Goal: Task Accomplishment & Management: Use online tool/utility

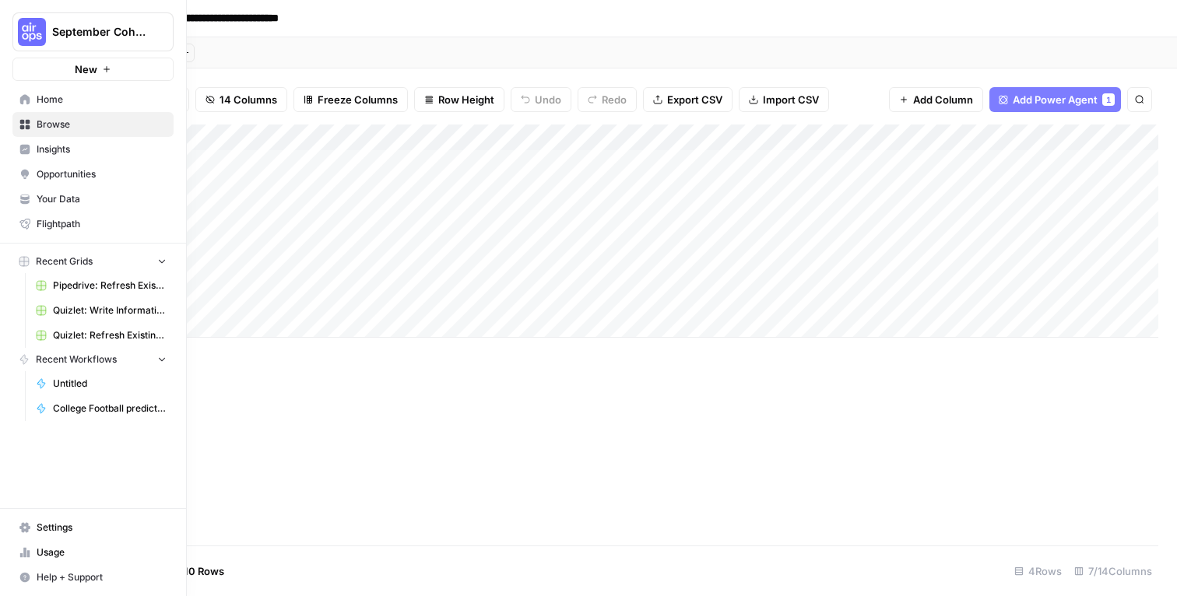
click at [50, 160] on link "Insights" at bounding box center [92, 149] width 161 height 25
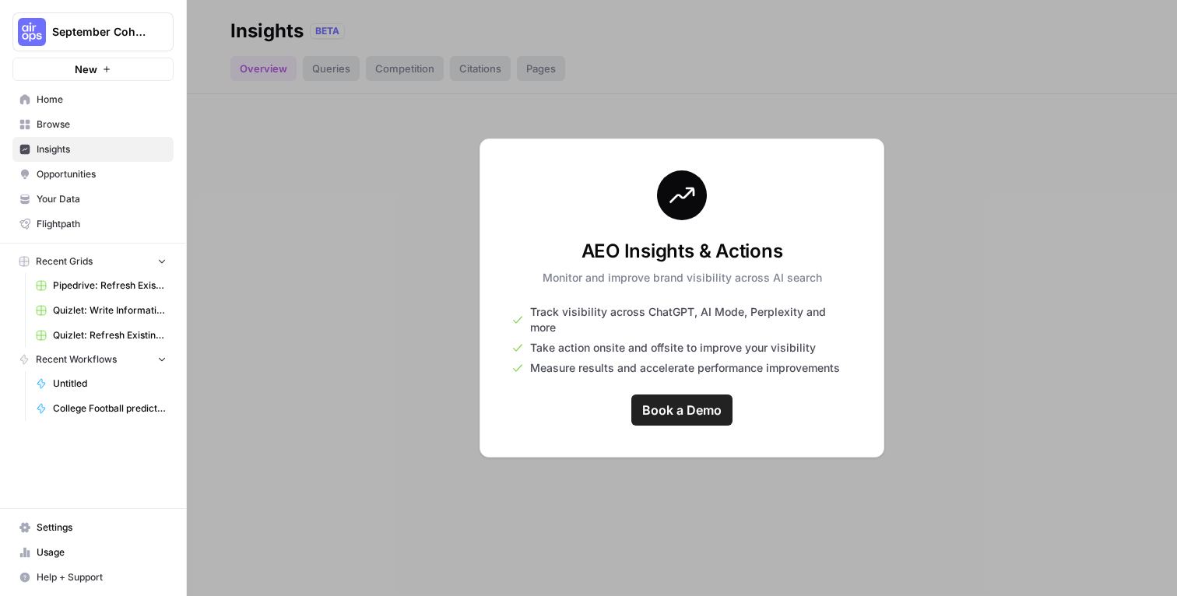
click at [83, 31] on span "September Cohort" at bounding box center [99, 32] width 94 height 16
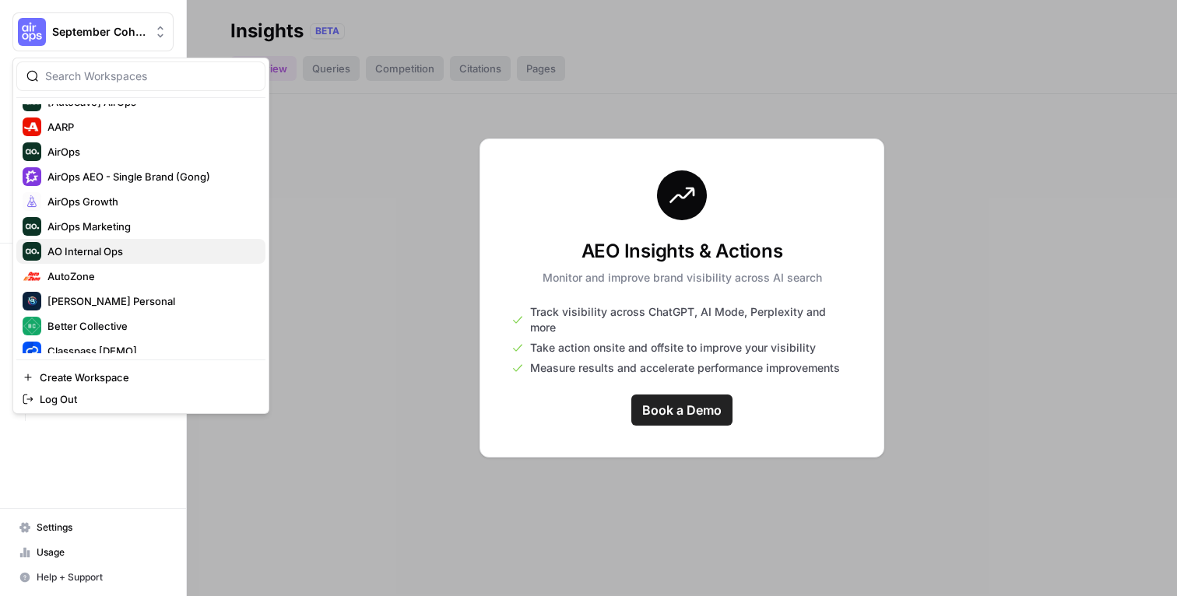
scroll to position [38, 0]
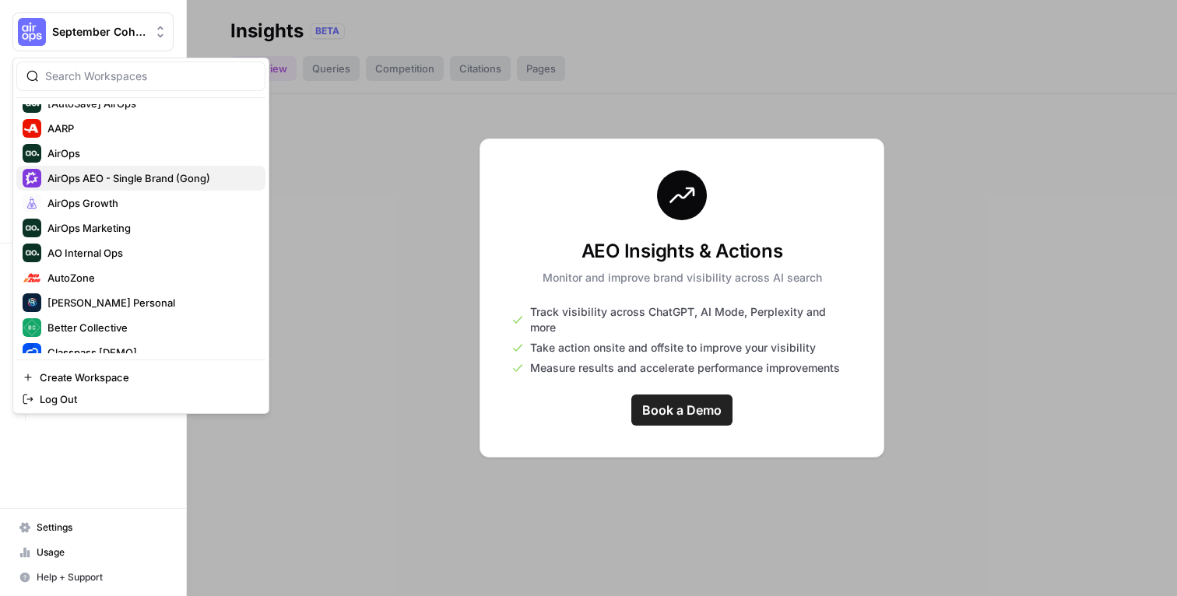
click at [110, 179] on span "AirOps AEO - Single Brand (Gong)" at bounding box center [150, 178] width 206 height 16
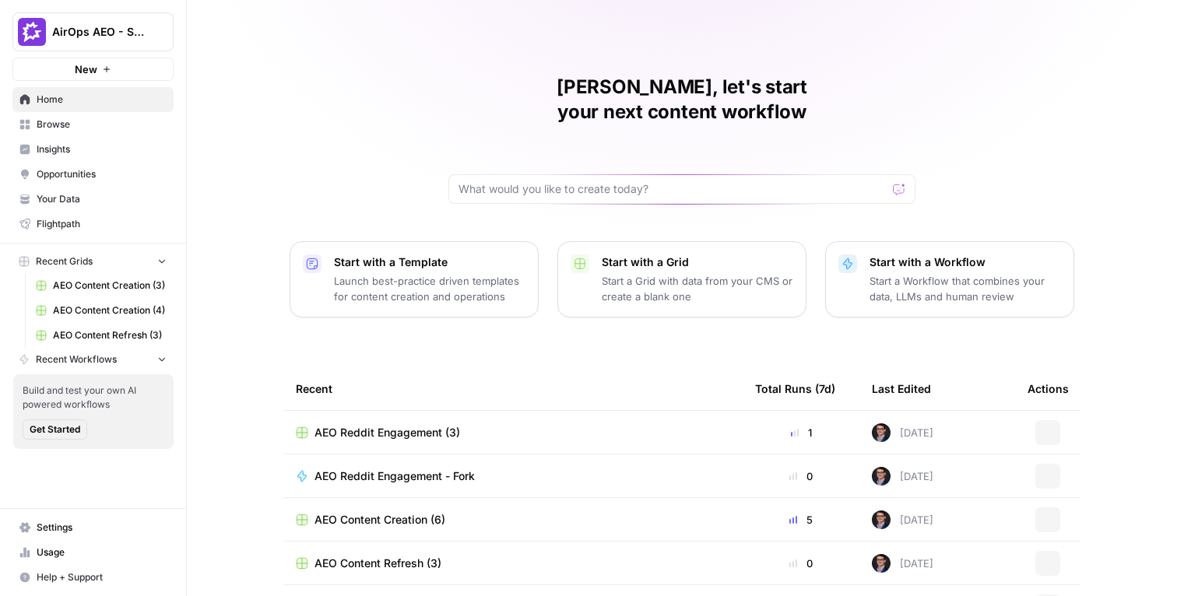
click at [69, 142] on span "Insights" at bounding box center [102, 149] width 130 height 14
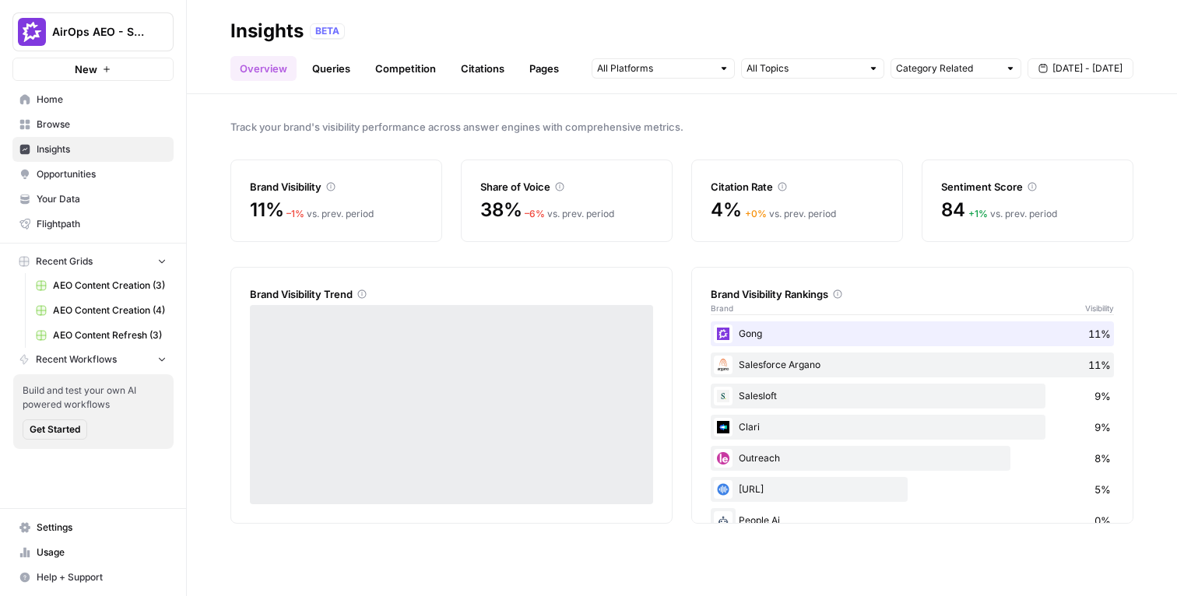
click at [558, 113] on div "Track your brand's visibility performance across answer engines with comprehens…" at bounding box center [682, 345] width 990 height 502
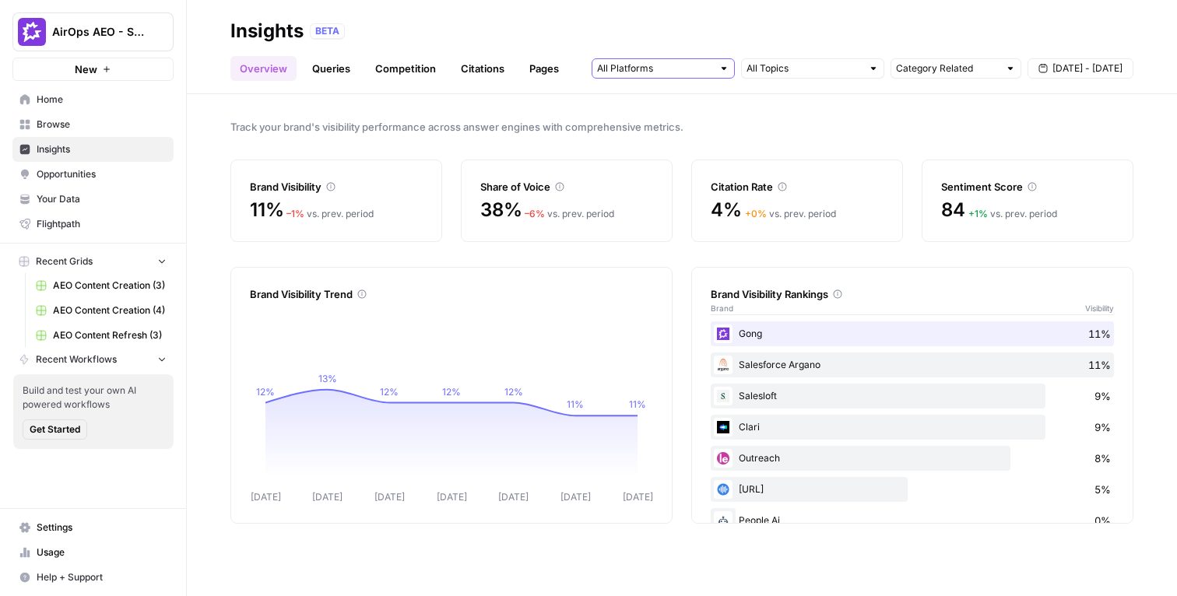
click at [708, 65] on input "text" at bounding box center [654, 69] width 115 height 16
click at [827, 66] on input "text" at bounding box center [804, 69] width 115 height 16
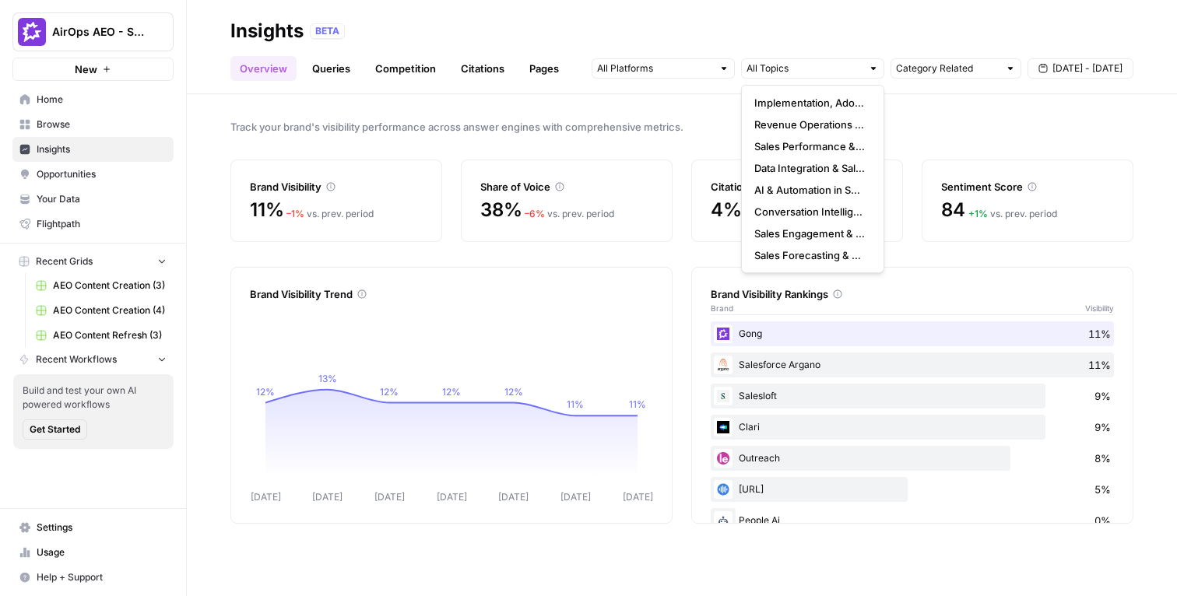
click at [1060, 157] on div "Track your brand's visibility performance across answer engines with comprehens…" at bounding box center [682, 345] width 990 height 502
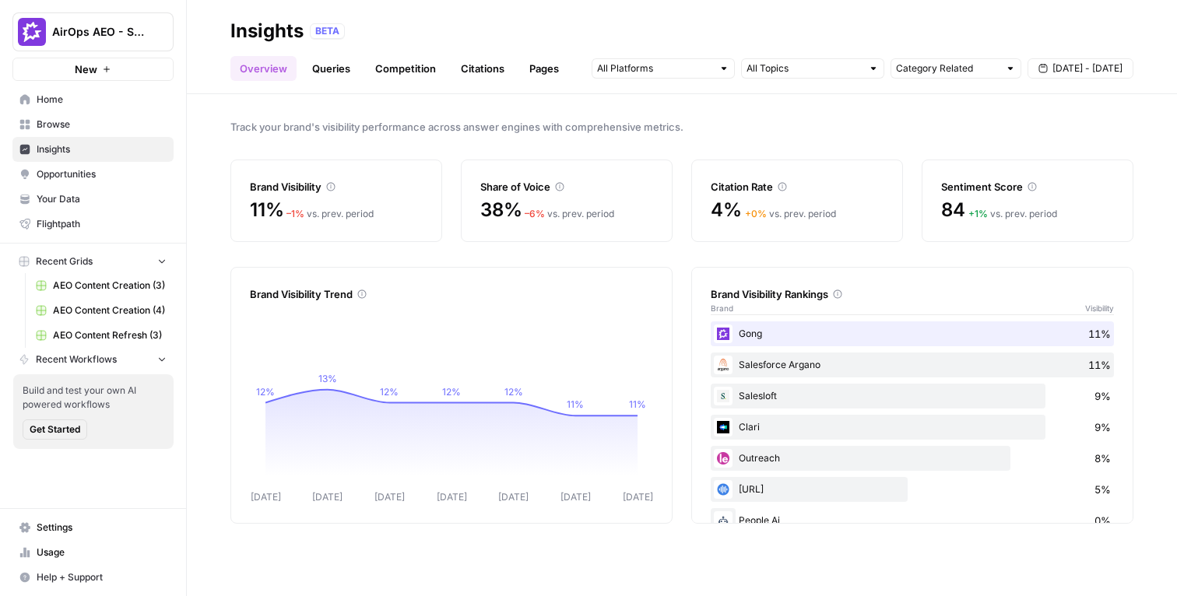
click at [684, 118] on div "Track your brand's visibility performance across answer engines with comprehens…" at bounding box center [682, 345] width 990 height 502
click at [852, 30] on div "BETA" at bounding box center [722, 31] width 824 height 16
click at [631, 128] on span "Track your brand's visibility performance across answer engines with comprehens…" at bounding box center [681, 127] width 903 height 16
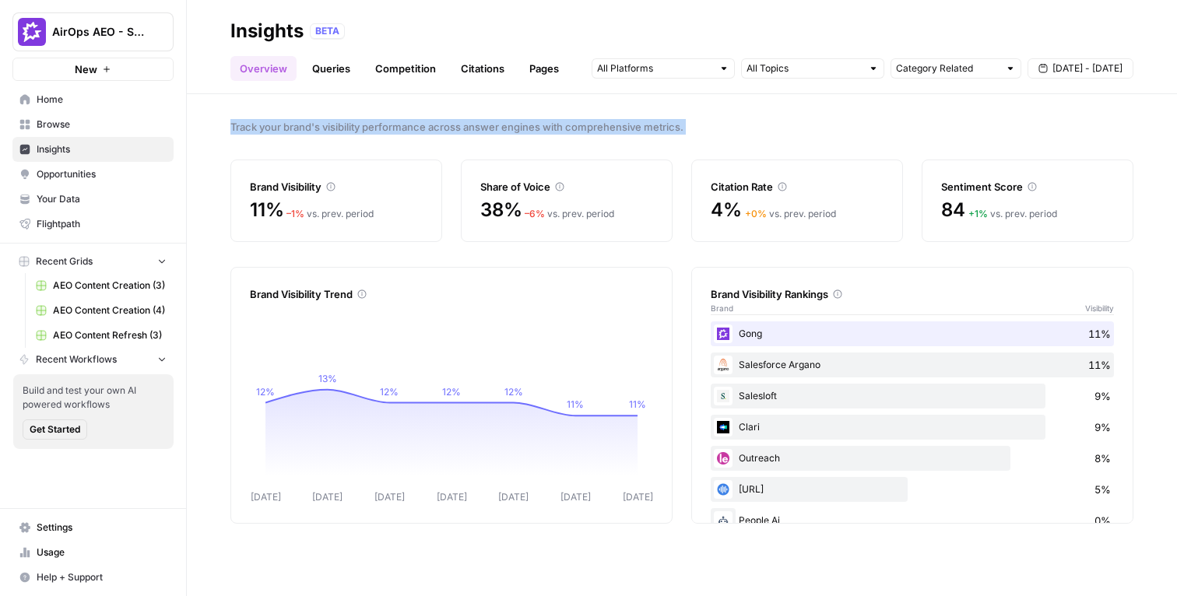
click at [631, 128] on span "Track your brand's visibility performance across answer engines with comprehens…" at bounding box center [681, 127] width 903 height 16
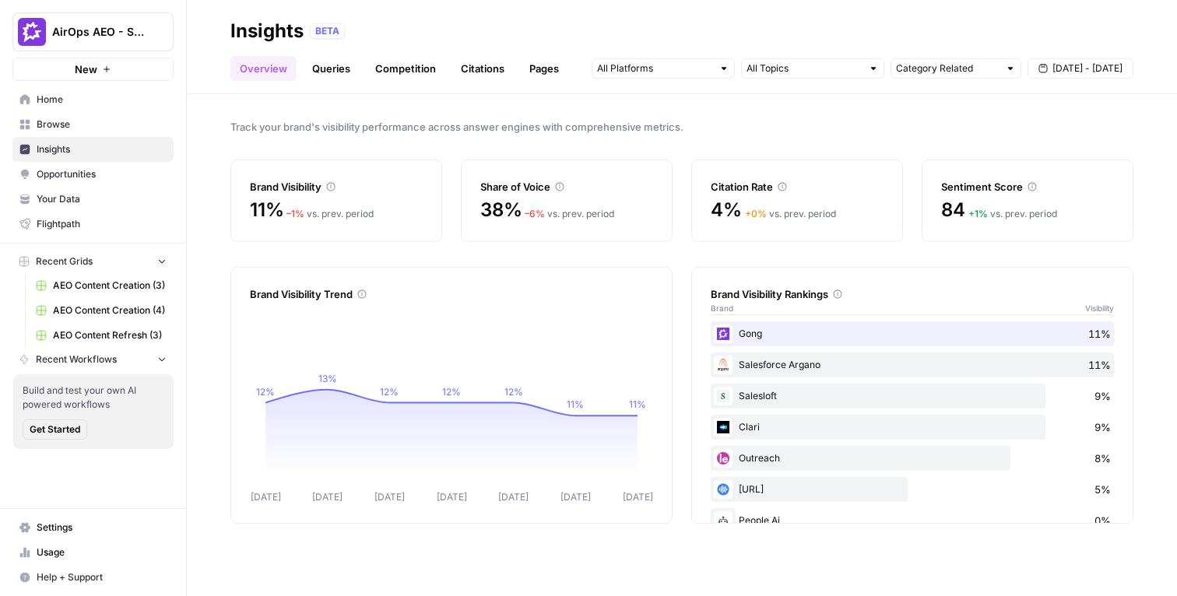
click at [634, 127] on span "Track your brand's visibility performance across answer engines with comprehens…" at bounding box center [681, 127] width 903 height 16
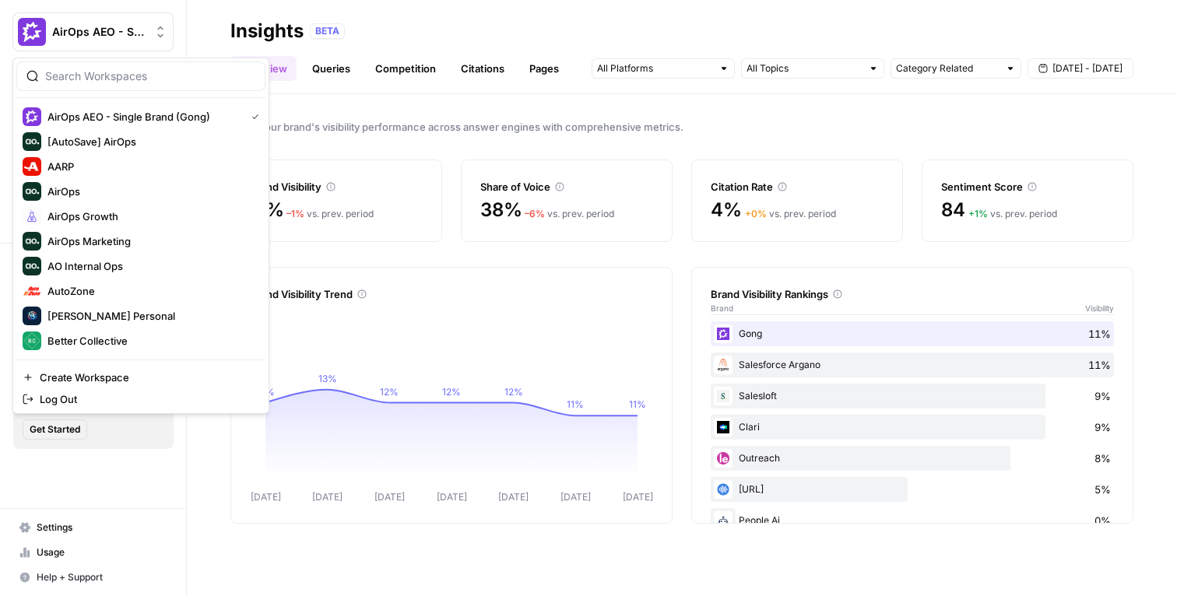
click at [118, 39] on span "AirOps AEO - Single Brand (Gong)" at bounding box center [99, 32] width 94 height 16
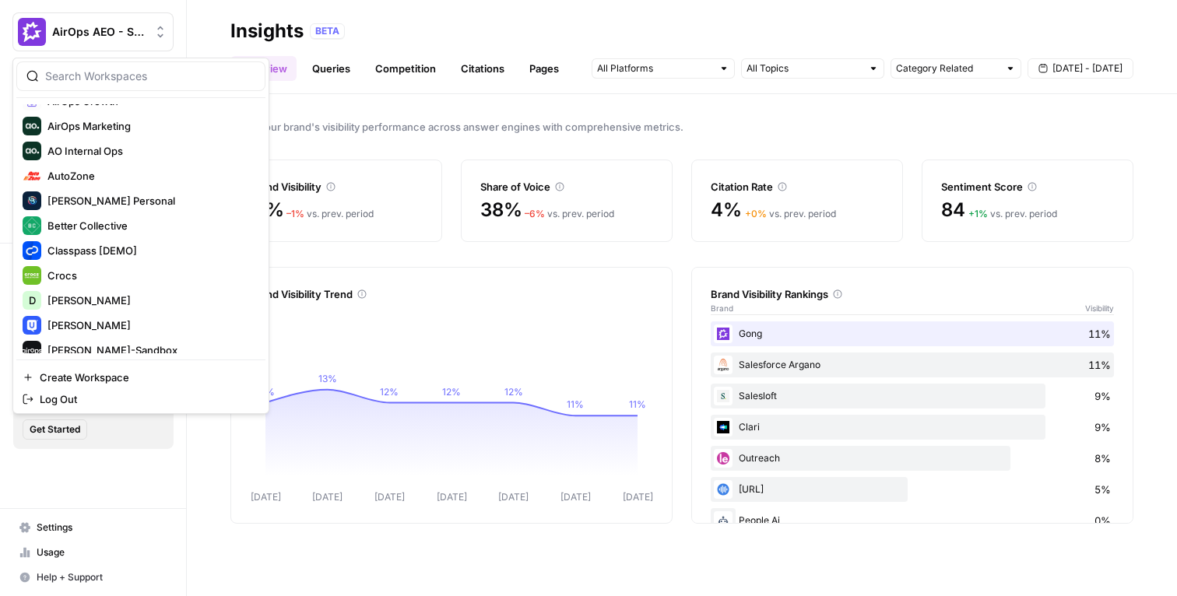
scroll to position [109, 0]
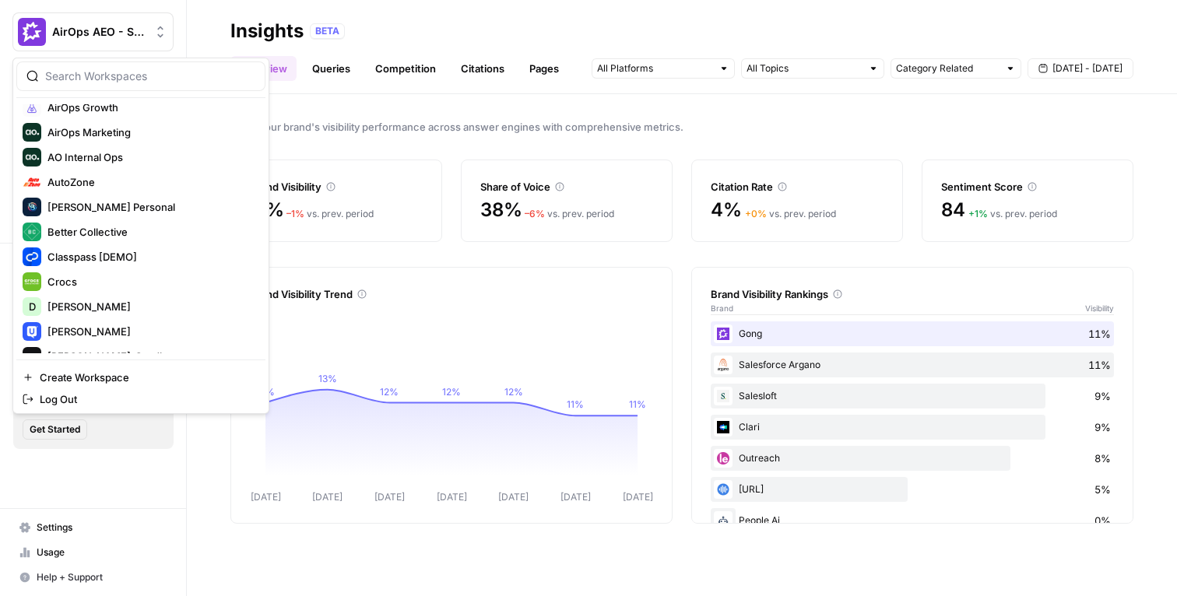
click at [438, 119] on span "Track your brand's visibility performance across answer engines with comprehens…" at bounding box center [681, 127] width 903 height 16
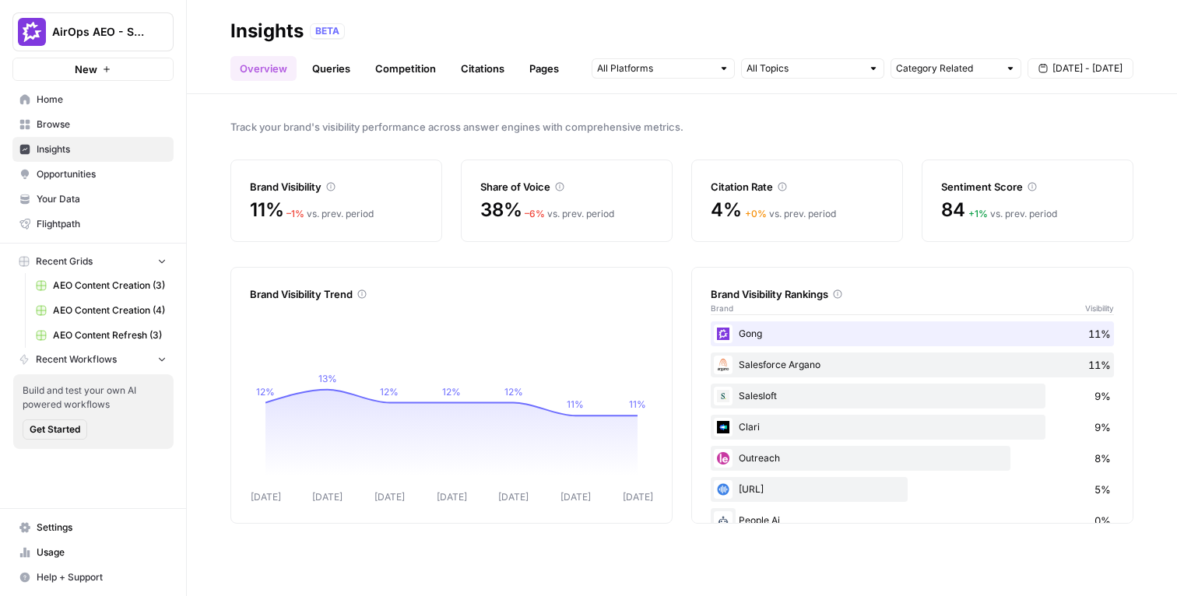
click at [427, 125] on span "Track your brand's visibility performance across answer engines with comprehens…" at bounding box center [681, 127] width 903 height 16
click at [100, 34] on span "AirOps AEO - Single Brand (Gong)" at bounding box center [99, 32] width 94 height 16
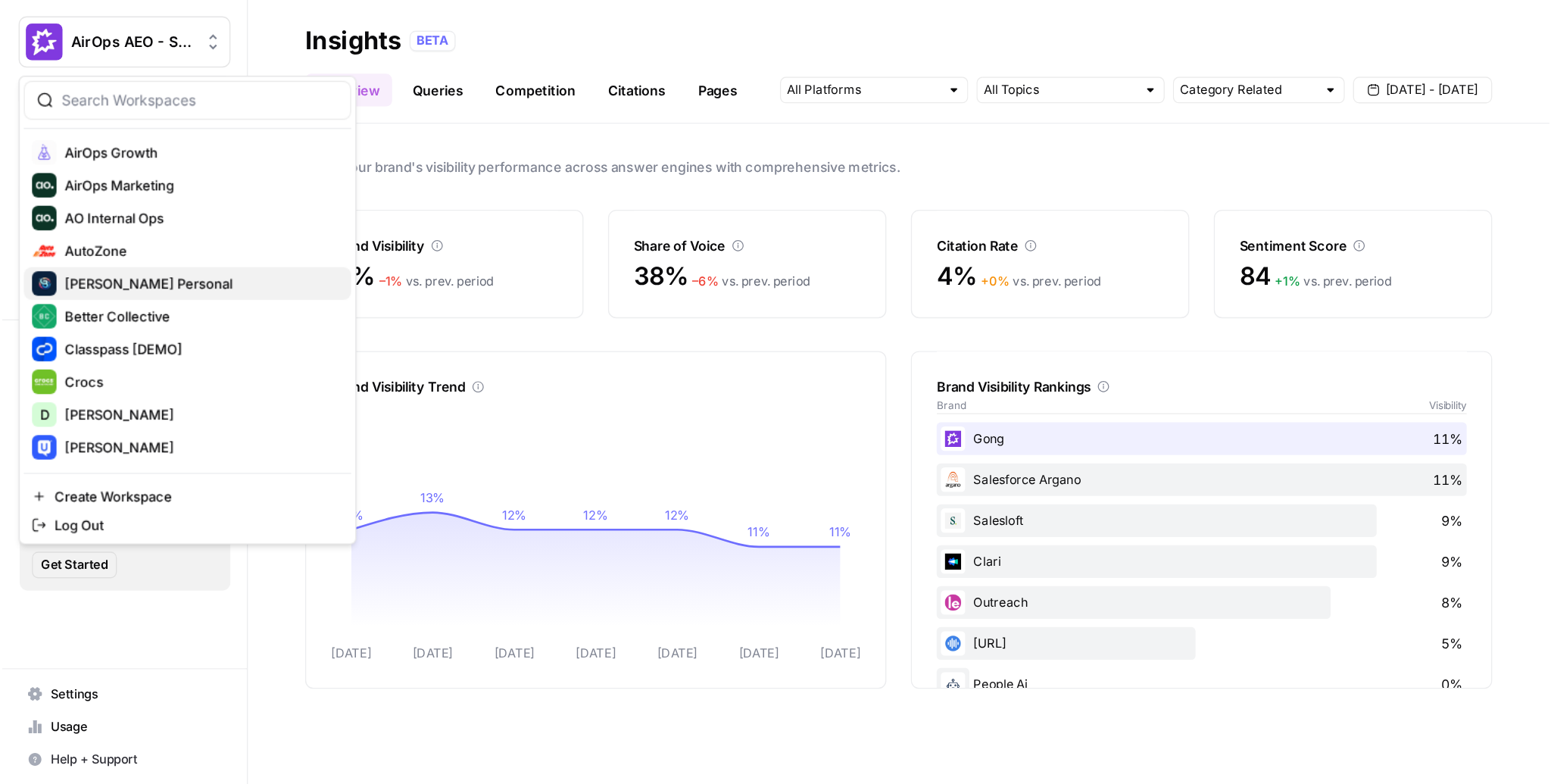
scroll to position [96, 0]
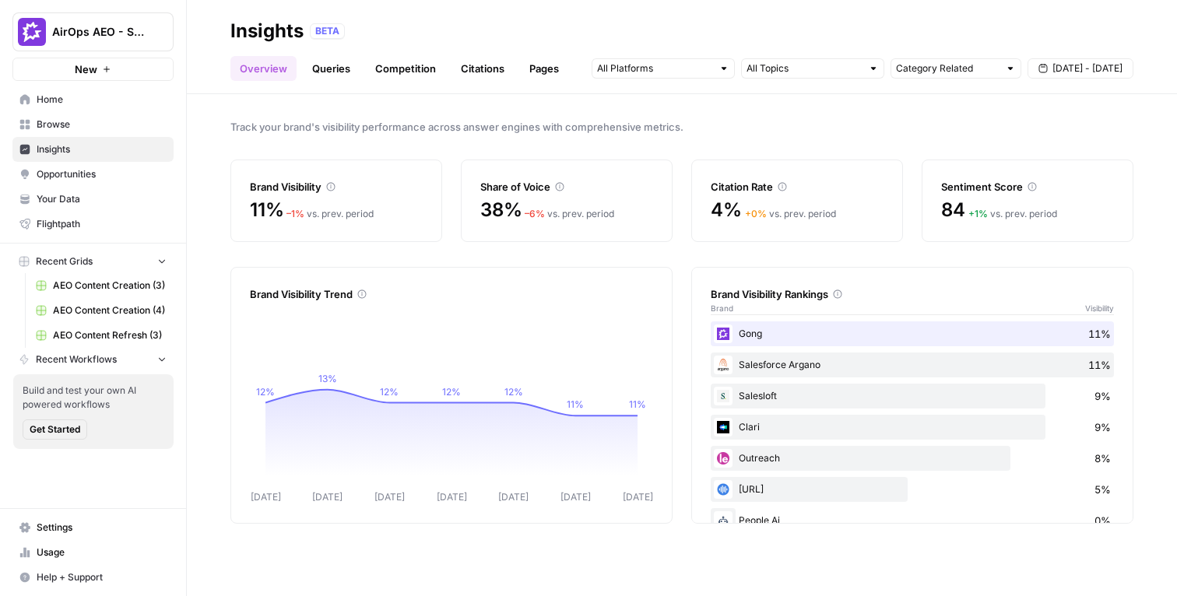
click at [449, 185] on div "Brand Visibility 11% – 1 % vs. prev. period Share of Voice 38% – 6 % vs. prev. …" at bounding box center [681, 201] width 903 height 83
click at [445, 124] on span "Track your brand's visibility performance across answer engines with comprehens…" at bounding box center [681, 127] width 903 height 16
click at [444, 128] on span "Track your brand's visibility performance across answer engines with comprehens…" at bounding box center [681, 127] width 903 height 16
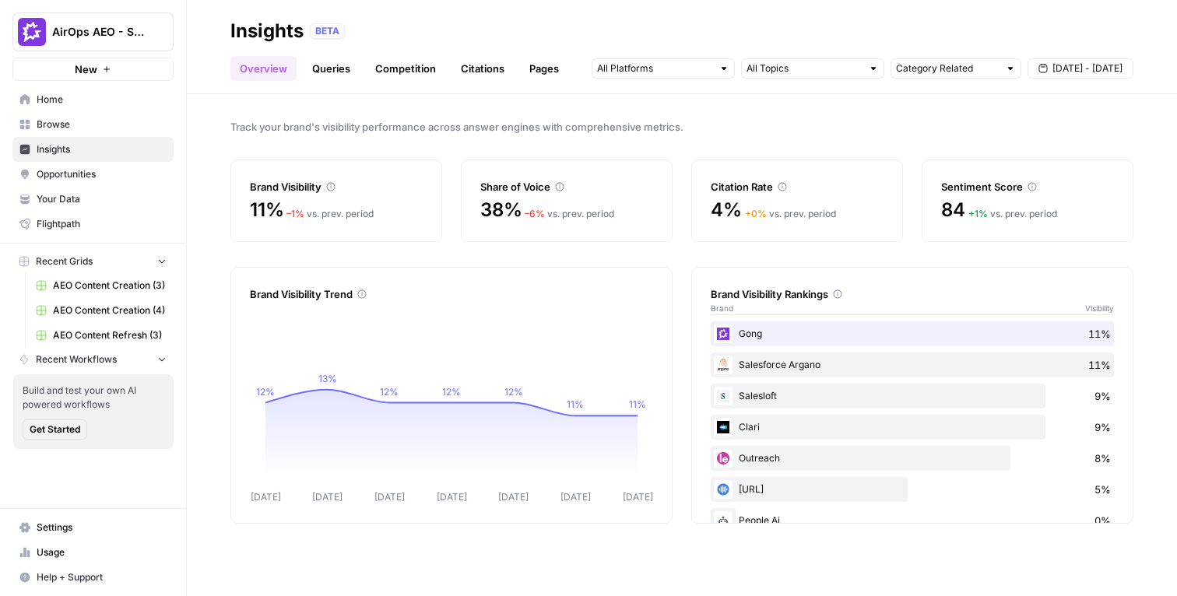
click at [444, 128] on span "Track your brand's visibility performance across answer engines with comprehens…" at bounding box center [681, 127] width 903 height 16
click at [209, 178] on div "Track your brand's visibility performance across answer engines with comprehens…" at bounding box center [682, 345] width 990 height 502
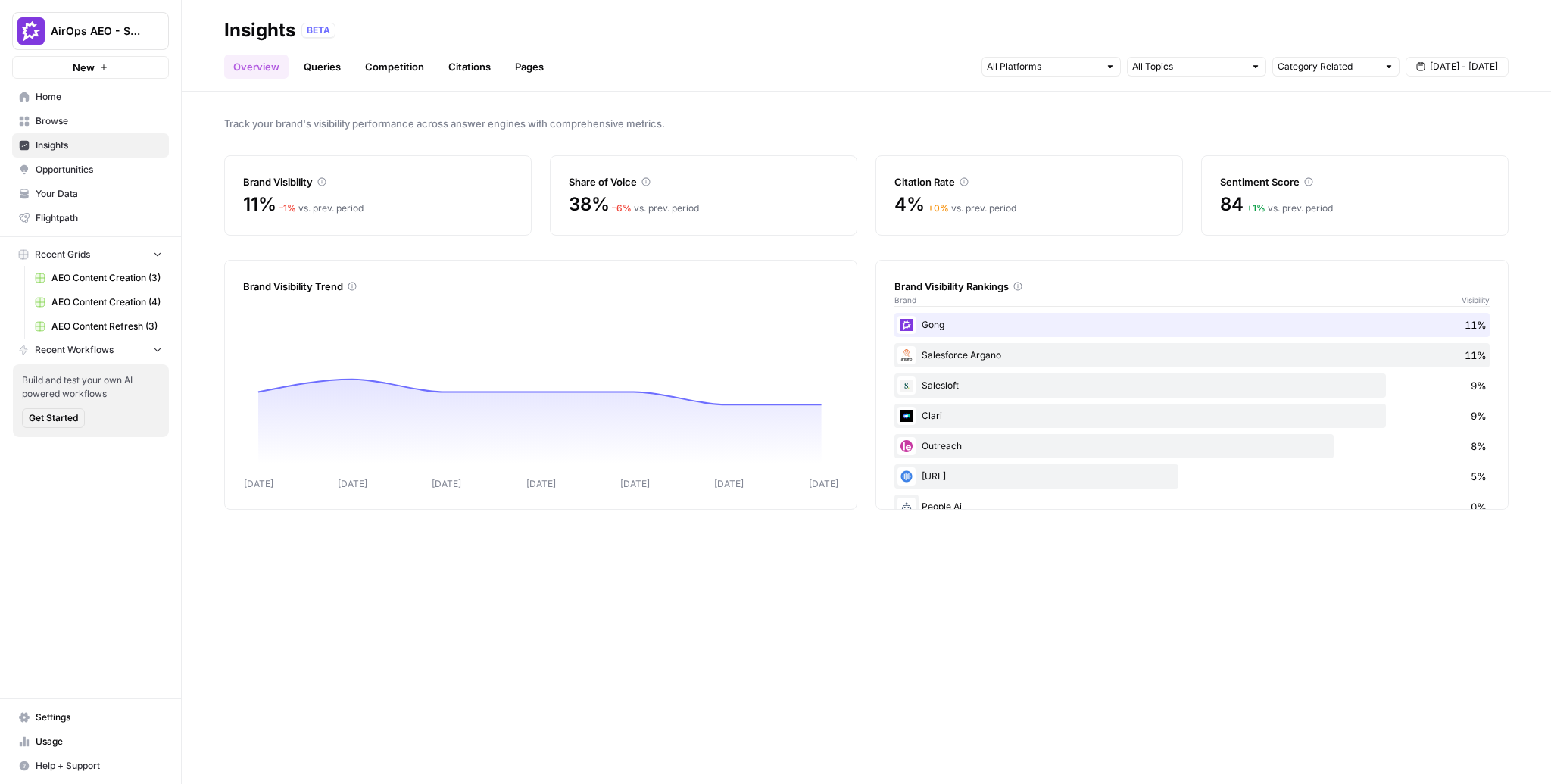
click at [118, 37] on span "AirOps AEO - Single Brand (Gong)" at bounding box center [96, 31] width 91 height 16
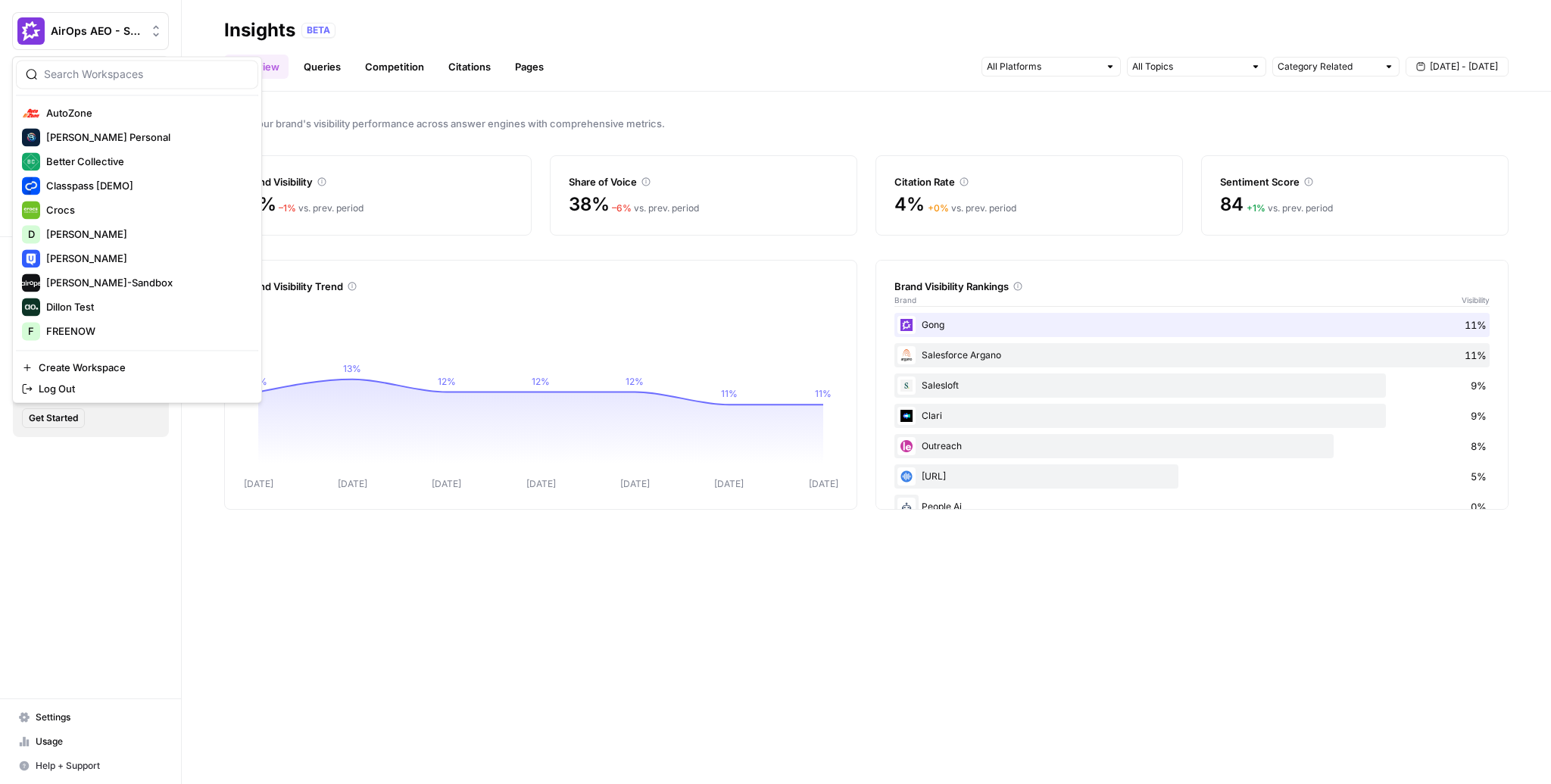
scroll to position [173, 0]
click at [90, 279] on span "[PERSON_NAME]-Sandbox" at bounding box center [146, 280] width 200 height 16
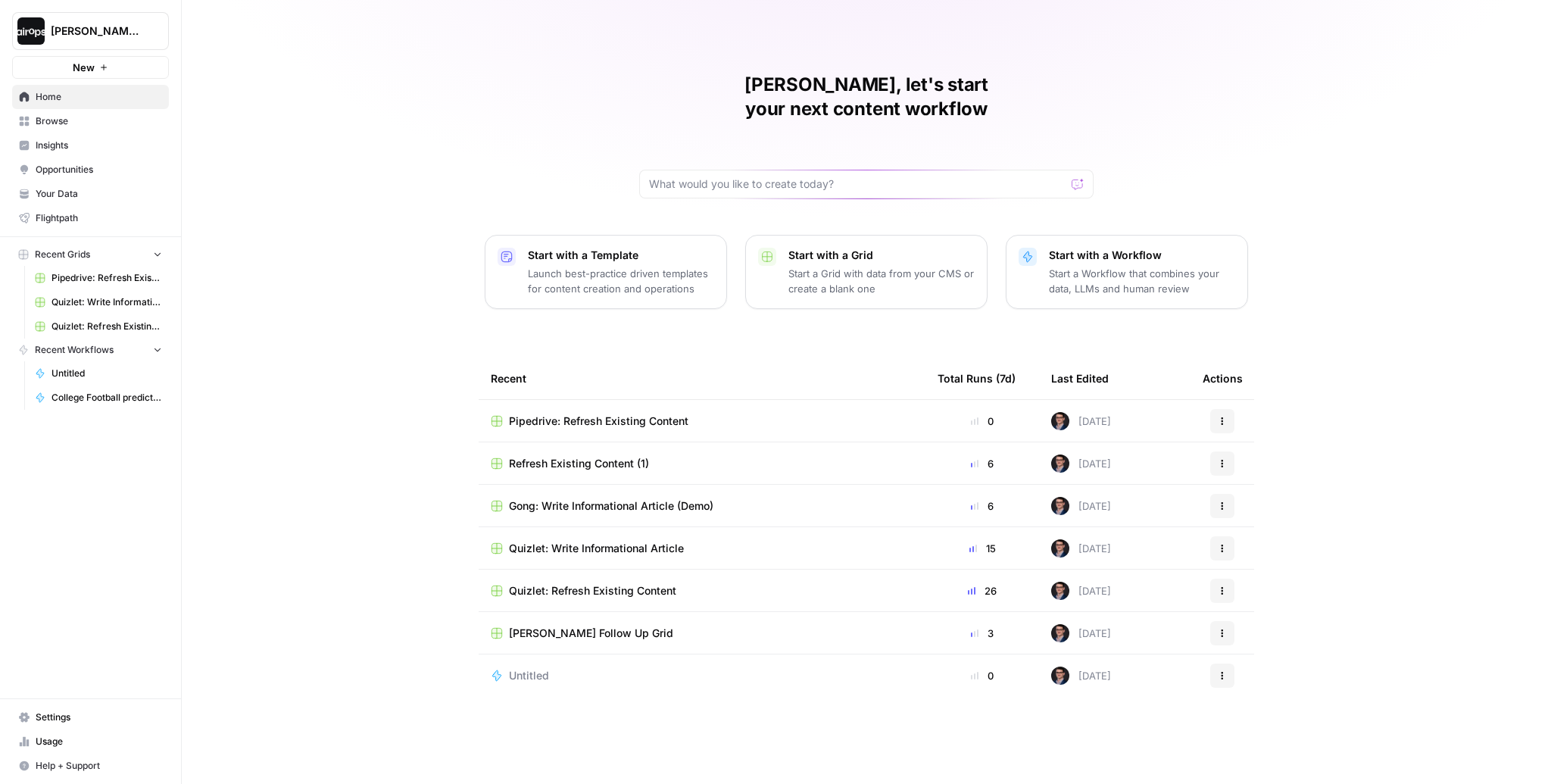
click at [64, 122] on span "Browse" at bounding box center [99, 122] width 126 height 14
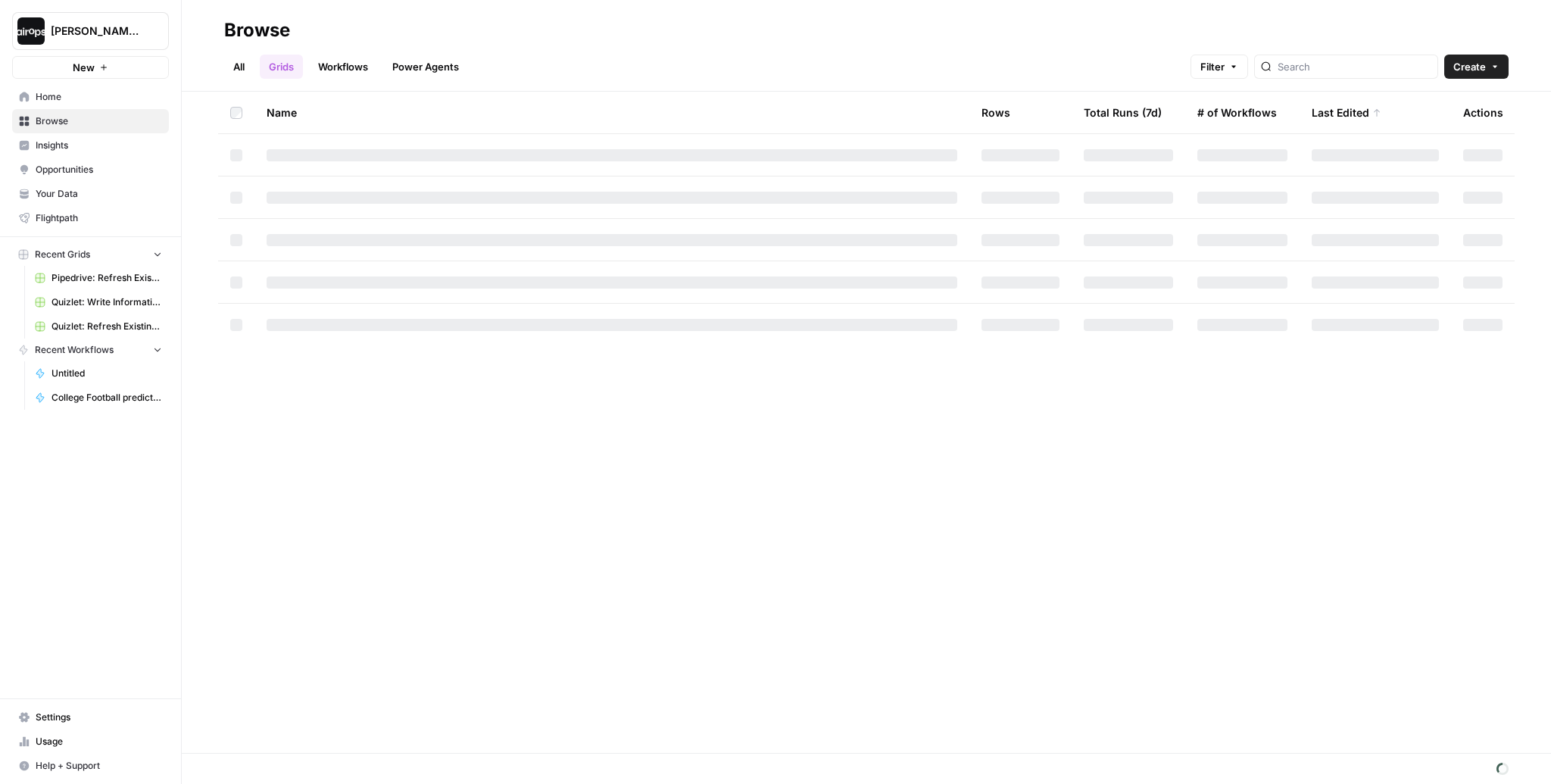
click at [619, 31] on div "Browse" at bounding box center [866, 30] width 1284 height 24
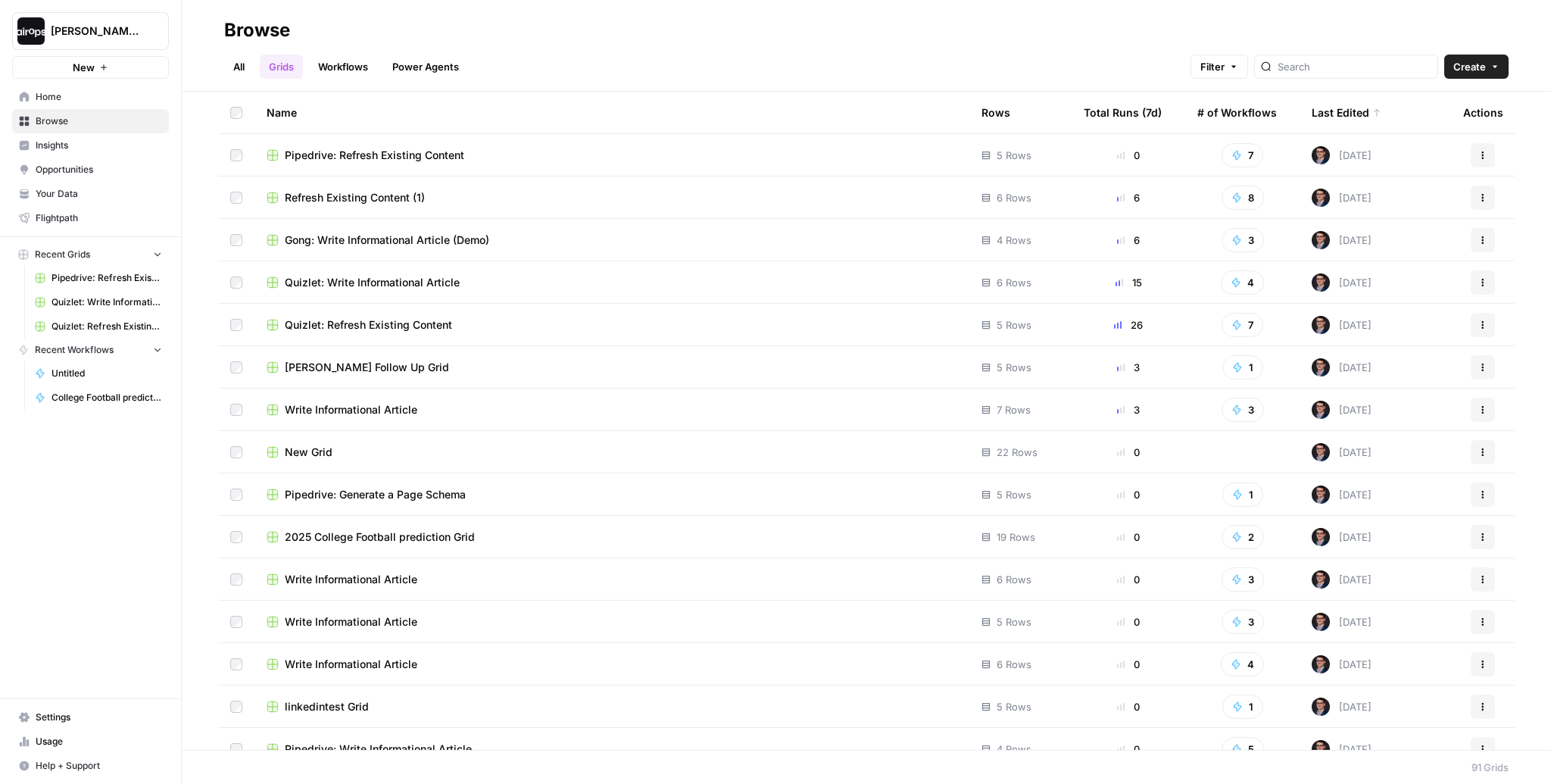
click at [423, 242] on span "Gong: Write Informational Article (Demo)" at bounding box center [387, 240] width 204 height 16
click at [573, 50] on div "All Grids Workflows Power Agents Filter Create" at bounding box center [866, 60] width 1284 height 36
click at [406, 194] on span "Refresh Existing Content (1)" at bounding box center [355, 197] width 140 height 16
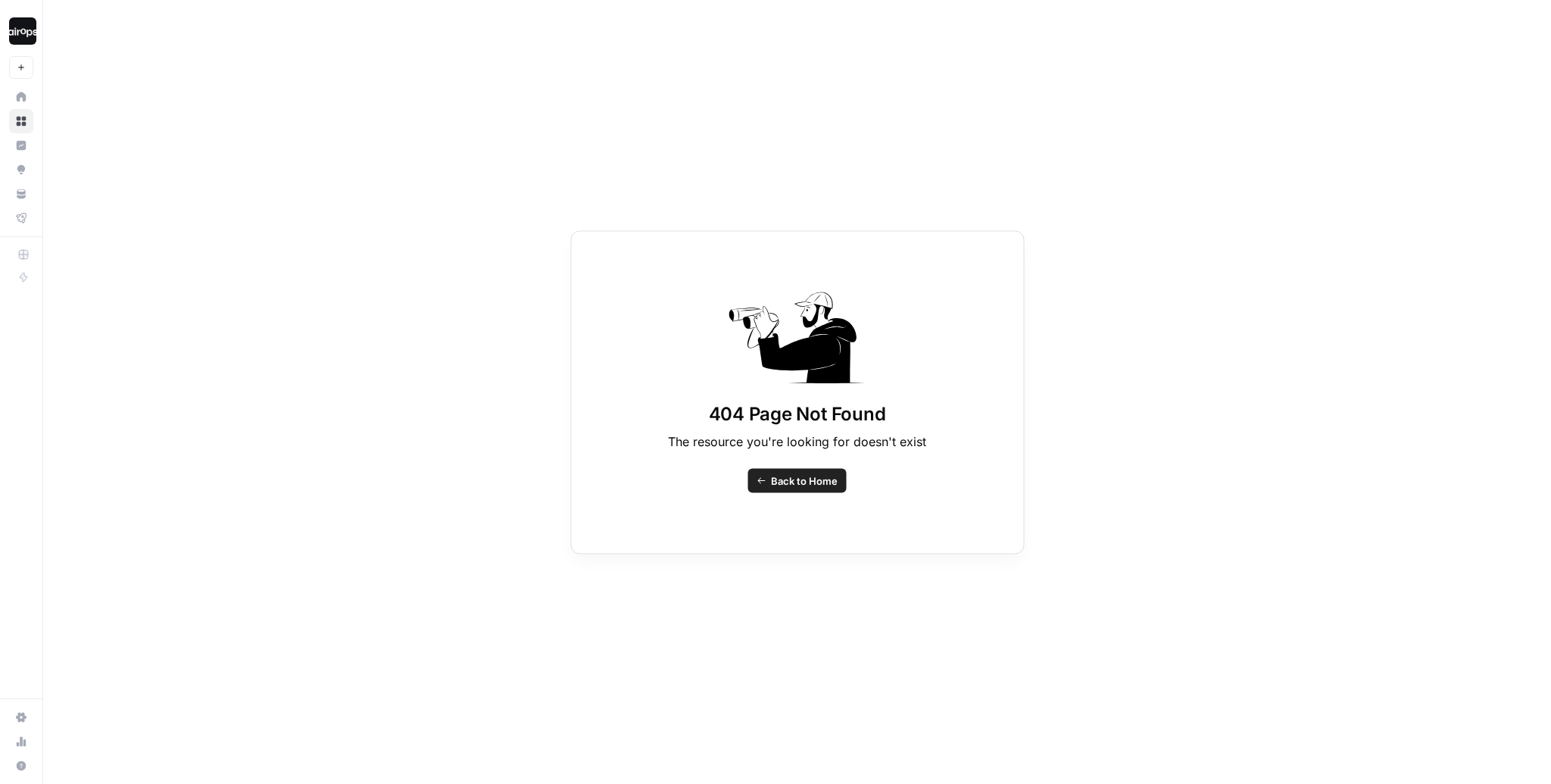
click at [777, 482] on span "Back to Home" at bounding box center [805, 481] width 67 height 16
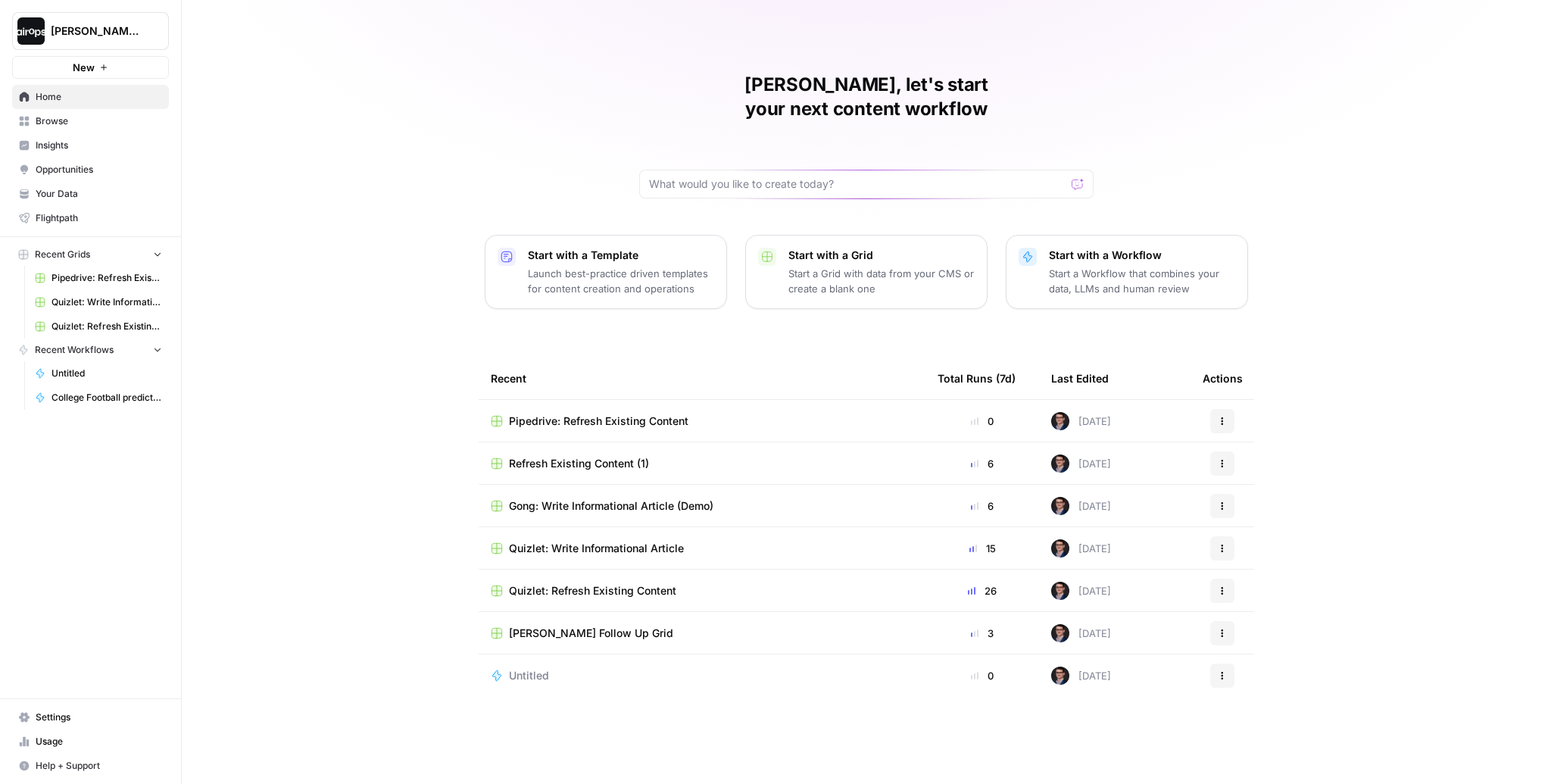
click at [85, 122] on span "Browse" at bounding box center [99, 122] width 126 height 14
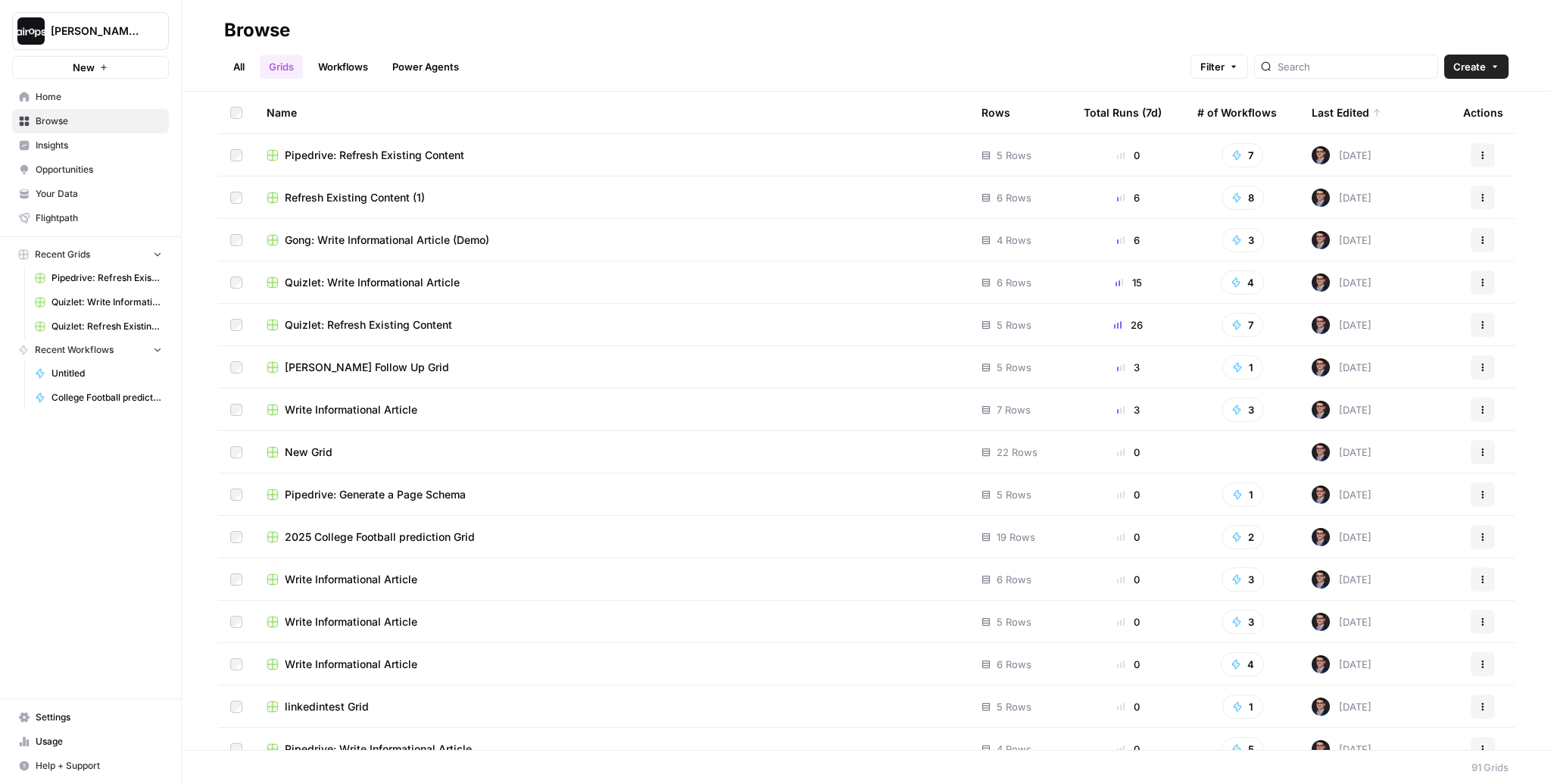
click at [357, 327] on span "Quizlet: Refresh Existing Content" at bounding box center [369, 325] width 167 height 16
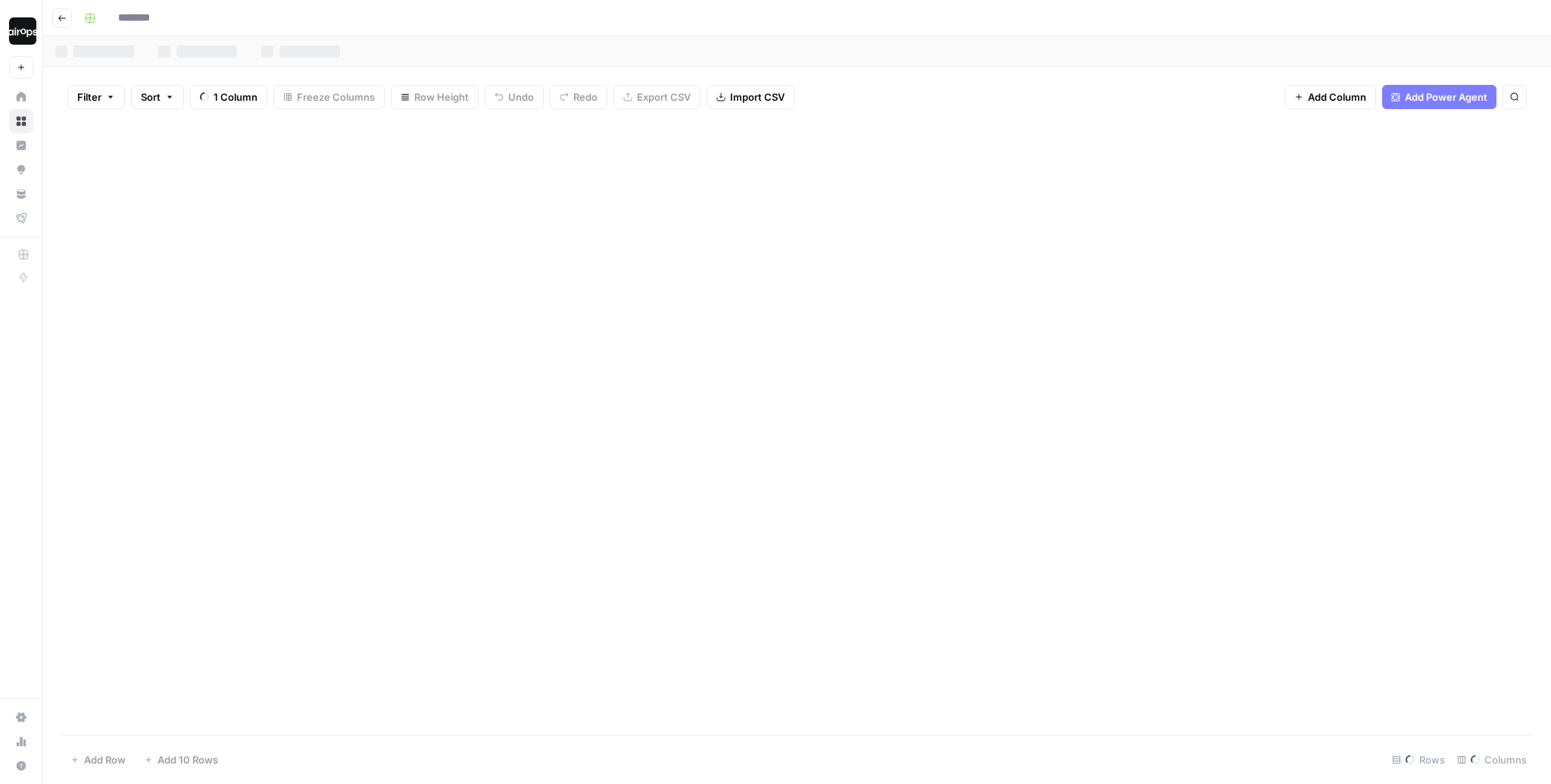
type input "**********"
click at [60, 17] on icon "button" at bounding box center [61, 18] width 9 height 9
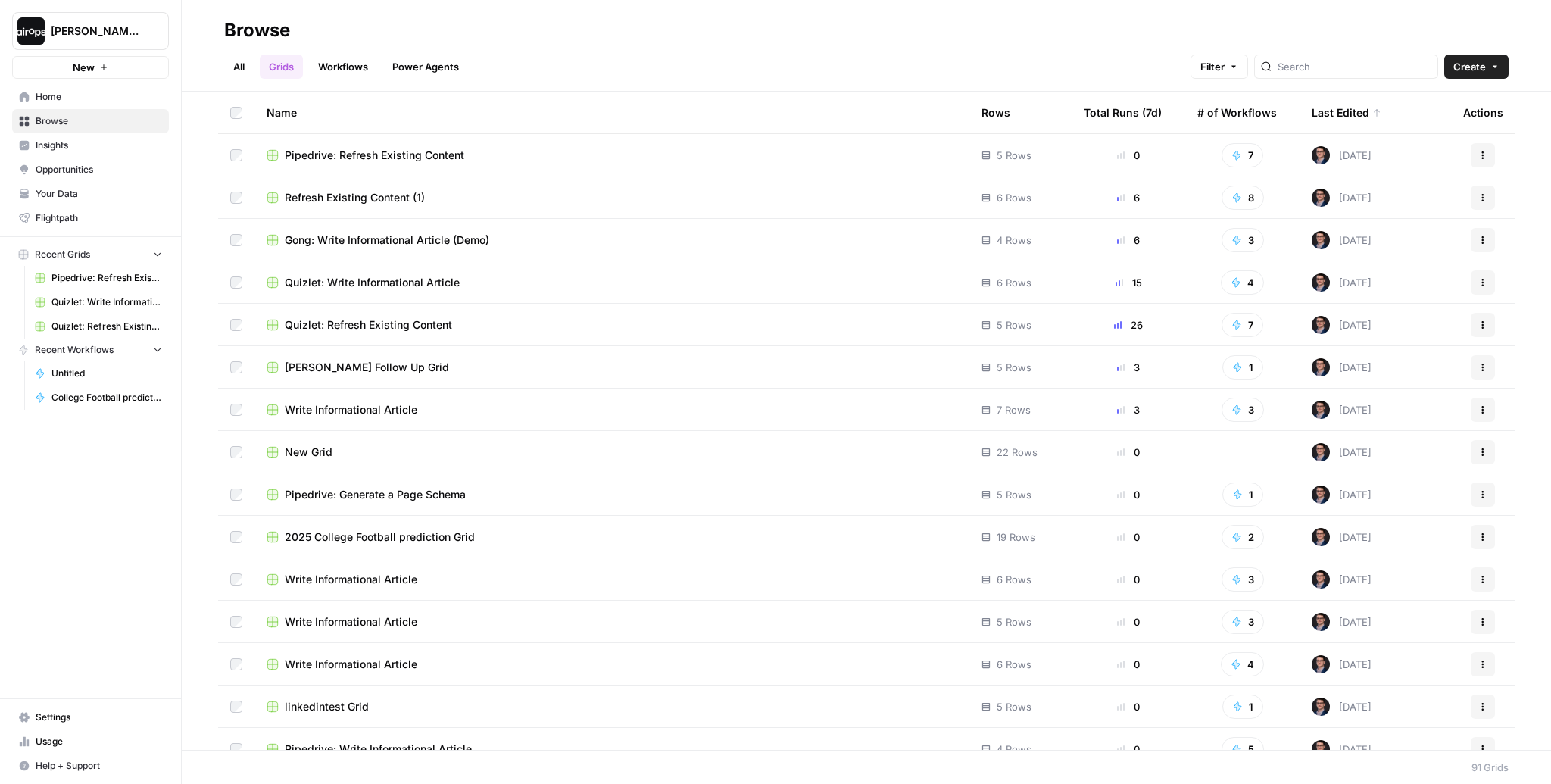
click at [406, 196] on span "Refresh Existing Content (1)" at bounding box center [355, 197] width 140 height 16
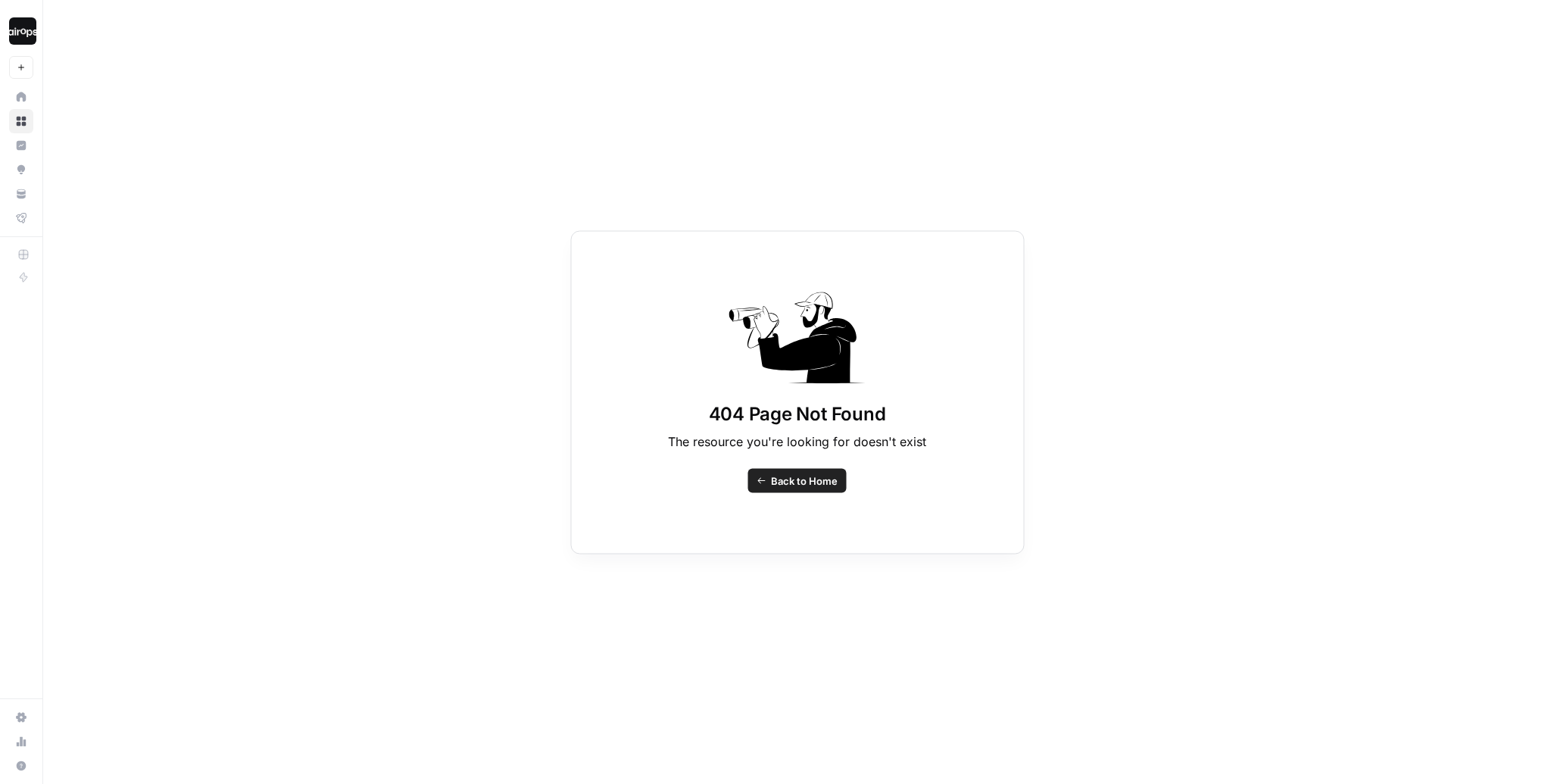
click at [788, 472] on link "Back to Home" at bounding box center [797, 480] width 98 height 24
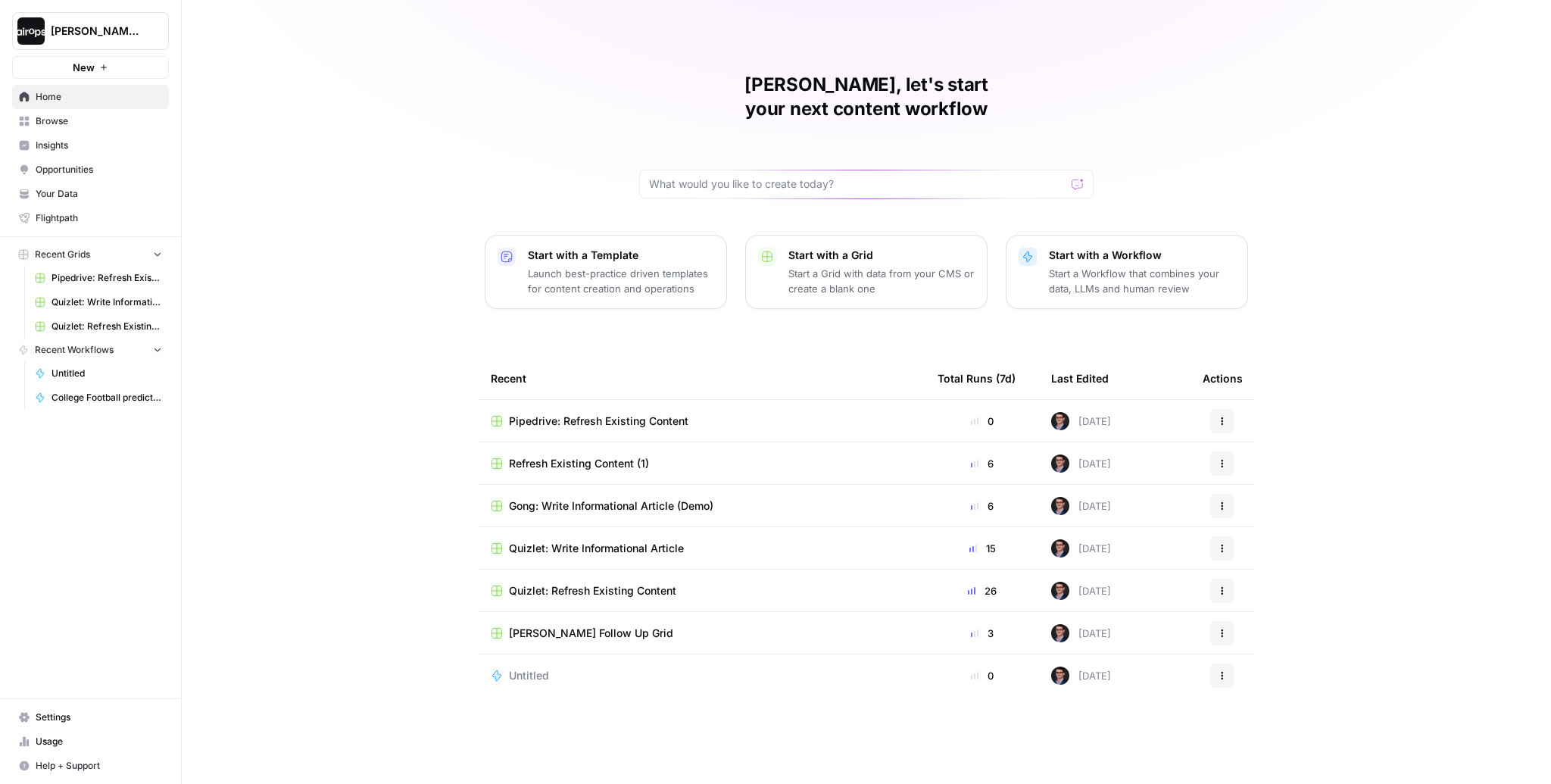
click at [67, 124] on span "Browse" at bounding box center [99, 122] width 126 height 14
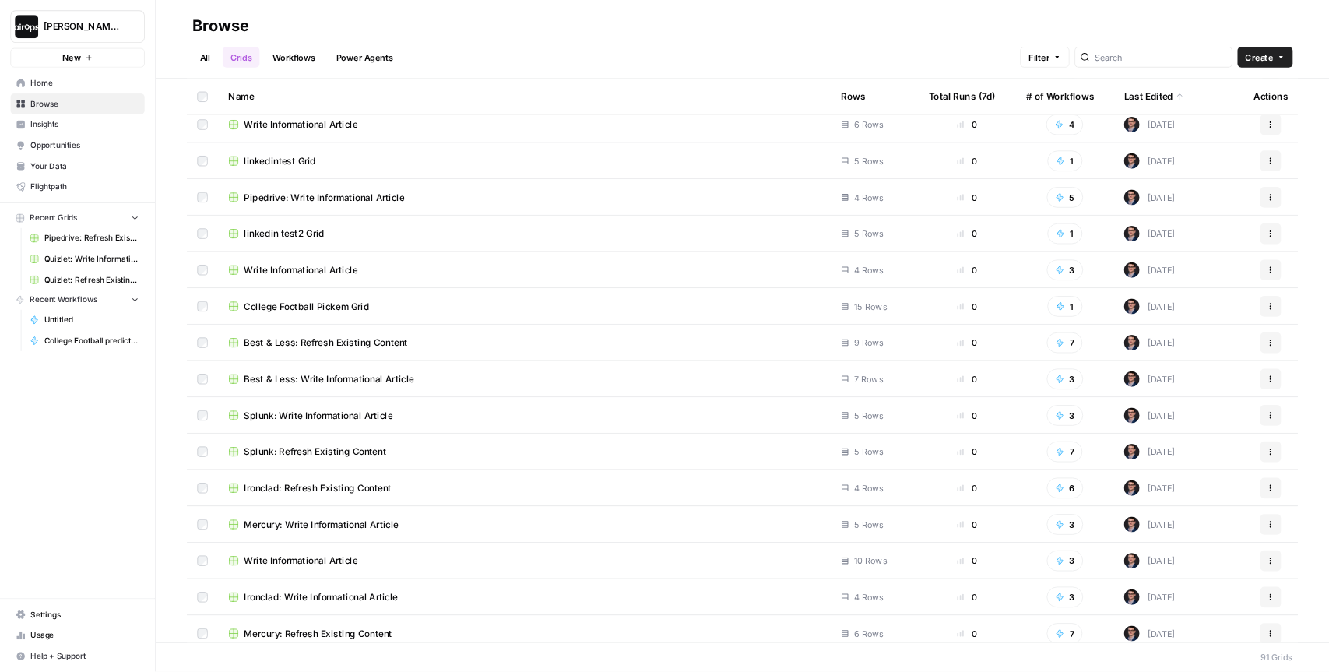
scroll to position [539, 0]
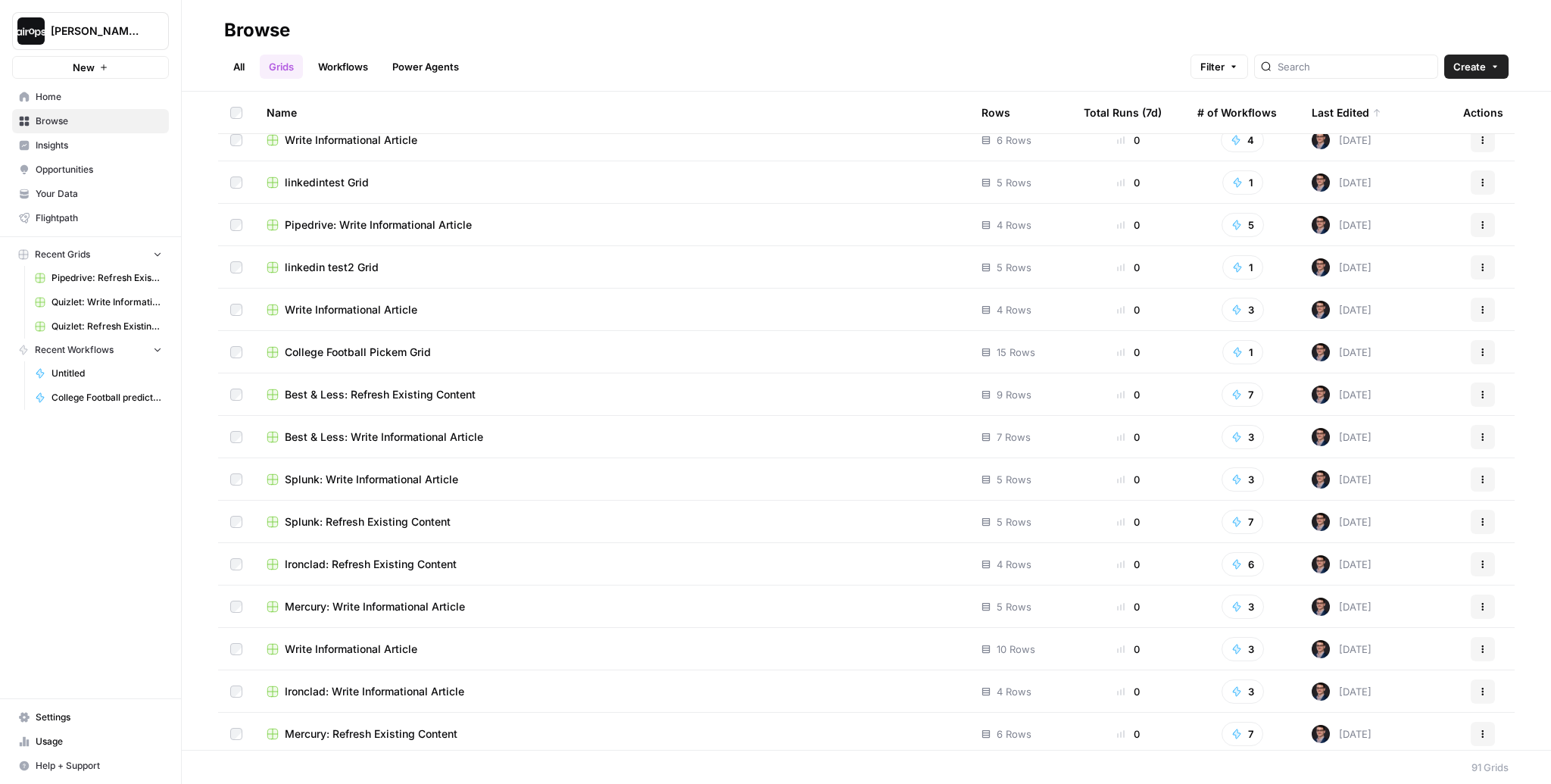
click at [403, 520] on span "Splunk: Refresh Existing Content" at bounding box center [368, 522] width 165 height 16
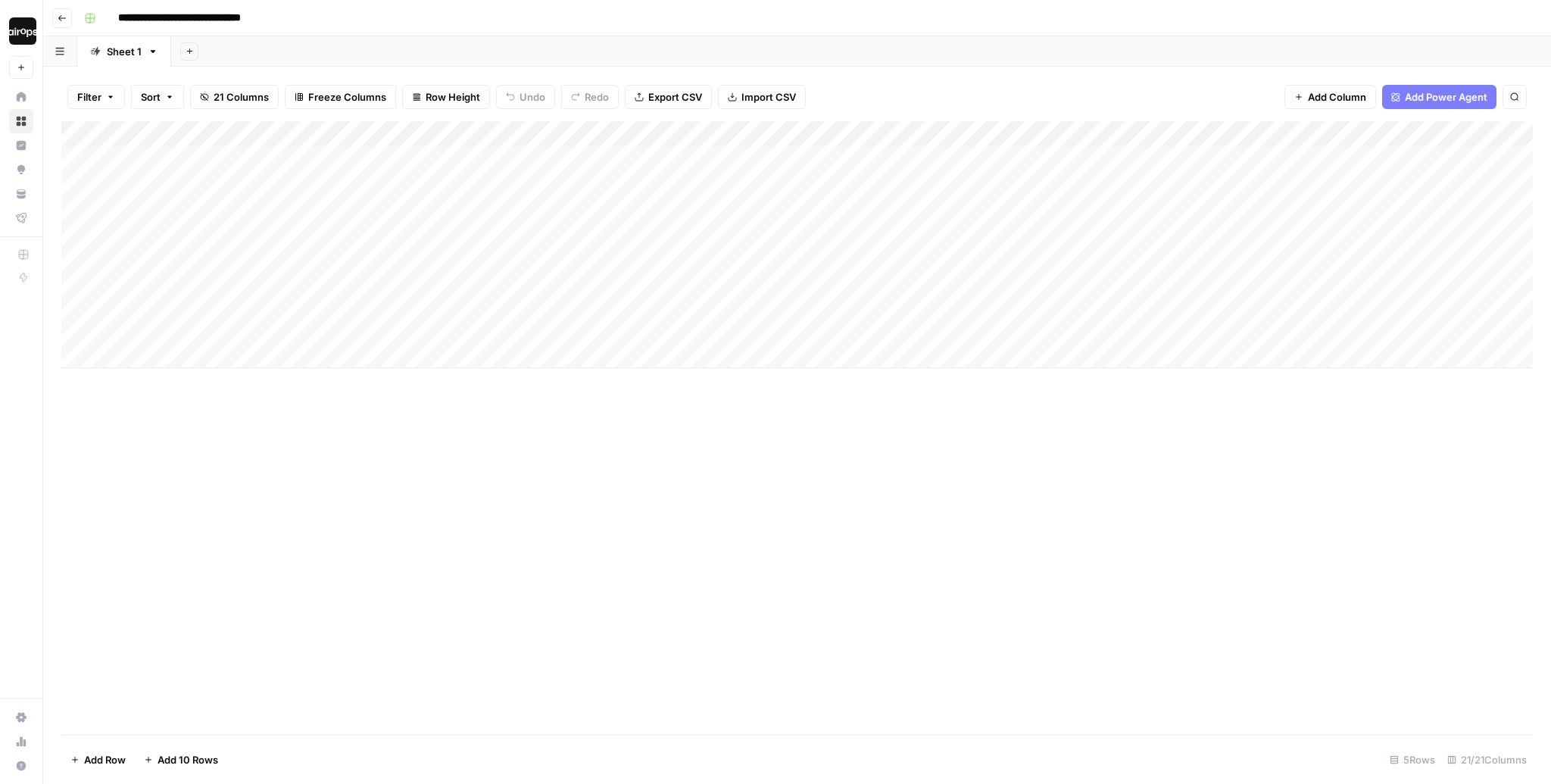
click at [554, 34] on header "**********" at bounding box center [797, 18] width 1508 height 36
click at [500, 48] on div "Add Sheet" at bounding box center [861, 51] width 1380 height 30
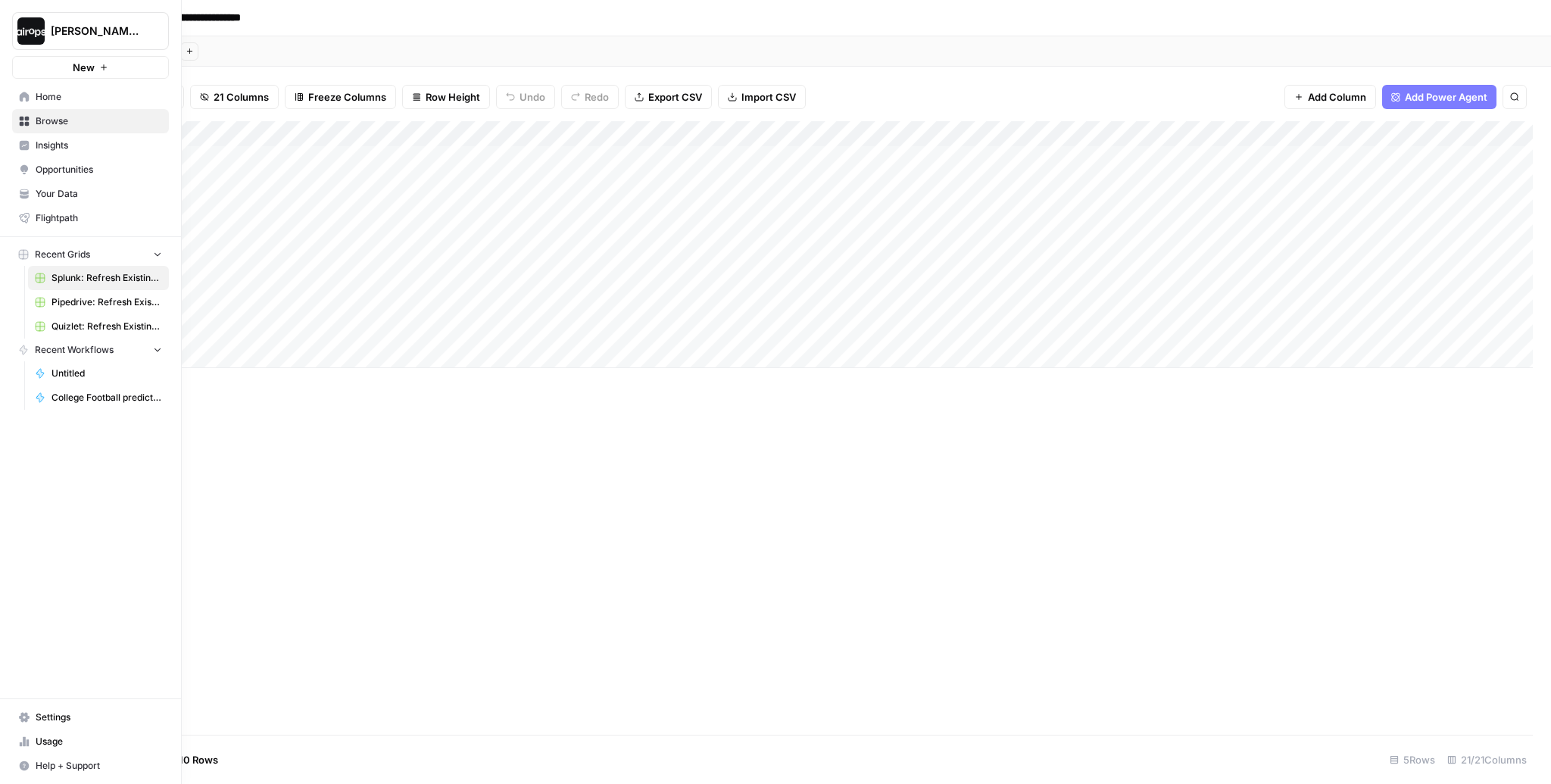
click at [64, 102] on span "Home" at bounding box center [99, 97] width 126 height 14
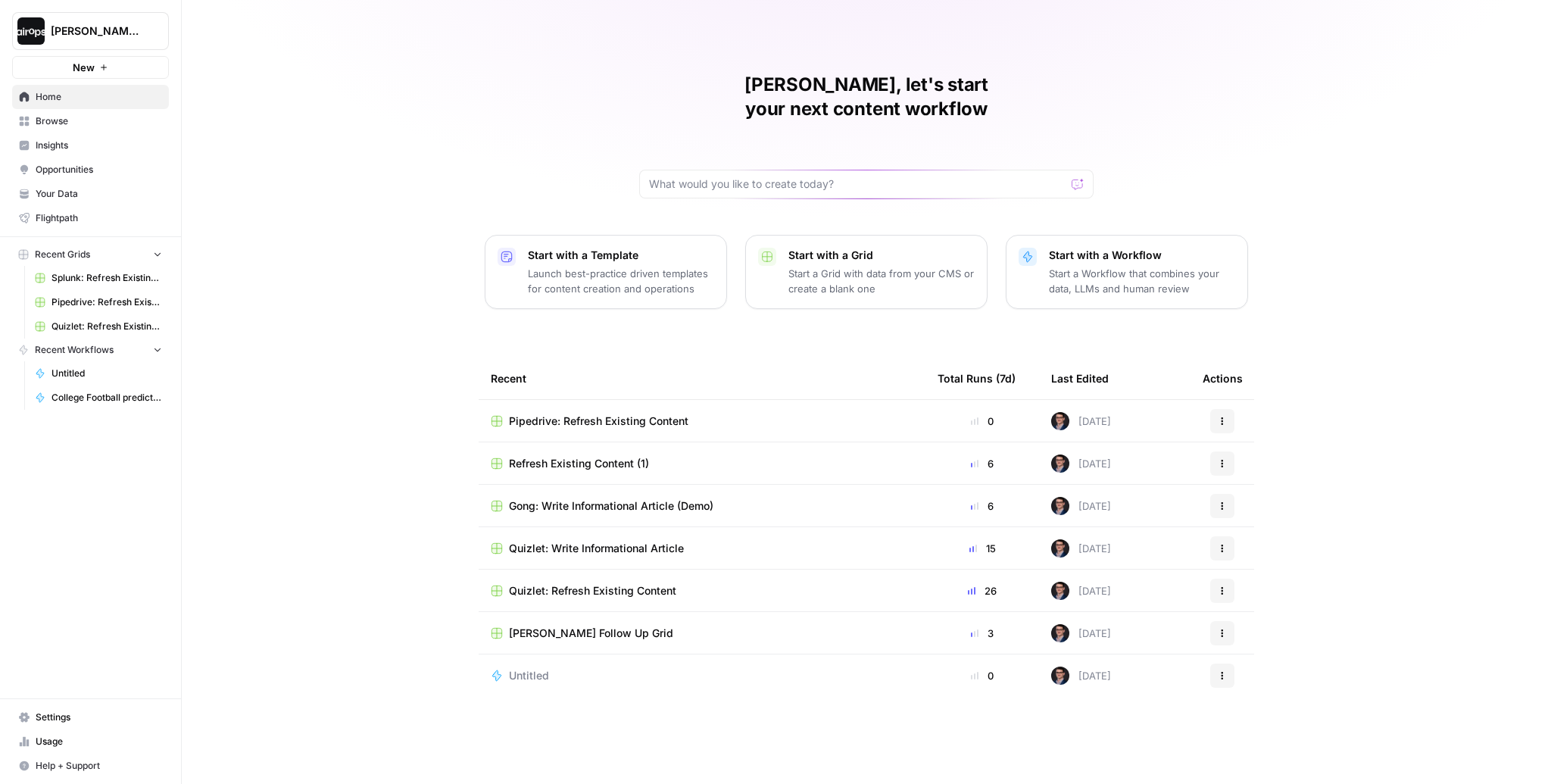
click at [343, 406] on div "Mike, let's start your next content workflow Start with a Template Launch best-…" at bounding box center [867, 392] width 1370 height 784
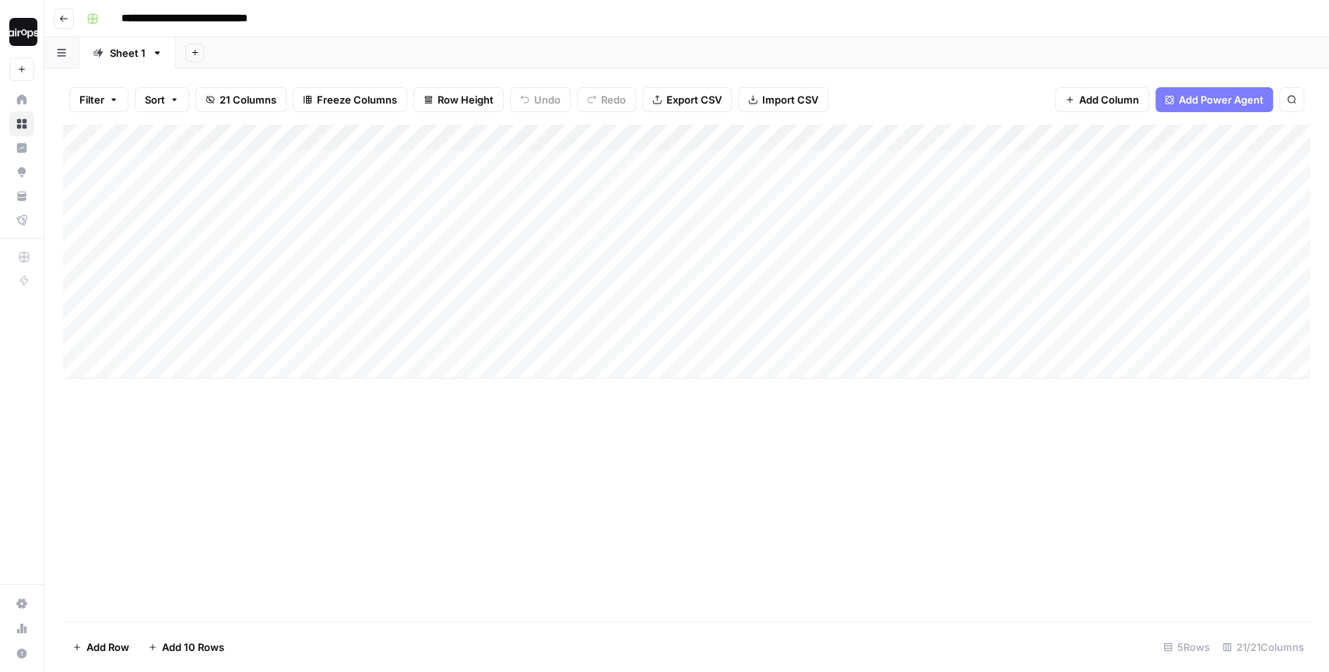
click at [715, 36] on header "**********" at bounding box center [686, 18] width 1285 height 37
click at [575, 13] on div "**********" at bounding box center [696, 18] width 1233 height 25
drag, startPoint x: 330, startPoint y: 178, endPoint x: 322, endPoint y: 333, distance: 155.9
click at [322, 333] on div "Add Column" at bounding box center [686, 252] width 1247 height 254
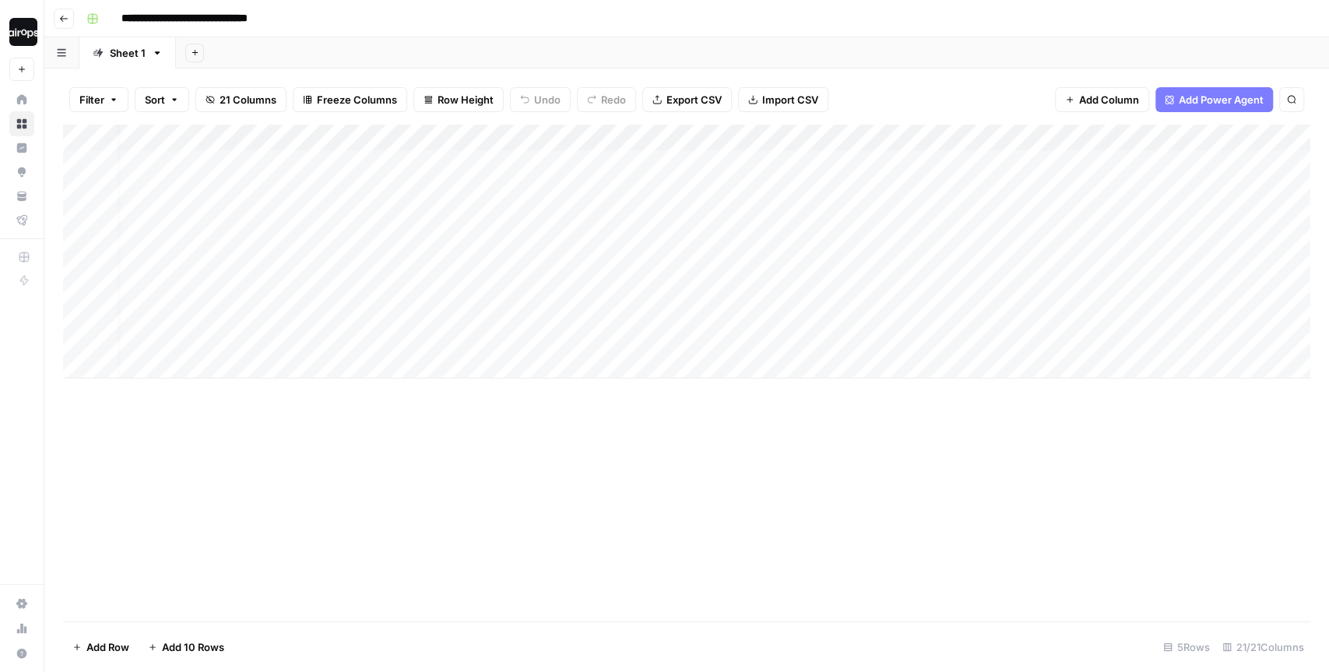
drag, startPoint x: 497, startPoint y: 183, endPoint x: 489, endPoint y: 338, distance: 155.2
click at [489, 338] on div "Add Column" at bounding box center [686, 252] width 1247 height 254
drag, startPoint x: 618, startPoint y: 167, endPoint x: 606, endPoint y: 332, distance: 164.7
click at [606, 332] on div "Add Column" at bounding box center [686, 252] width 1247 height 254
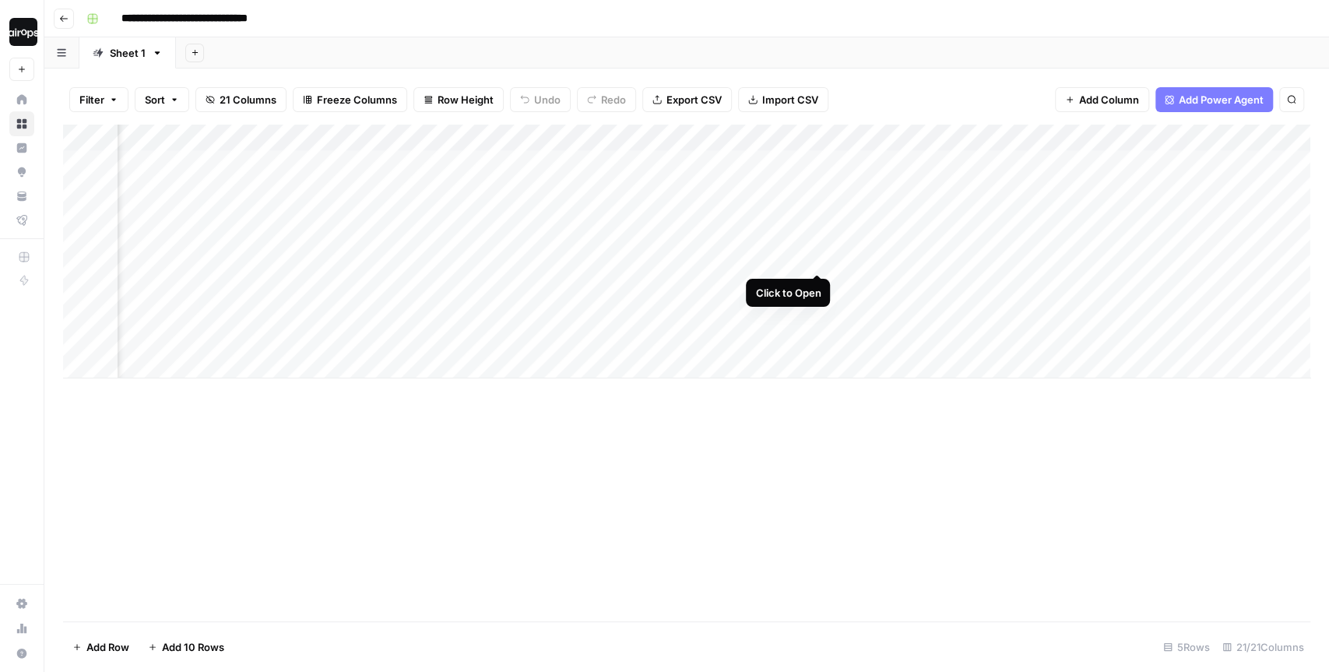
click at [816, 244] on div "Add Column" at bounding box center [686, 252] width 1247 height 254
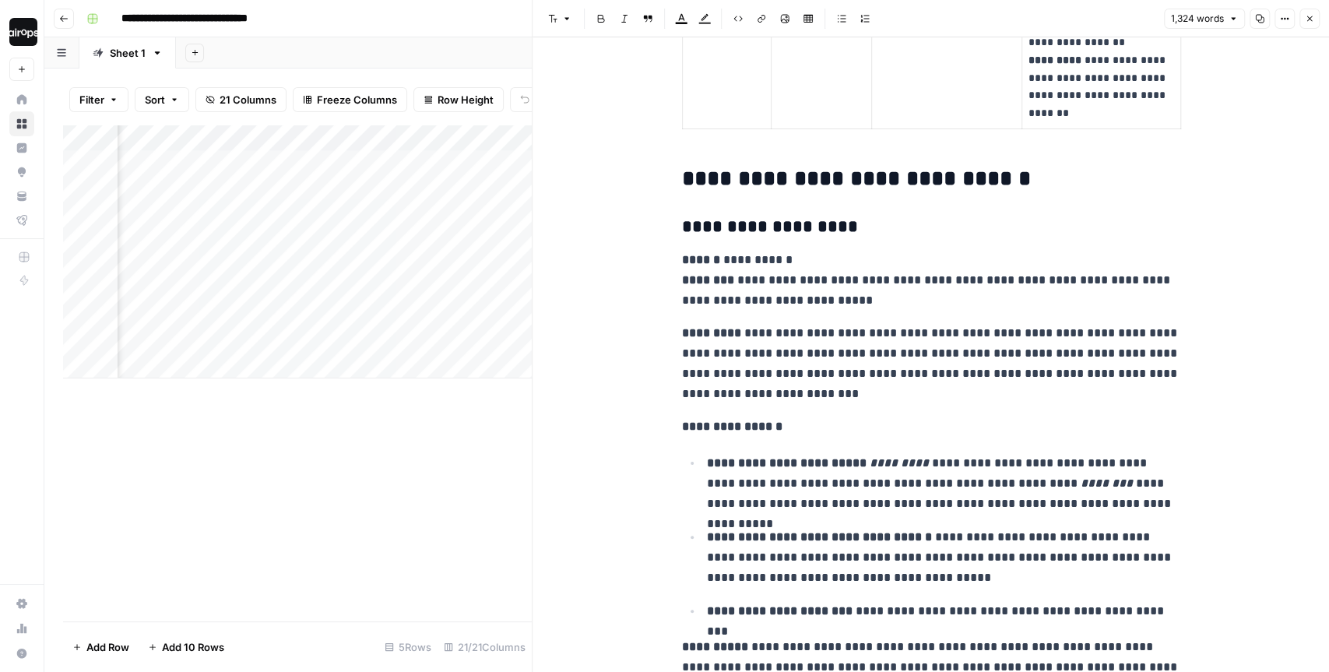
scroll to position [2298, 0]
drag, startPoint x: 674, startPoint y: 232, endPoint x: 845, endPoint y: 233, distance: 170.5
click at [845, 233] on div "**********" at bounding box center [931, 479] width 517 height 5430
click at [891, 289] on p "**********" at bounding box center [931, 281] width 498 height 61
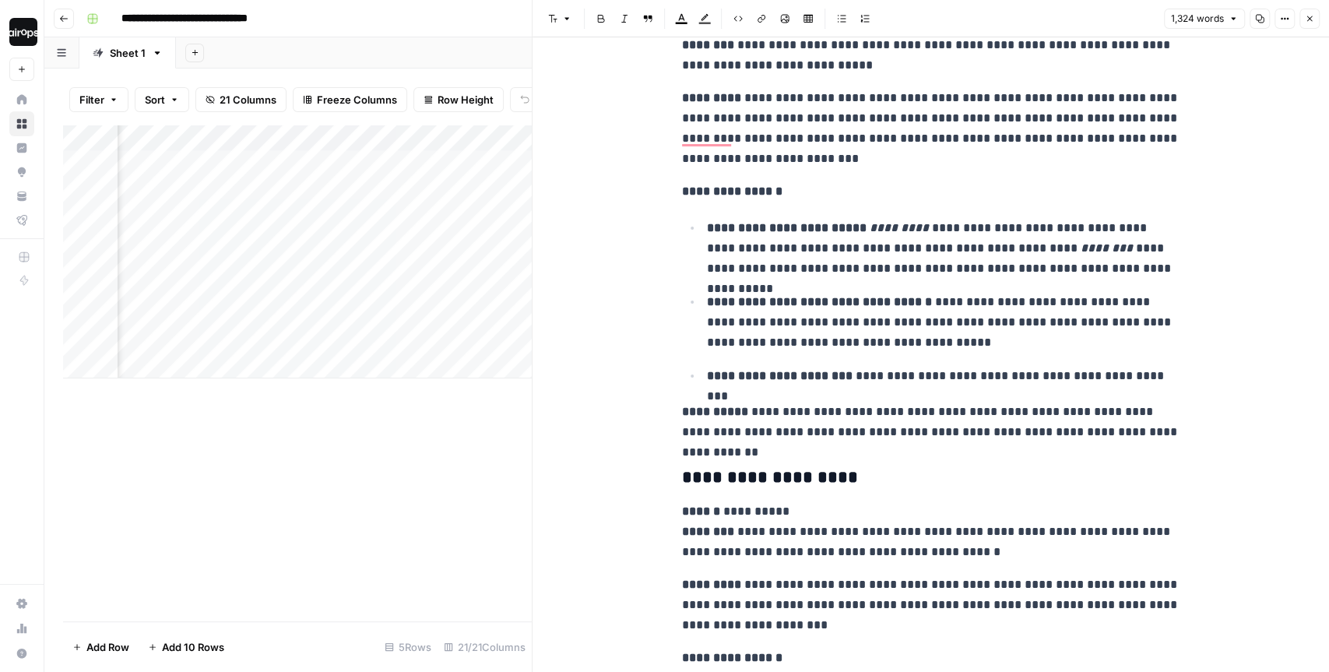
scroll to position [0, 0]
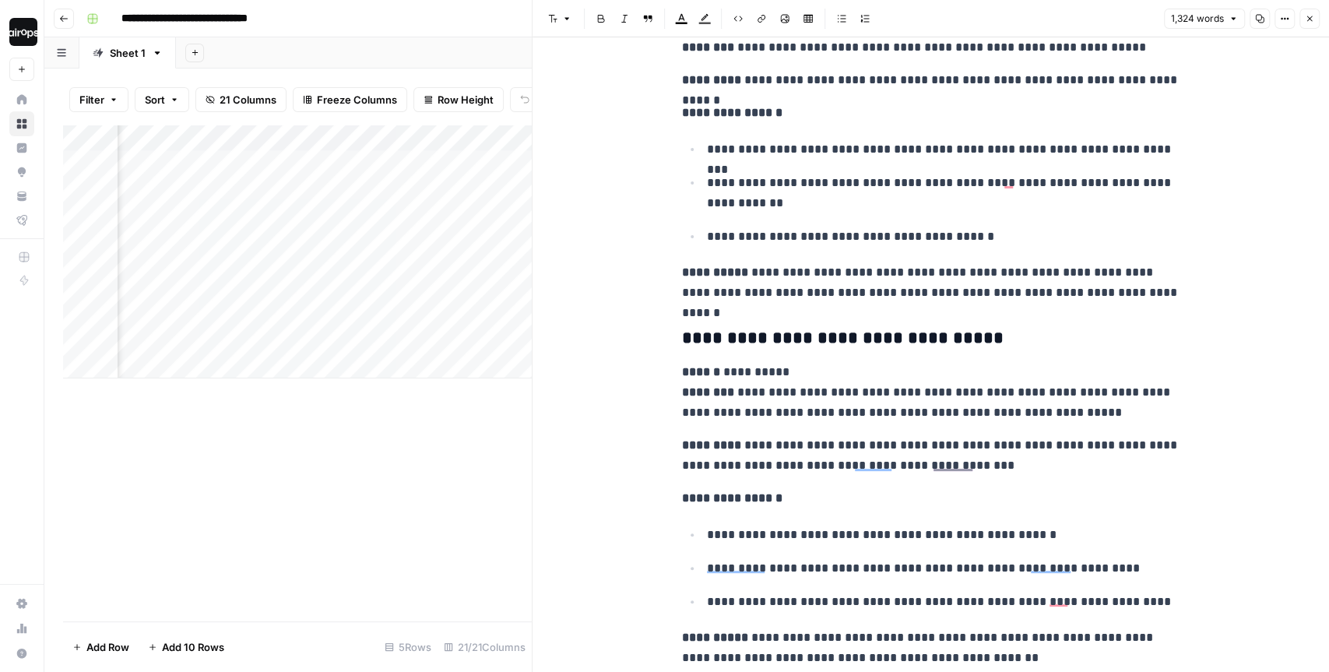
click at [1311, 22] on icon "button" at bounding box center [1309, 18] width 9 height 9
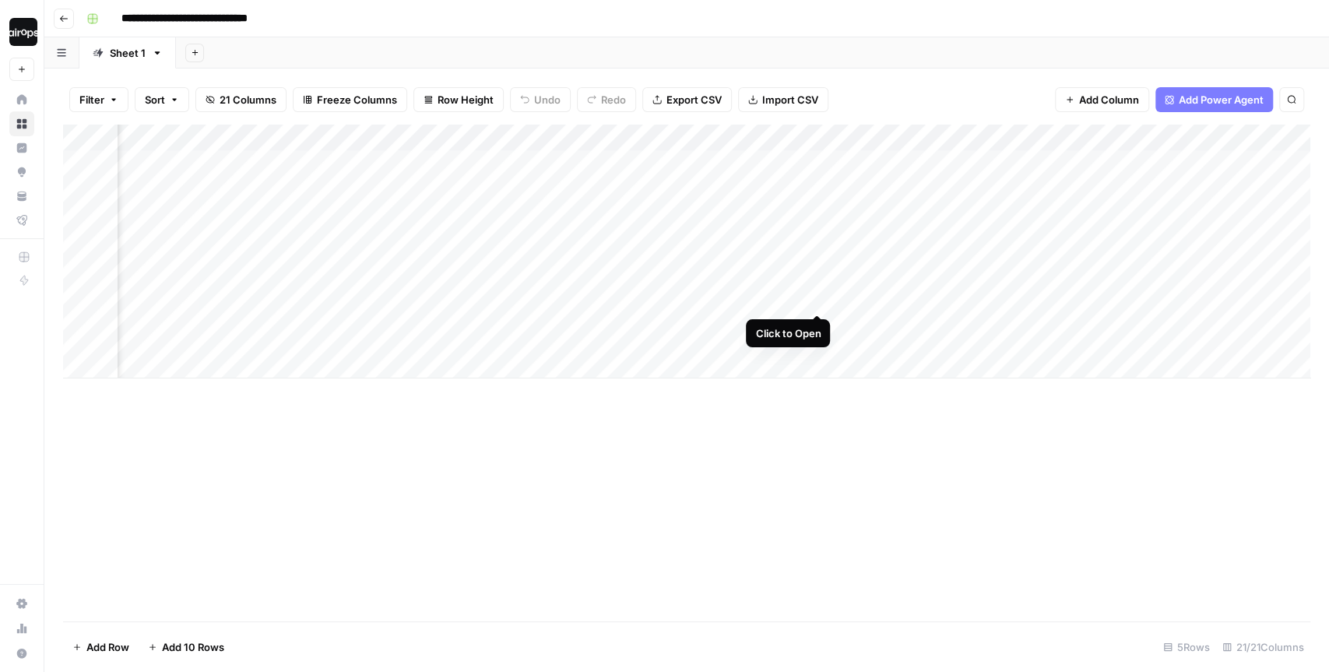
click at [815, 286] on div "Add Column" at bounding box center [686, 252] width 1247 height 254
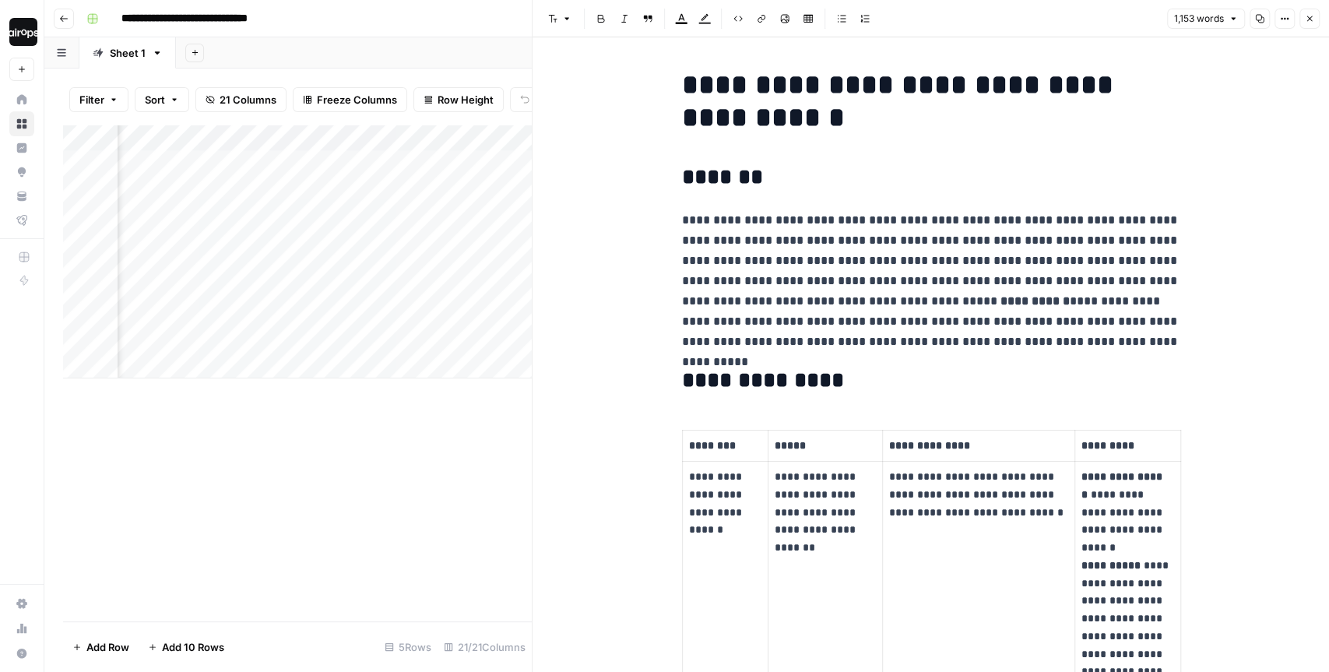
click at [1314, 10] on button "Close" at bounding box center [1309, 19] width 20 height 20
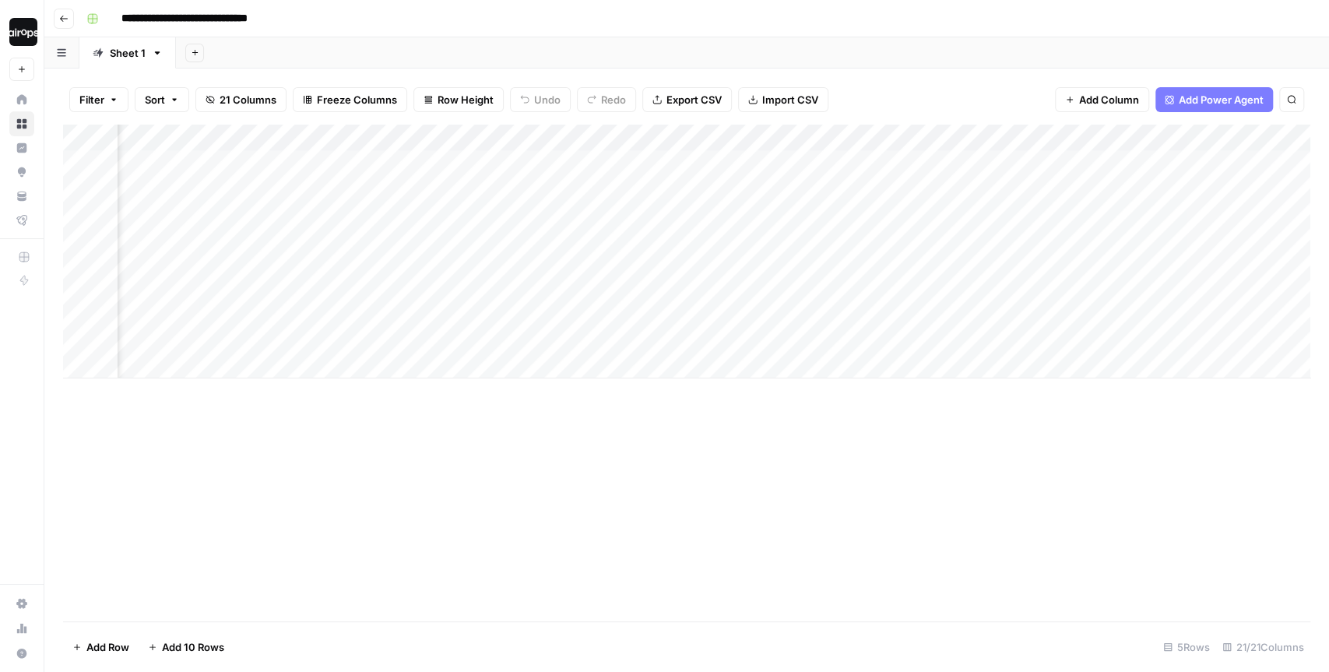
drag, startPoint x: 686, startPoint y: 176, endPoint x: 673, endPoint y: 342, distance: 166.3
click at [673, 342] on div "Add Column" at bounding box center [686, 252] width 1247 height 254
drag, startPoint x: 687, startPoint y: 190, endPoint x: 675, endPoint y: 336, distance: 146.1
click at [675, 336] on div "Add Column" at bounding box center [686, 252] width 1247 height 254
click at [884, 202] on div "Add Column" at bounding box center [686, 252] width 1247 height 254
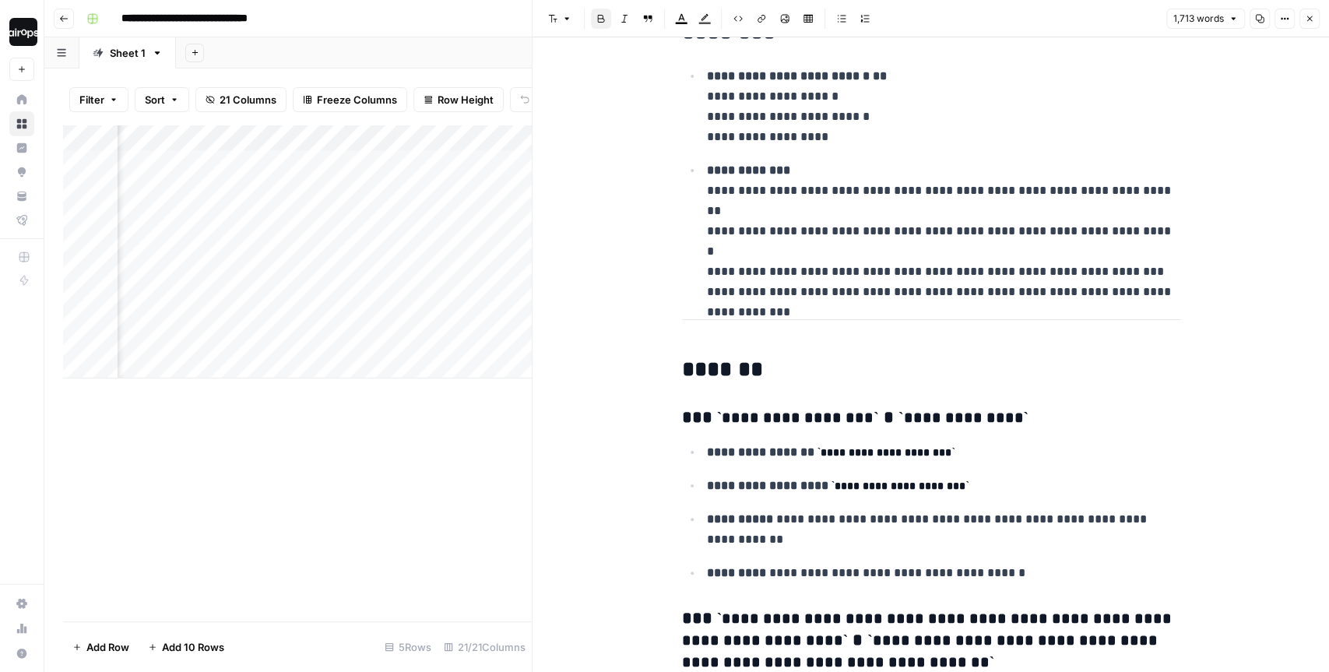
click at [1307, 23] on icon "button" at bounding box center [1309, 18] width 9 height 9
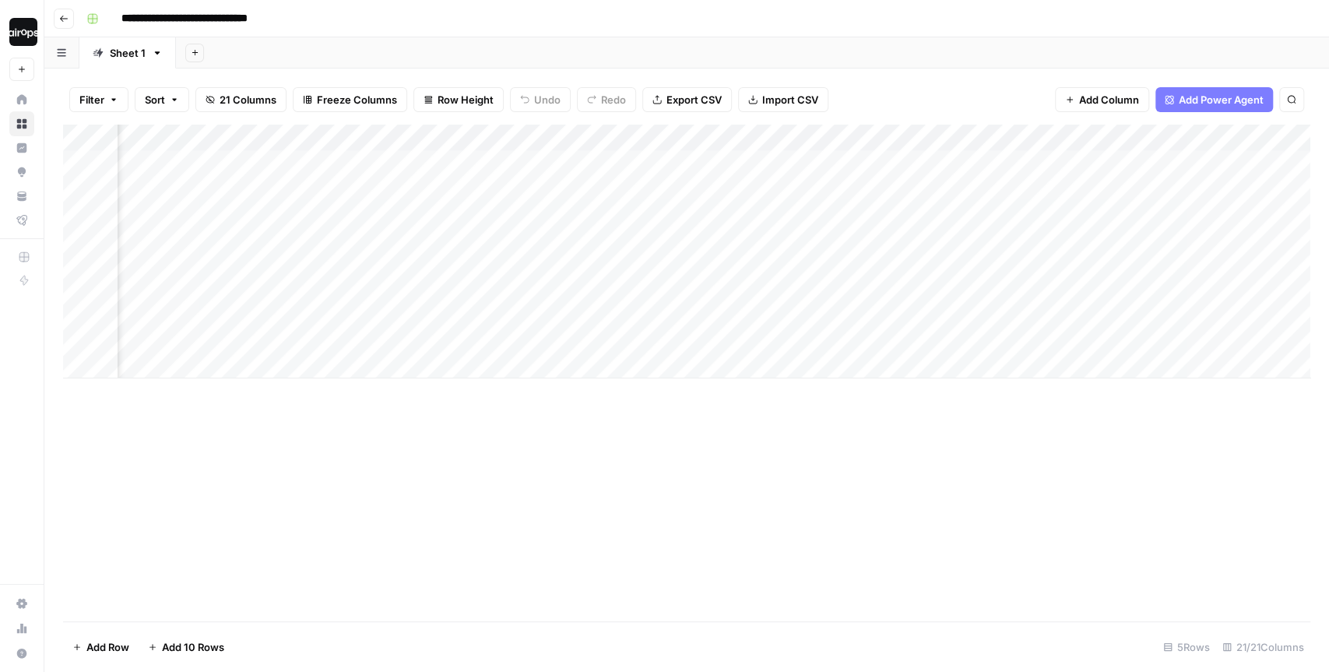
drag, startPoint x: 656, startPoint y: 166, endPoint x: 656, endPoint y: 340, distance: 174.4
click at [656, 340] on div "Add Column" at bounding box center [686, 252] width 1247 height 254
click at [888, 163] on div "Add Column" at bounding box center [686, 252] width 1247 height 254
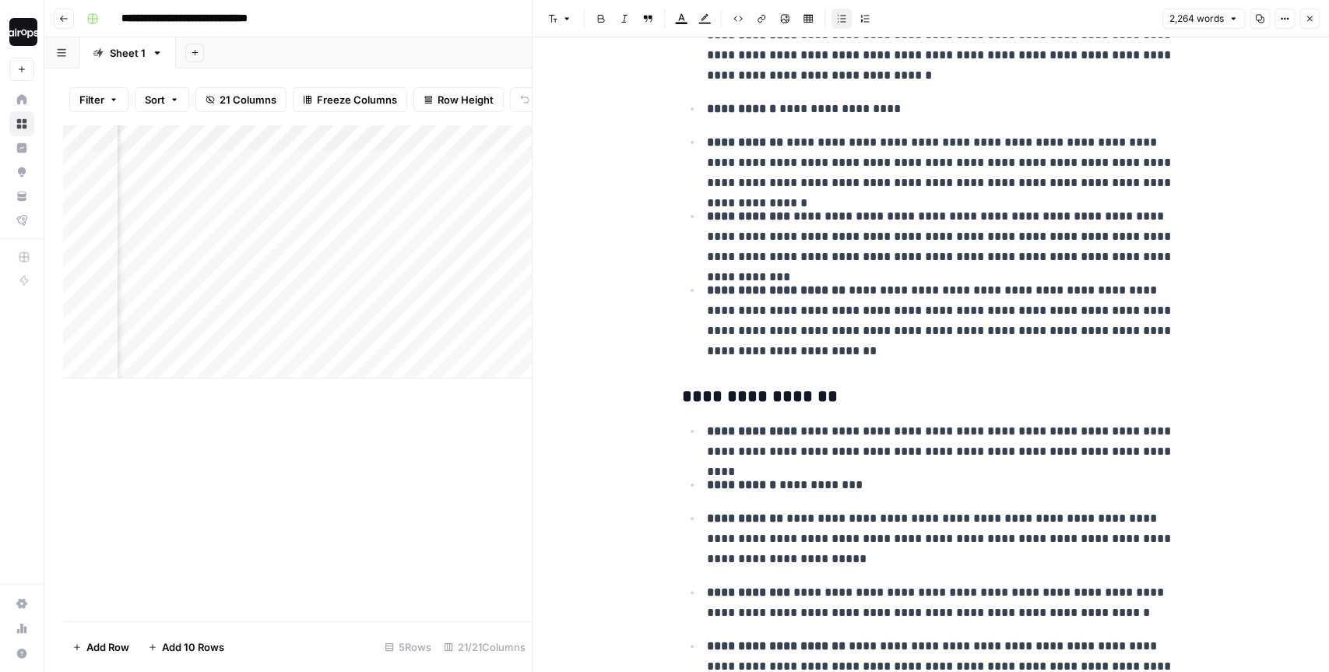
click at [1314, 15] on icon "button" at bounding box center [1309, 18] width 9 height 9
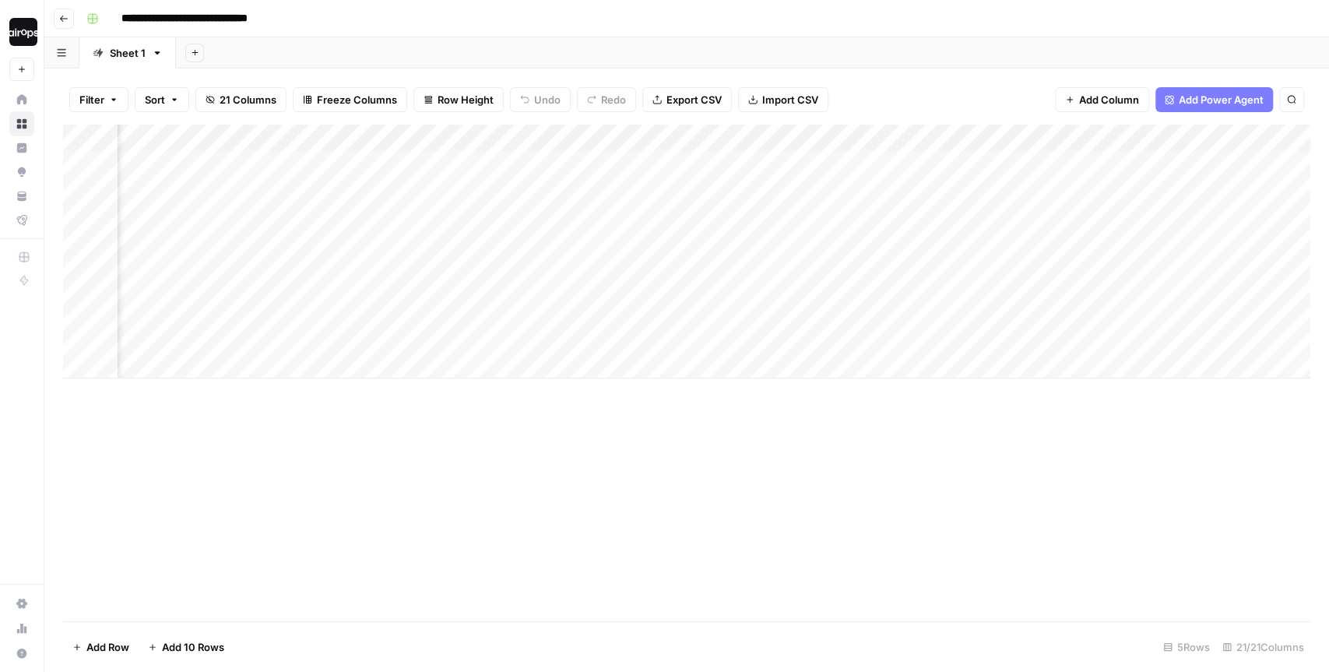
drag, startPoint x: 1035, startPoint y: 199, endPoint x: 1014, endPoint y: 325, distance: 127.9
click at [1014, 325] on div "Add Column" at bounding box center [686, 252] width 1247 height 254
click at [1131, 242] on div "Add Column" at bounding box center [686, 252] width 1247 height 254
click at [1053, 205] on div "Add Column" at bounding box center [686, 252] width 1247 height 254
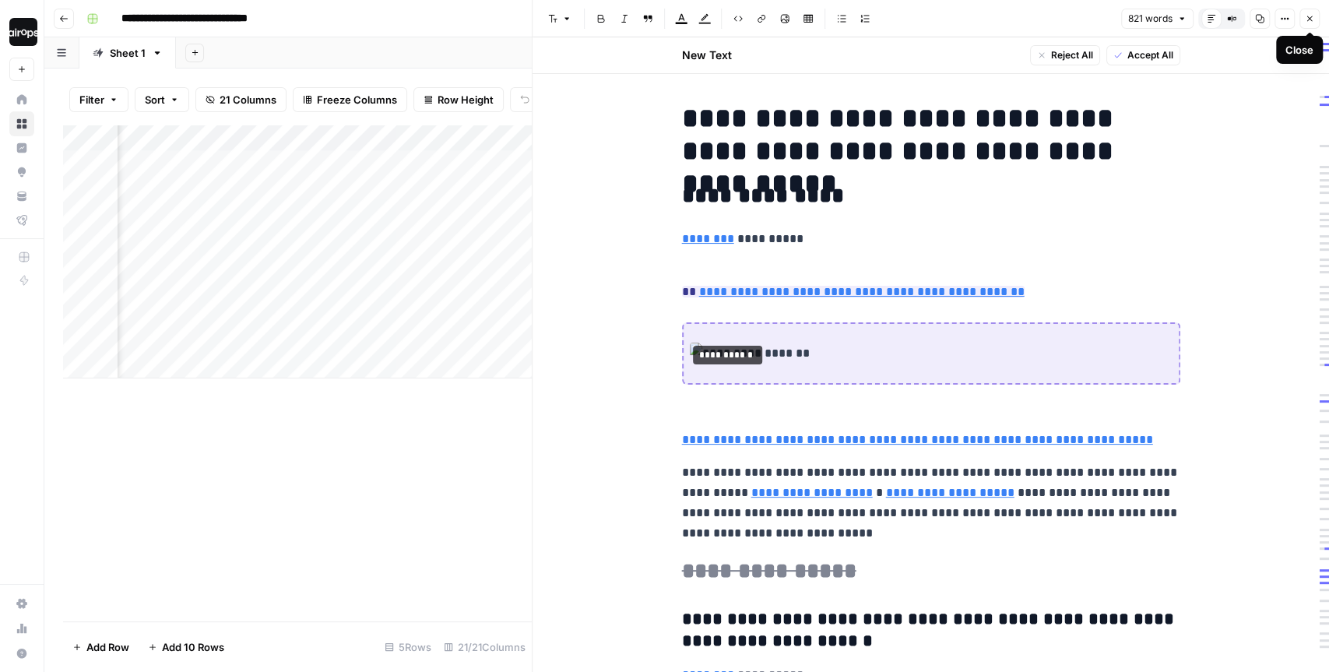
click at [1309, 25] on button "Close" at bounding box center [1309, 19] width 20 height 20
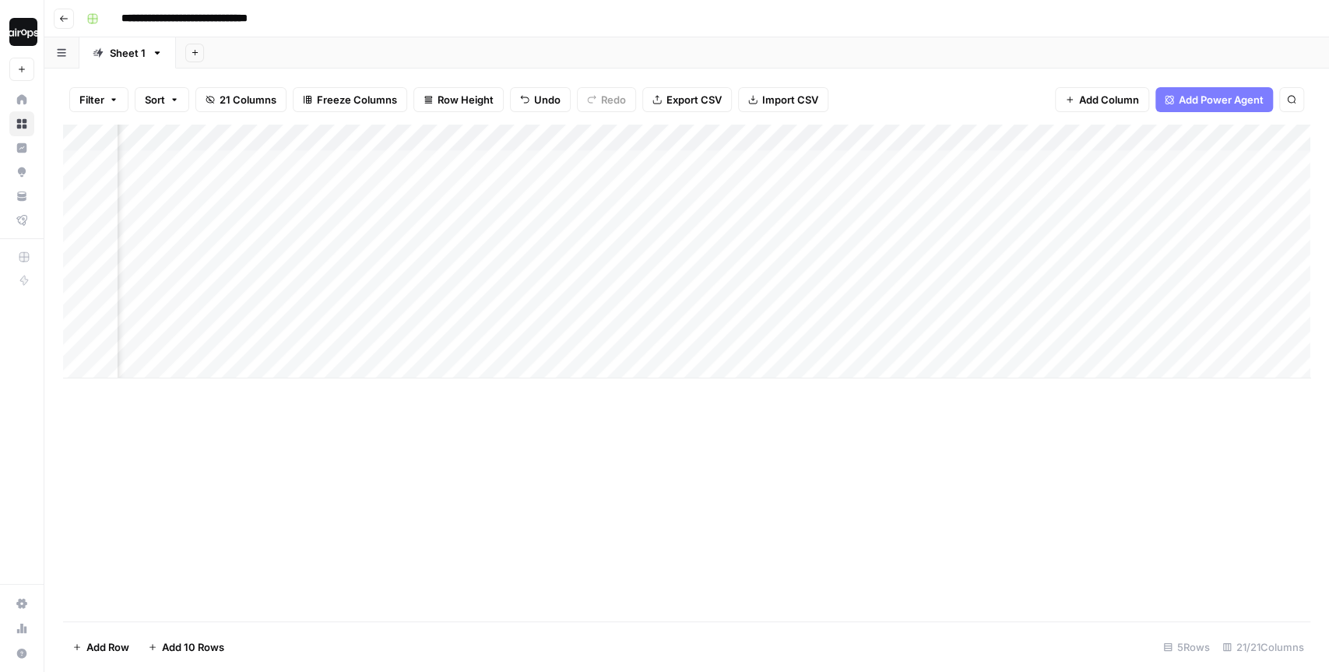
click at [1078, 163] on div "Add Column" at bounding box center [686, 252] width 1247 height 254
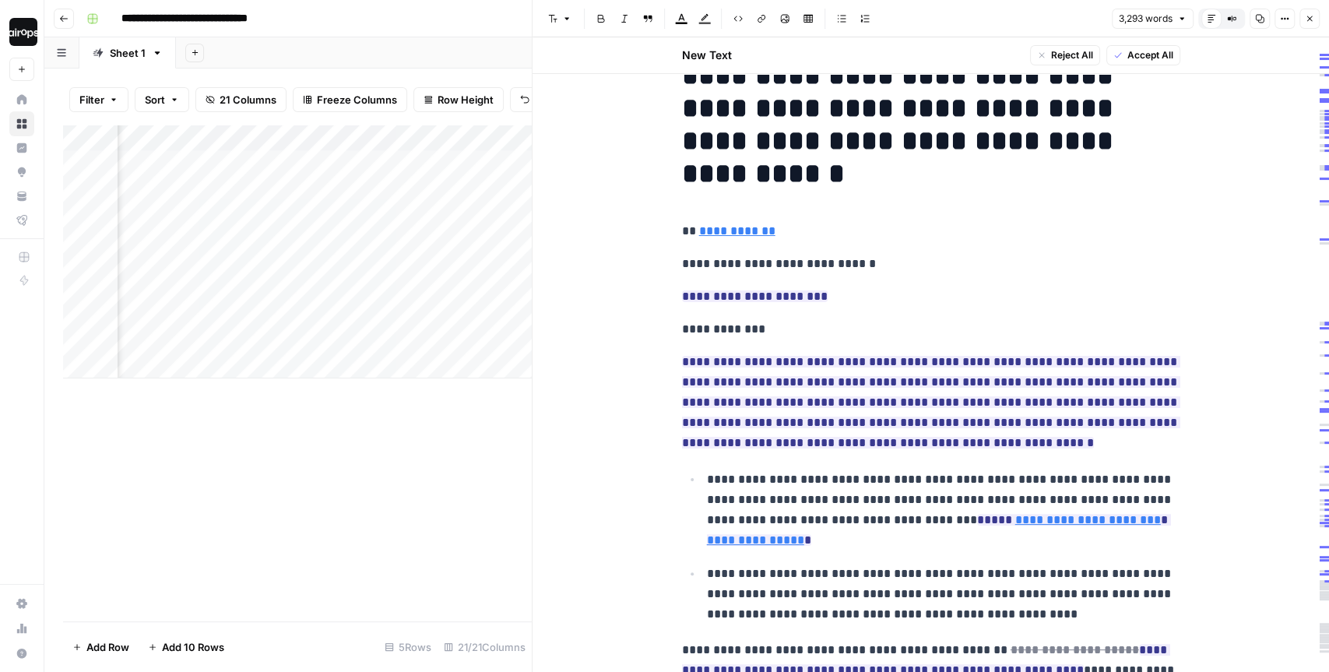
scroll to position [47, 0]
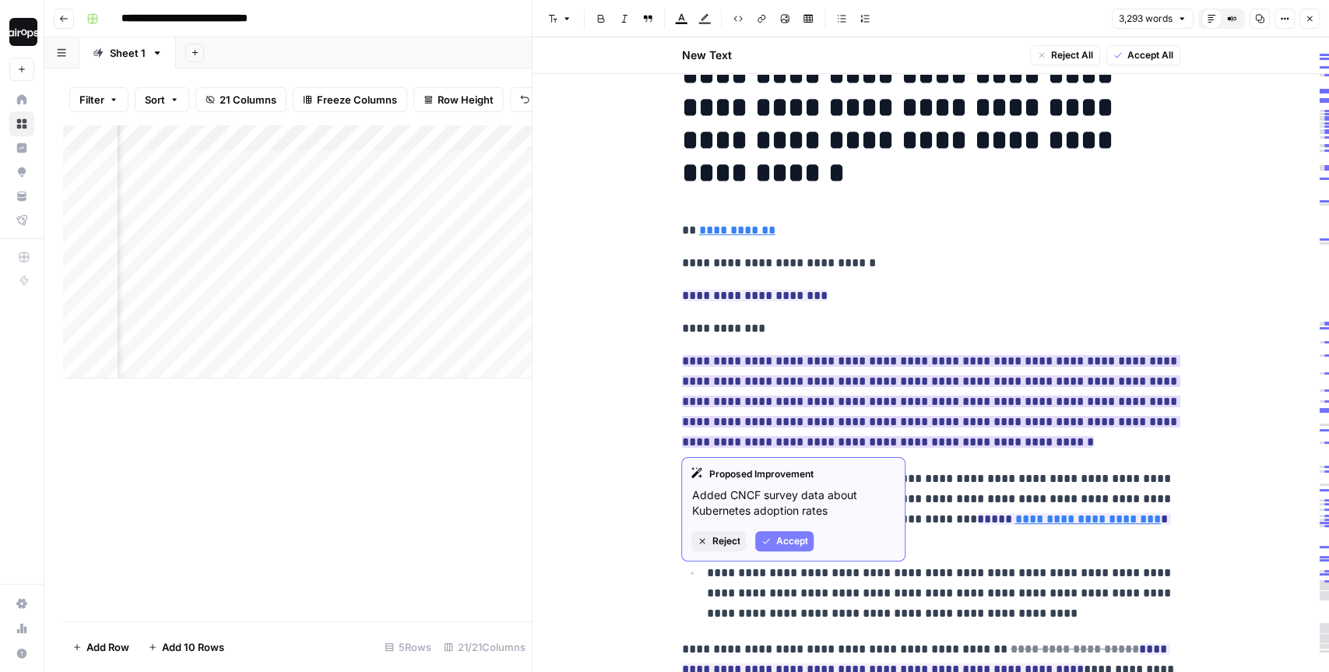
click at [768, 536] on icon "button" at bounding box center [765, 540] width 9 height 9
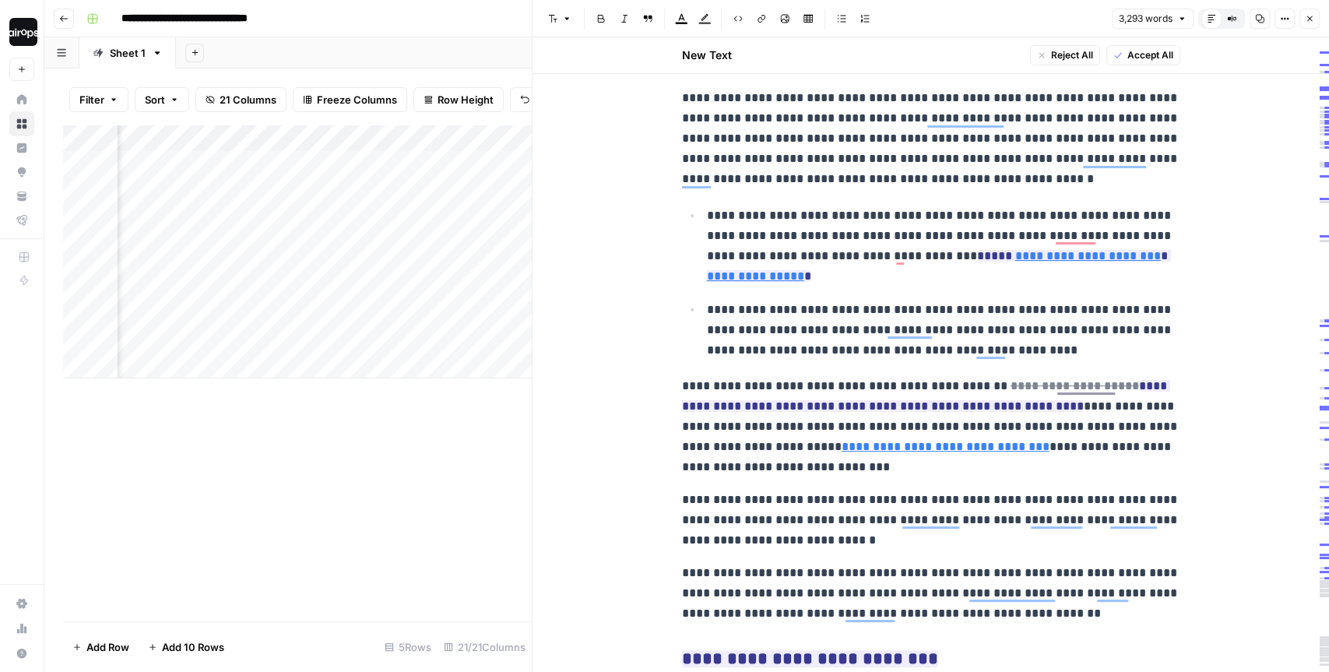
scroll to position [301, 0]
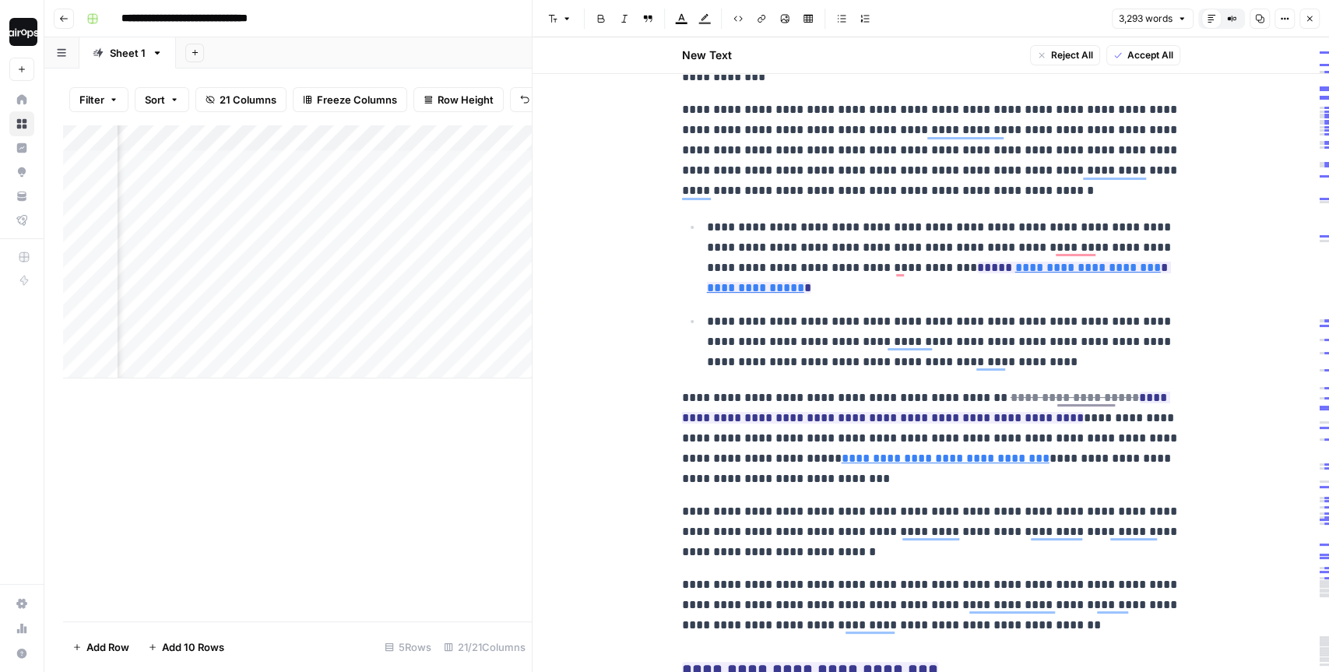
click at [1309, 28] on button "Close" at bounding box center [1309, 19] width 20 height 20
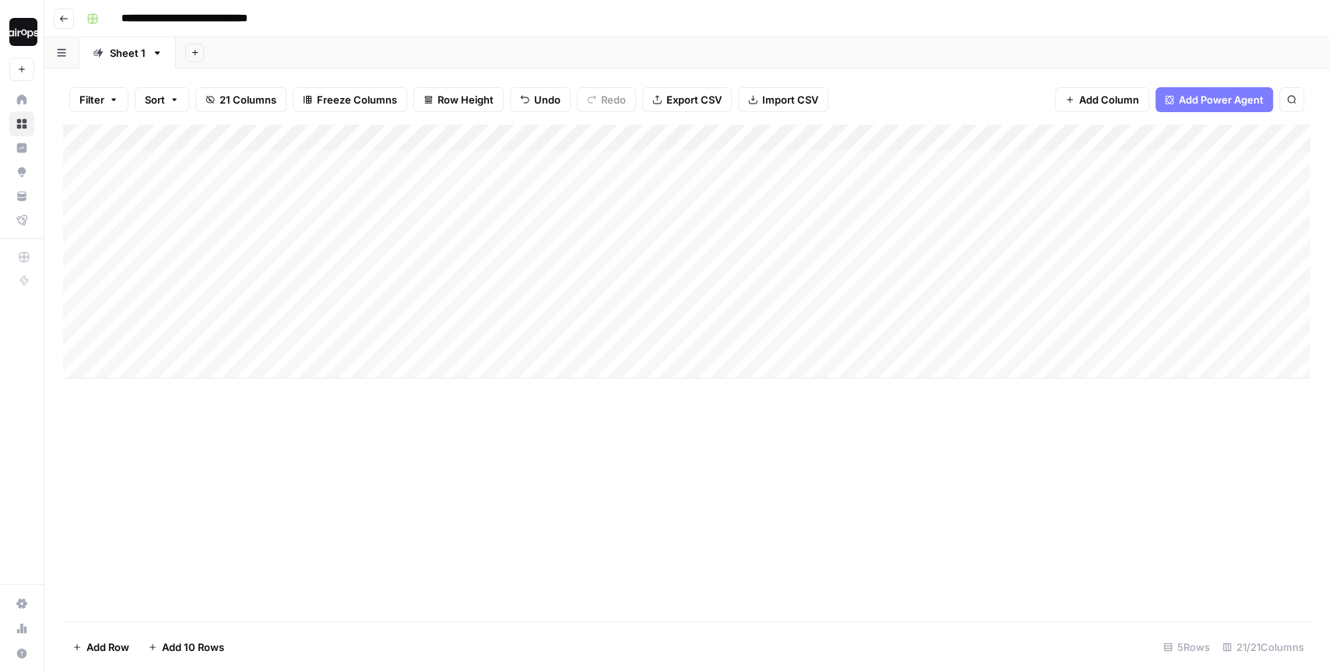
click at [481, 56] on div "Add Sheet" at bounding box center [752, 52] width 1153 height 31
click at [478, 48] on div "Add Sheet" at bounding box center [752, 52] width 1153 height 31
click at [480, 47] on div "Add Sheet" at bounding box center [752, 52] width 1153 height 31
click at [684, 15] on div "**********" at bounding box center [696, 18] width 1233 height 25
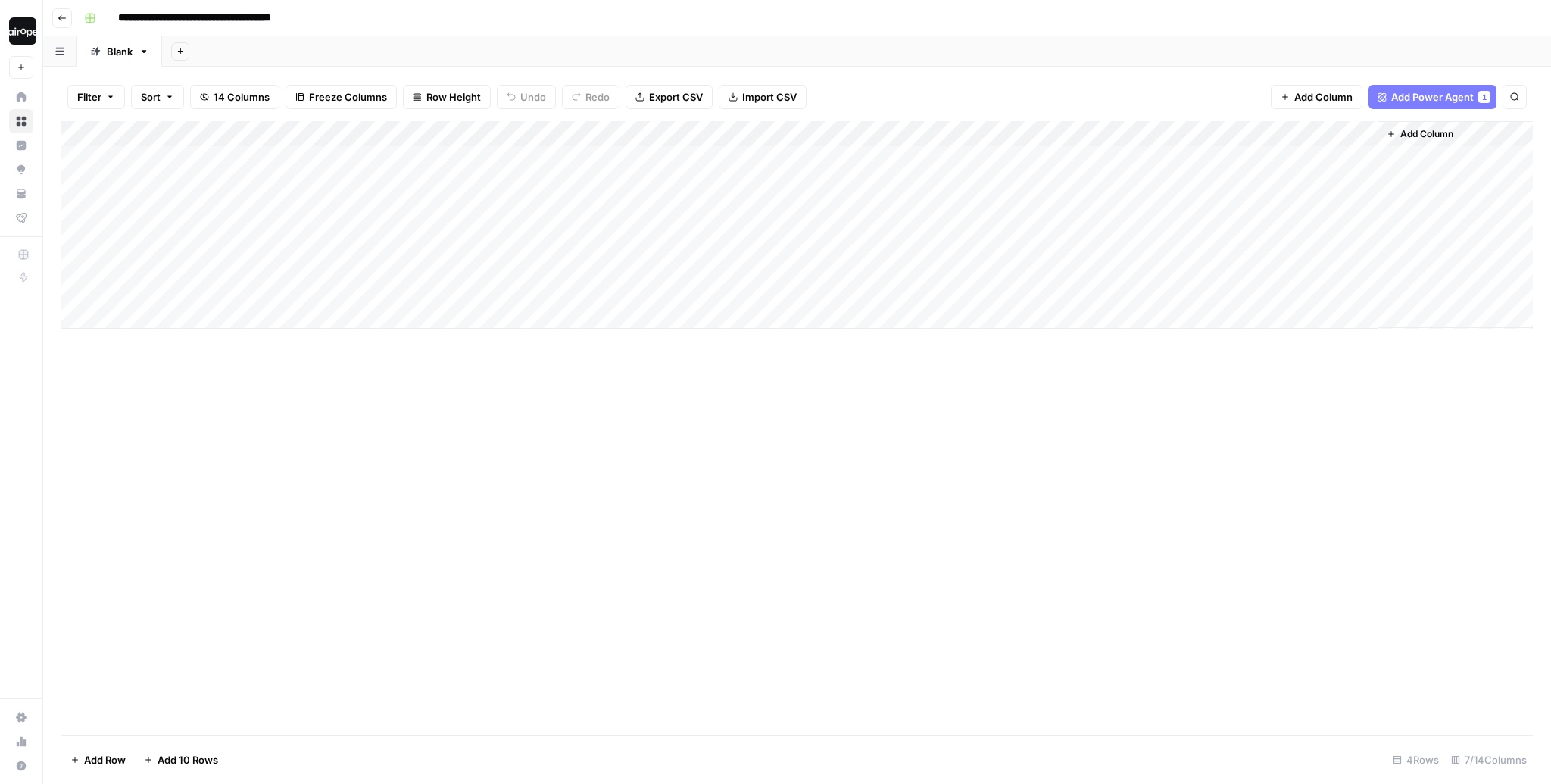
click at [614, 61] on div "Add Sheet" at bounding box center [857, 51] width 1389 height 30
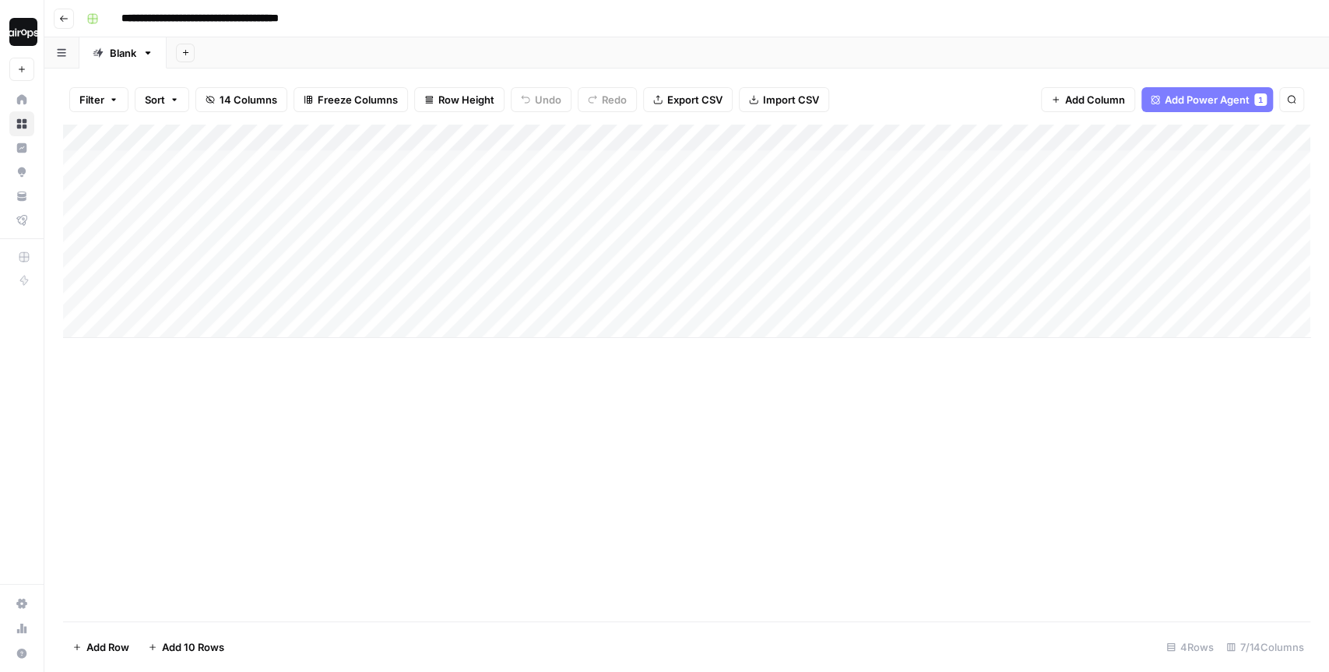
click at [649, 42] on div "Add Sheet" at bounding box center [748, 52] width 1162 height 31
click at [525, 141] on div "Add Column" at bounding box center [686, 231] width 1247 height 213
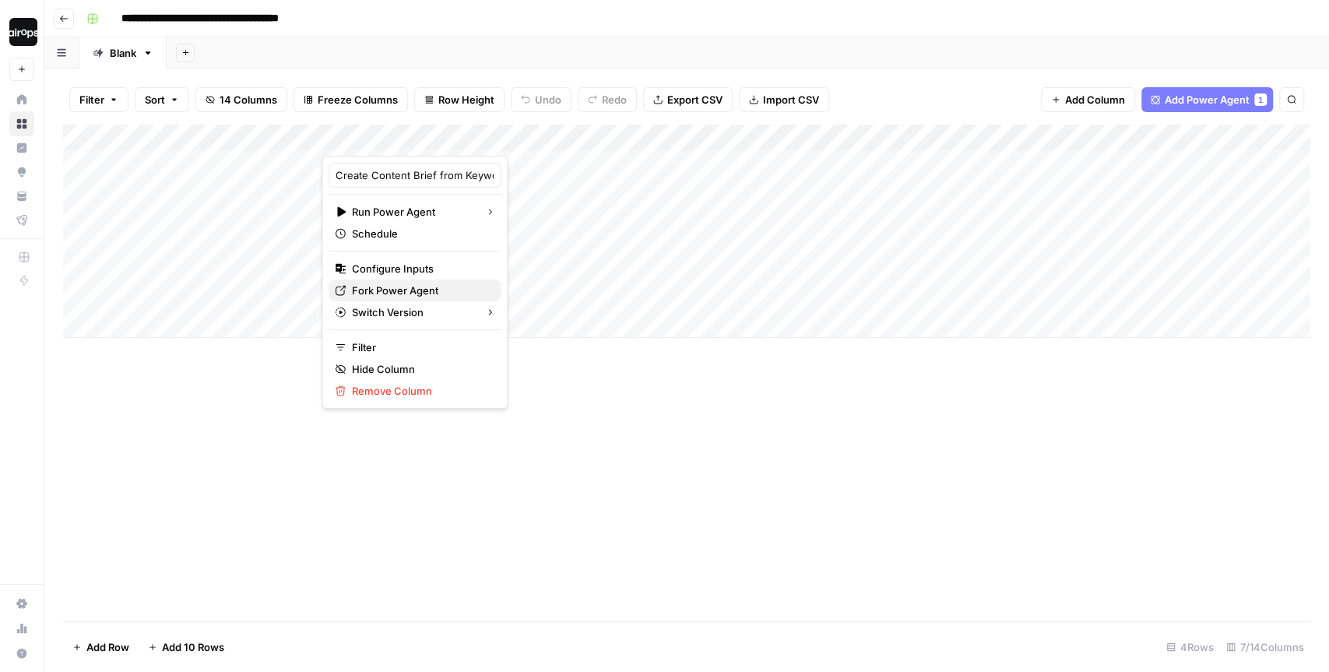
click at [403, 287] on span "Fork Power Agent" at bounding box center [420, 291] width 136 height 16
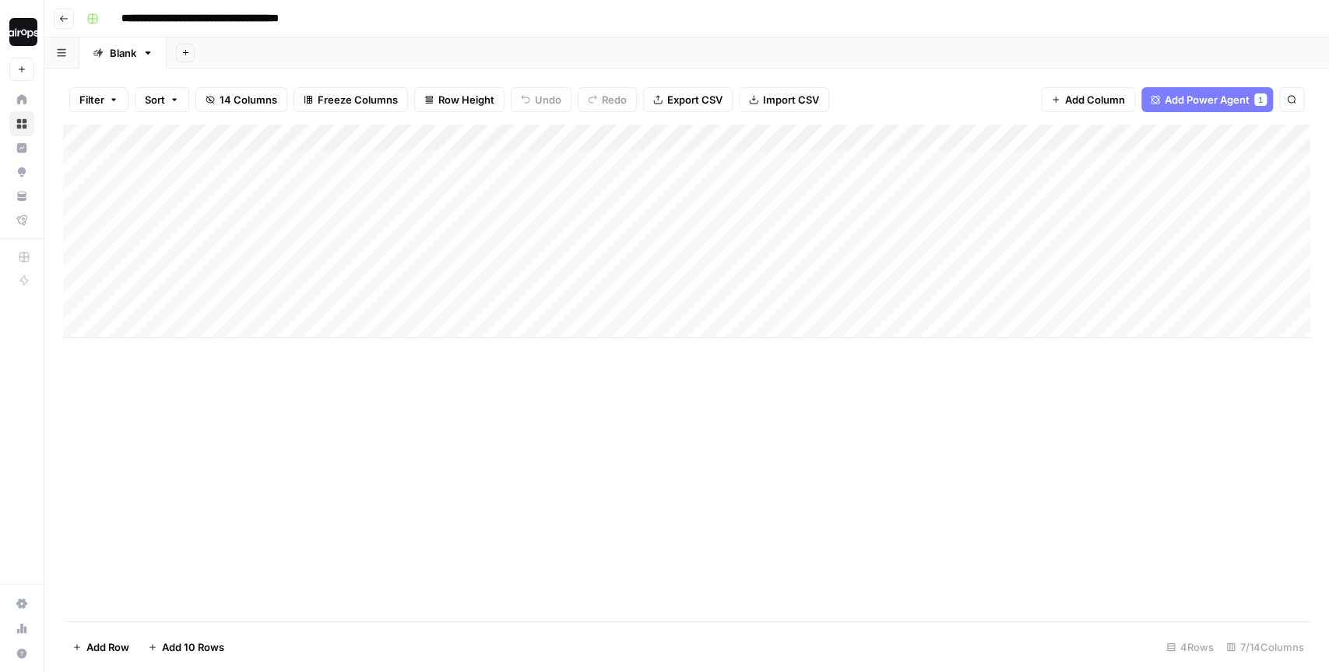
click at [859, 92] on div "Filter Sort 14 Columns Freeze Columns Row Height Undo Redo Export CSV Import CS…" at bounding box center [686, 100] width 1247 height 50
click at [859, 93] on div "Filter Sort 14 Columns Freeze Columns Row Height Undo Redo Export CSV Import CS…" at bounding box center [686, 100] width 1247 height 50
click at [543, 202] on div "Add Column" at bounding box center [686, 231] width 1247 height 213
drag, startPoint x: 508, startPoint y: 174, endPoint x: 508, endPoint y: 283, distance: 109.0
click at [508, 283] on div "Add Column" at bounding box center [686, 231] width 1247 height 213
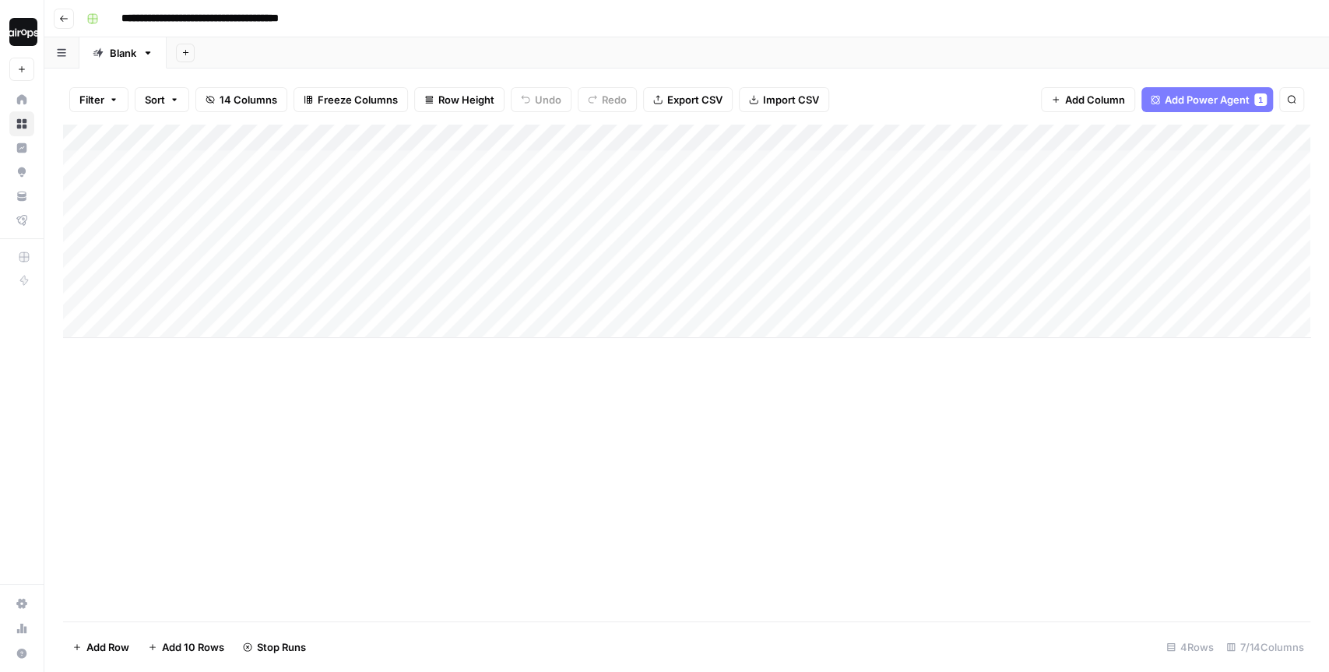
click at [502, 420] on div "Add Column" at bounding box center [686, 373] width 1247 height 497
click at [543, 164] on div "Add Column" at bounding box center [686, 231] width 1247 height 213
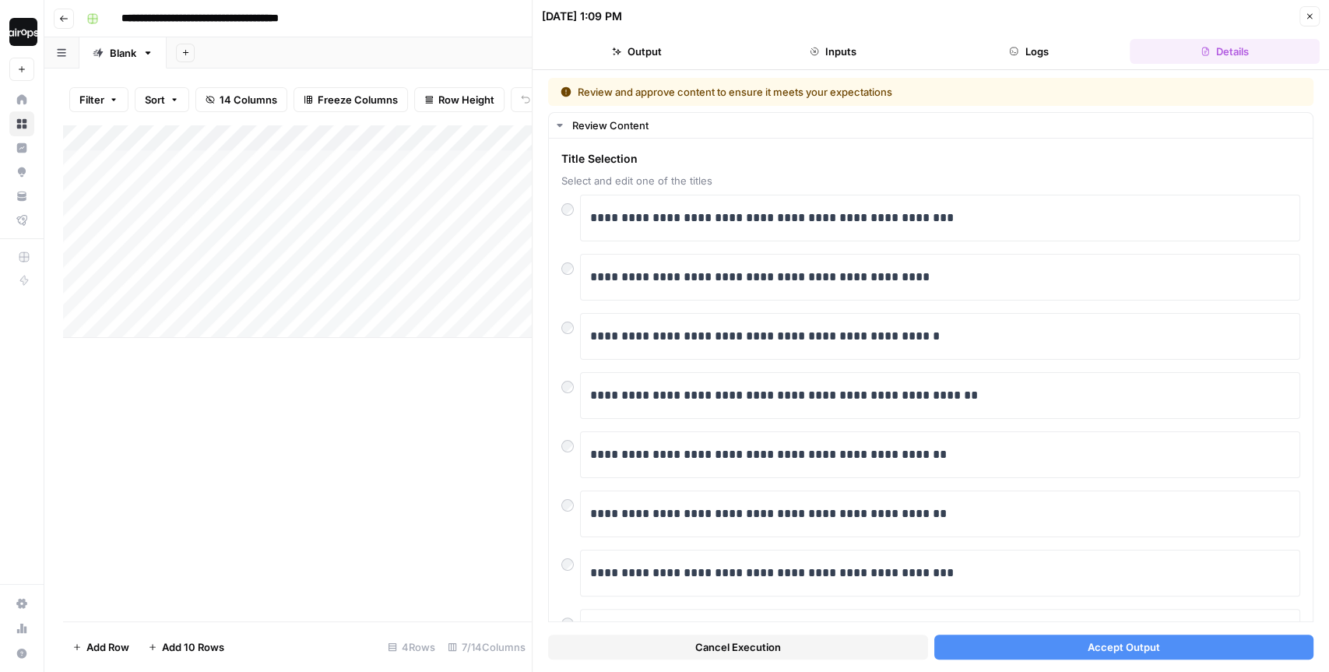
click at [983, 644] on button "Accept Output" at bounding box center [1124, 647] width 380 height 25
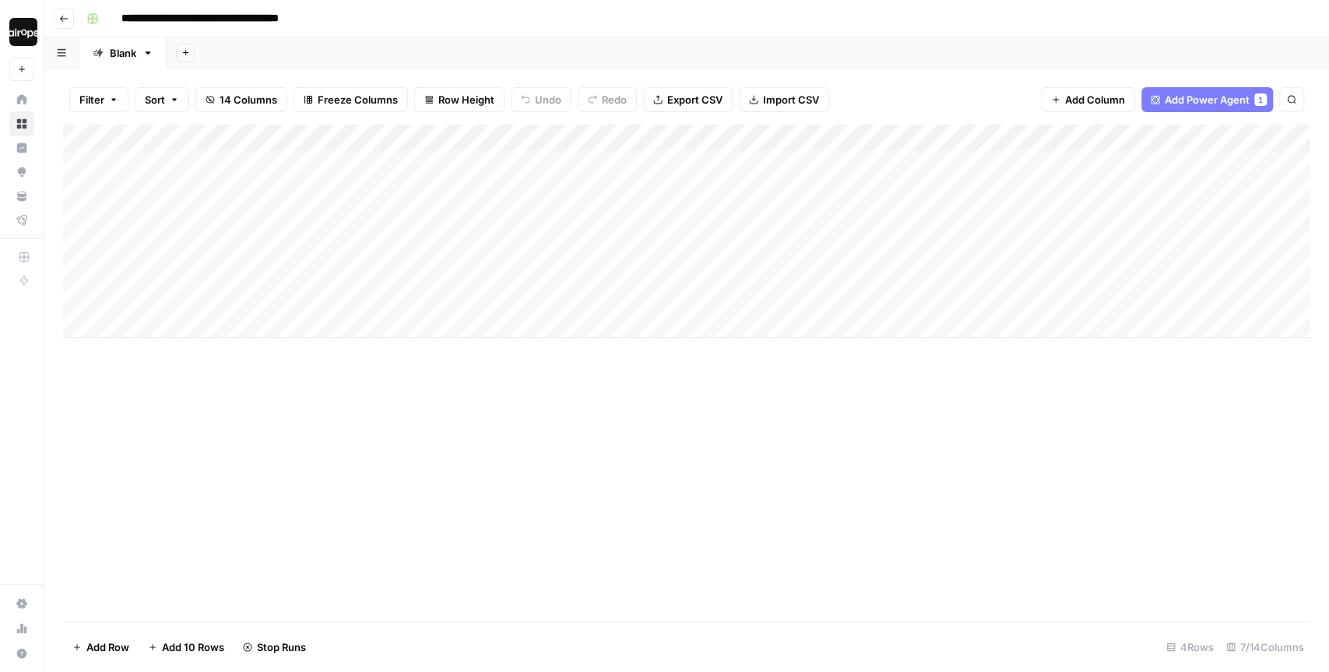
click at [652, 52] on div "Add Sheet" at bounding box center [748, 52] width 1162 height 31
drag, startPoint x: 670, startPoint y: 175, endPoint x: 650, endPoint y: 297, distance: 123.0
click at [650, 297] on div "Add Column" at bounding box center [686, 231] width 1247 height 213
drag, startPoint x: 837, startPoint y: 165, endPoint x: 819, endPoint y: 294, distance: 130.5
click at [819, 294] on div "Add Column" at bounding box center [686, 231] width 1247 height 213
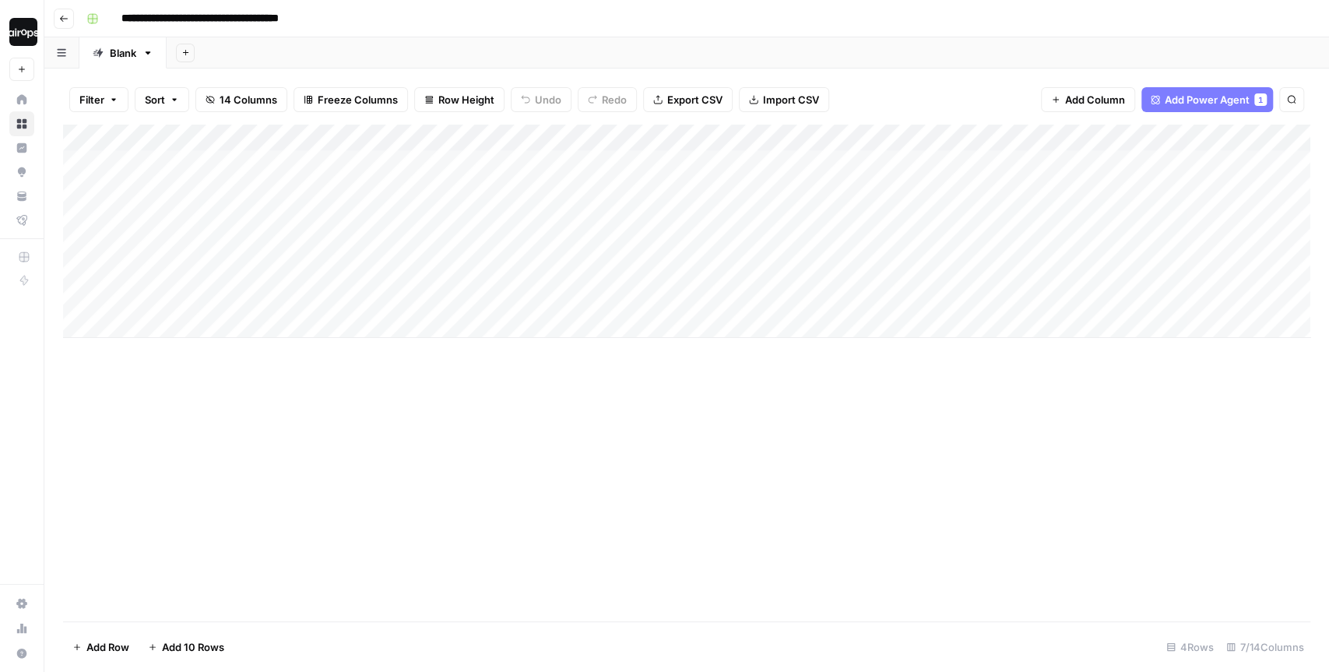
click at [806, 240] on div "Add Column" at bounding box center [686, 231] width 1247 height 213
click at [923, 200] on div "Add Column" at bounding box center [686, 231] width 1247 height 213
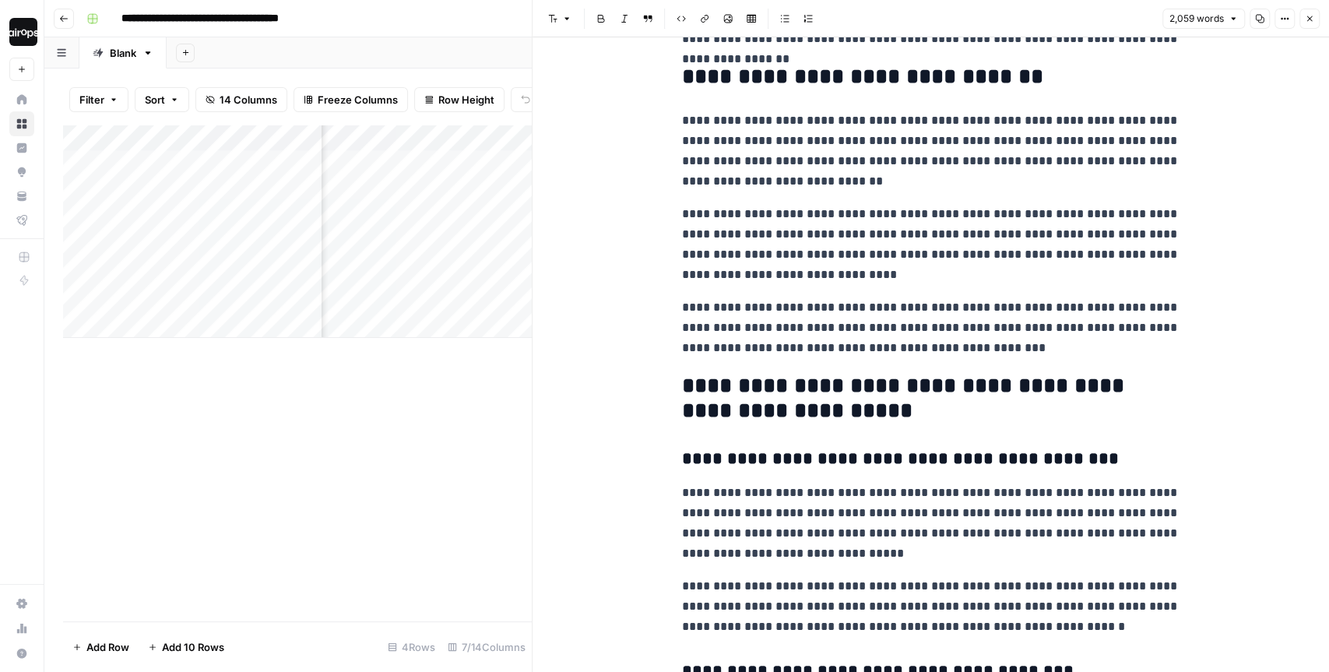
scroll to position [324, 0]
click at [902, 280] on p "**********" at bounding box center [931, 243] width 498 height 81
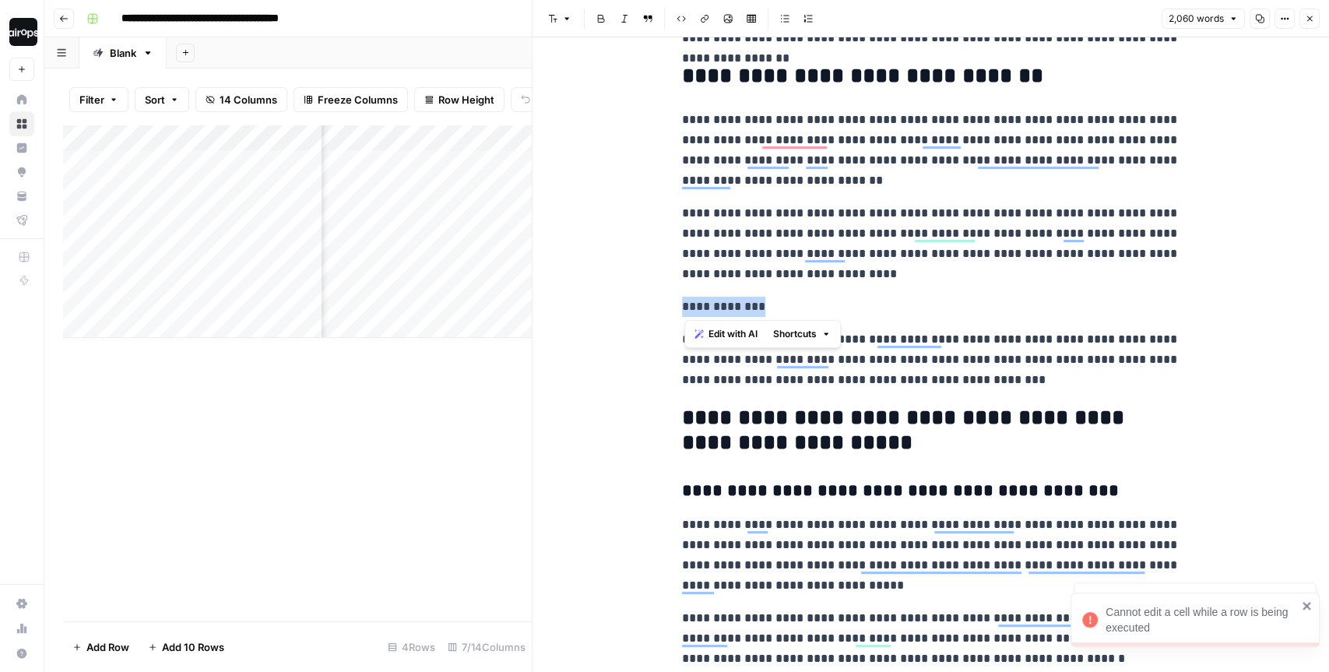
drag, startPoint x: 769, startPoint y: 310, endPoint x: 672, endPoint y: 301, distance: 97.7
click at [1308, 608] on icon "close" at bounding box center [1306, 606] width 8 height 8
click at [1309, 608] on icon "close" at bounding box center [1306, 606] width 8 height 8
click at [1309, 20] on icon "button" at bounding box center [1309, 18] width 9 height 9
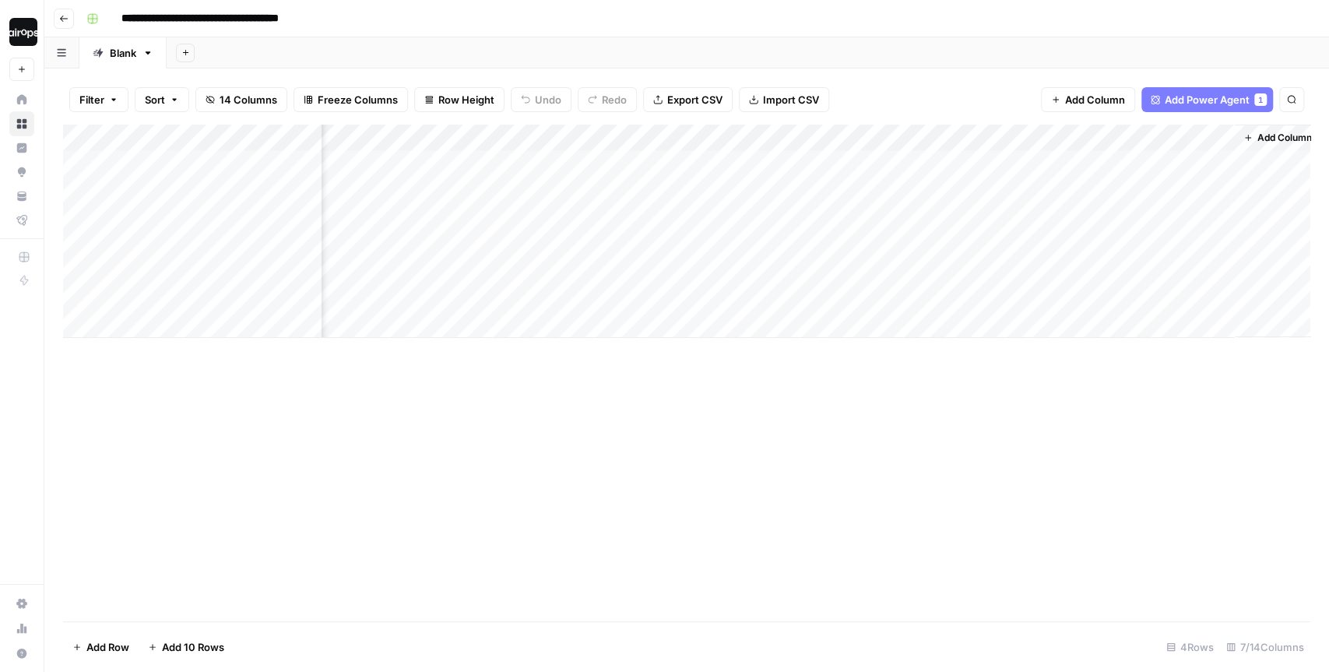
scroll to position [0, 193]
click at [1275, 141] on span "Add Column" at bounding box center [1274, 138] width 54 height 14
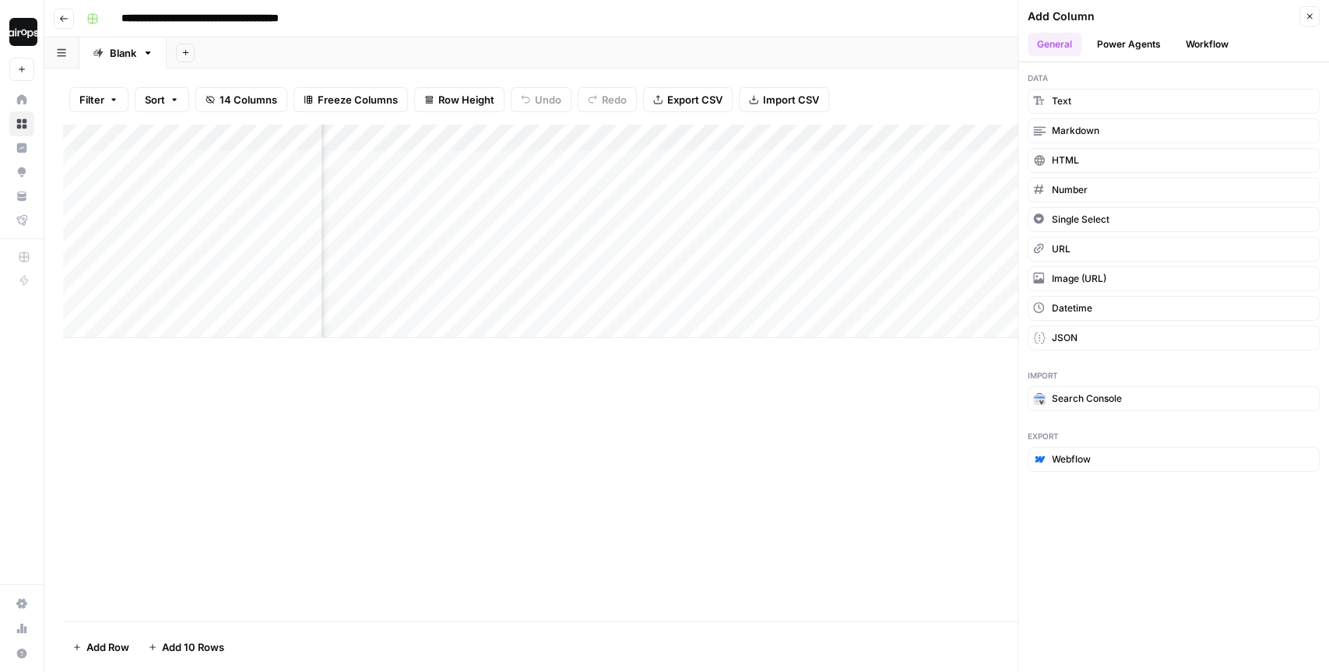
click at [1141, 47] on button "Power Agents" at bounding box center [1129, 44] width 83 height 23
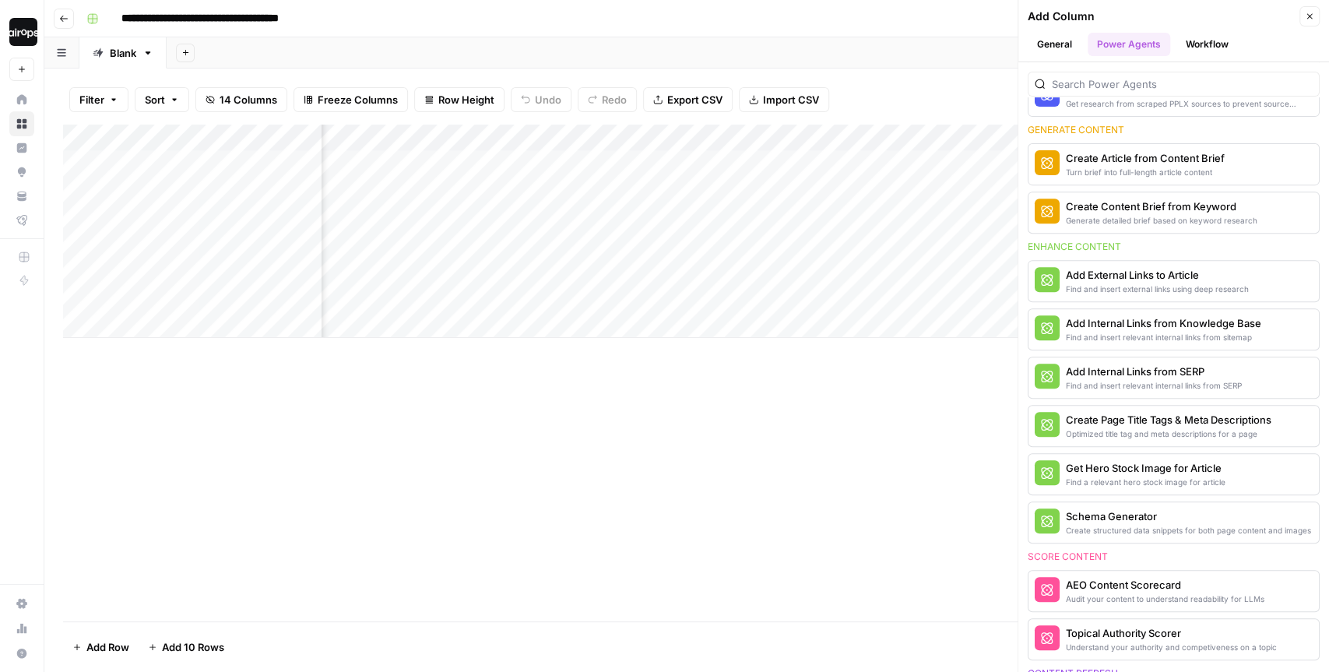
scroll to position [378, 0]
click at [1168, 371] on div "Add Internal Links from SERP" at bounding box center [1147, 372] width 163 height 16
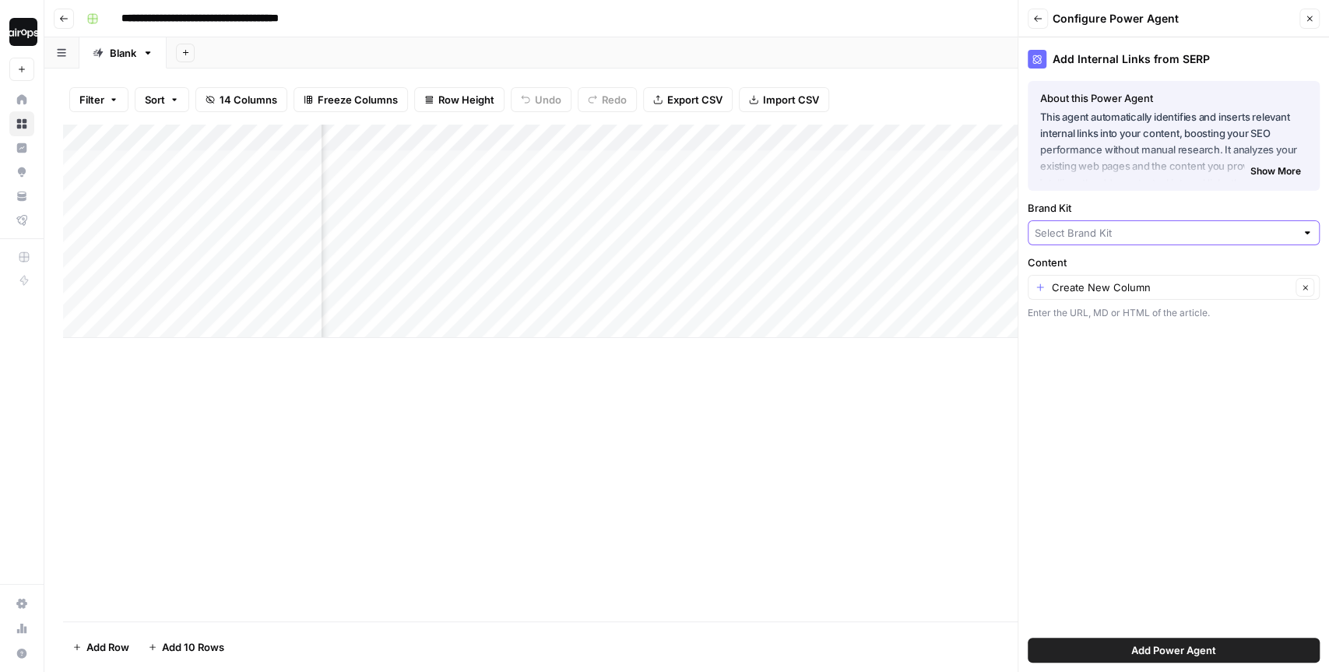
click at [1115, 237] on input "Brand Kit" at bounding box center [1165, 233] width 261 height 16
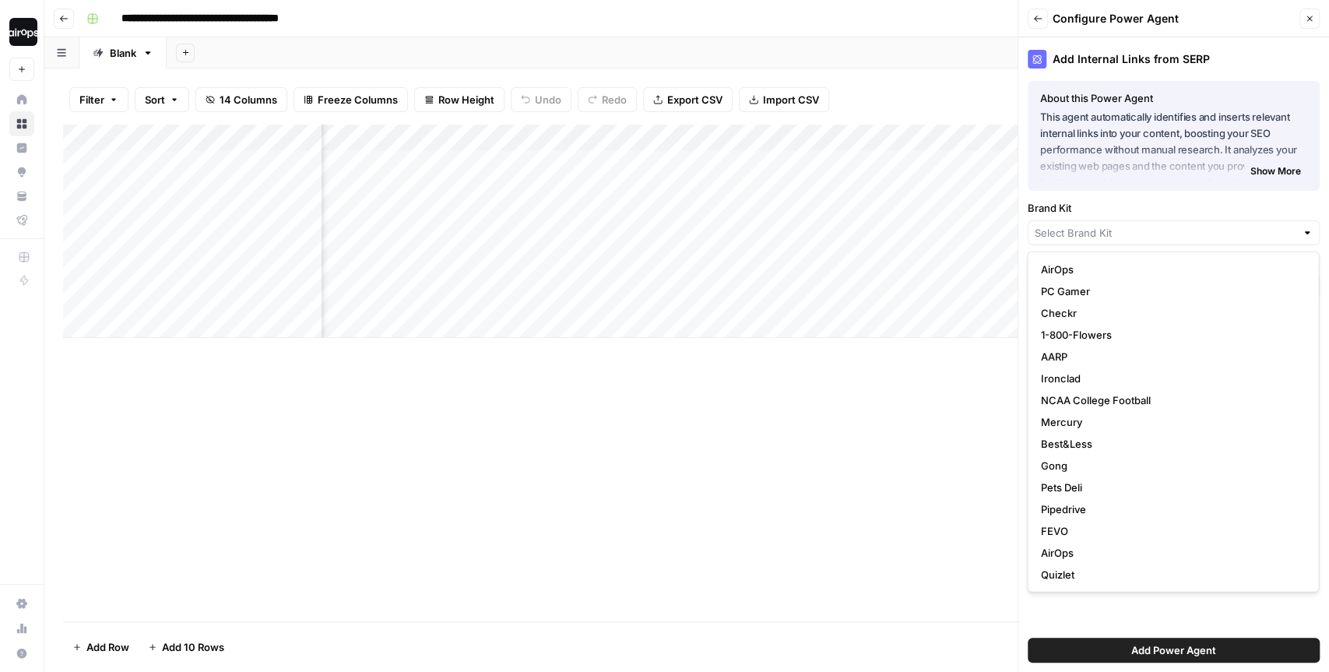
scroll to position [93, 0]
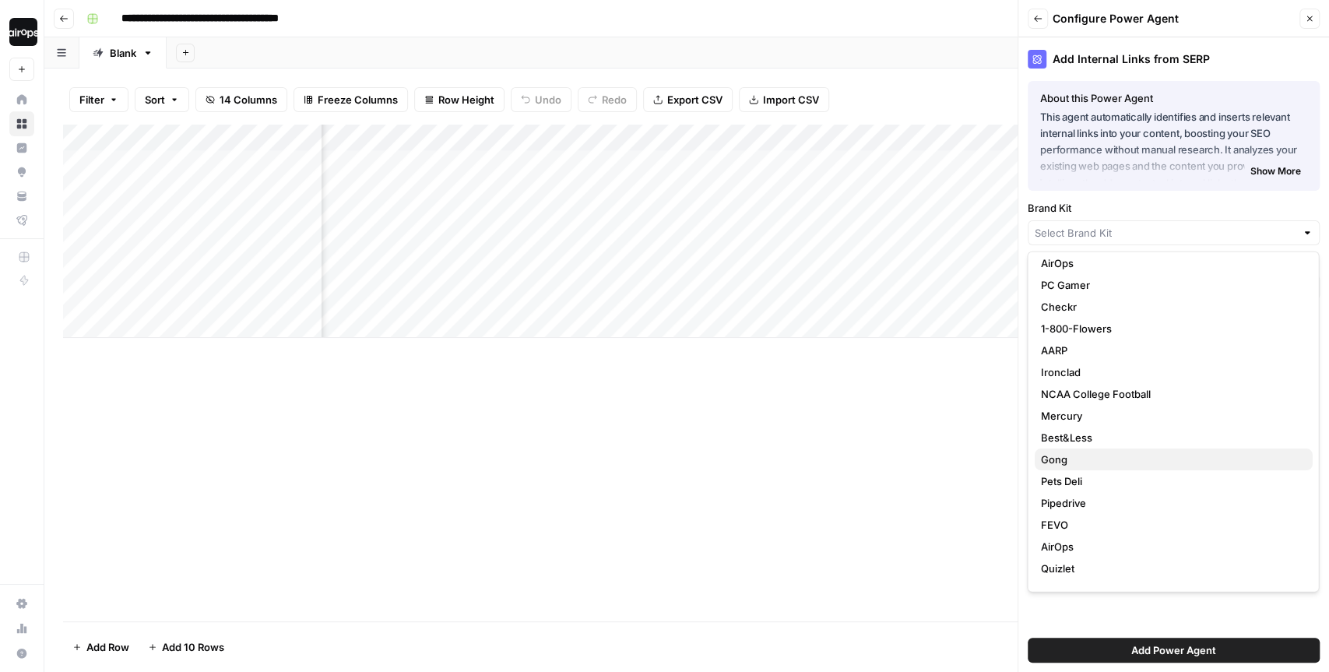
click at [1095, 461] on span "Gong" at bounding box center [1169, 460] width 259 height 16
type input "Gong"
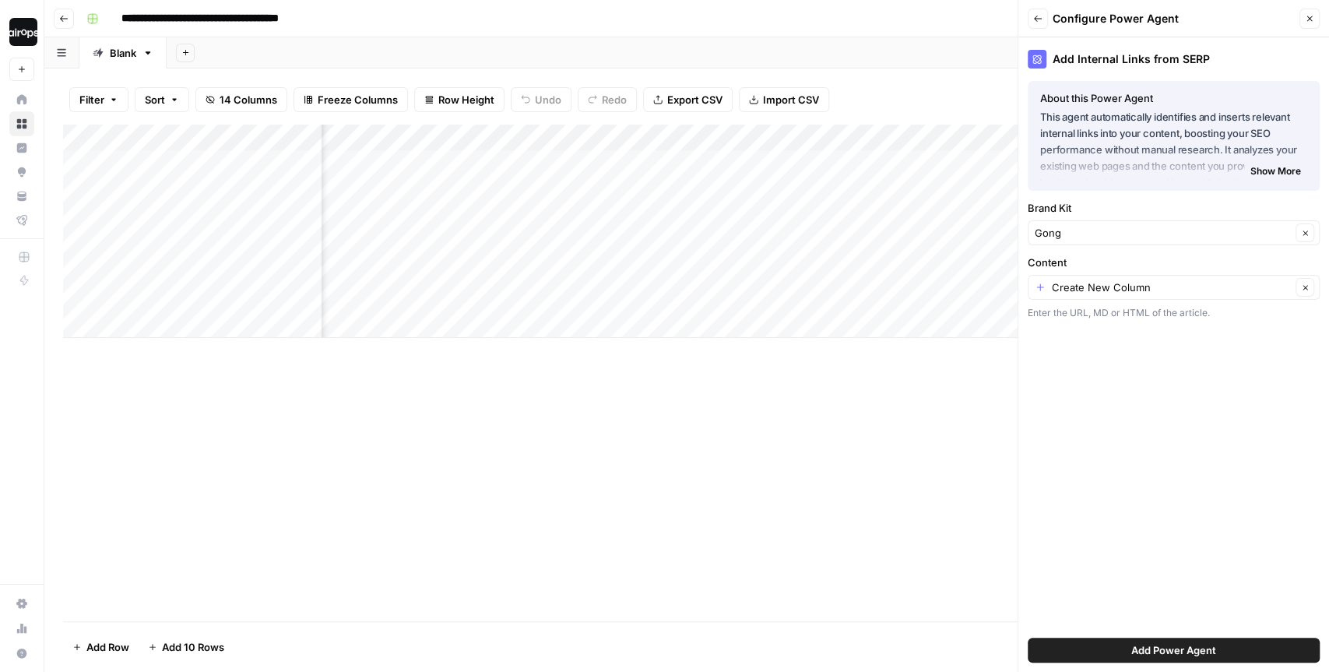
click at [1128, 654] on button "Add Power Agent" at bounding box center [1174, 650] width 292 height 25
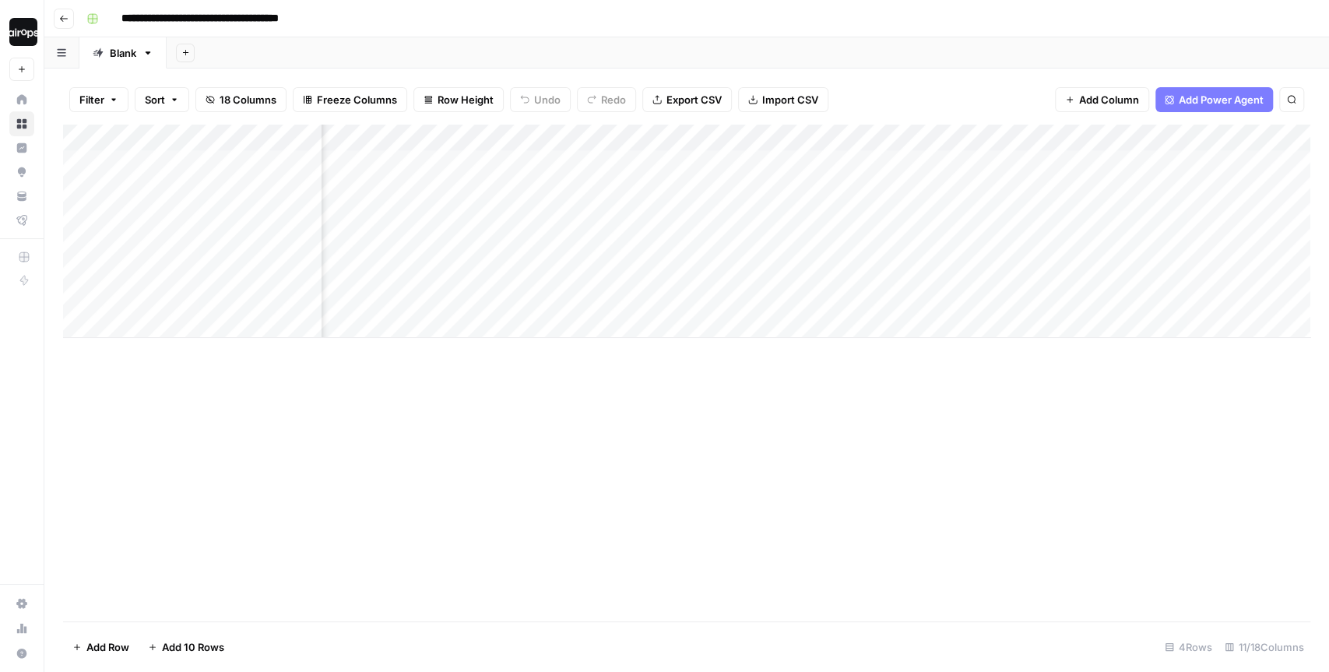
scroll to position [0, 663]
drag, startPoint x: 1087, startPoint y: 163, endPoint x: 1083, endPoint y: 311, distance: 147.2
click at [1084, 311] on div "Add Column" at bounding box center [686, 231] width 1247 height 213
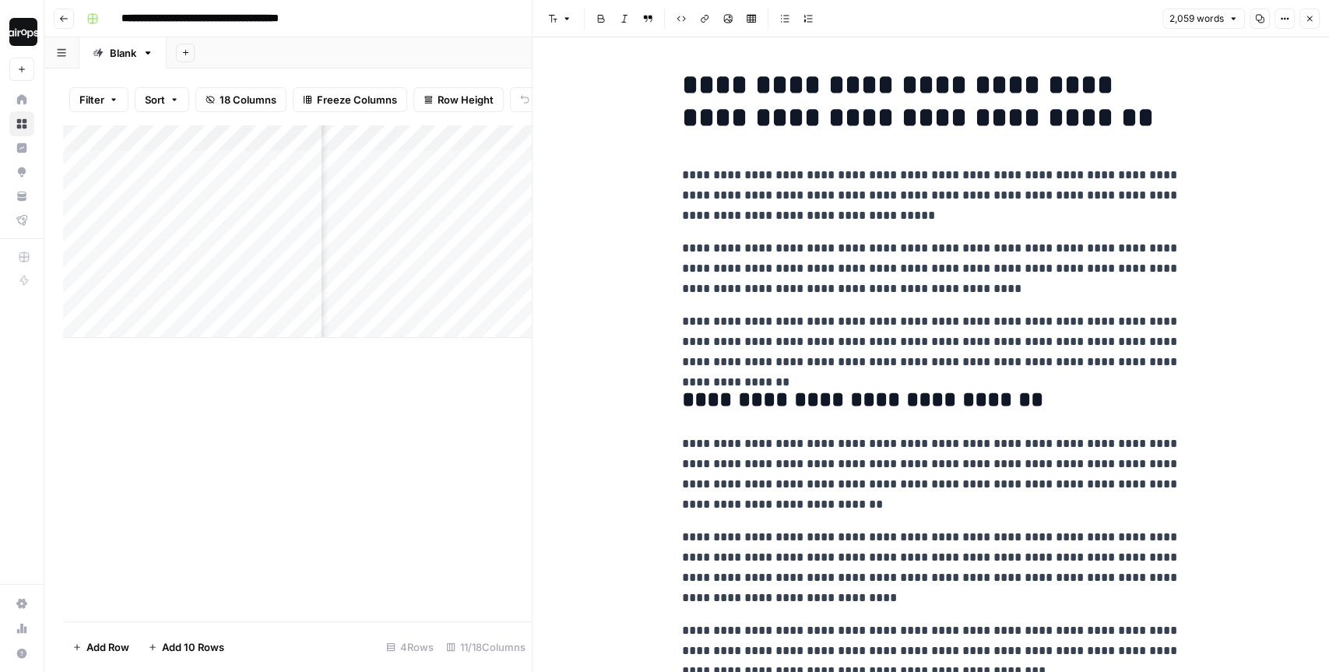
click at [1309, 21] on icon "button" at bounding box center [1309, 18] width 9 height 9
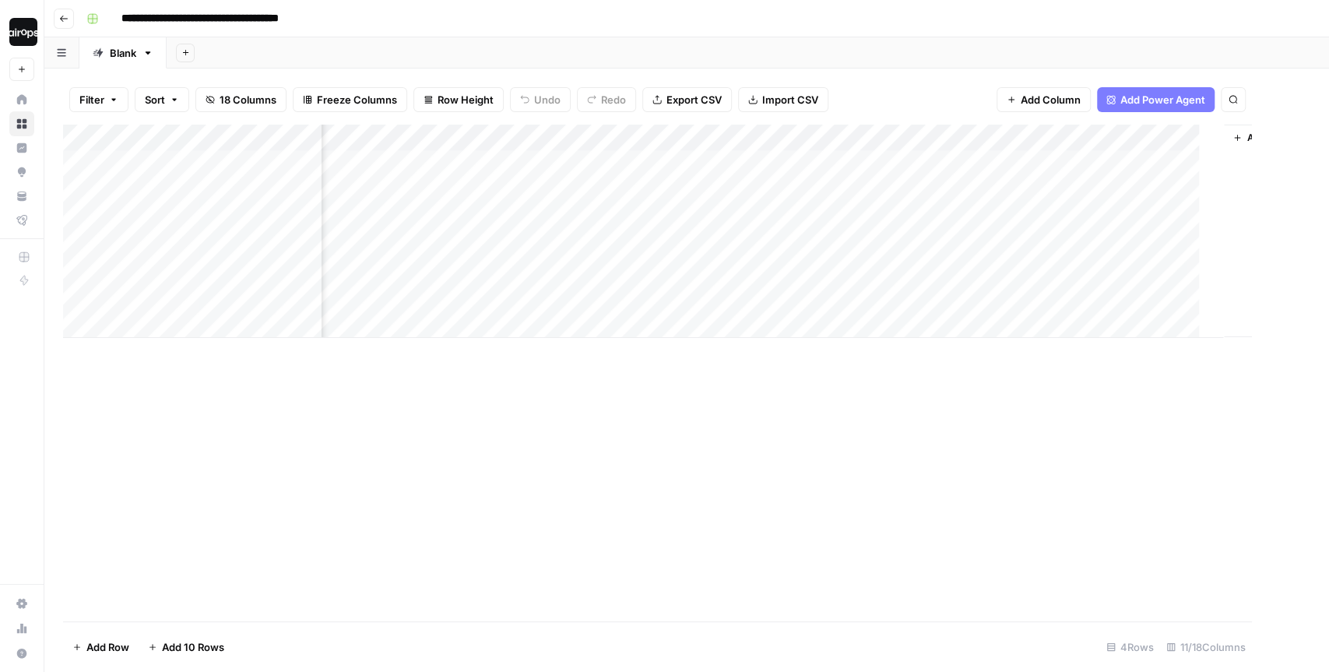
scroll to position [0, 895]
click at [1276, 139] on span "Add Column" at bounding box center [1291, 138] width 54 height 14
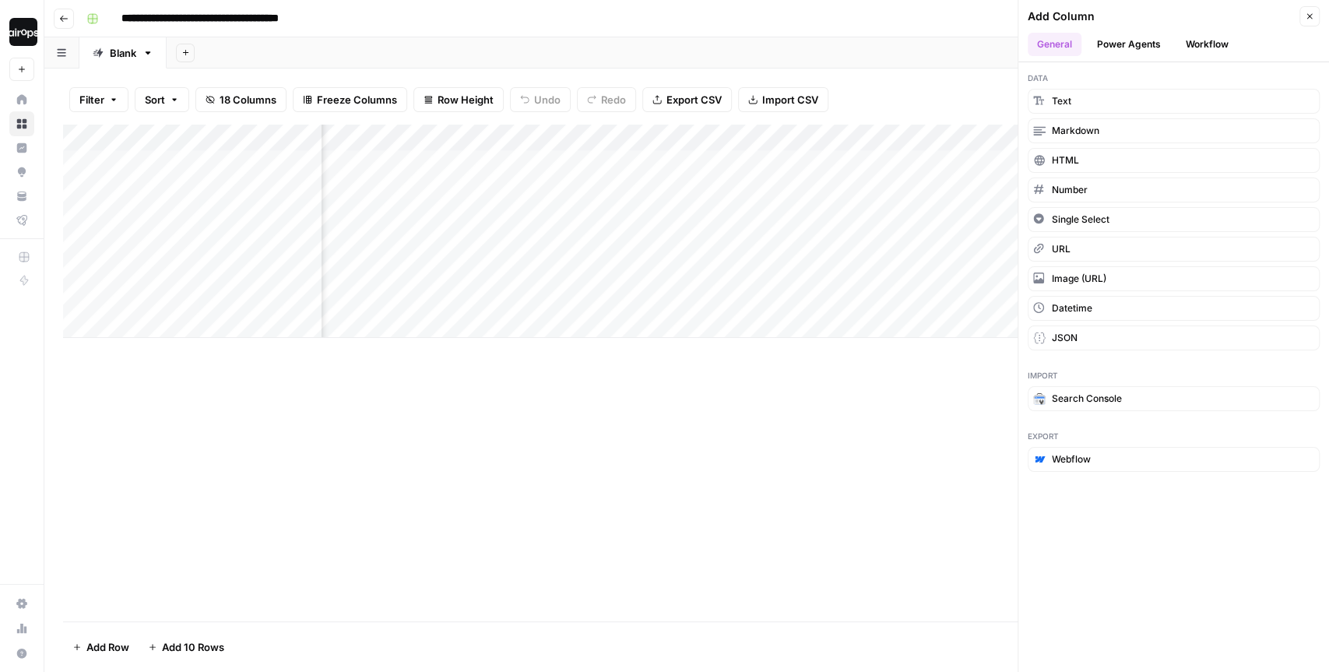
click at [1139, 47] on button "Power Agents" at bounding box center [1129, 44] width 83 height 23
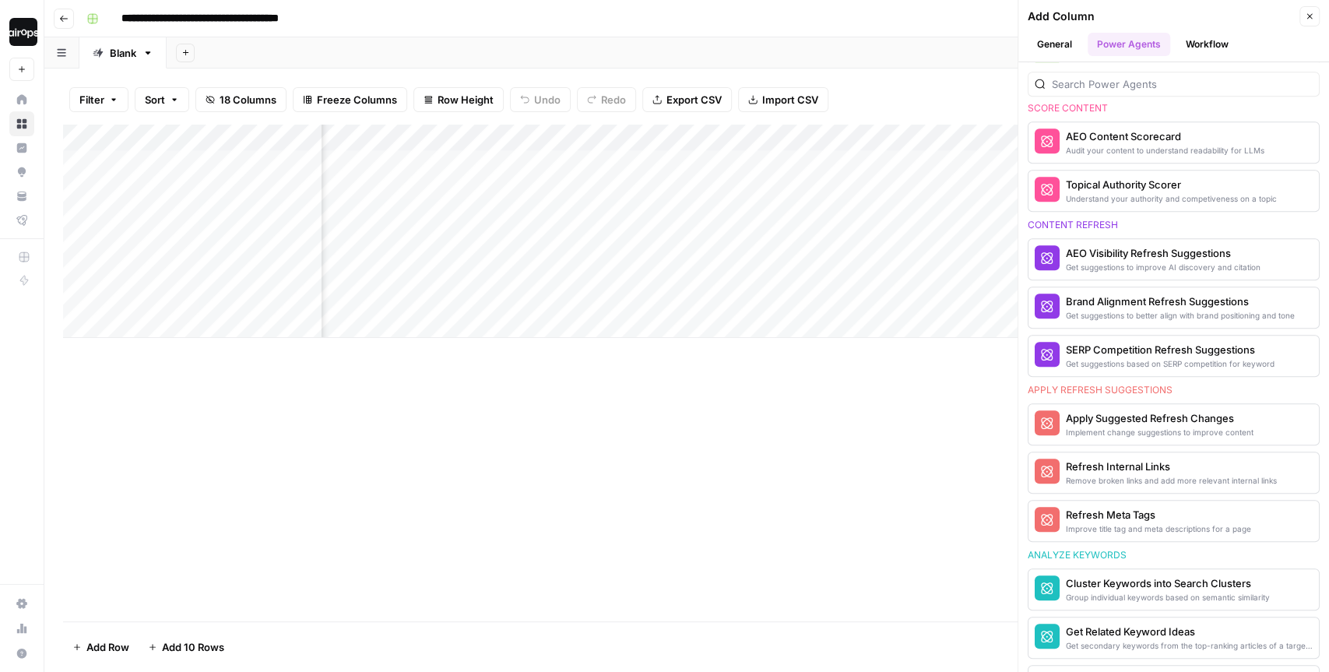
scroll to position [698, 0]
click at [1310, 16] on icon "button" at bounding box center [1309, 16] width 9 height 9
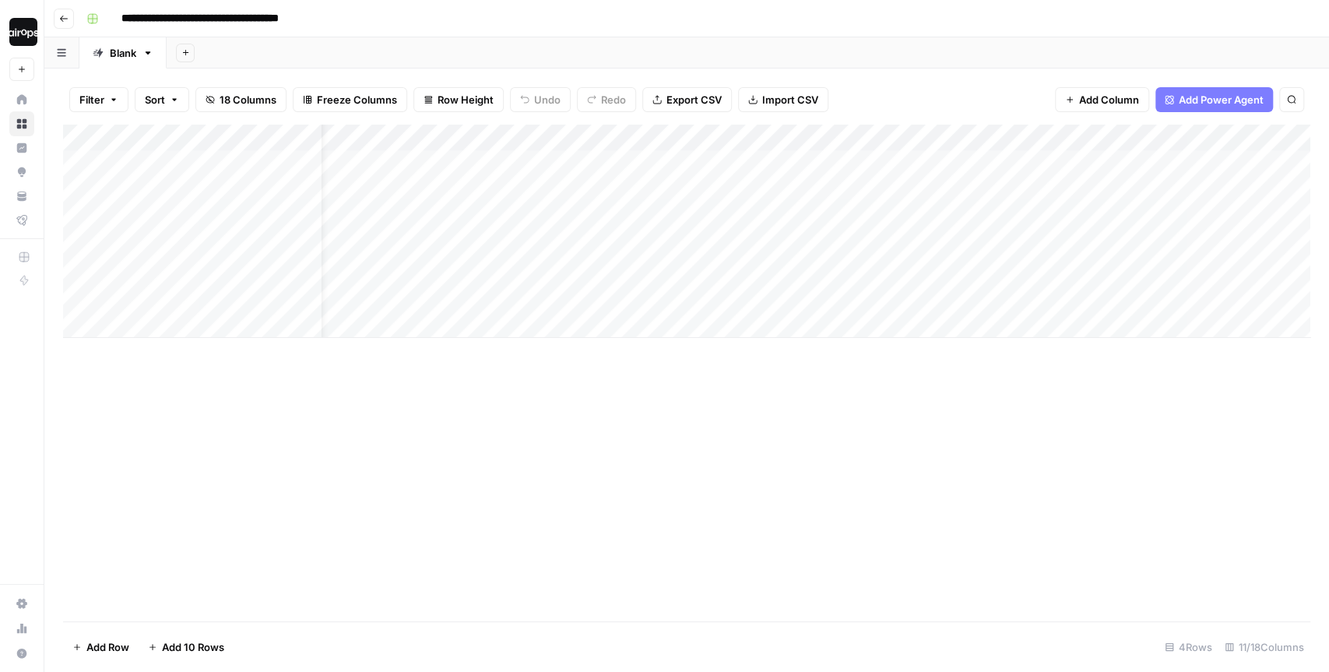
scroll to position [0, 0]
drag, startPoint x: 500, startPoint y: 163, endPoint x: 500, endPoint y: 241, distance: 77.1
click at [500, 241] on div "Add Column" at bounding box center [686, 231] width 1247 height 213
click at [541, 160] on div "Add Column" at bounding box center [686, 231] width 1247 height 213
click at [862, 28] on div "**********" at bounding box center [696, 18] width 1233 height 25
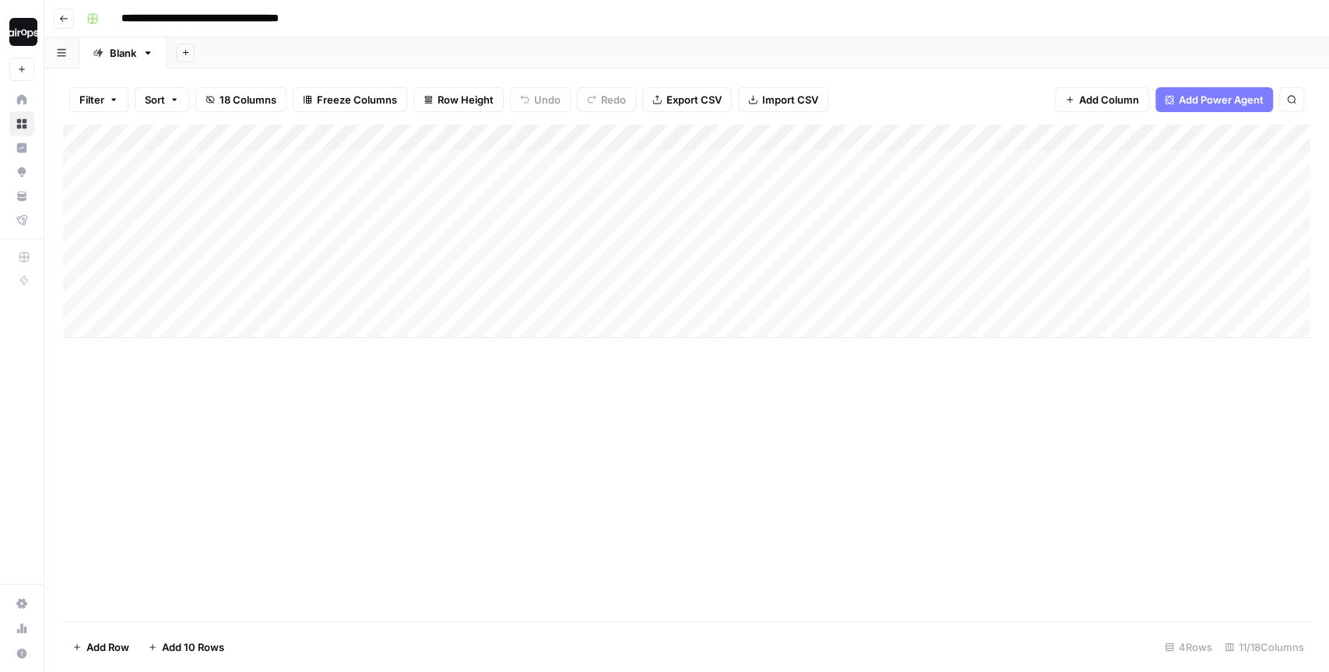
click at [525, 139] on div "Add Column" at bounding box center [686, 231] width 1247 height 213
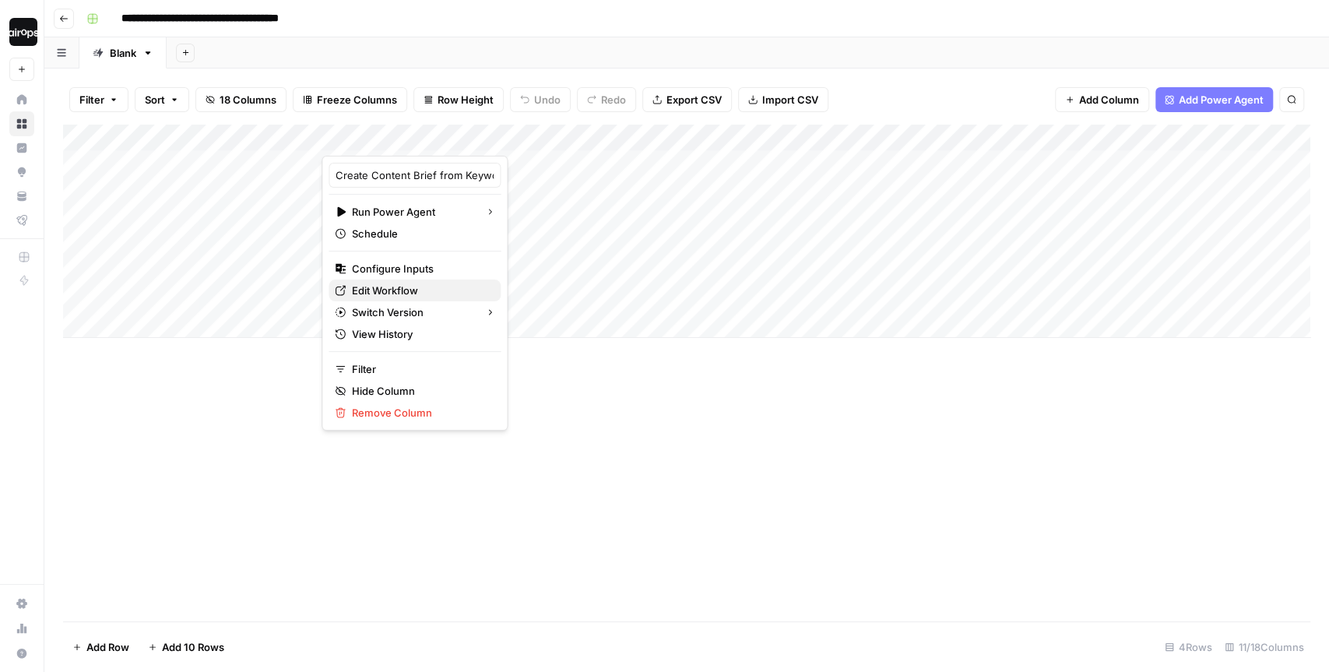
click at [401, 286] on span "Edit Workflow" at bounding box center [420, 291] width 136 height 16
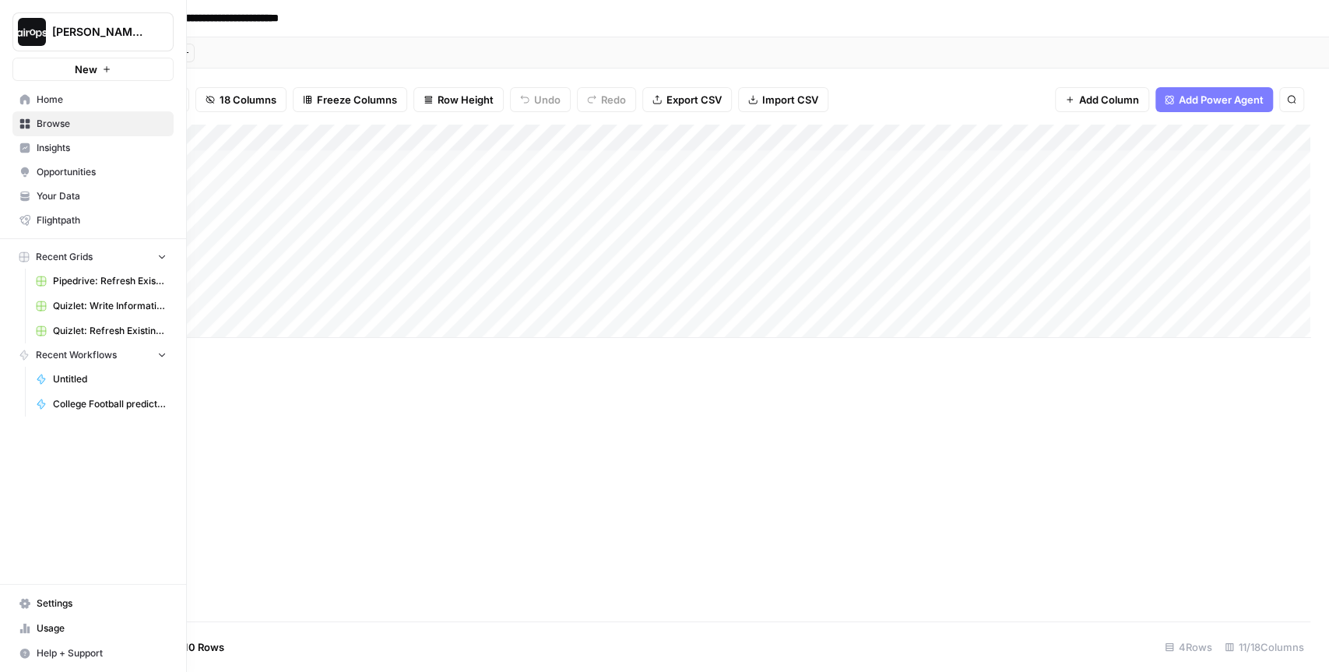
click at [26, 99] on icon at bounding box center [25, 99] width 10 height 10
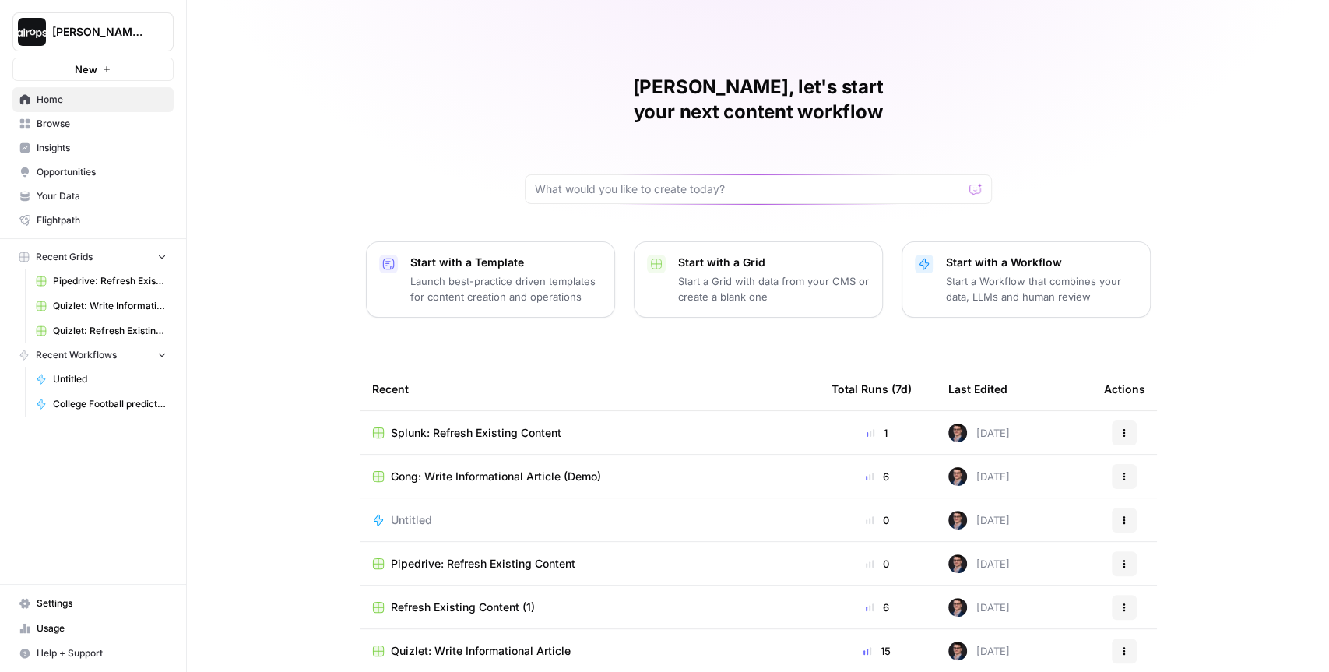
click at [513, 273] on p "Launch best-practice driven templates for content creation and operations" at bounding box center [506, 288] width 192 height 31
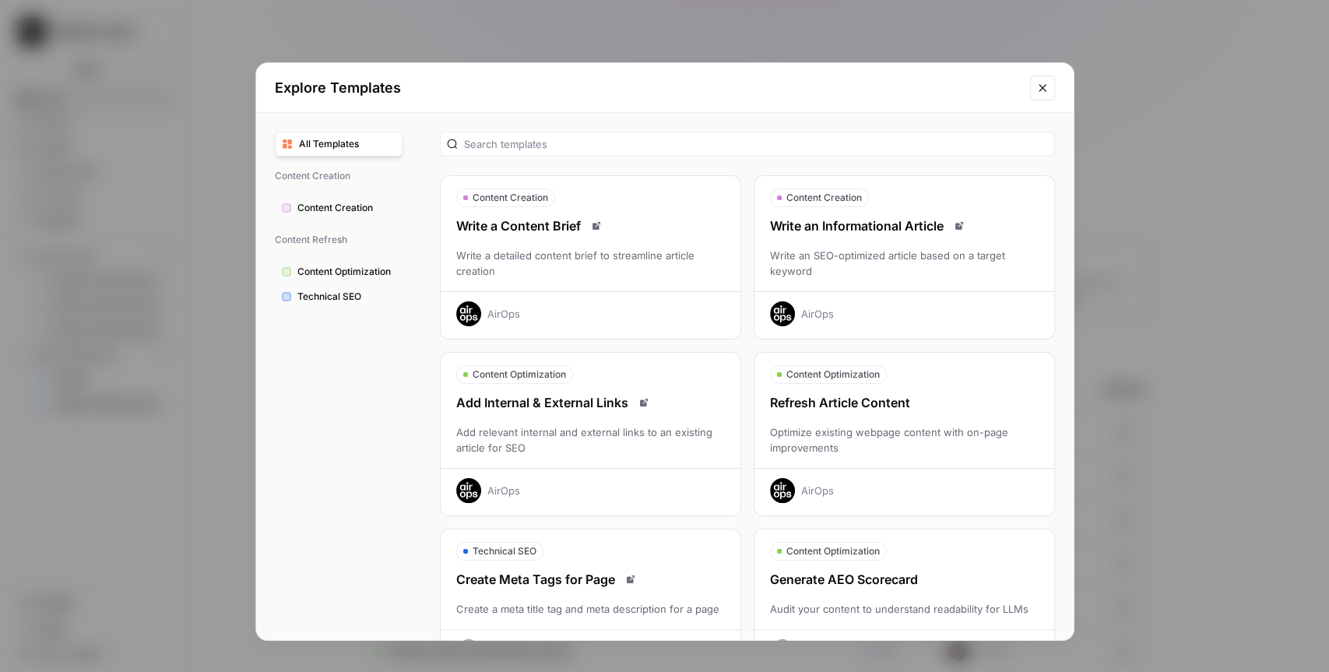
click at [906, 236] on div "Write an Informational Article Write an SEO-optimized article based on a target…" at bounding box center [904, 271] width 300 height 110
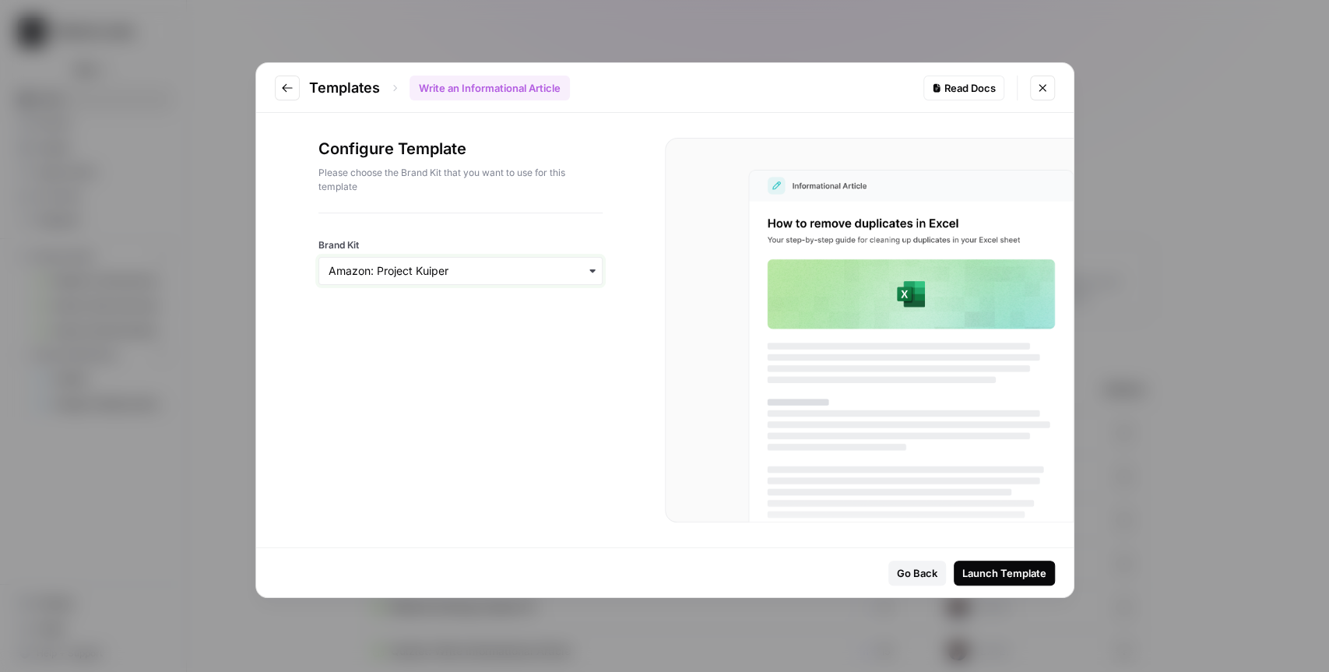
click at [431, 269] on input "Brand Kit" at bounding box center [461, 271] width 264 height 16
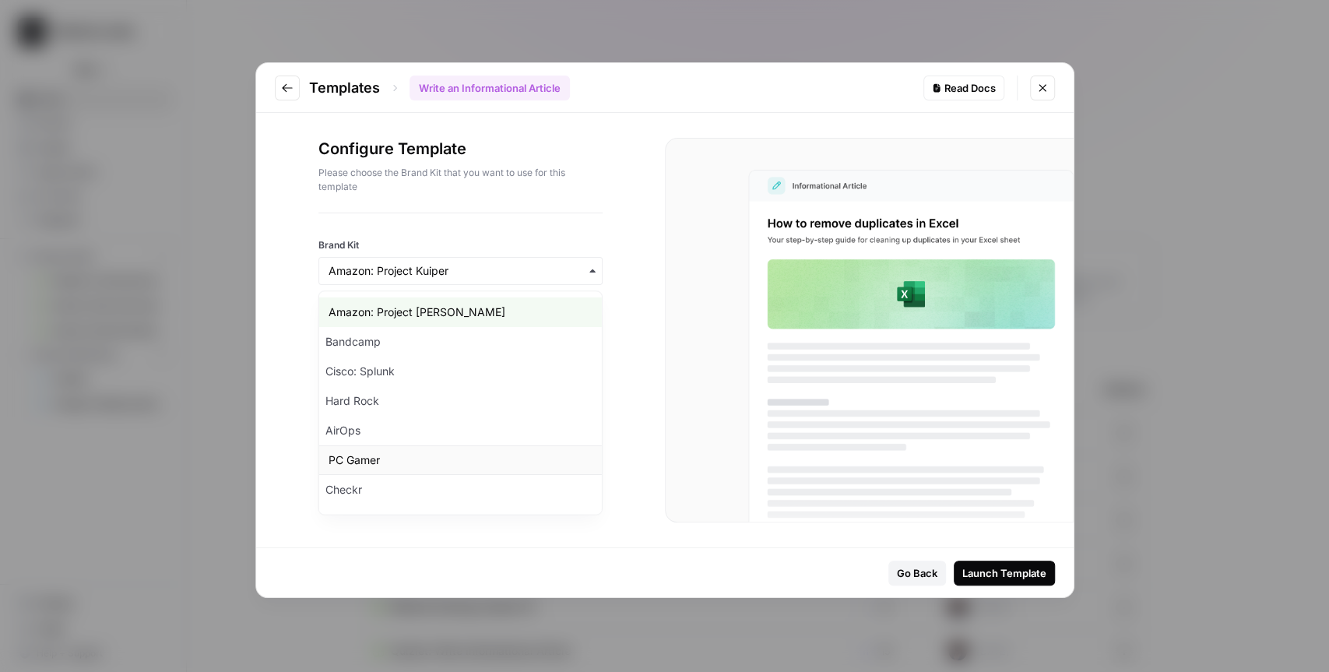
click at [383, 462] on div "PC Gamer" at bounding box center [459, 460] width 283 height 30
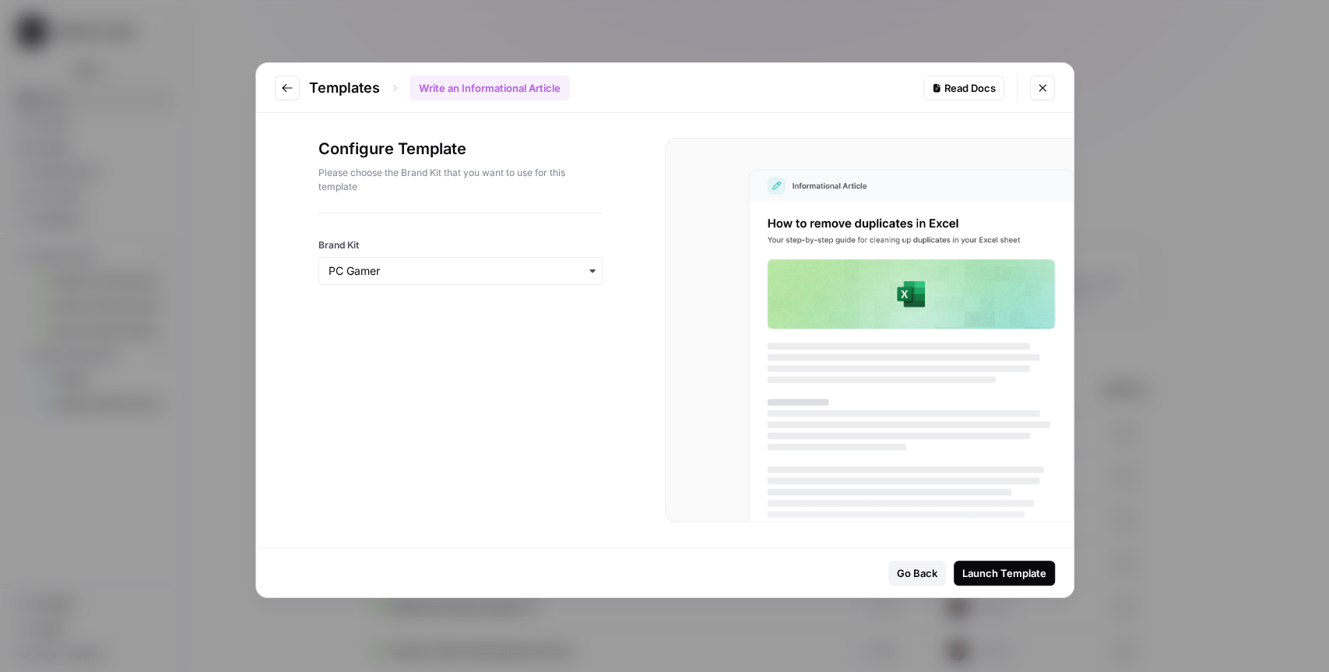
click at [1032, 575] on div "Launch Template" at bounding box center [1004, 573] width 84 height 16
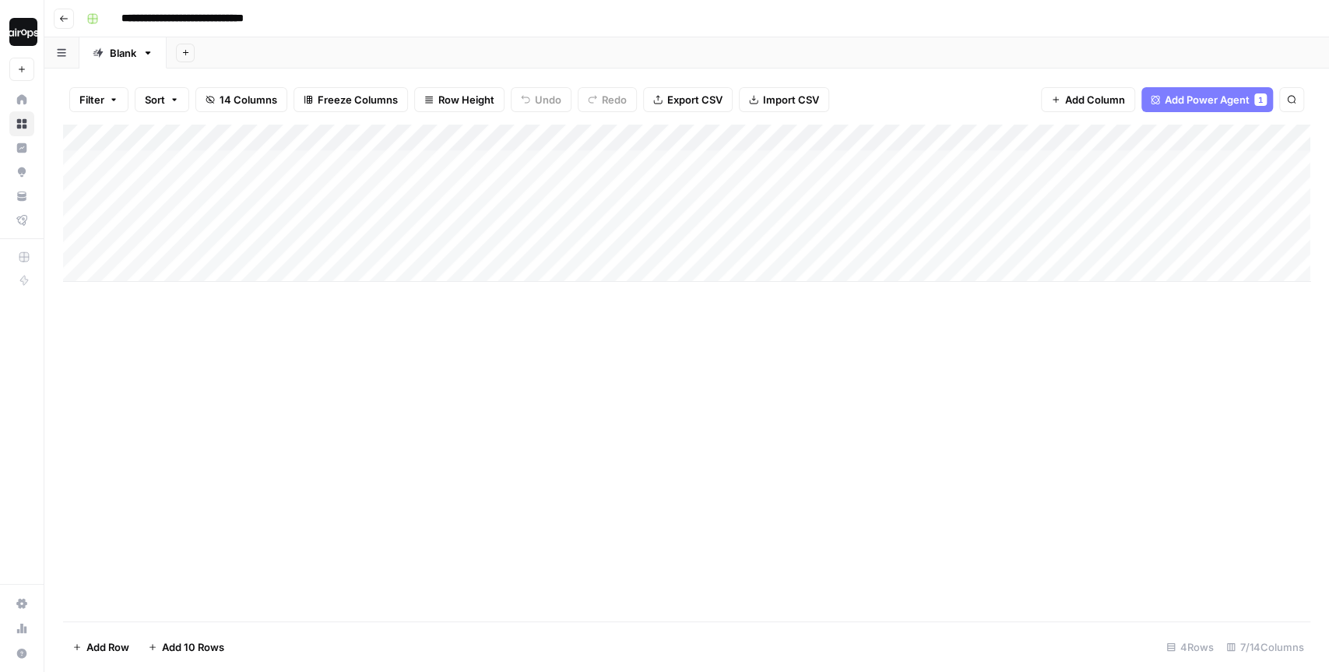
click at [471, 102] on span "Row Height" at bounding box center [466, 100] width 56 height 16
click at [473, 175] on span "Medium" at bounding box center [497, 175] width 112 height 16
click at [222, 326] on div "Add Column" at bounding box center [686, 231] width 1247 height 213
click at [174, 335] on textarea at bounding box center [241, 326] width 249 height 22
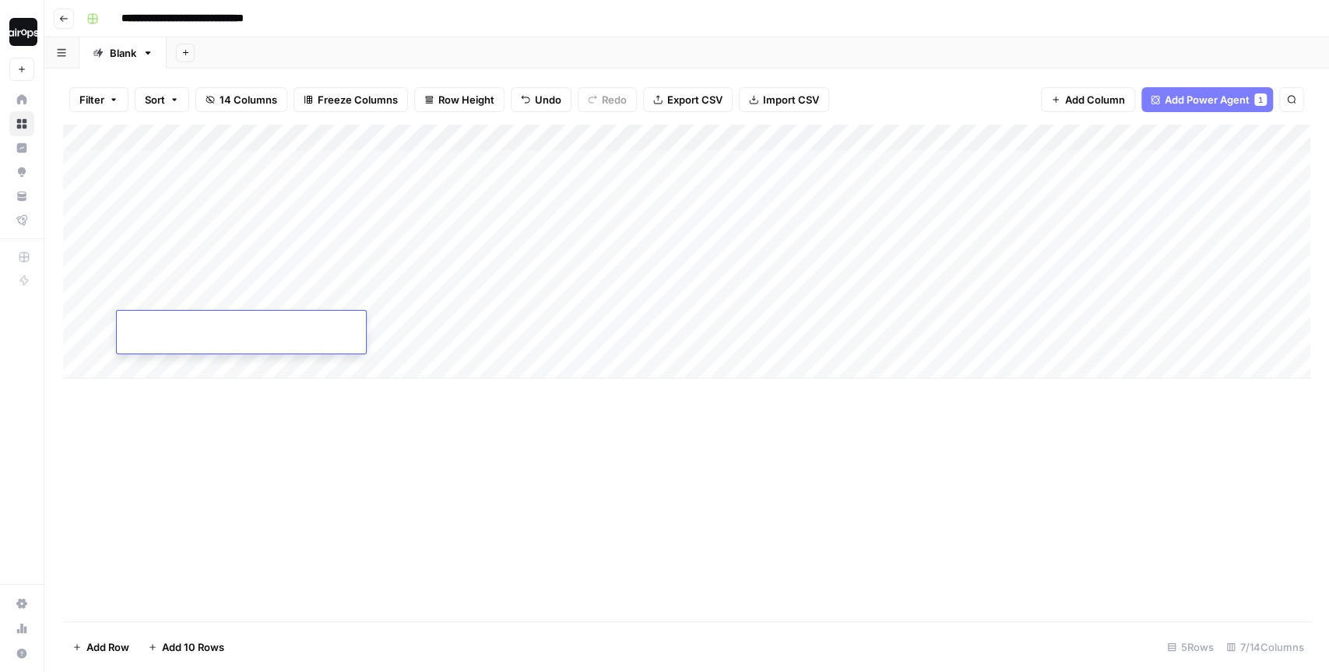
click at [174, 335] on textarea at bounding box center [241, 326] width 249 height 22
click at [402, 452] on div "Add Column" at bounding box center [686, 373] width 1247 height 497
drag, startPoint x: 261, startPoint y: 172, endPoint x: 255, endPoint y: 297, distance: 125.5
click at [255, 297] on div "Add Column" at bounding box center [686, 252] width 1247 height 254
click at [244, 282] on div "Add Column" at bounding box center [686, 252] width 1247 height 254
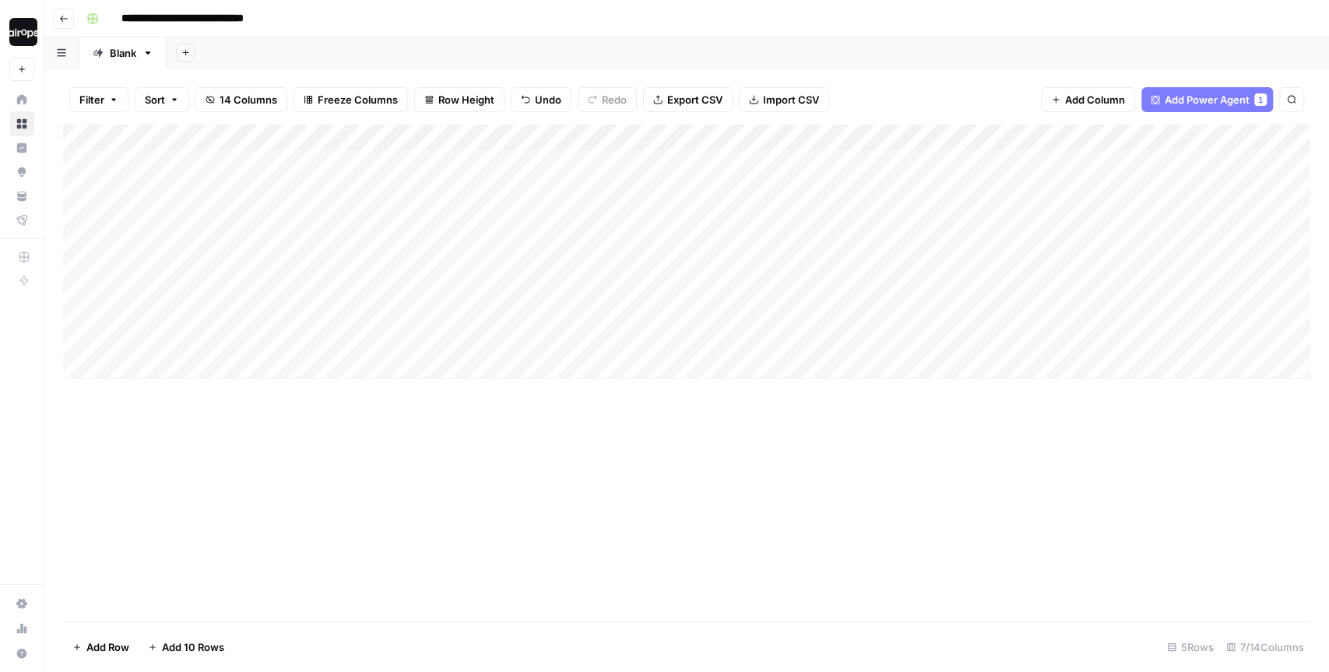
click at [244, 282] on div "Add Column" at bounding box center [686, 252] width 1247 height 254
click at [244, 282] on textarea "**********" at bounding box center [255, 286] width 276 height 22
click at [248, 339] on div "Add Column" at bounding box center [686, 252] width 1247 height 254
click at [236, 296] on div "Add Column" at bounding box center [686, 252] width 1247 height 254
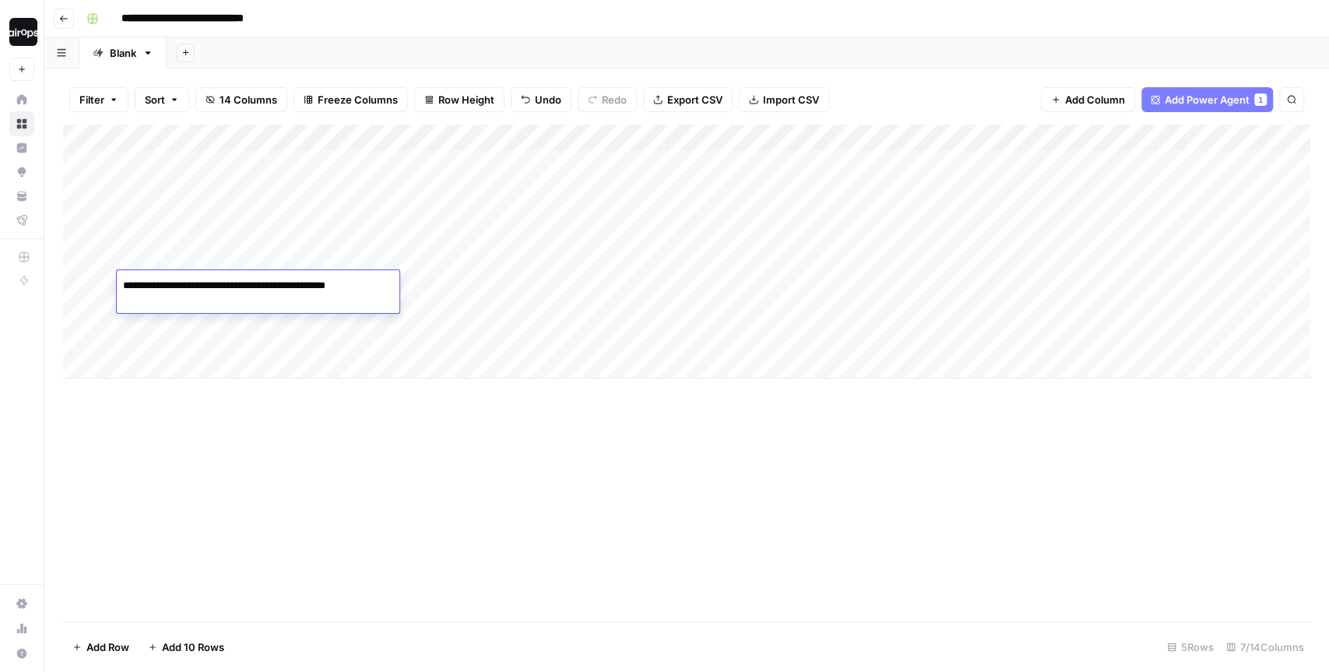
click at [236, 296] on textarea "**********" at bounding box center [255, 286] width 276 height 22
click at [216, 339] on div "Add Column" at bounding box center [686, 252] width 1247 height 254
click at [238, 253] on div "Add Column" at bounding box center [686, 252] width 1247 height 254
click at [252, 209] on div "Add Column" at bounding box center [686, 252] width 1247 height 254
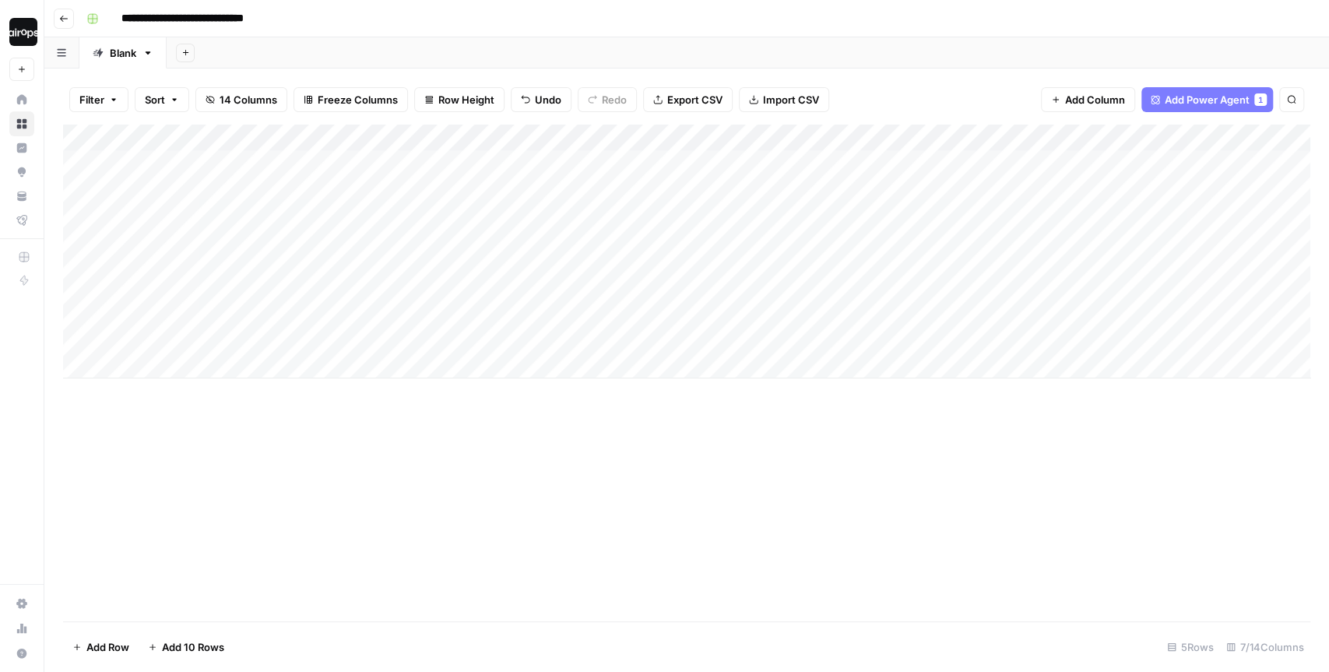
click at [252, 209] on div "Add Column" at bounding box center [686, 252] width 1247 height 254
click at [257, 170] on div "Add Column" at bounding box center [686, 252] width 1247 height 254
click at [257, 170] on textarea "**********" at bounding box center [261, 164] width 288 height 22
click at [373, 58] on div "Add Sheet" at bounding box center [748, 52] width 1162 height 31
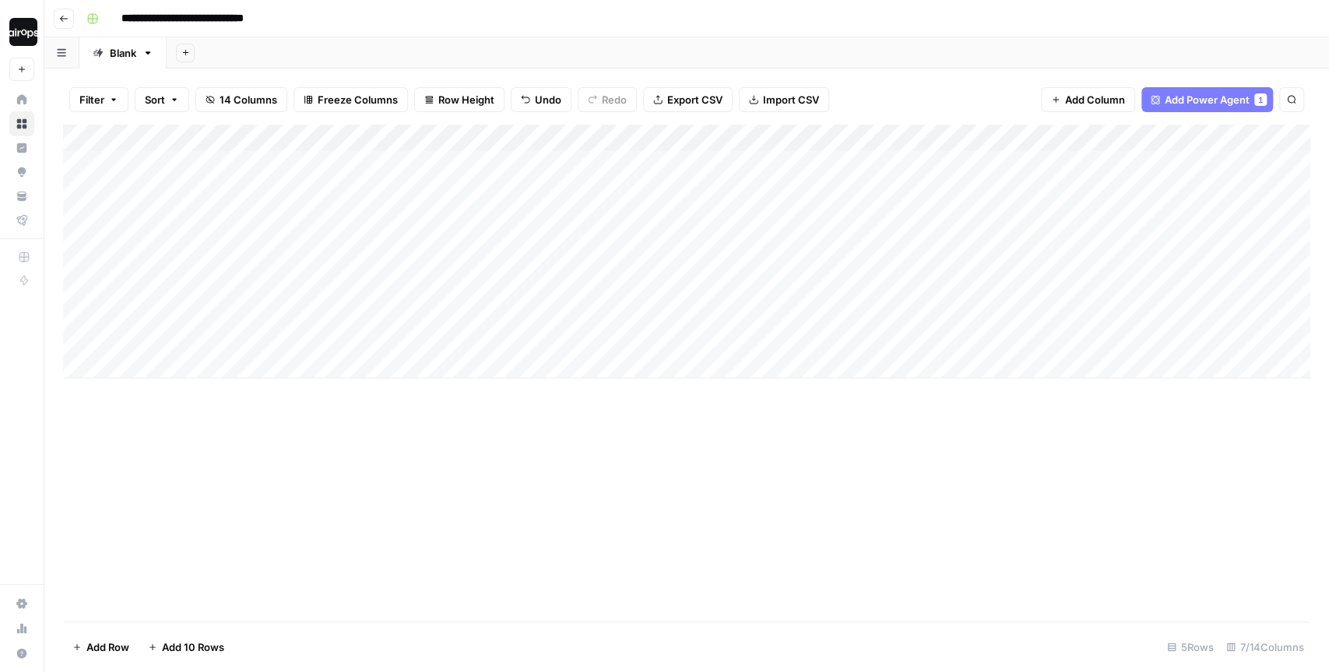
click at [216, 174] on div "Add Column" at bounding box center [686, 252] width 1247 height 254
click at [216, 174] on textarea at bounding box center [241, 164] width 249 height 22
click at [124, 18] on input "**********" at bounding box center [198, 18] width 168 height 25
drag, startPoint x: 318, startPoint y: 16, endPoint x: 360, endPoint y: 16, distance: 42.0
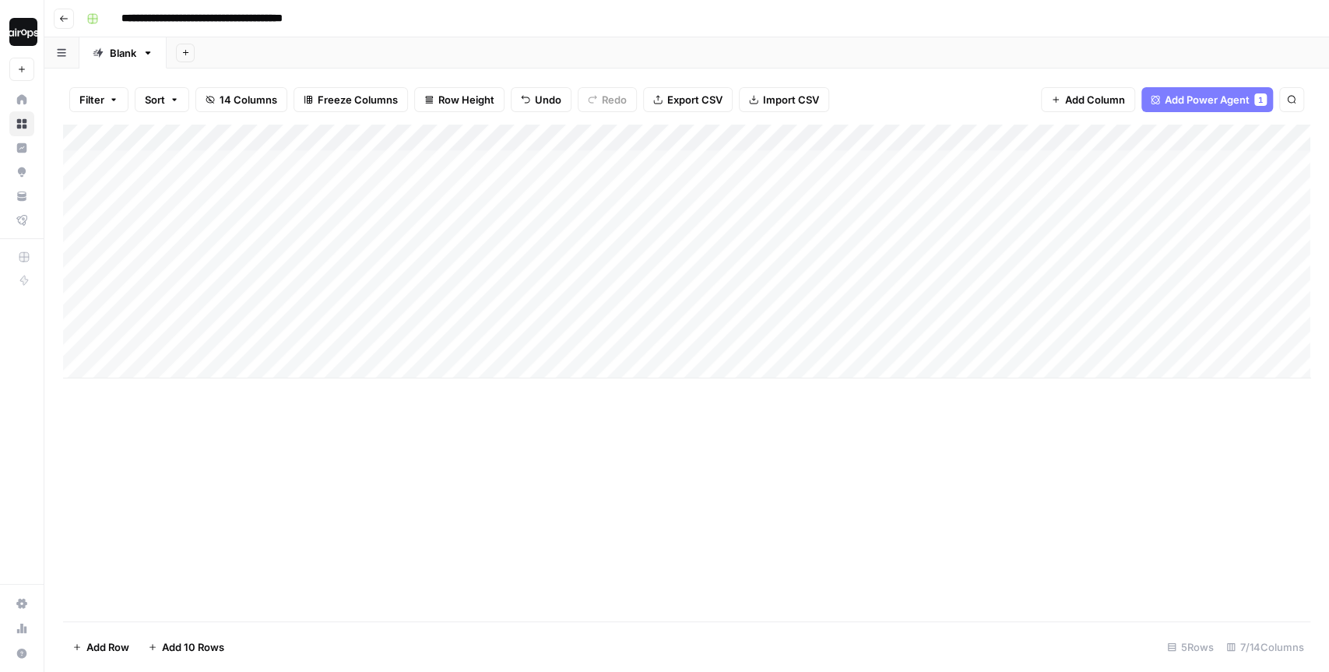
click at [360, 16] on div "**********" at bounding box center [696, 18] width 1233 height 25
type input "**********"
click at [421, 80] on div "Filter Sort 14 Columns Freeze Columns Row Height Undo Redo Export CSV Import CS…" at bounding box center [686, 100] width 1247 height 50
click at [434, 71] on div "Filter Sort 14 Columns Freeze Columns Row Height Undo Redo Export CSV Import CS…" at bounding box center [686, 370] width 1285 height 603
click at [627, 53] on div "Add Sheet" at bounding box center [748, 52] width 1162 height 31
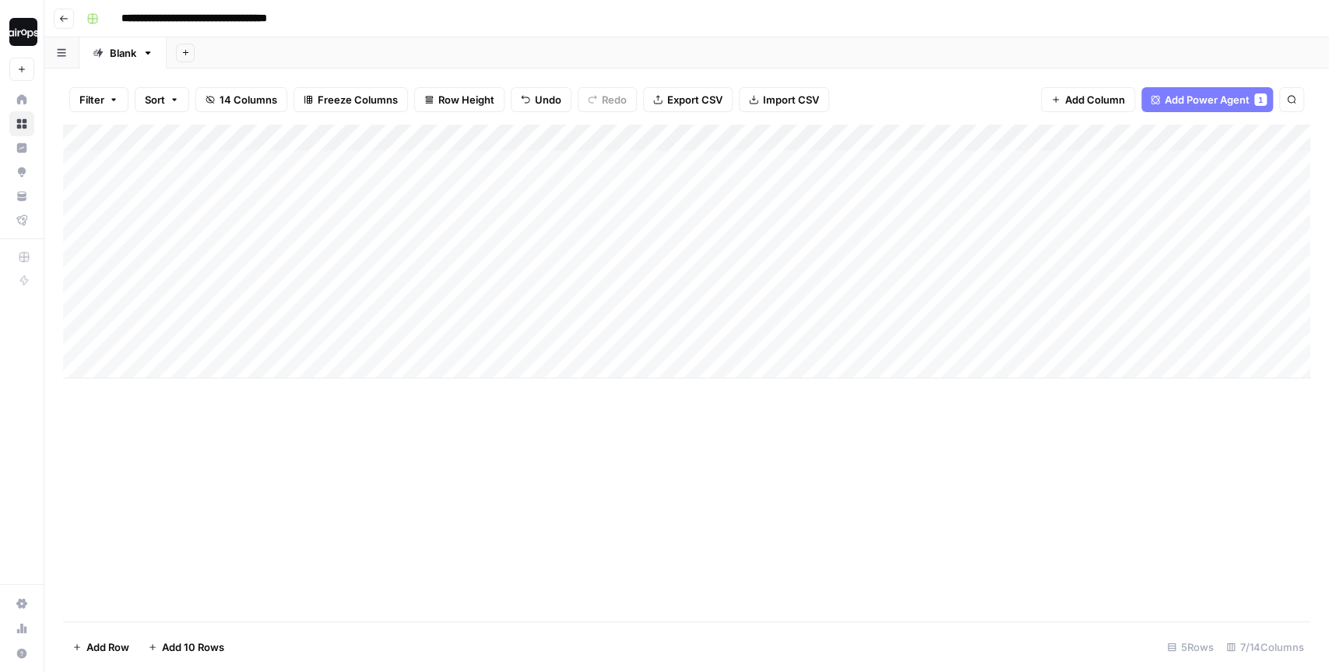
click at [923, 76] on div "Filter Sort 14 Columns Freeze Columns Row Height Undo Redo Export CSV Import CS…" at bounding box center [686, 100] width 1247 height 50
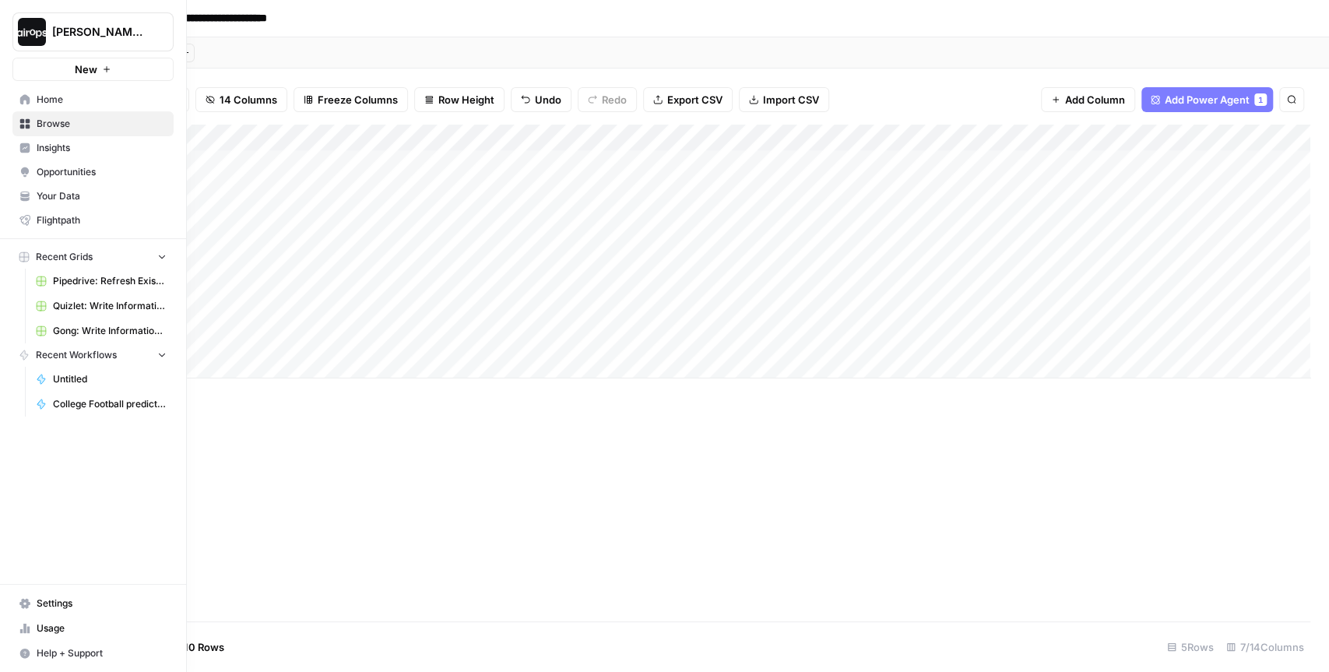
click at [54, 262] on span "Recent Grids" at bounding box center [64, 257] width 57 height 14
click at [58, 99] on span "Home" at bounding box center [102, 100] width 130 height 14
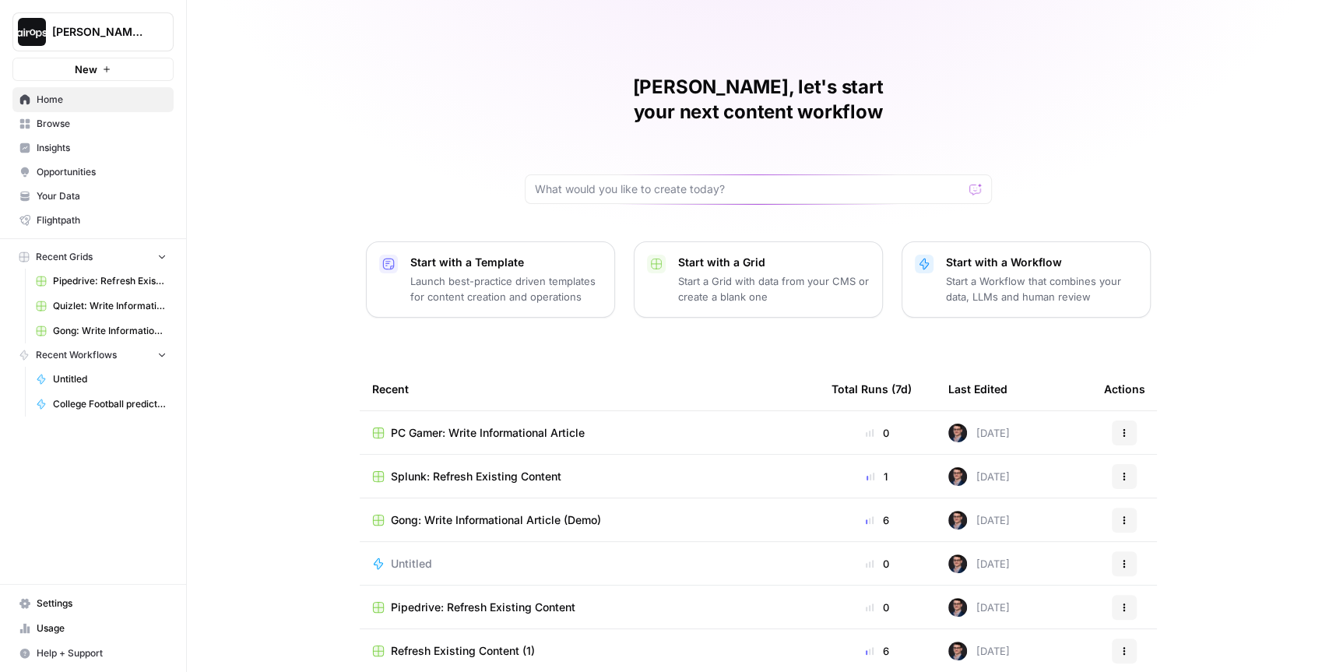
click at [768, 273] on p "Start a Grid with data from your CMS or create a blank one" at bounding box center [774, 288] width 192 height 31
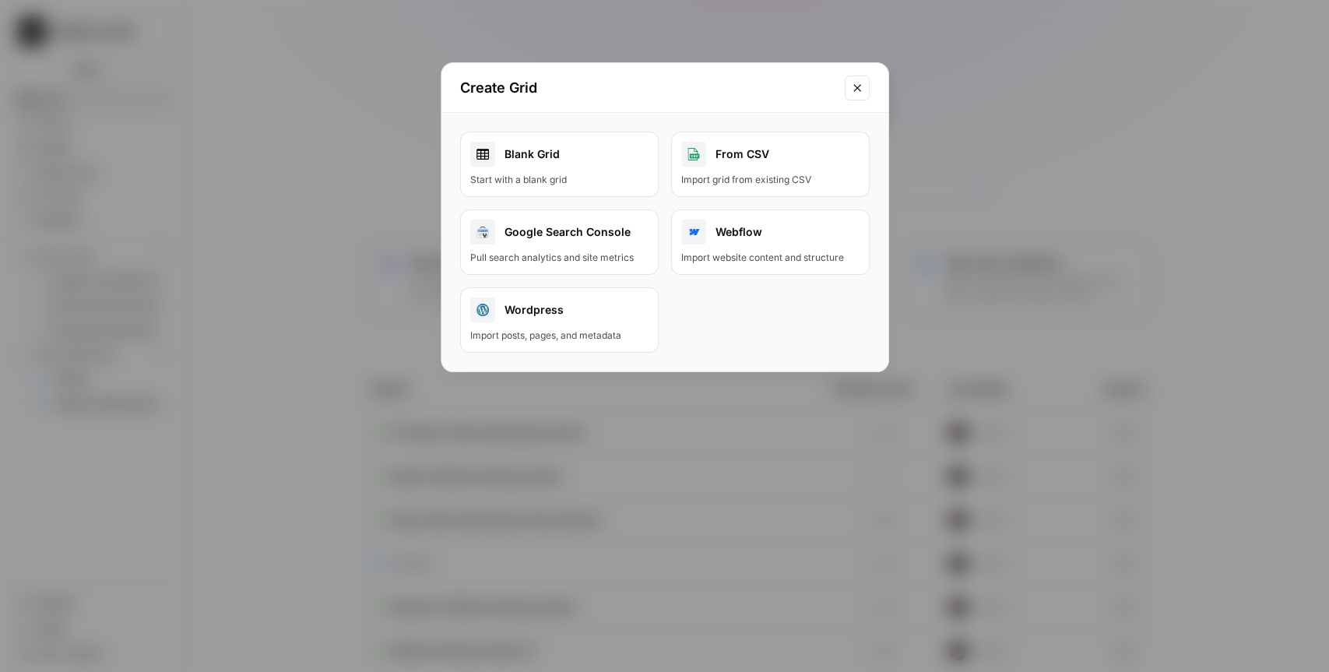
click at [552, 160] on div "Blank Grid" at bounding box center [559, 154] width 178 height 25
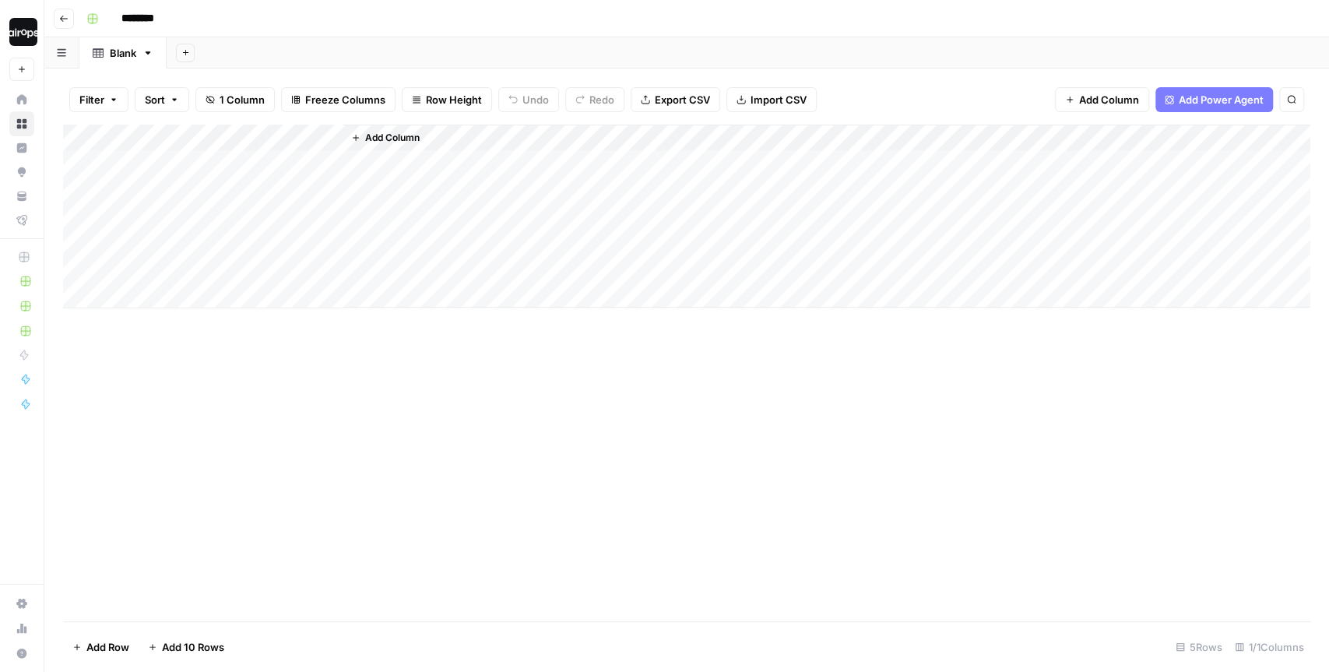
click at [634, 28] on div "********" at bounding box center [696, 18] width 1233 height 25
click at [381, 139] on span "Add Column" at bounding box center [392, 138] width 54 height 14
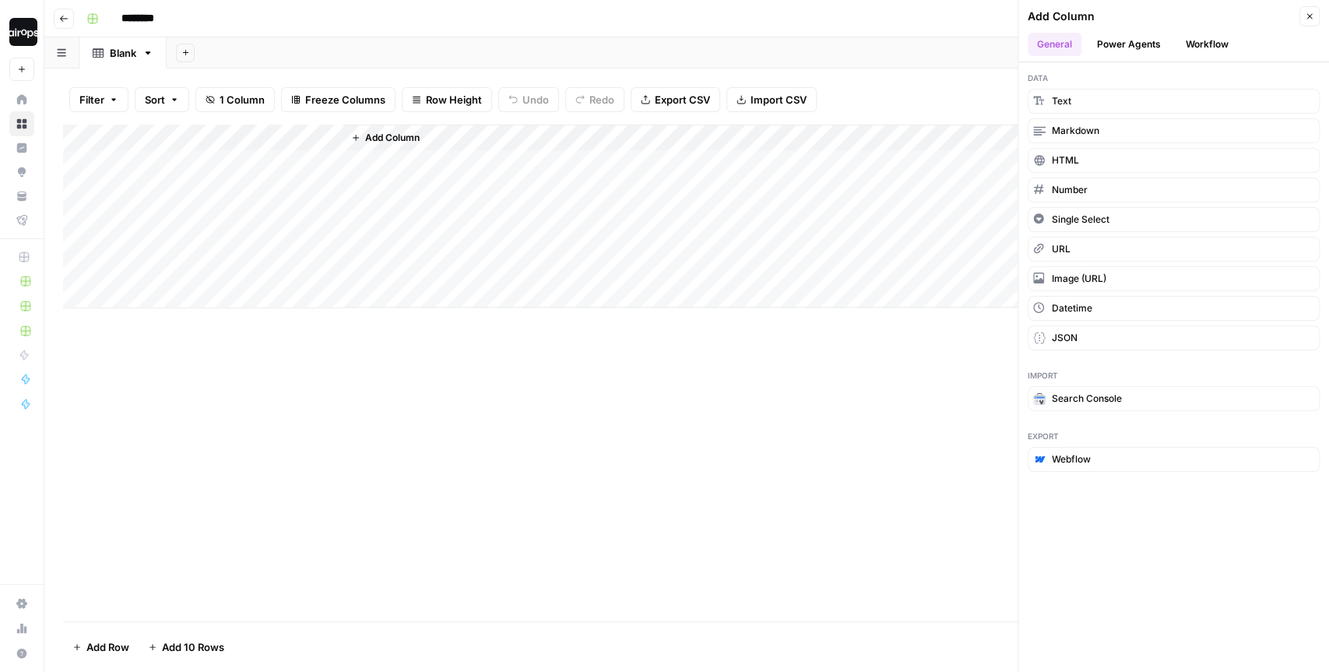
click at [1117, 45] on button "Power Agents" at bounding box center [1129, 44] width 83 height 23
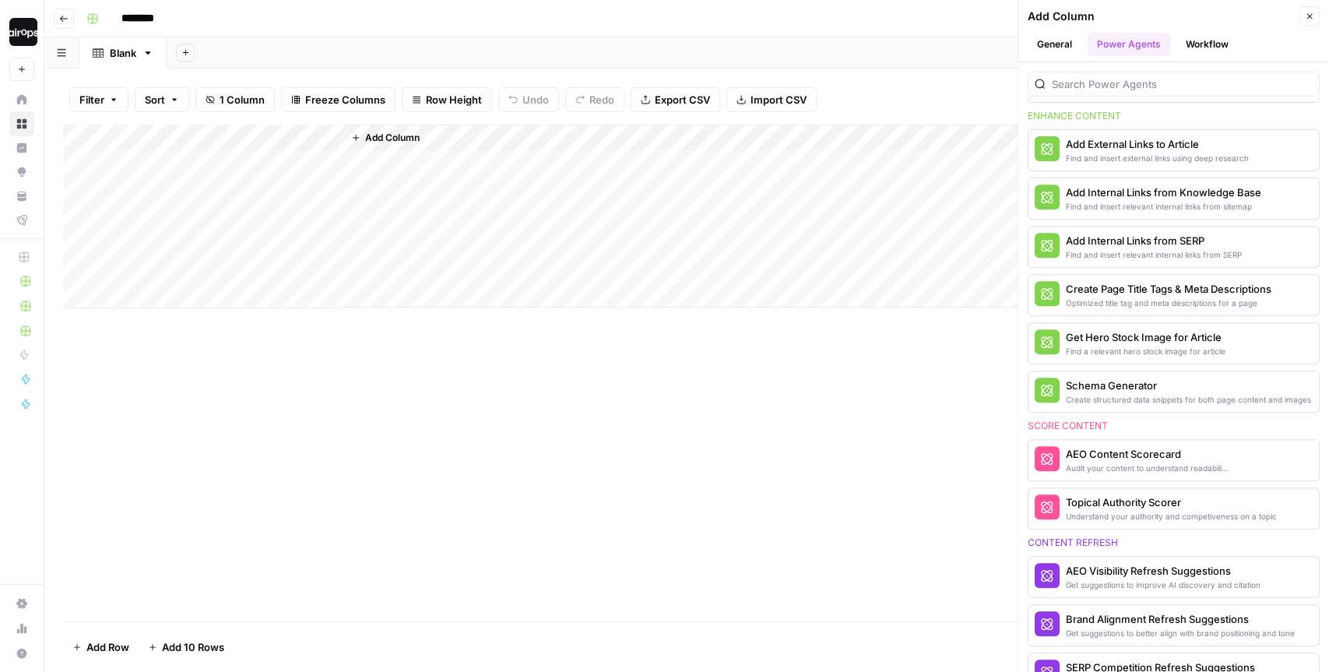
scroll to position [389, 0]
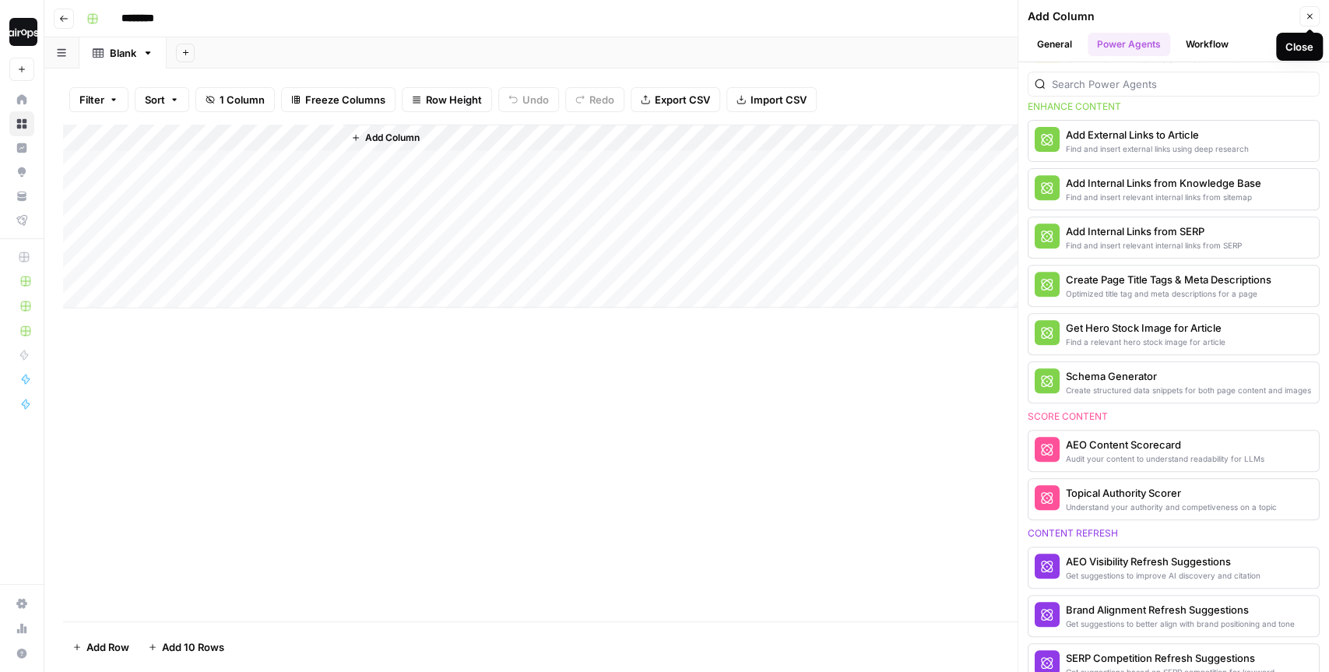
click at [1309, 18] on icon "button" at bounding box center [1309, 16] width 9 height 9
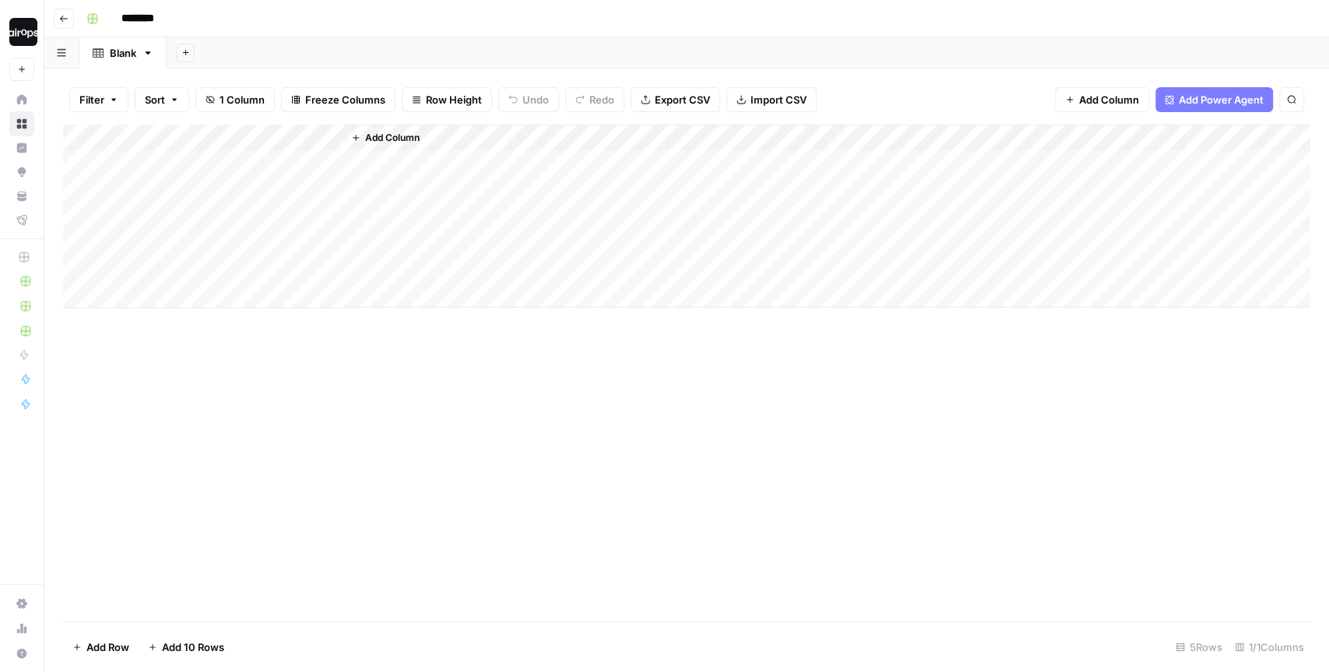
click at [672, 37] on header "Go back ********" at bounding box center [686, 18] width 1285 height 37
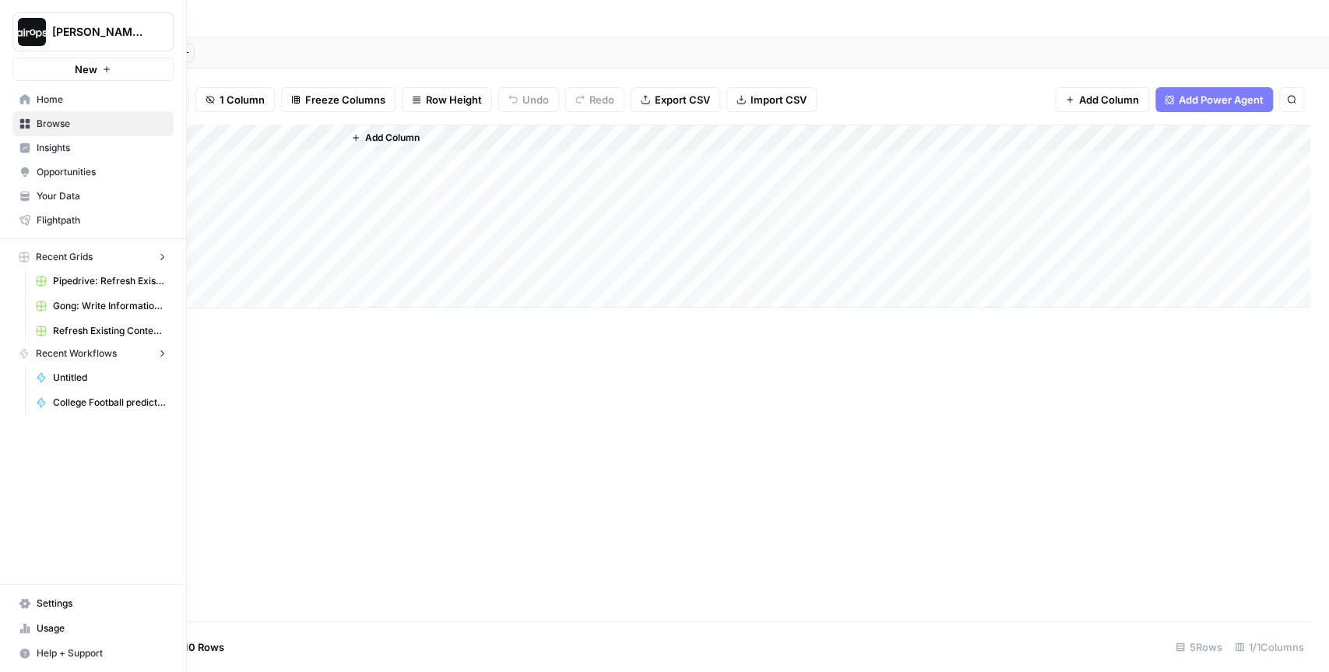
click at [16, 98] on link "Home" at bounding box center [92, 99] width 161 height 25
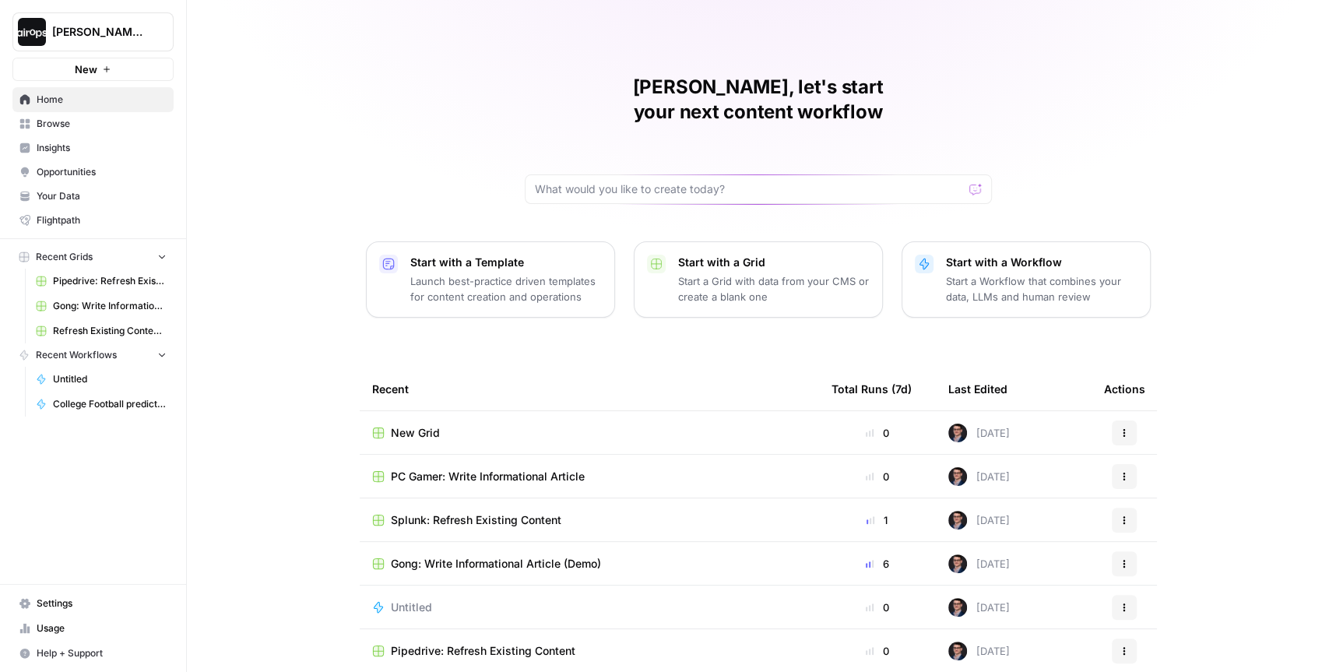
click at [315, 291] on div "Mike, let's start your next content workflow Start with a Template Launch best-…" at bounding box center [758, 370] width 1142 height 741
click at [78, 125] on span "Browse" at bounding box center [102, 124] width 130 height 14
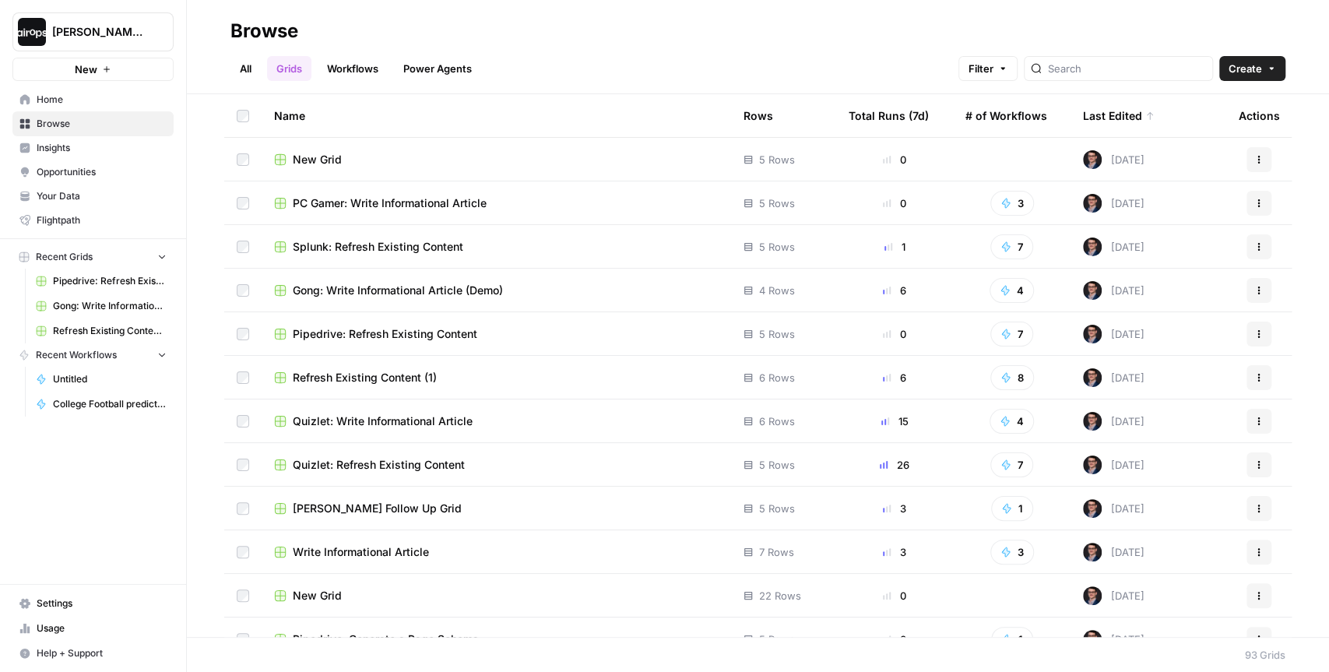
click at [73, 93] on span "Home" at bounding box center [102, 100] width 130 height 14
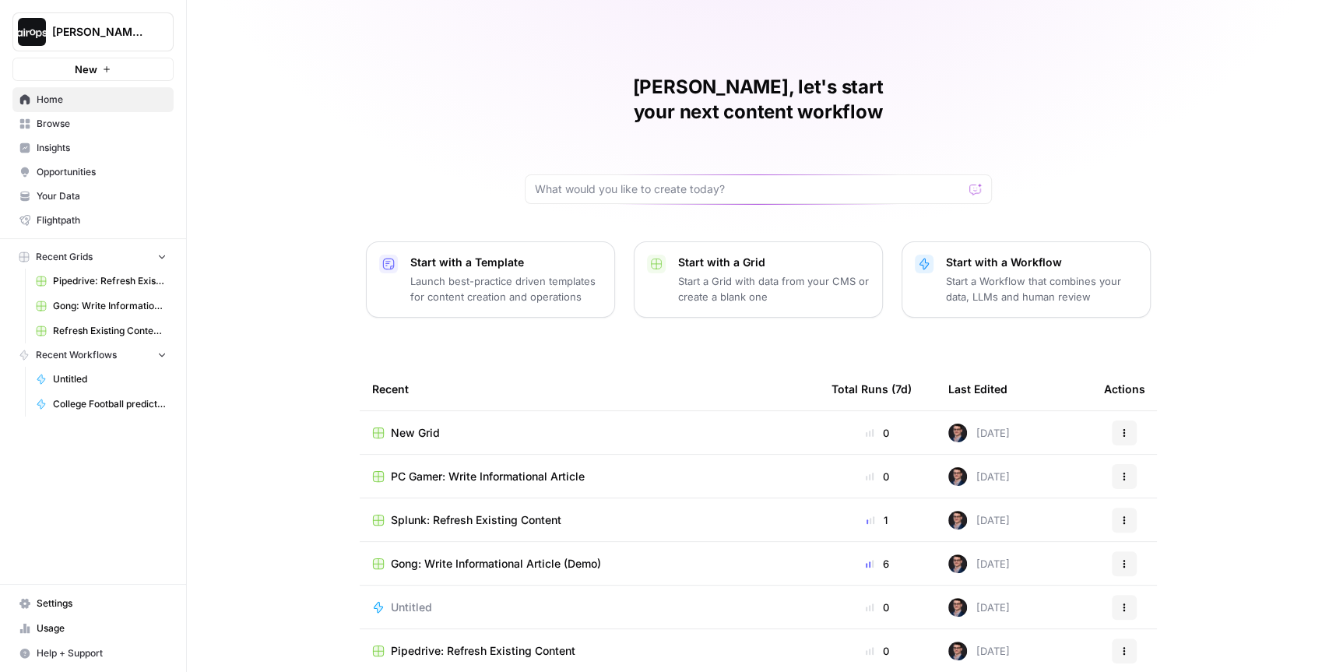
click at [469, 273] on p "Launch best-practice driven templates for content creation and operations" at bounding box center [506, 288] width 192 height 31
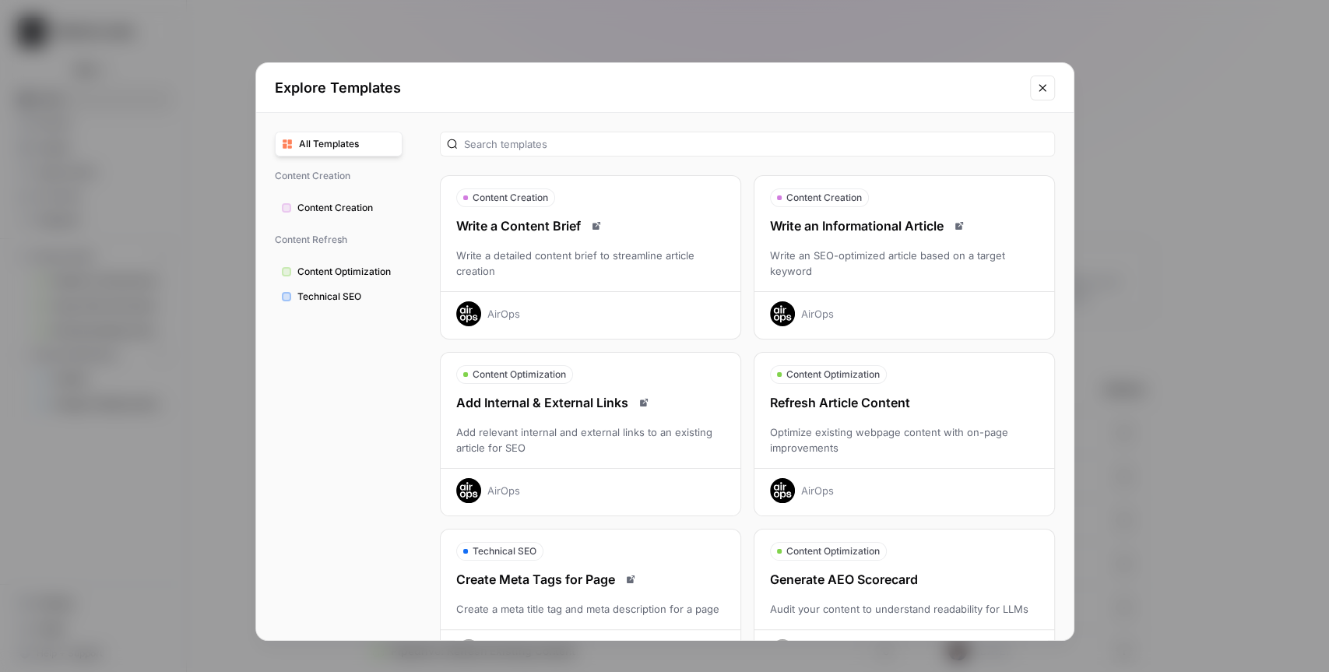
click at [935, 420] on div "Refresh Article Content Optimize existing webpage content with on-page improvem…" at bounding box center [904, 448] width 300 height 110
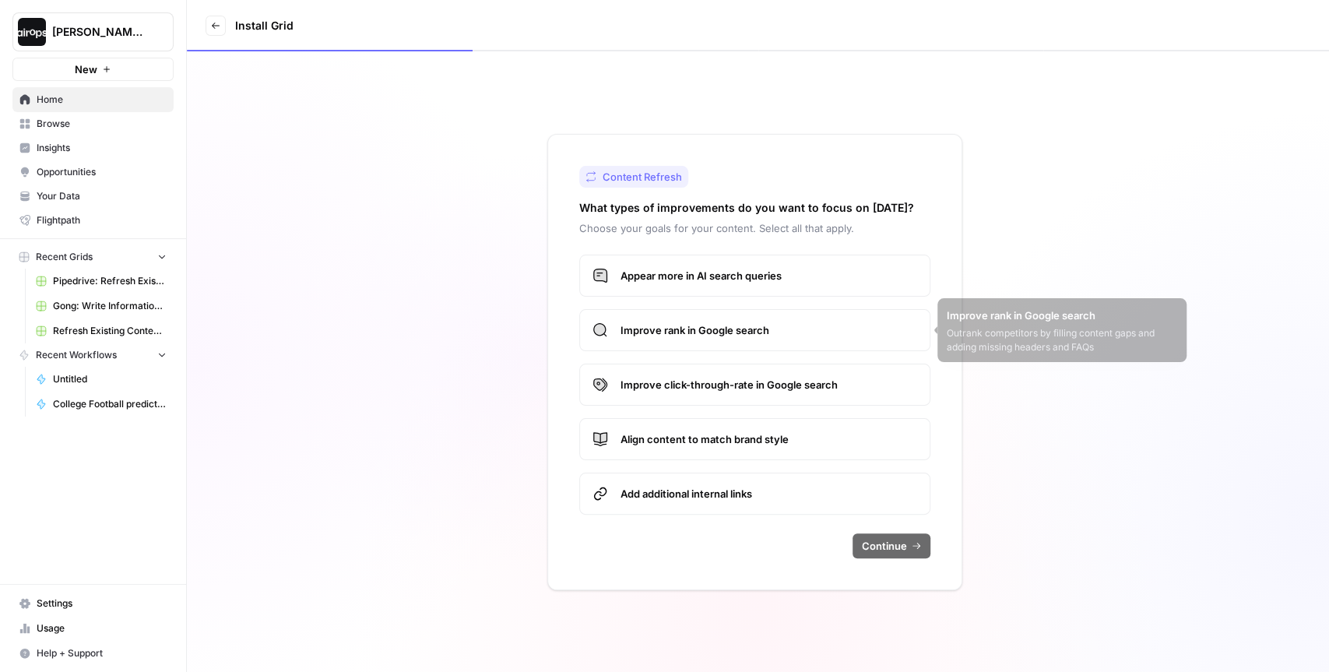
click at [726, 273] on span "Appear more in AI search queries" at bounding box center [768, 276] width 297 height 16
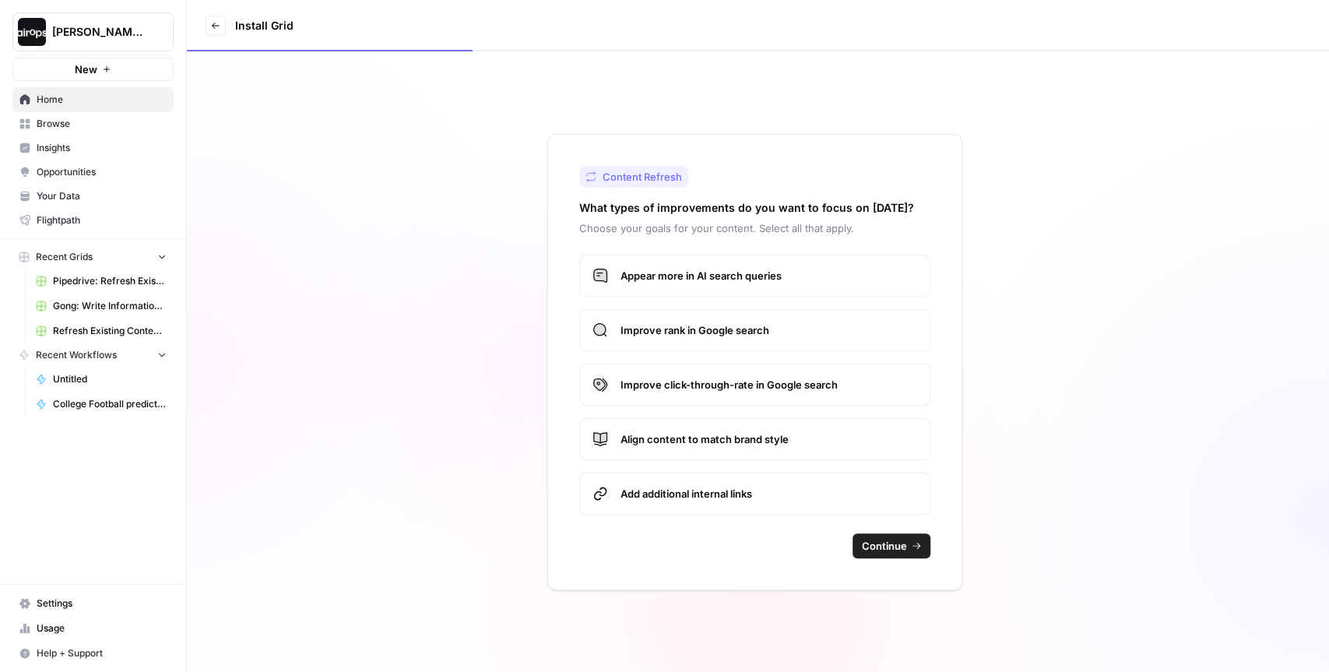
click at [712, 327] on span "Improve rank in Google search" at bounding box center [768, 330] width 297 height 16
click at [710, 378] on span "Improve click-through-rate in Google search" at bounding box center [768, 385] width 297 height 16
click at [708, 431] on span "Align content to match brand style" at bounding box center [768, 439] width 297 height 16
click at [707, 490] on span "Add additional internal links" at bounding box center [768, 494] width 297 height 16
click at [651, 551] on div "Continue" at bounding box center [754, 545] width 351 height 25
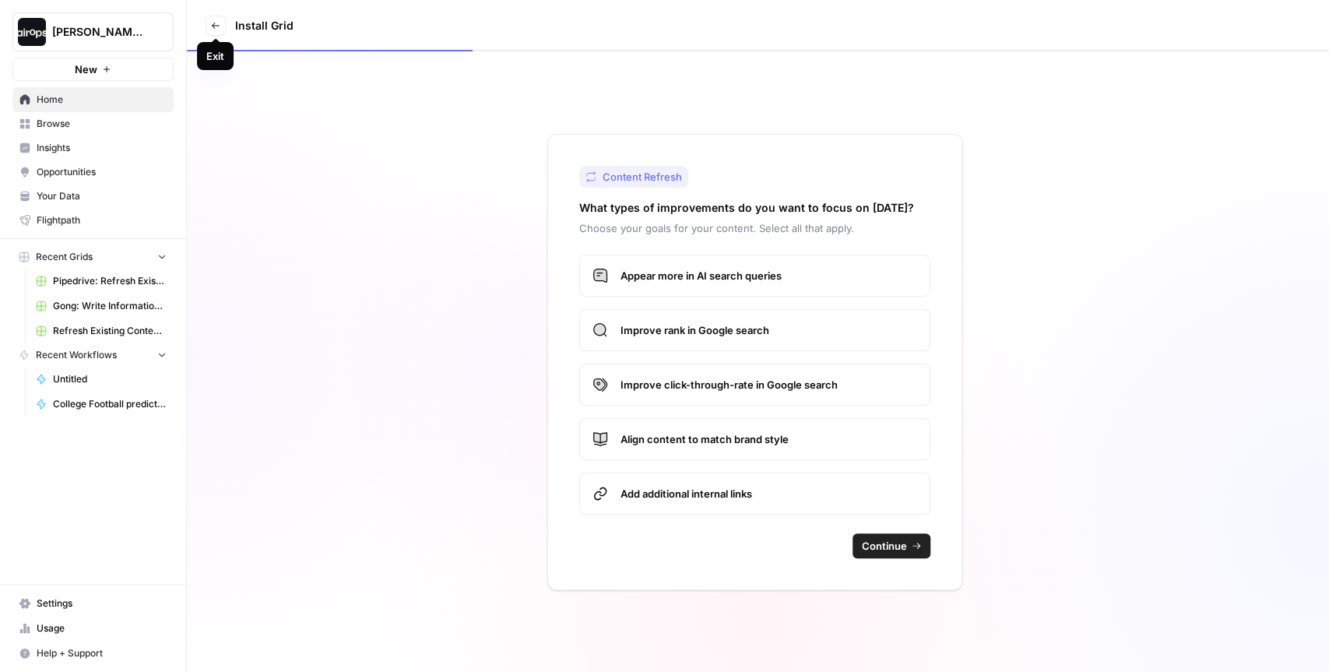
click at [214, 25] on icon at bounding box center [216, 26] width 8 height 6
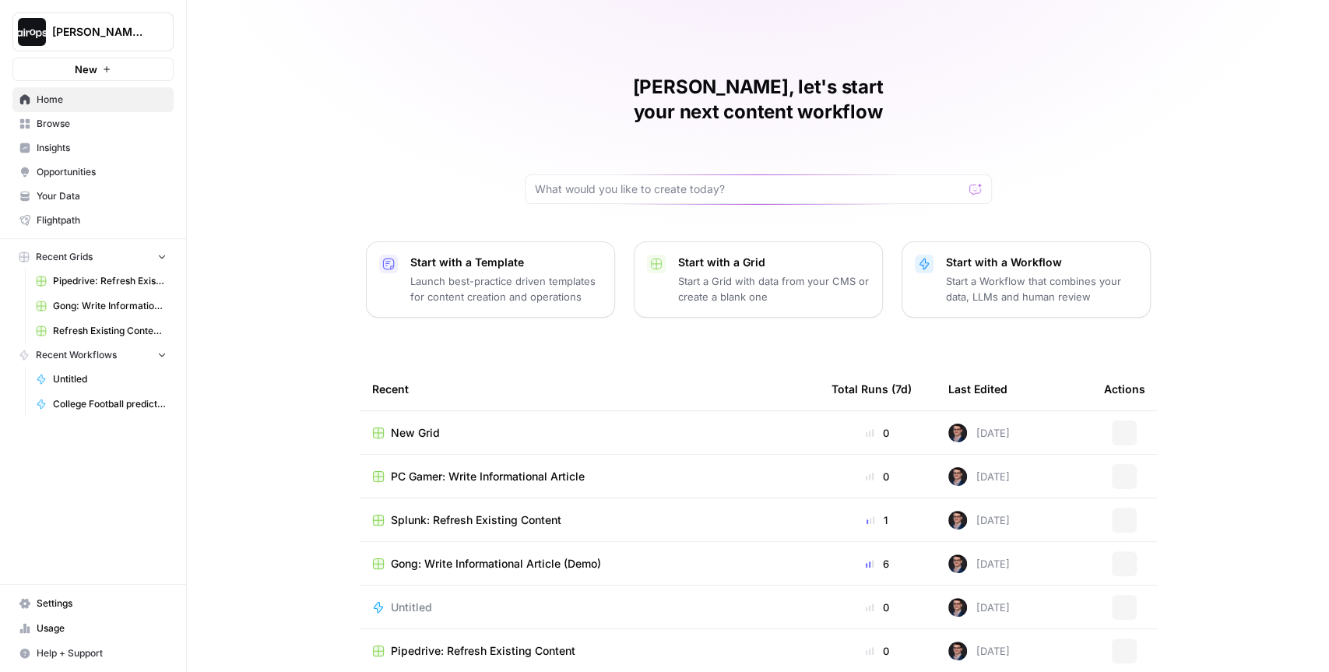
click at [267, 158] on div "Mike, let's start your next content workflow Start with a Template Launch best-…" at bounding box center [758, 370] width 1142 height 741
click at [139, 32] on span "[PERSON_NAME]-Sandbox" at bounding box center [99, 32] width 94 height 16
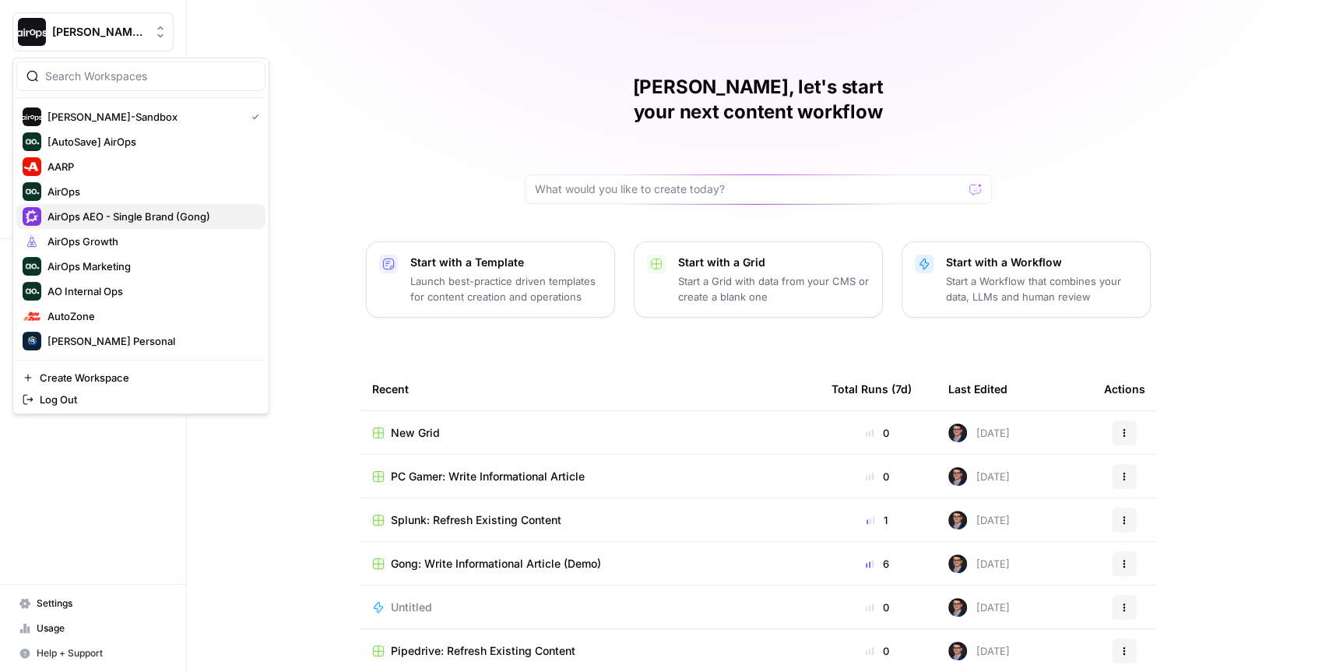
click at [107, 220] on span "AirOps AEO - Single Brand (Gong)" at bounding box center [150, 217] width 206 height 16
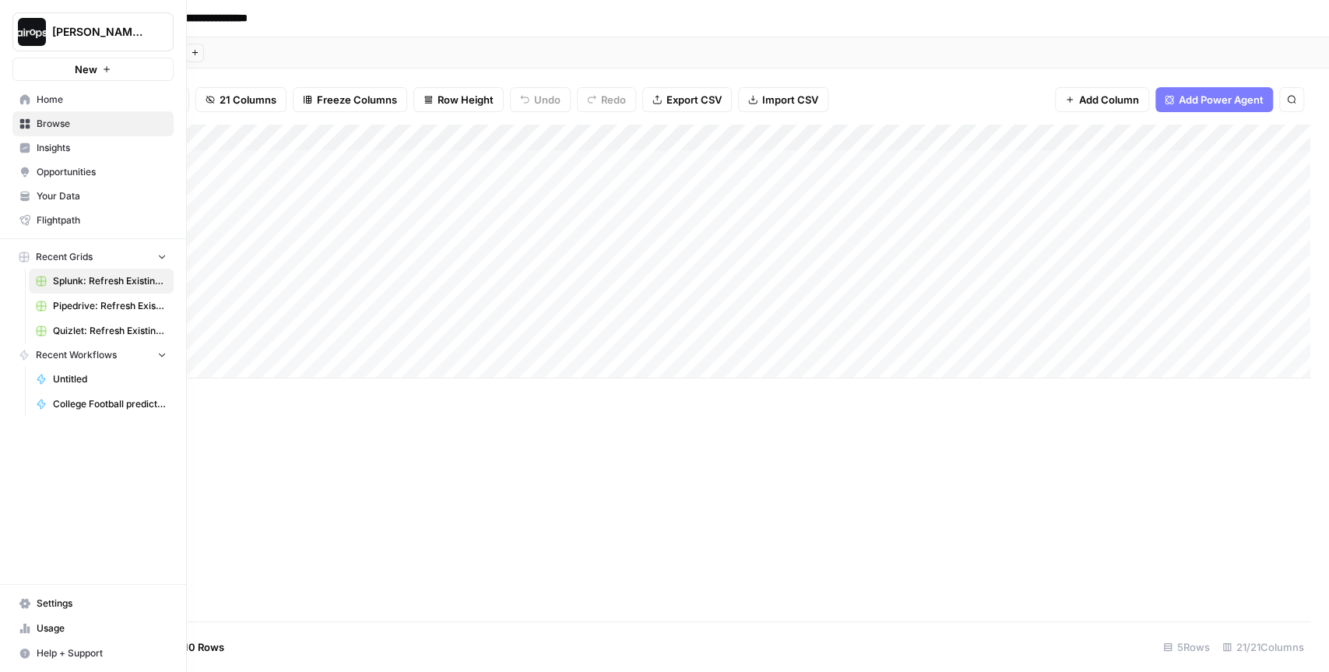
click at [69, 372] on span "Untitled" at bounding box center [110, 379] width 114 height 14
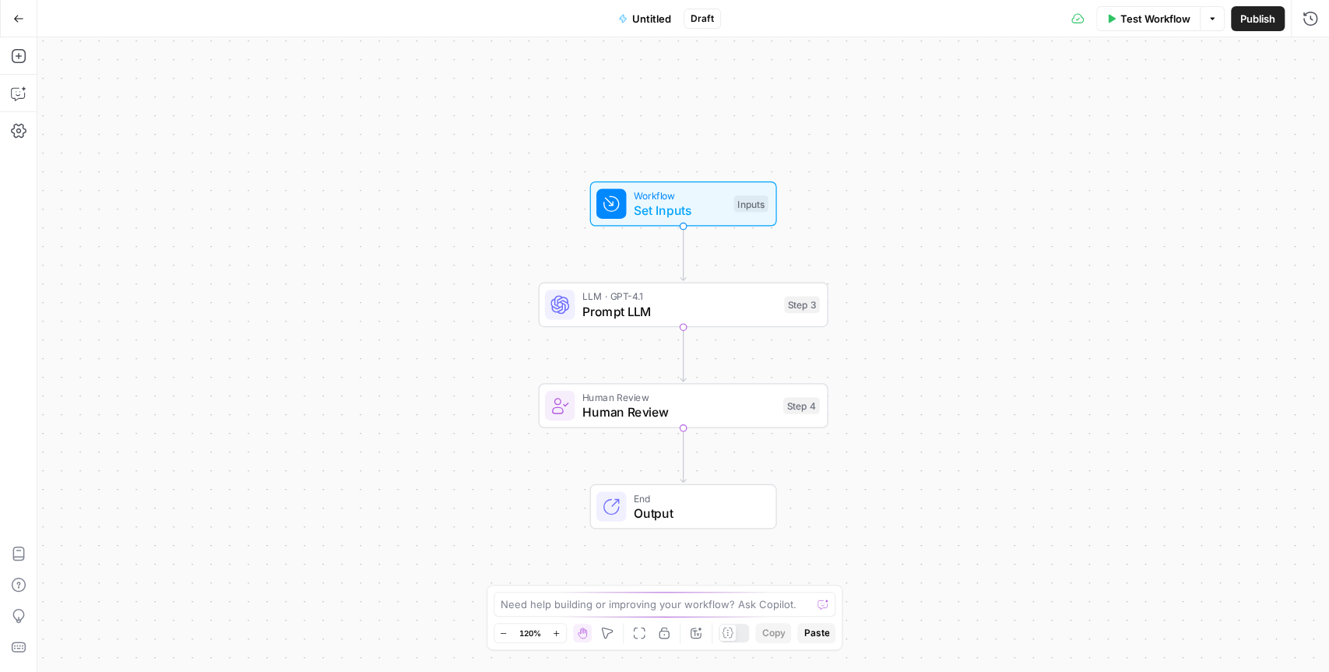
click at [722, 312] on span "Prompt LLM" at bounding box center [679, 311] width 195 height 19
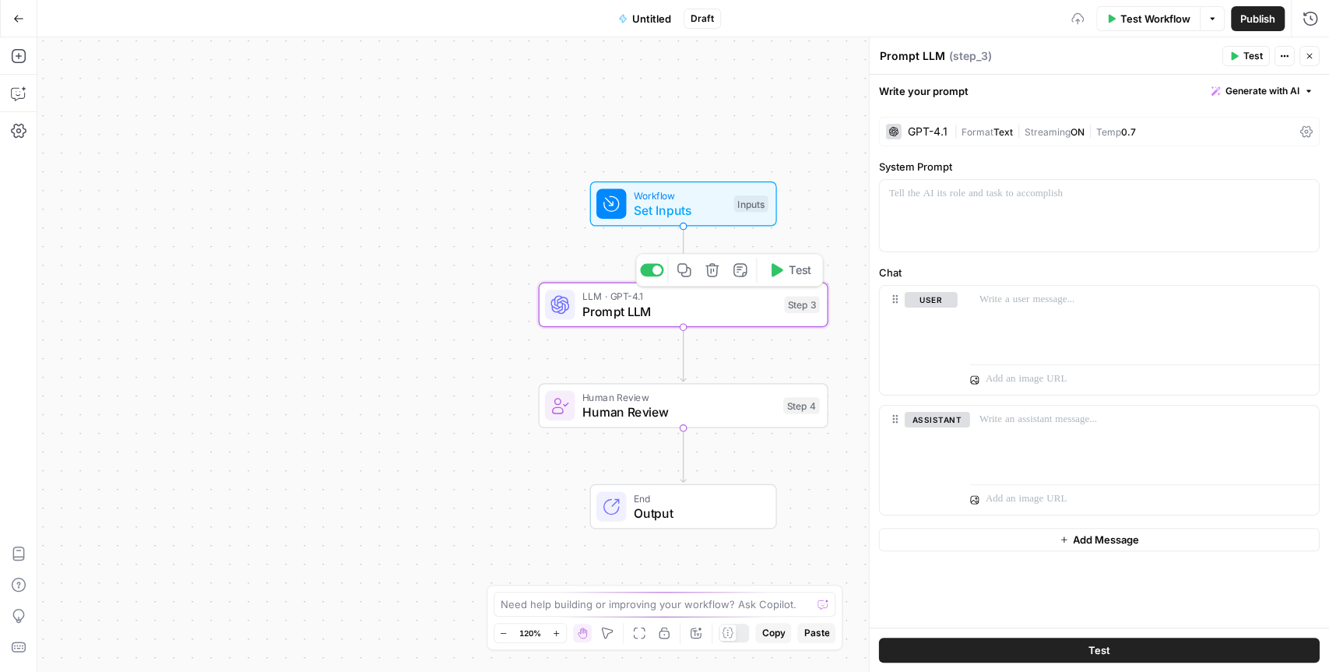
click at [714, 263] on icon "button" at bounding box center [711, 269] width 13 height 13
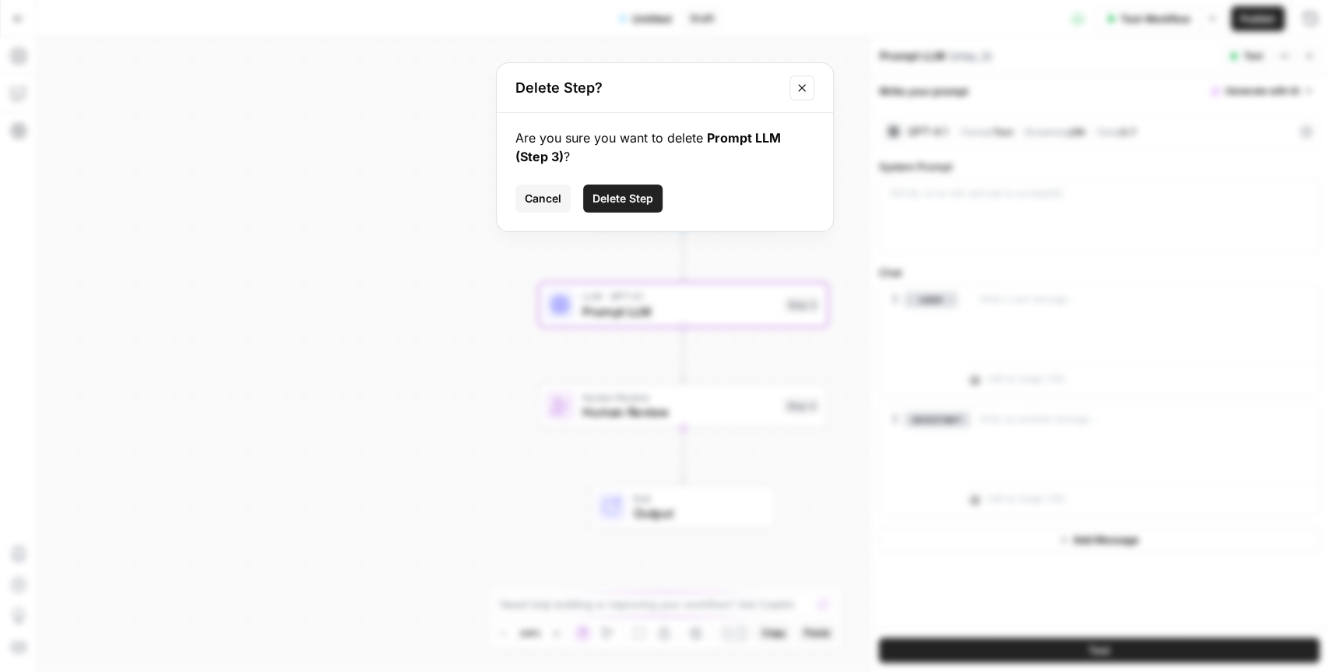
click at [631, 194] on span "Delete Step" at bounding box center [622, 199] width 61 height 16
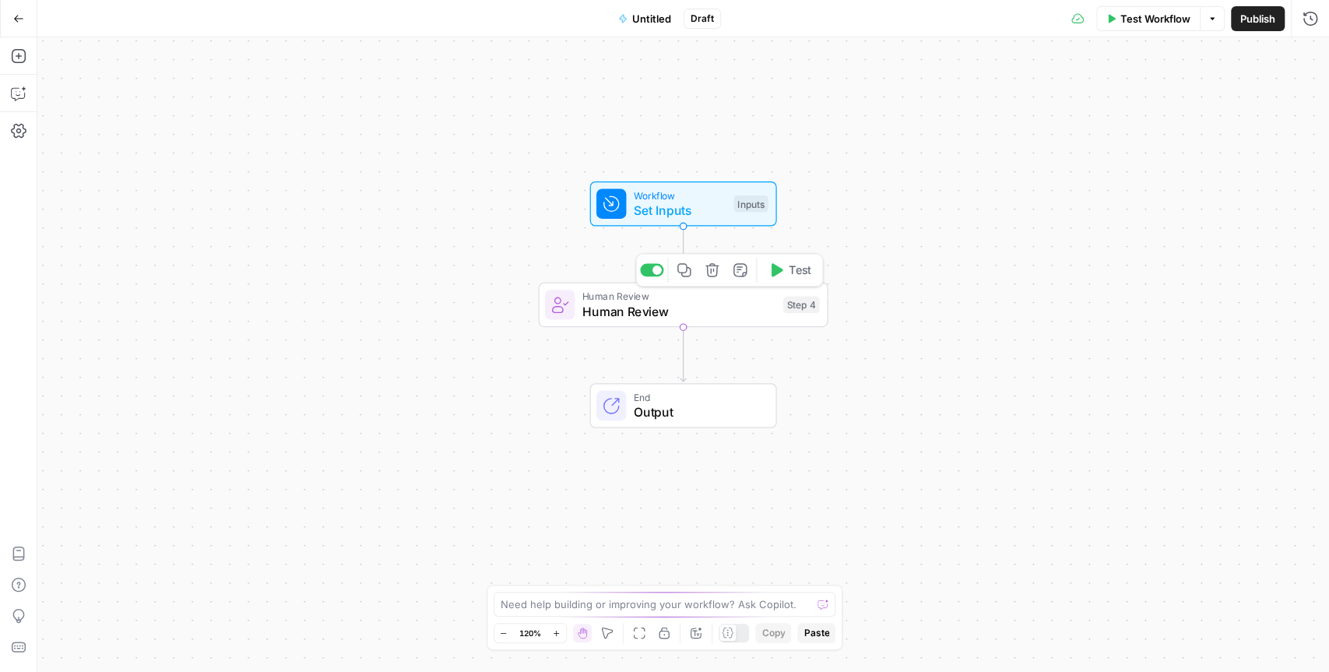
click at [703, 294] on span "Human Review" at bounding box center [678, 296] width 193 height 15
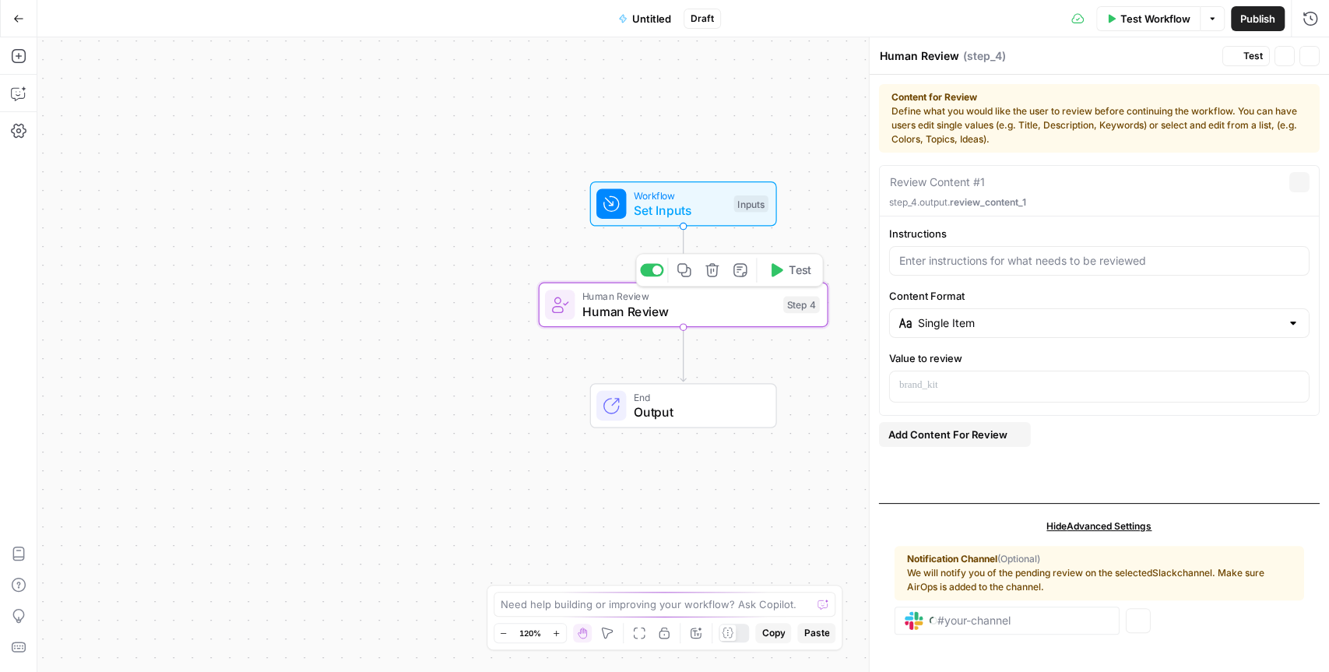
click at [709, 279] on button "Delete step" at bounding box center [712, 270] width 24 height 24
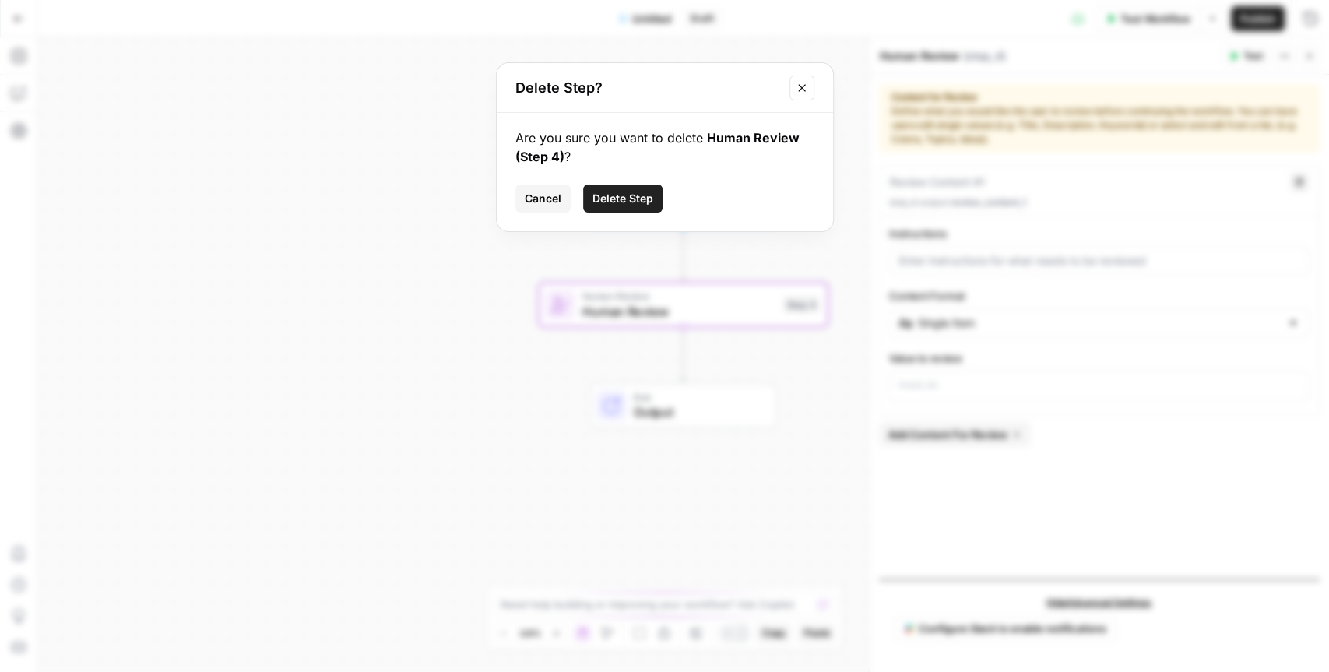
click at [651, 205] on span "Delete Step" at bounding box center [622, 199] width 61 height 16
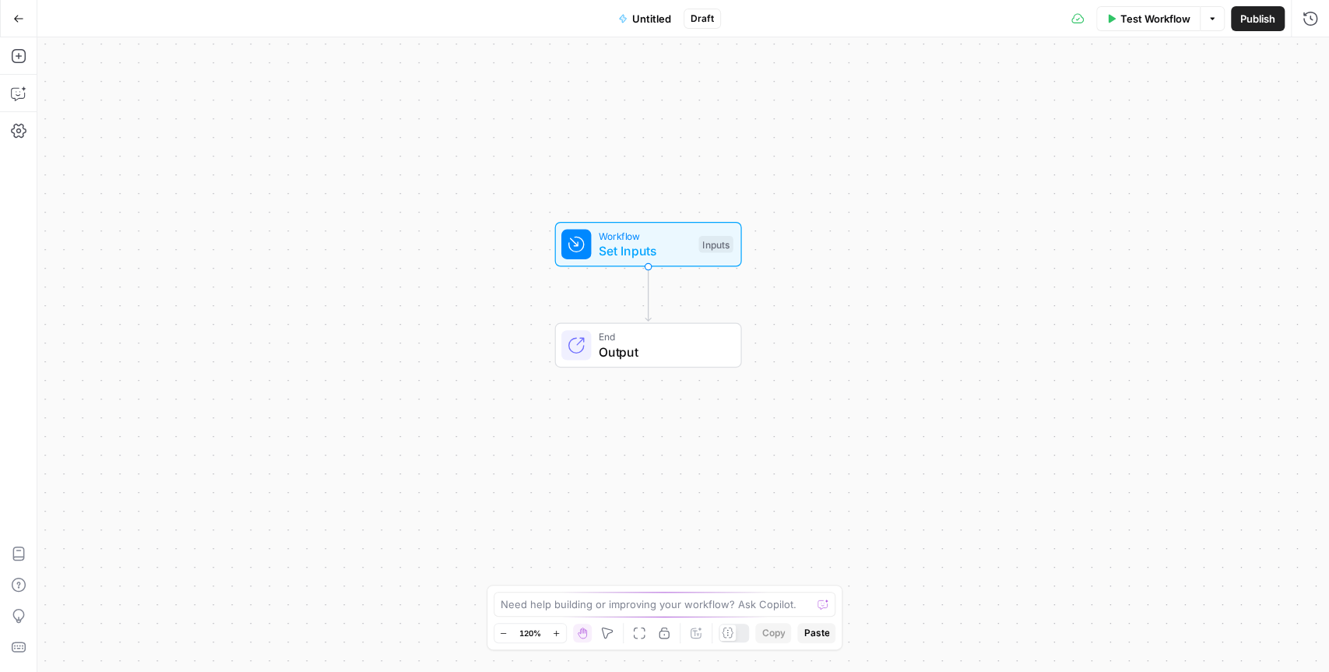
drag, startPoint x: 472, startPoint y: 295, endPoint x: 436, endPoint y: 337, distance: 55.2
click at [437, 336] on div "Workflow Set Inputs Inputs End Output" at bounding box center [683, 354] width 1292 height 635
click at [660, 248] on span "Set Inputs" at bounding box center [645, 250] width 93 height 19
click at [649, 334] on span "End" at bounding box center [662, 336] width 127 height 15
click at [670, 240] on div "Workflow Set Inputs" at bounding box center [645, 243] width 93 height 32
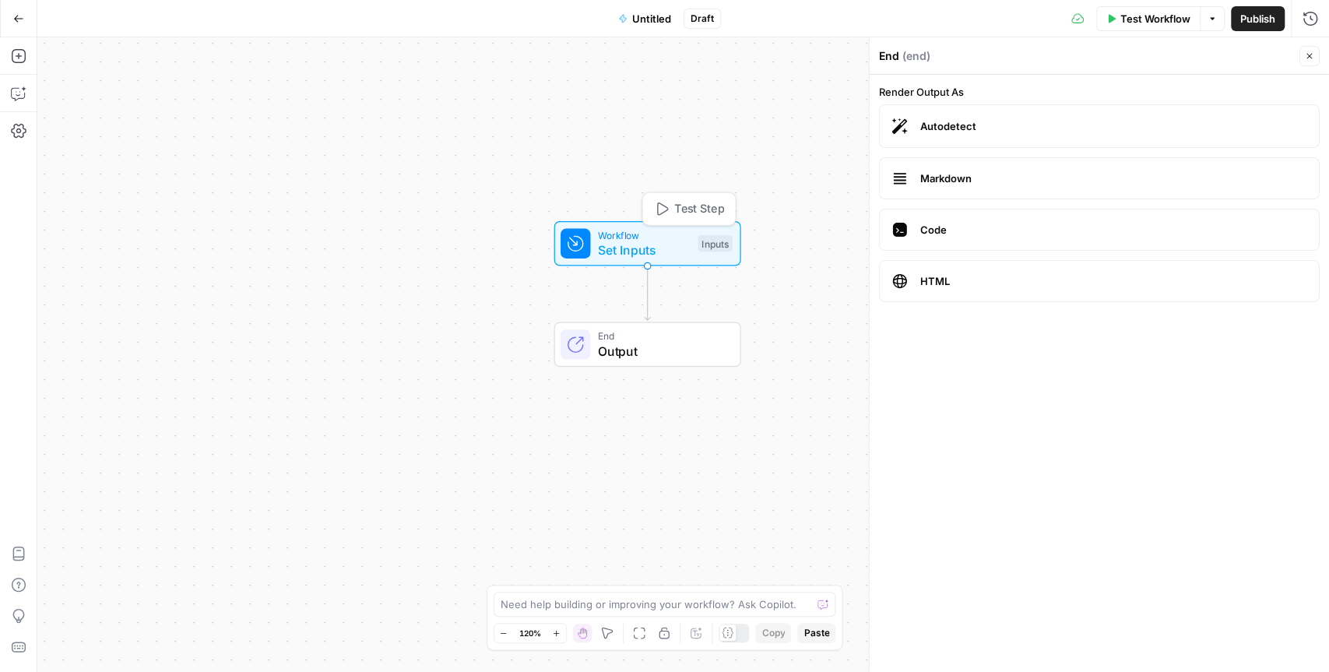
click at [651, 244] on span "Set Inputs" at bounding box center [644, 250] width 93 height 19
click at [663, 243] on span "Set Inputs" at bounding box center [644, 250] width 93 height 19
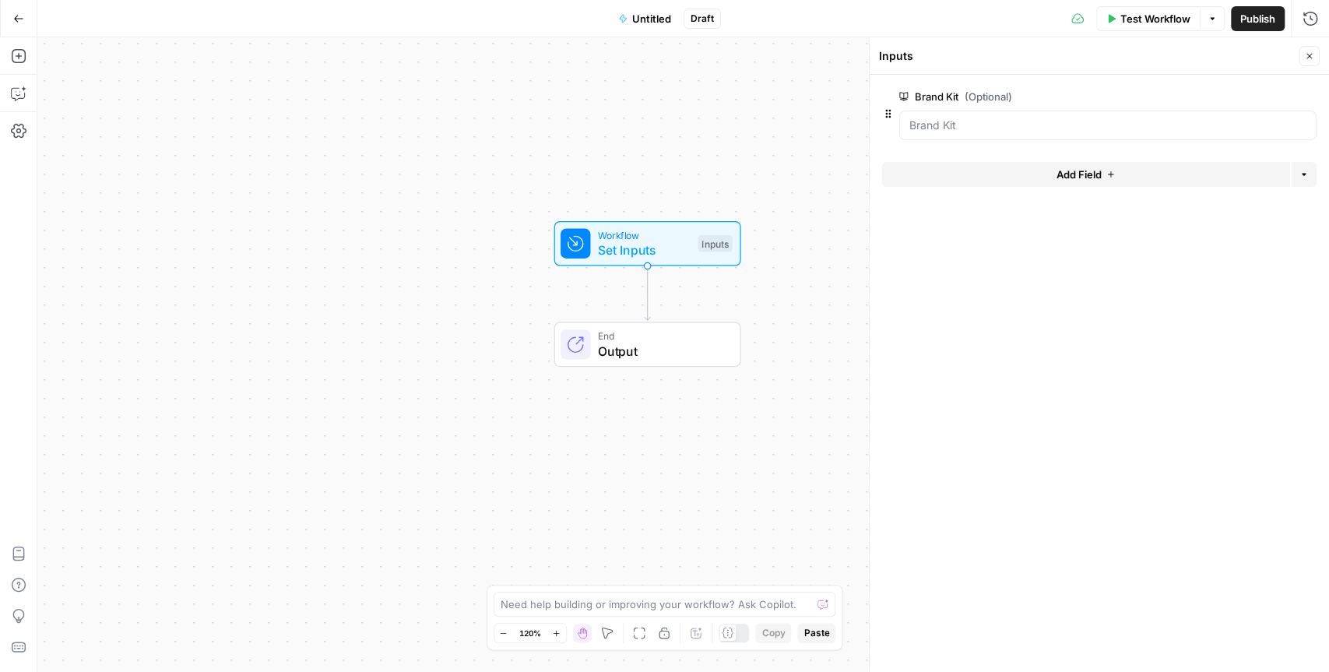
click at [933, 96] on label "Brand Kit (Optional)" at bounding box center [1063, 97] width 329 height 16
click at [933, 118] on Kit "Brand Kit (Optional)" at bounding box center [1107, 126] width 397 height 16
click at [933, 96] on label "Brand Kit (Optional)" at bounding box center [1063, 97] width 329 height 16
click at [933, 118] on Kit "Brand Kit (Optional)" at bounding box center [1107, 126] width 397 height 16
click at [933, 96] on label "Brand Kit (Optional)" at bounding box center [1063, 97] width 329 height 16
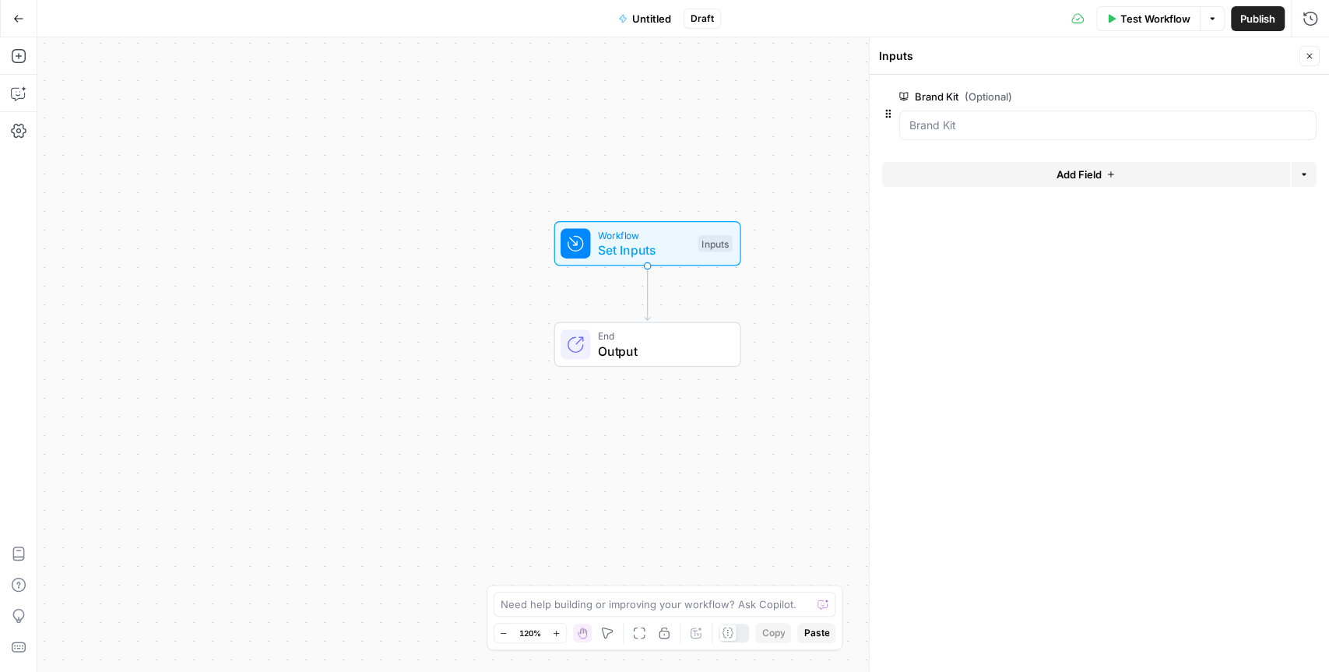
click at [933, 118] on Kit "Brand Kit (Optional)" at bounding box center [1107, 126] width 397 height 16
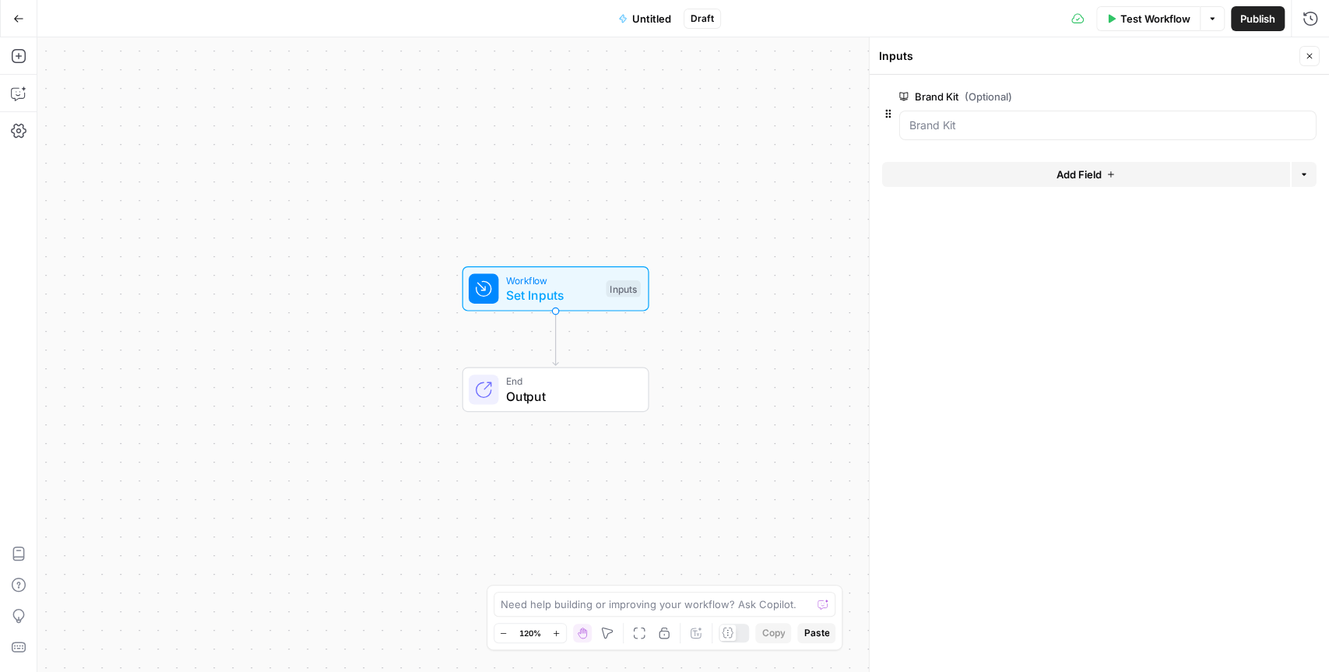
drag, startPoint x: 767, startPoint y: 272, endPoint x: 675, endPoint y: 317, distance: 102.4
click at [675, 317] on div "Workflow Set Inputs Inputs End Output" at bounding box center [683, 354] width 1292 height 635
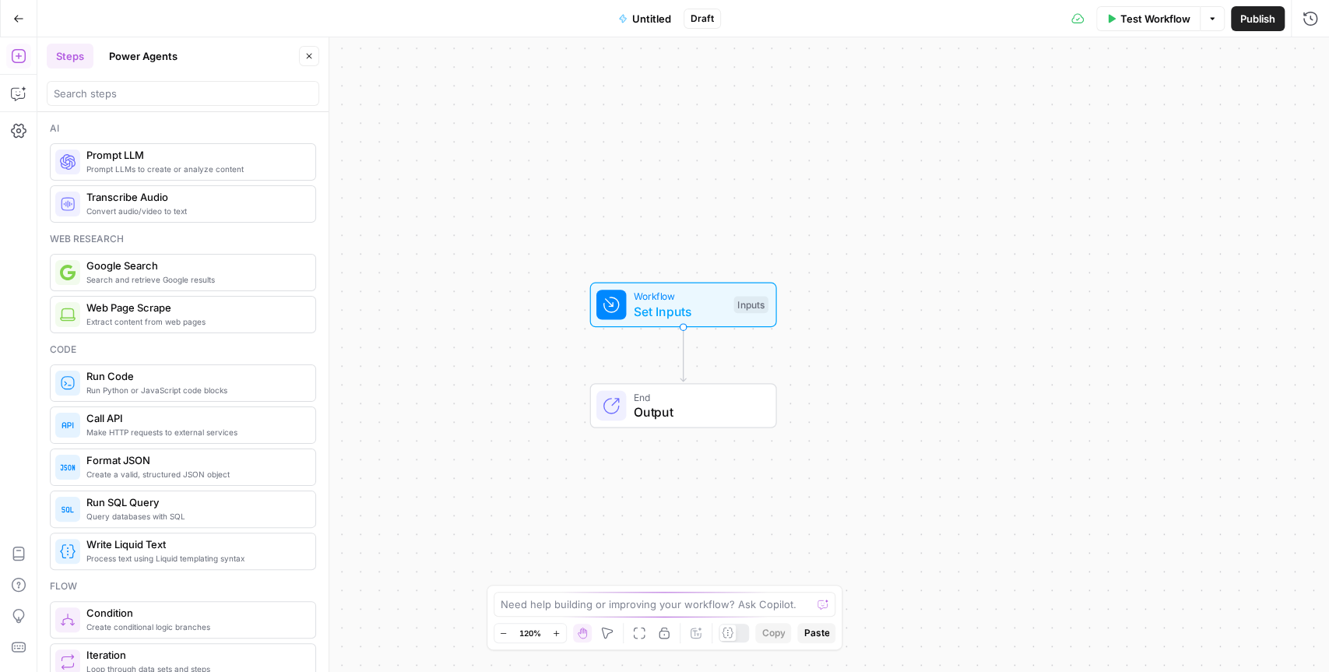
click at [21, 16] on icon "button" at bounding box center [18, 18] width 11 height 11
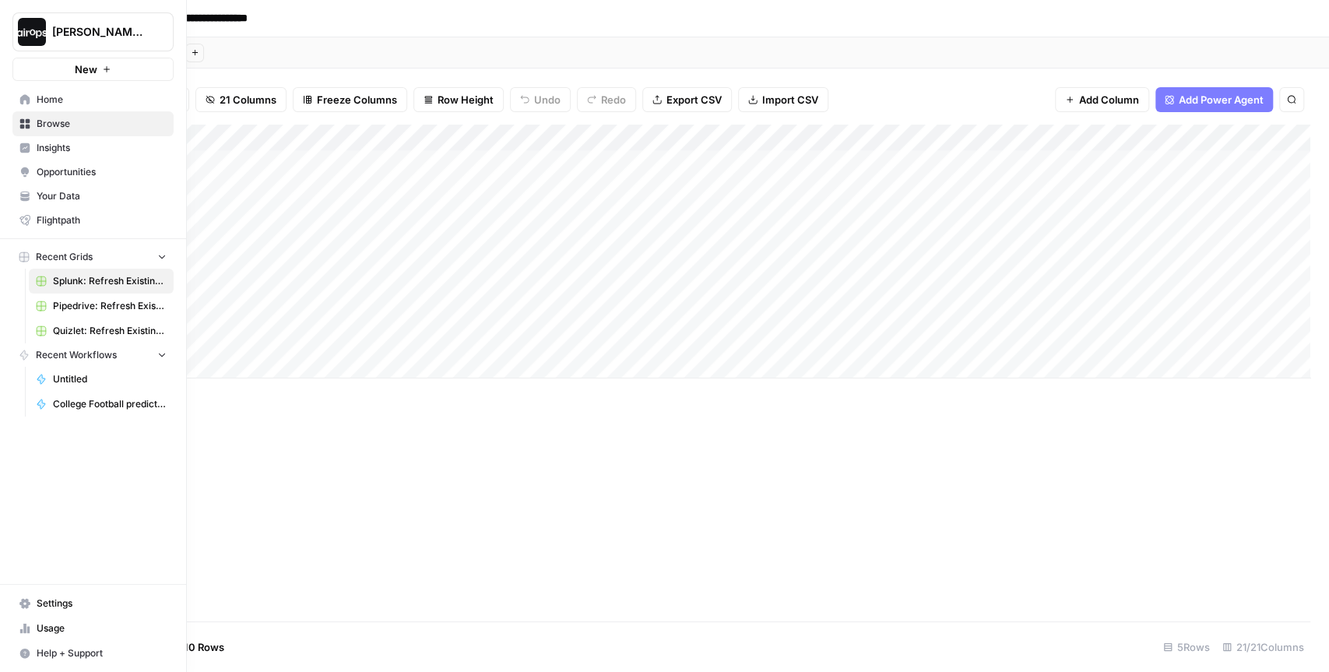
click at [78, 196] on span "Your Data" at bounding box center [102, 196] width 130 height 14
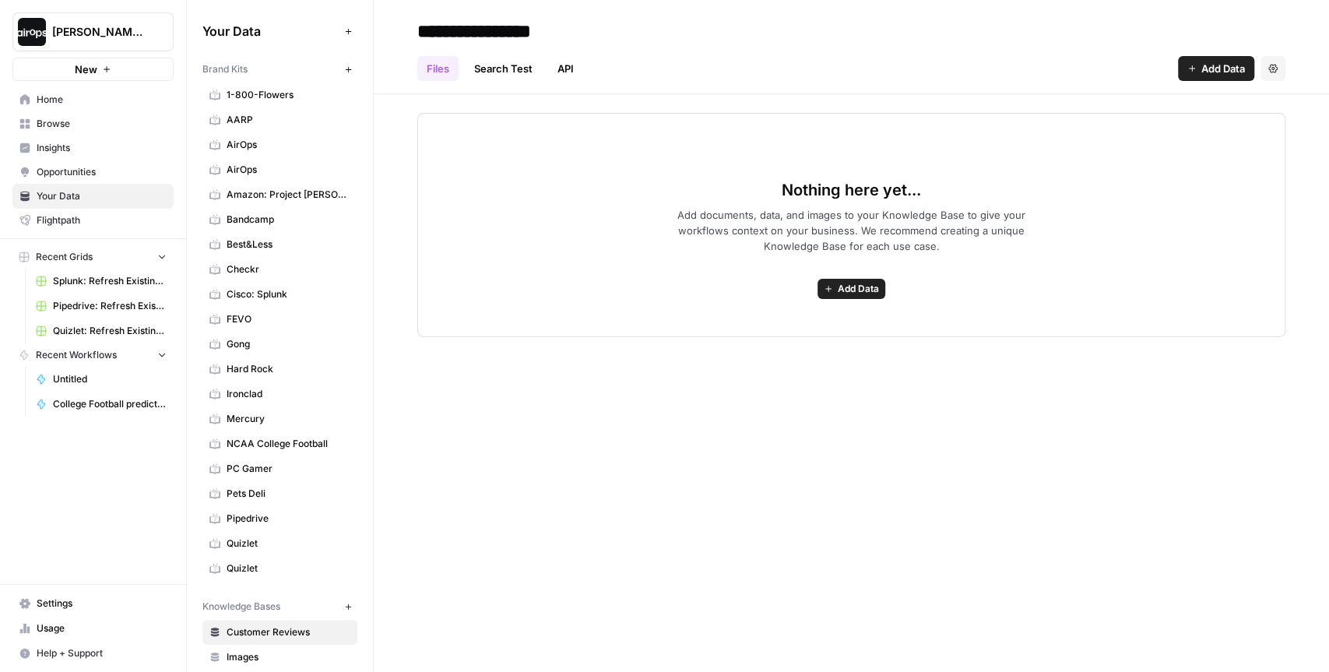
drag, startPoint x: 265, startPoint y: 65, endPoint x: 199, endPoint y: 69, distance: 66.3
click at [199, 69] on div "Your Data Add Data Brand Kits New 1-800-Flowers AARP AirOps AirOps Amazon: Proj…" at bounding box center [280, 336] width 186 height 672
click at [86, 377] on span "Untitled" at bounding box center [110, 379] width 114 height 14
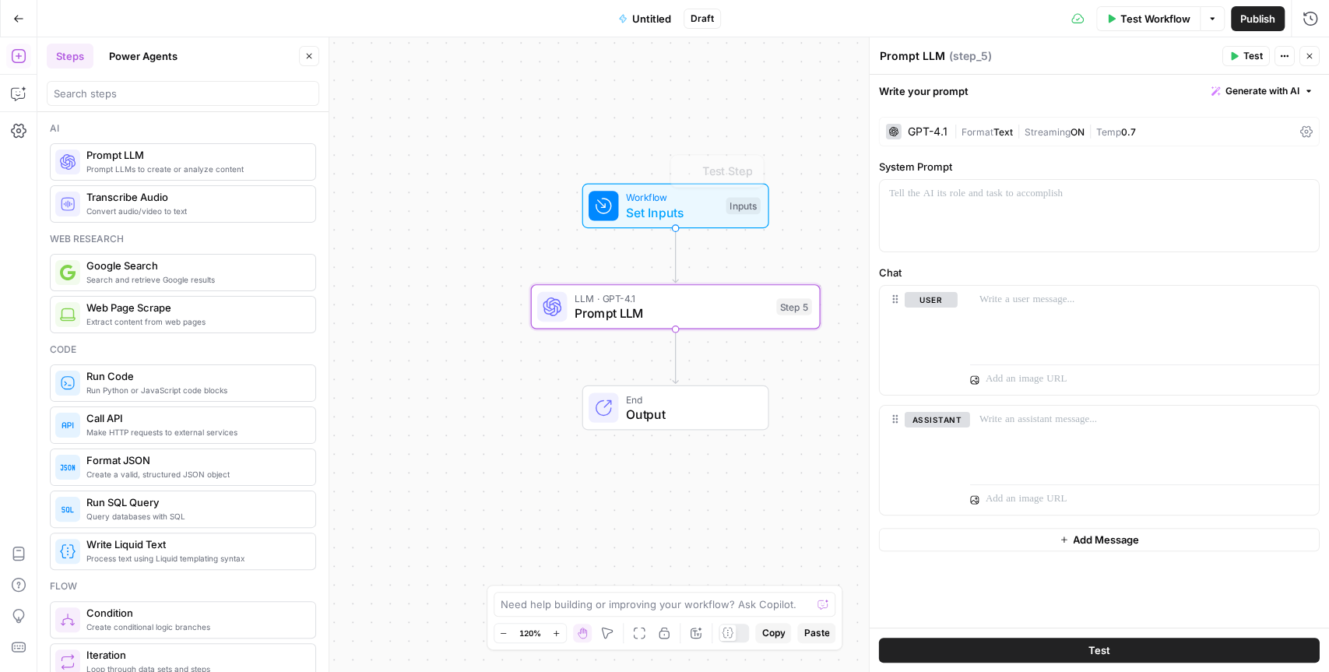
drag, startPoint x: 759, startPoint y: 332, endPoint x: 751, endPoint y: 231, distance: 101.5
click at [751, 231] on div "Workflow Set Inputs Inputs Test Step LLM · GPT-4.1 Prompt LLM Step 5 End Output" at bounding box center [683, 354] width 1292 height 635
click at [895, 136] on div at bounding box center [894, 132] width 16 height 16
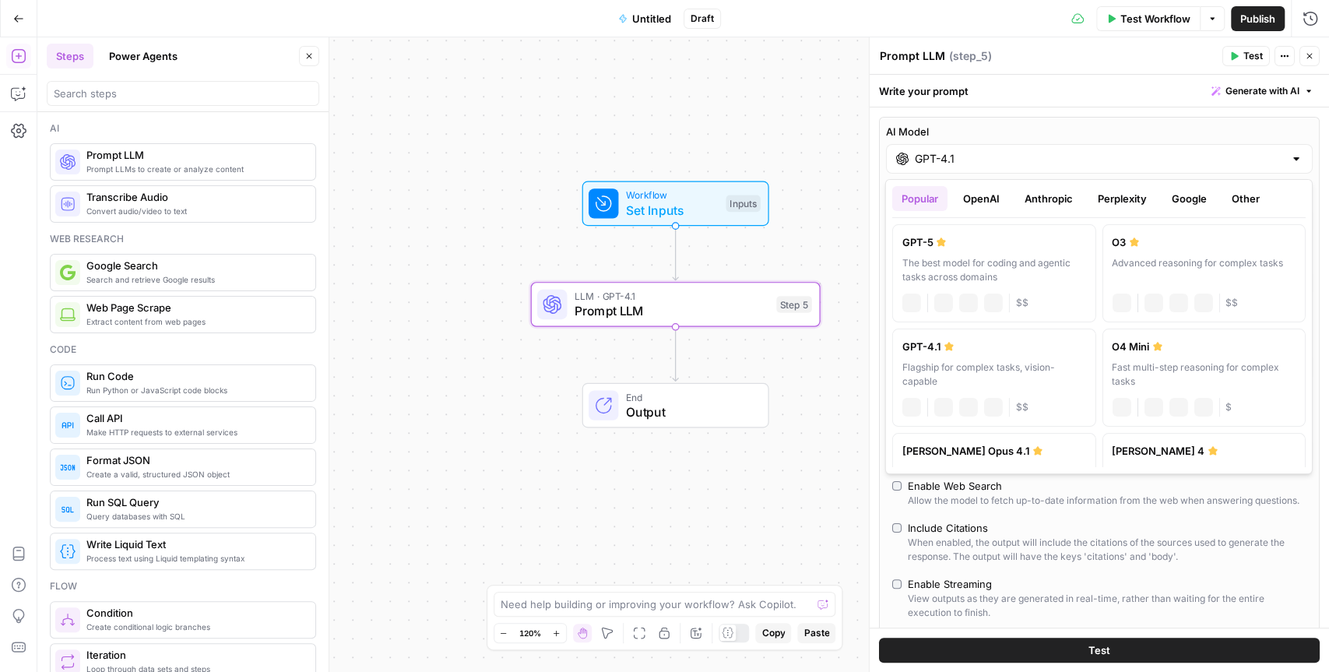
click at [915, 159] on input "GPT-4.1" at bounding box center [1099, 159] width 369 height 16
click at [990, 197] on button "OpenAI" at bounding box center [981, 198] width 55 height 25
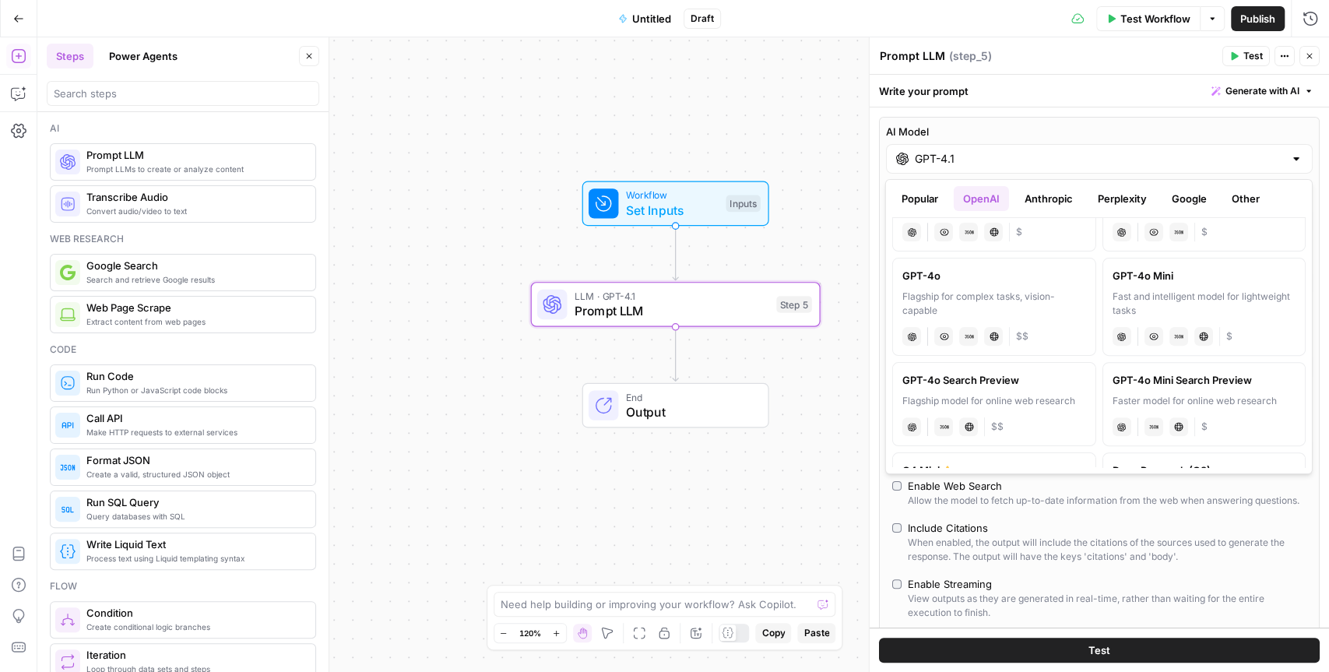
click at [1051, 195] on button "Anthropic" at bounding box center [1048, 198] width 67 height 25
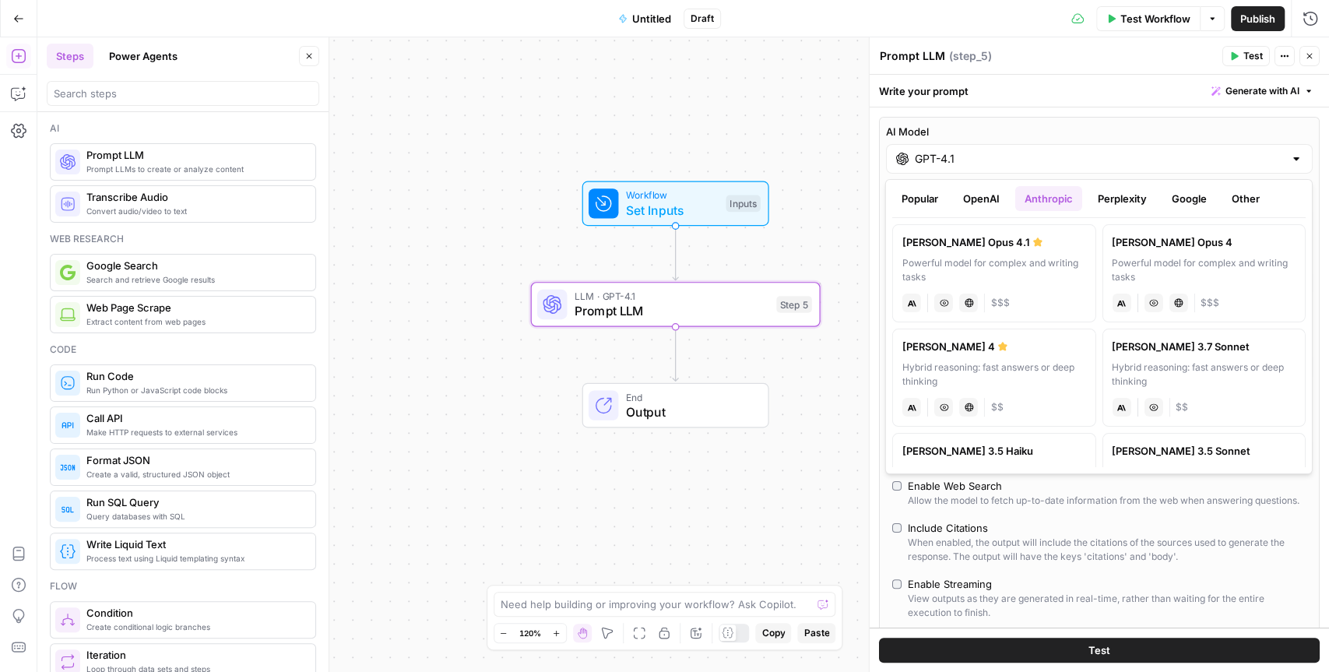
click at [1156, 124] on label "AI Model" at bounding box center [1099, 132] width 427 height 16
click at [1156, 151] on input "GPT-4.1" at bounding box center [1099, 159] width 369 height 16
click at [1308, 56] on icon "button" at bounding box center [1309, 55] width 9 height 9
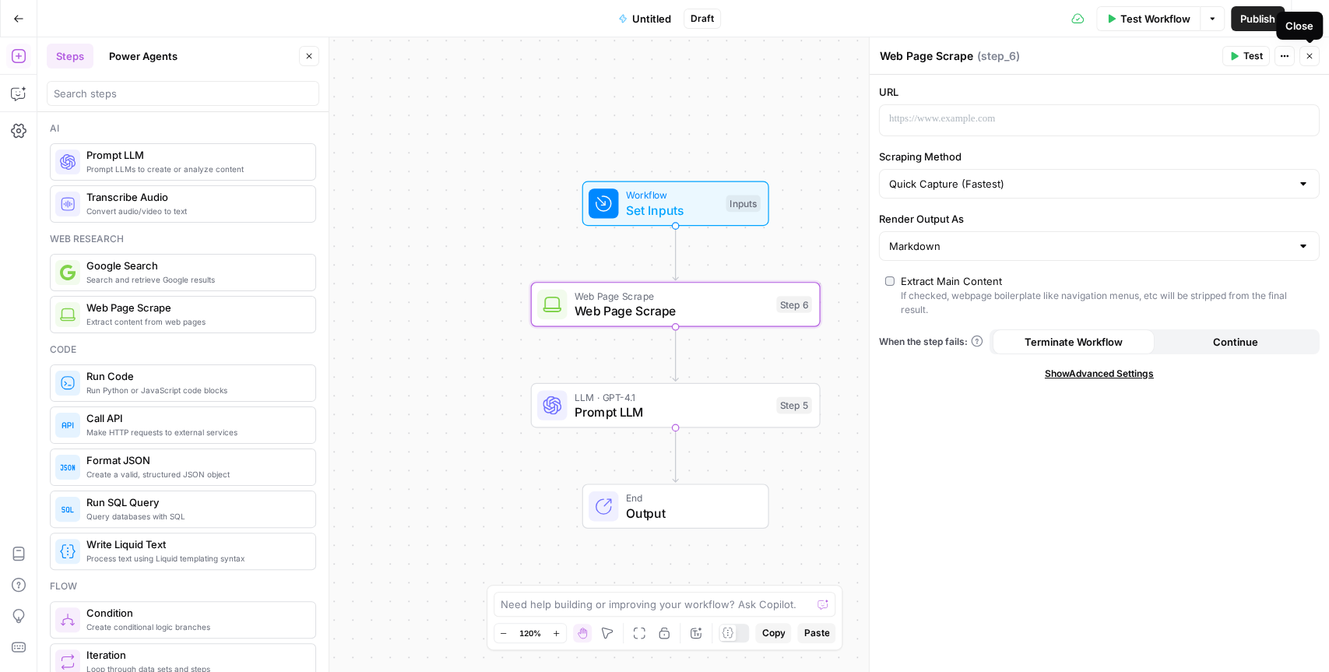
click at [1310, 58] on icon "button" at bounding box center [1309, 55] width 9 height 9
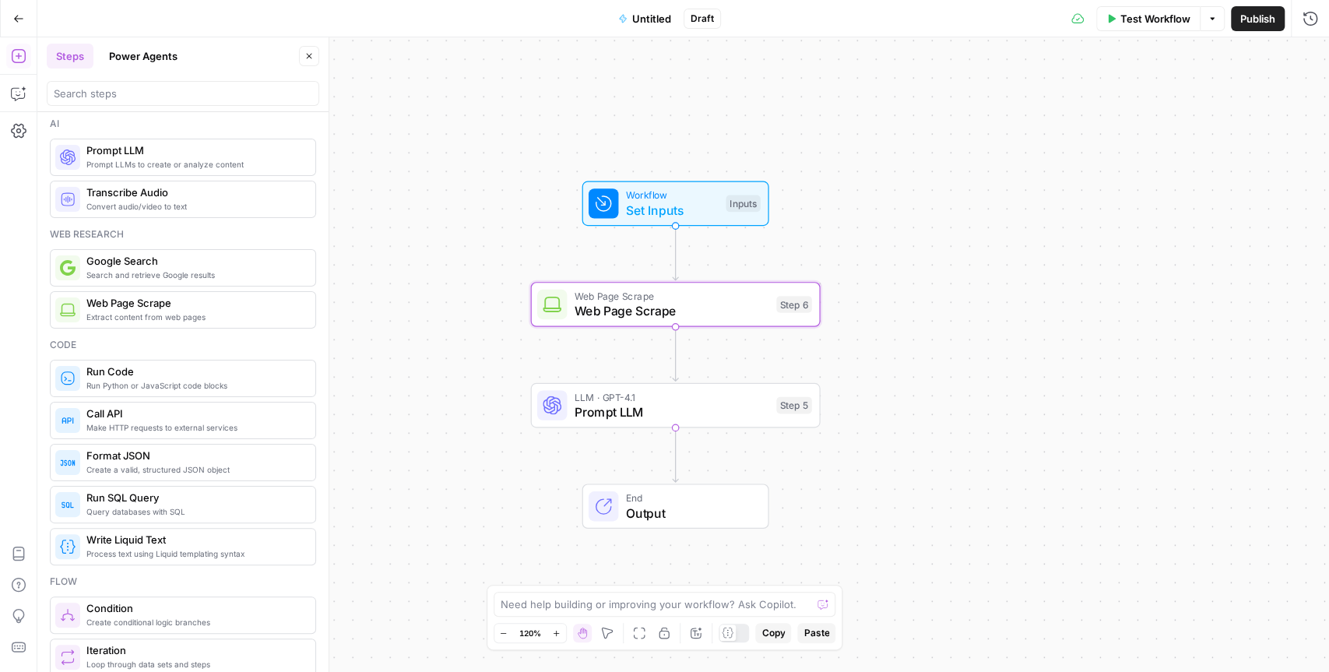
scroll to position [4, 0]
click at [21, 95] on icon "button" at bounding box center [19, 94] width 16 height 16
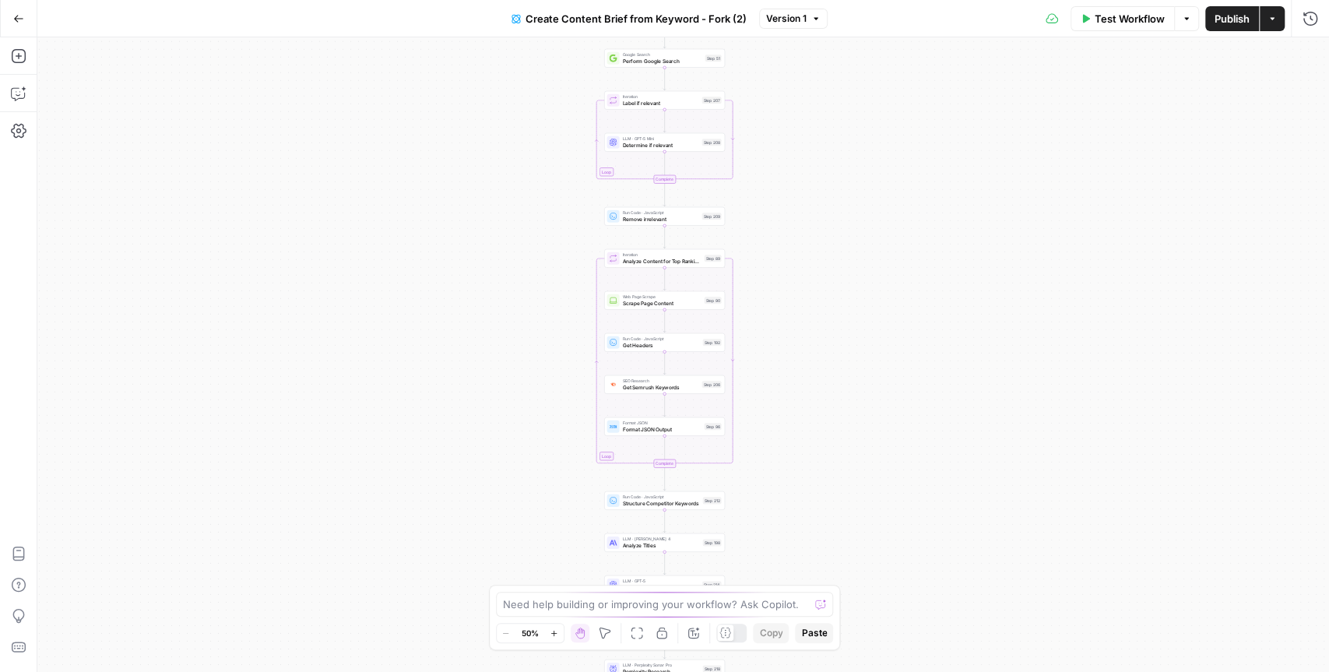
drag, startPoint x: 603, startPoint y: 85, endPoint x: 585, endPoint y: 228, distance: 144.5
click at [585, 228] on div "Workflow Set Inputs Inputs Google Search Perform Google Search Step 51 Loop Ite…" at bounding box center [683, 354] width 1292 height 635
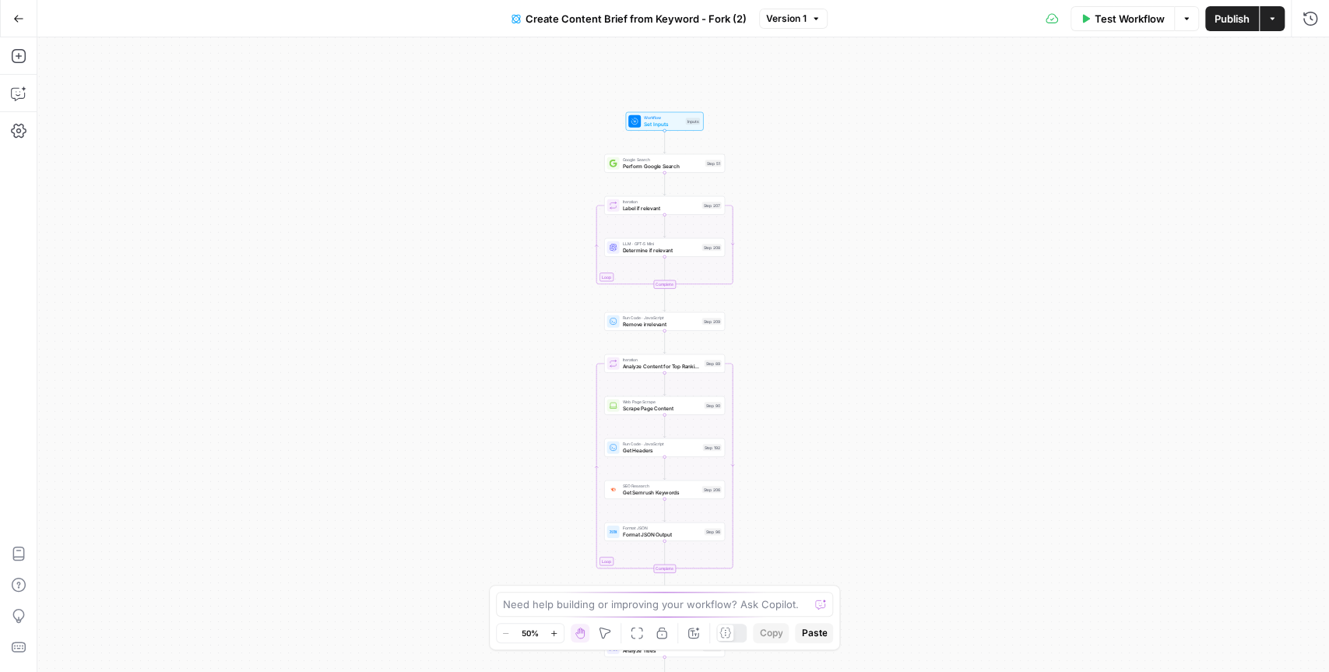
drag, startPoint x: 586, startPoint y: 202, endPoint x: 586, endPoint y: 282, distance: 79.4
click at [586, 282] on div "Workflow Set Inputs Inputs Google Search Perform Google Search Step 51 Loop Ite…" at bounding box center [683, 354] width 1292 height 635
click at [591, 185] on div "Workflow Set Inputs Inputs Google Search Perform Google Search Step 51 Loop Ite…" at bounding box center [683, 354] width 1292 height 635
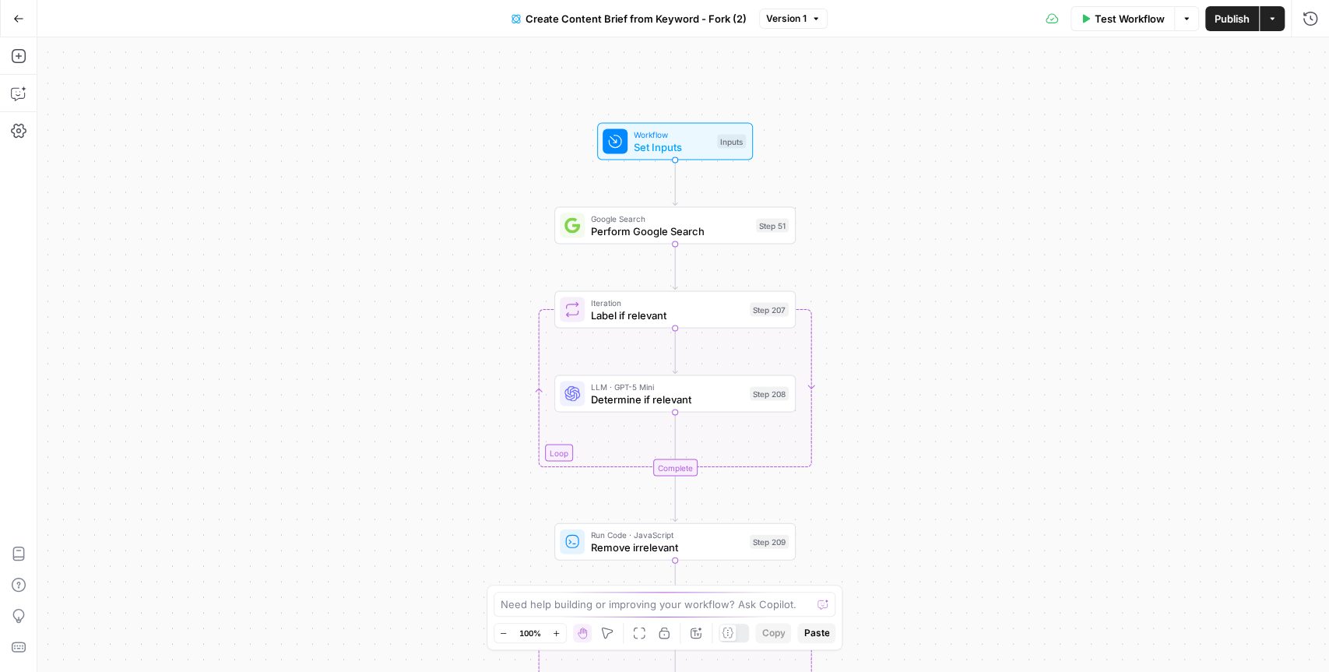
drag, startPoint x: 610, startPoint y: 169, endPoint x: 547, endPoint y: 251, distance: 103.7
click at [547, 251] on div "Workflow Set Inputs Inputs Google Search Perform Google Search Step 51 Loop Ite…" at bounding box center [683, 354] width 1292 height 635
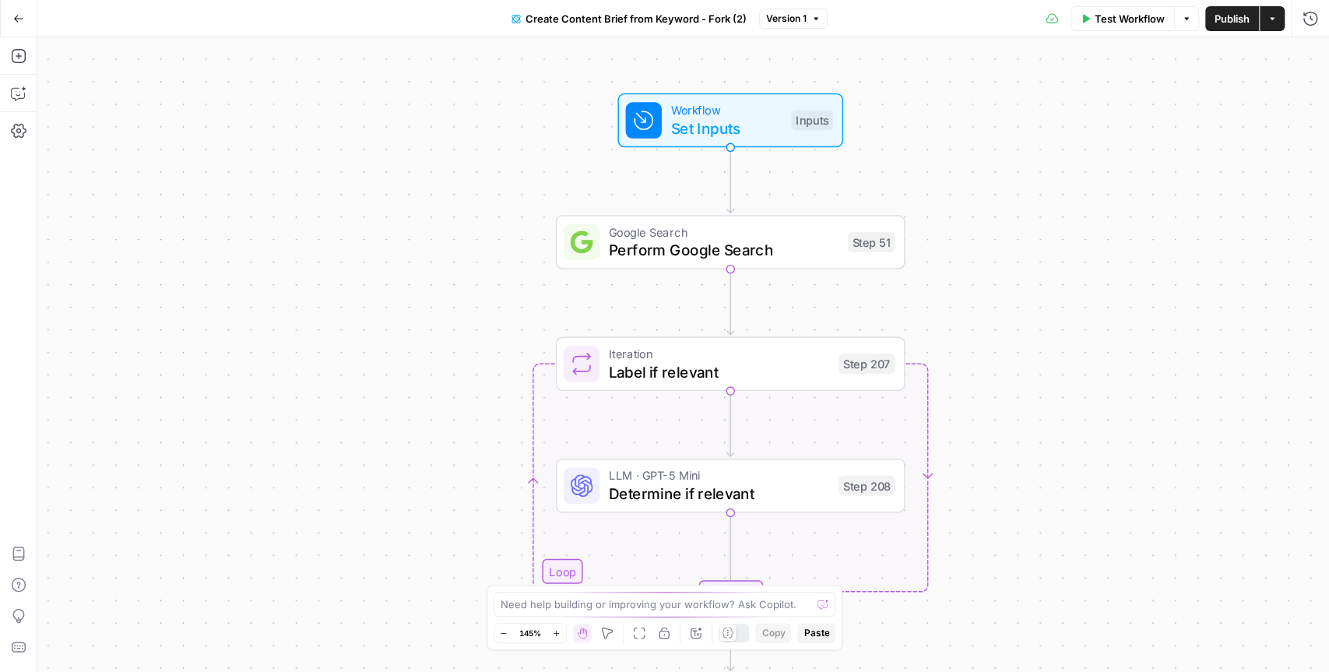
drag, startPoint x: 658, startPoint y: 19, endPoint x: 698, endPoint y: 22, distance: 40.6
click at [698, 22] on span "Create Content Brief from Keyword - Fork (2)" at bounding box center [636, 19] width 221 height 16
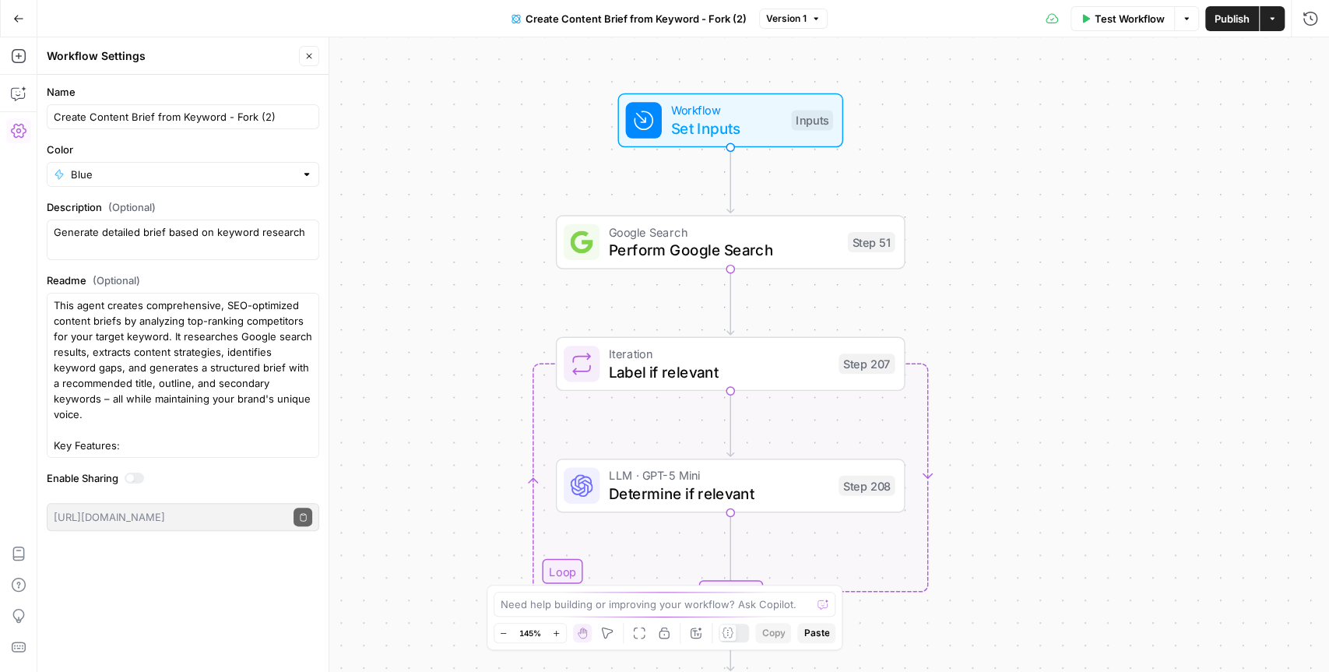
click at [317, 59] on button "Close" at bounding box center [309, 56] width 20 height 20
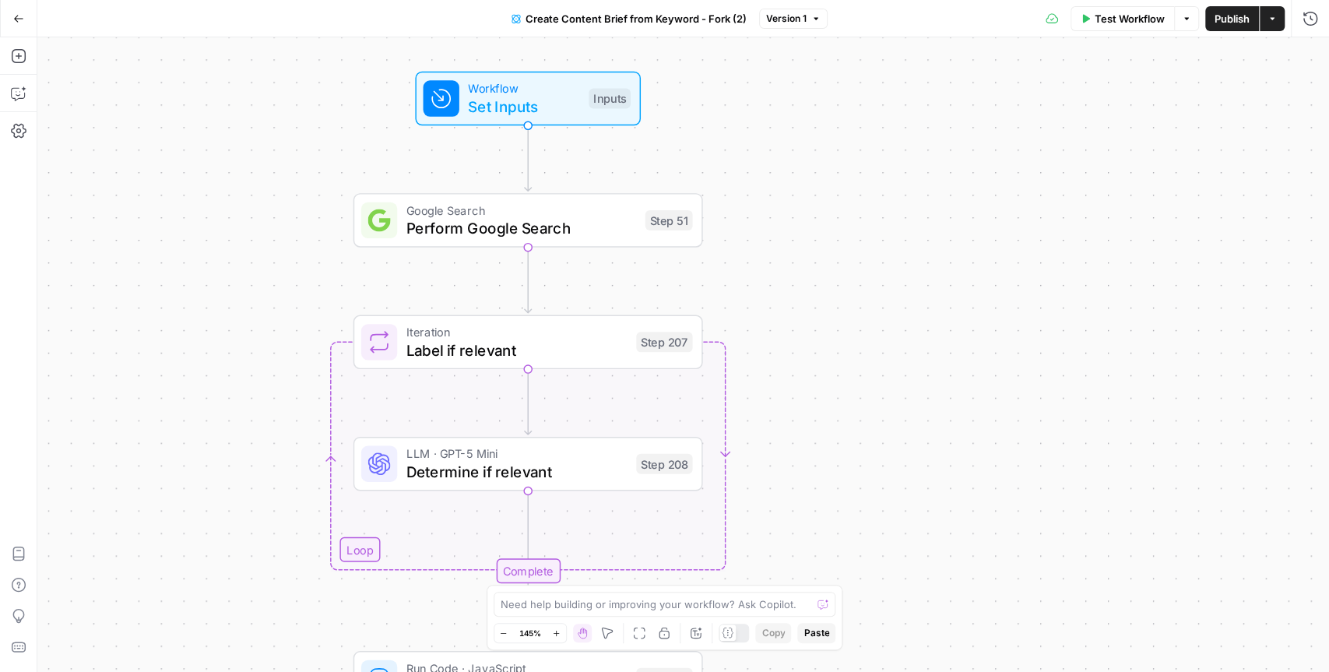
drag, startPoint x: 902, startPoint y: 209, endPoint x: 699, endPoint y: 187, distance: 203.6
click at [699, 187] on div "Workflow Set Inputs Inputs Google Search Perform Google Search Step 51 Loop Ite…" at bounding box center [683, 354] width 1292 height 635
click at [519, 102] on span "Set Inputs" at bounding box center [523, 106] width 111 height 23
click at [974, 148] on label "Brand Kit" at bounding box center [1073, 147] width 286 height 16
click at [974, 168] on Kit "Brand Kit" at bounding box center [1116, 176] width 353 height 16
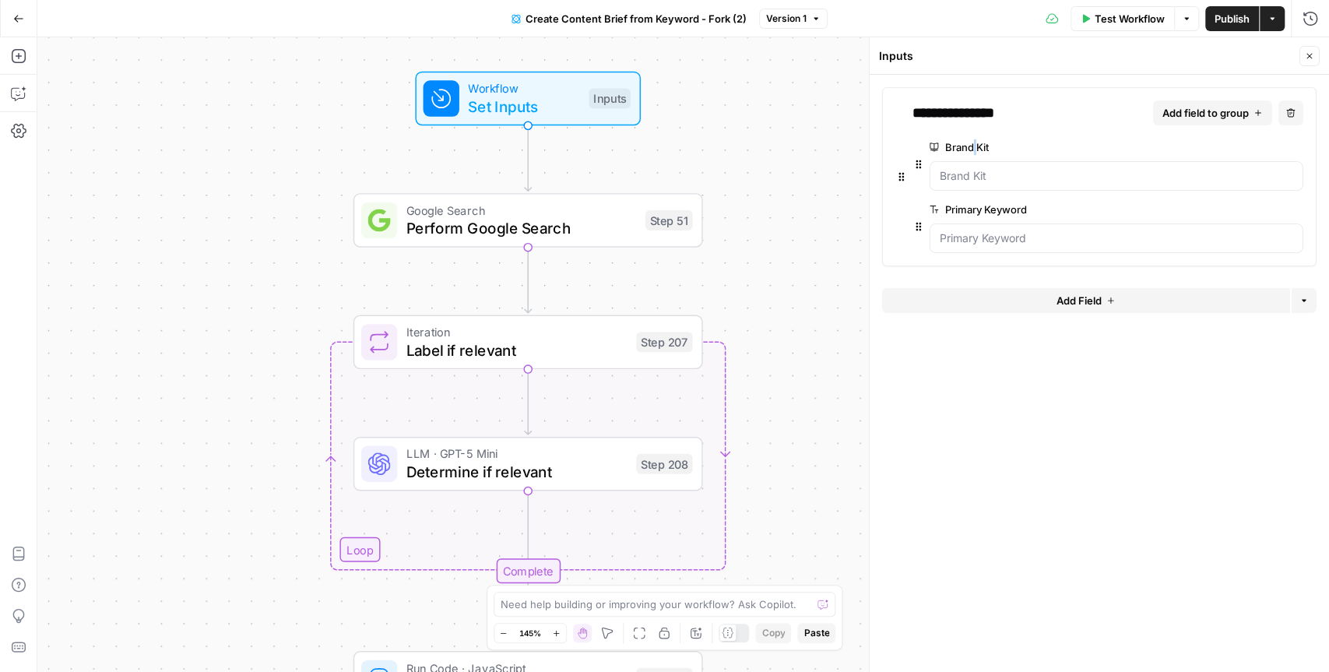
click at [974, 148] on label "Brand Kit" at bounding box center [1073, 147] width 286 height 16
click at [974, 168] on Kit "Brand Kit" at bounding box center [1116, 176] width 353 height 16
click at [974, 148] on label "Brand Kit" at bounding box center [1073, 147] width 286 height 16
click at [974, 168] on Kit "Brand Kit" at bounding box center [1116, 176] width 353 height 16
click at [980, 209] on label "Primary Keyword" at bounding box center [1073, 210] width 286 height 16
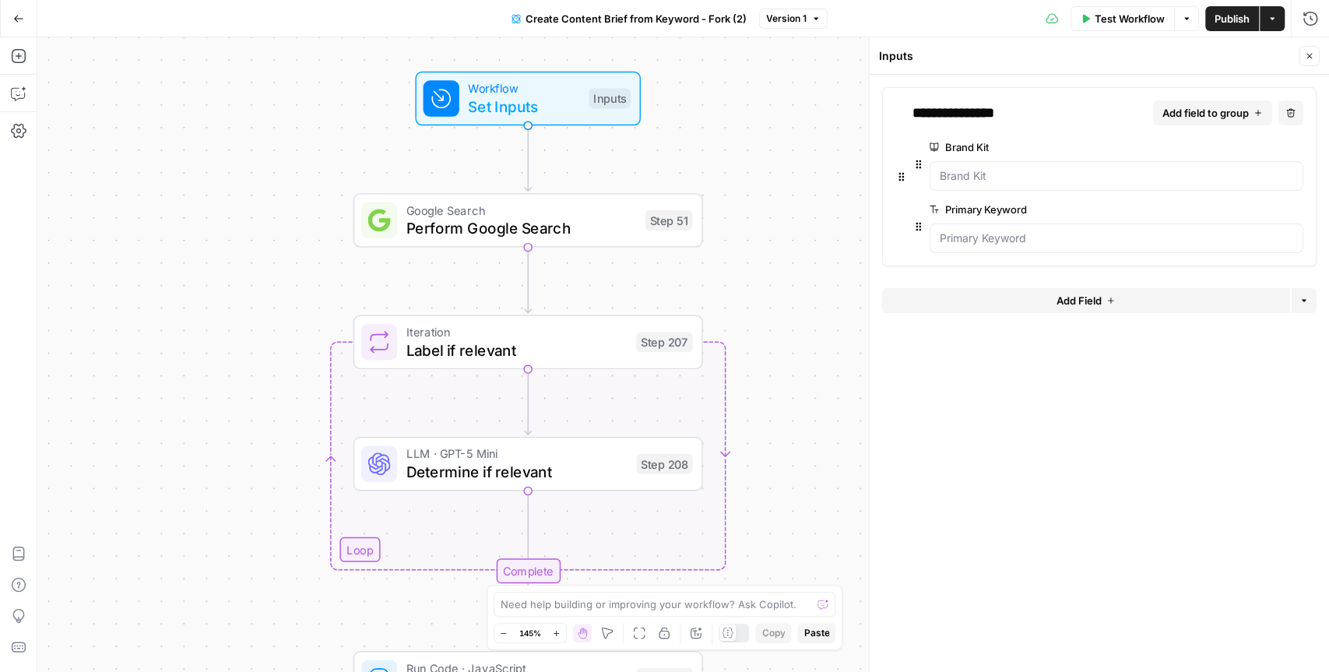
click at [980, 230] on Keyword "Primary Keyword" at bounding box center [1116, 238] width 353 height 16
click at [980, 209] on label "Primary Keyword" at bounding box center [1073, 210] width 286 height 16
click at [980, 230] on Keyword "Primary Keyword" at bounding box center [1116, 238] width 353 height 16
click at [980, 209] on label "Primary Keyword" at bounding box center [1073, 210] width 286 height 16
click at [980, 230] on Keyword "Primary Keyword" at bounding box center [1116, 238] width 353 height 16
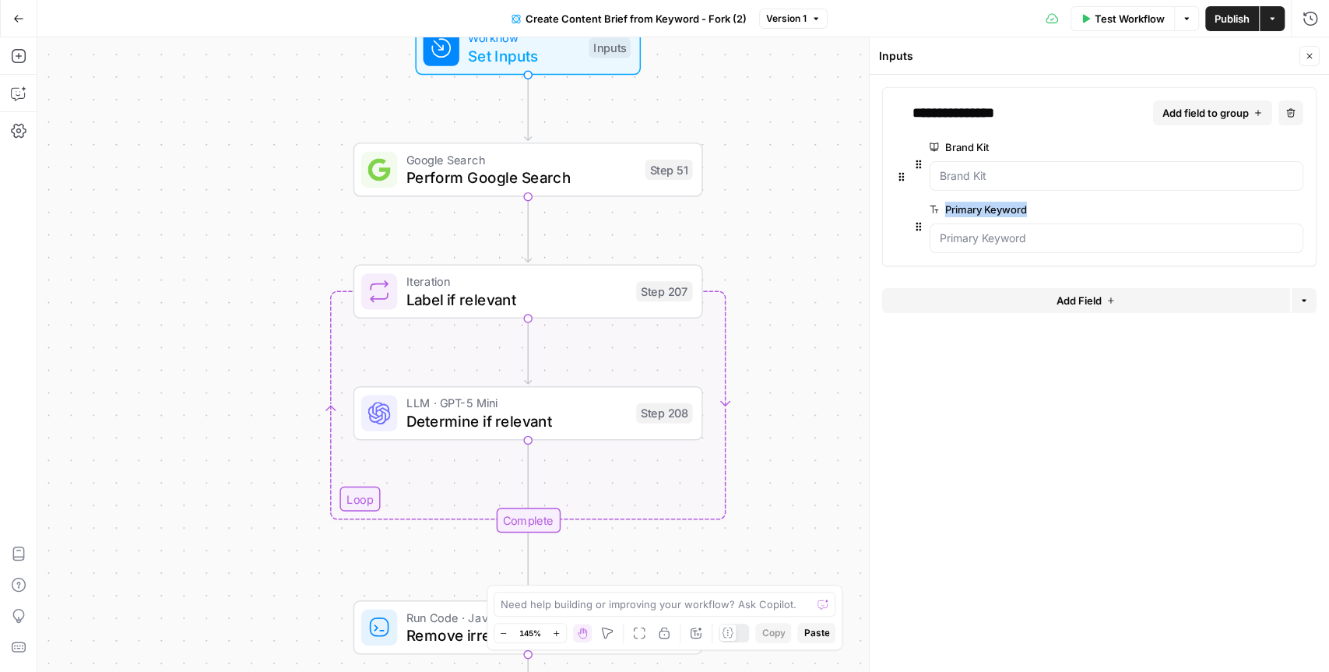
drag, startPoint x: 807, startPoint y: 301, endPoint x: 807, endPoint y: 250, distance: 51.4
click at [807, 250] on div "Workflow Set Inputs Inputs Google Search Perform Google Search Step 51 Loop Ite…" at bounding box center [683, 354] width 1292 height 635
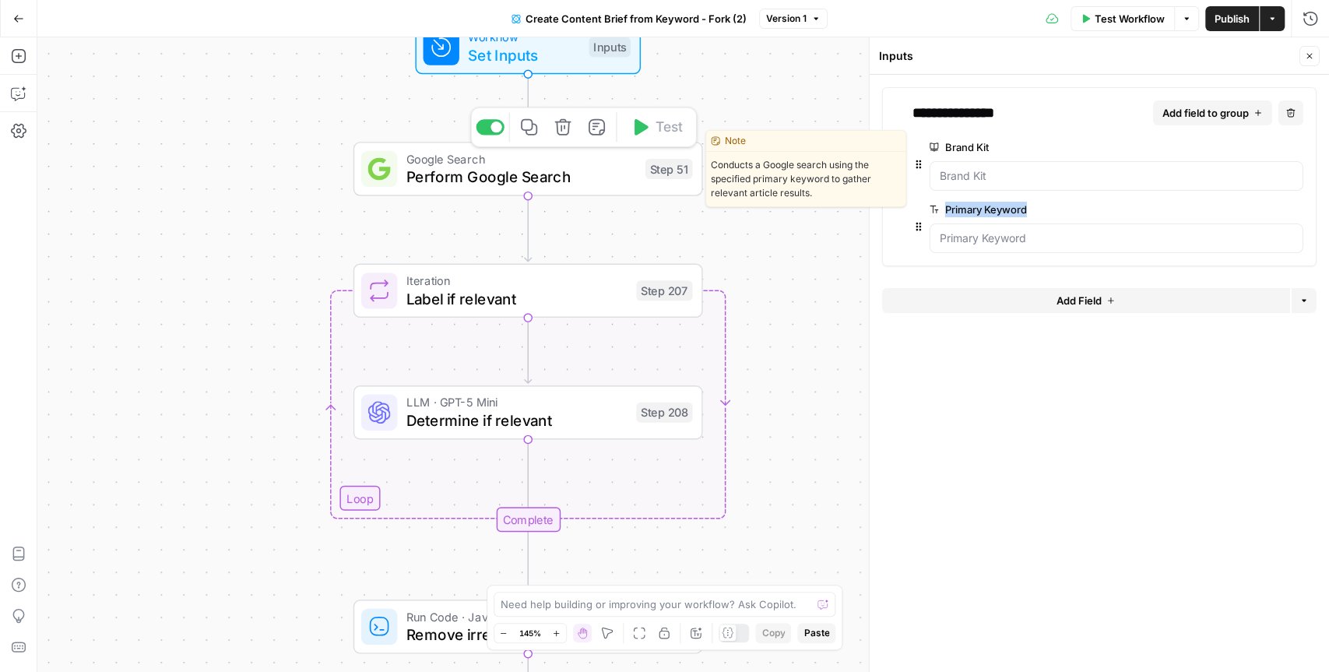
click at [583, 182] on span "Perform Google Search" at bounding box center [521, 177] width 230 height 23
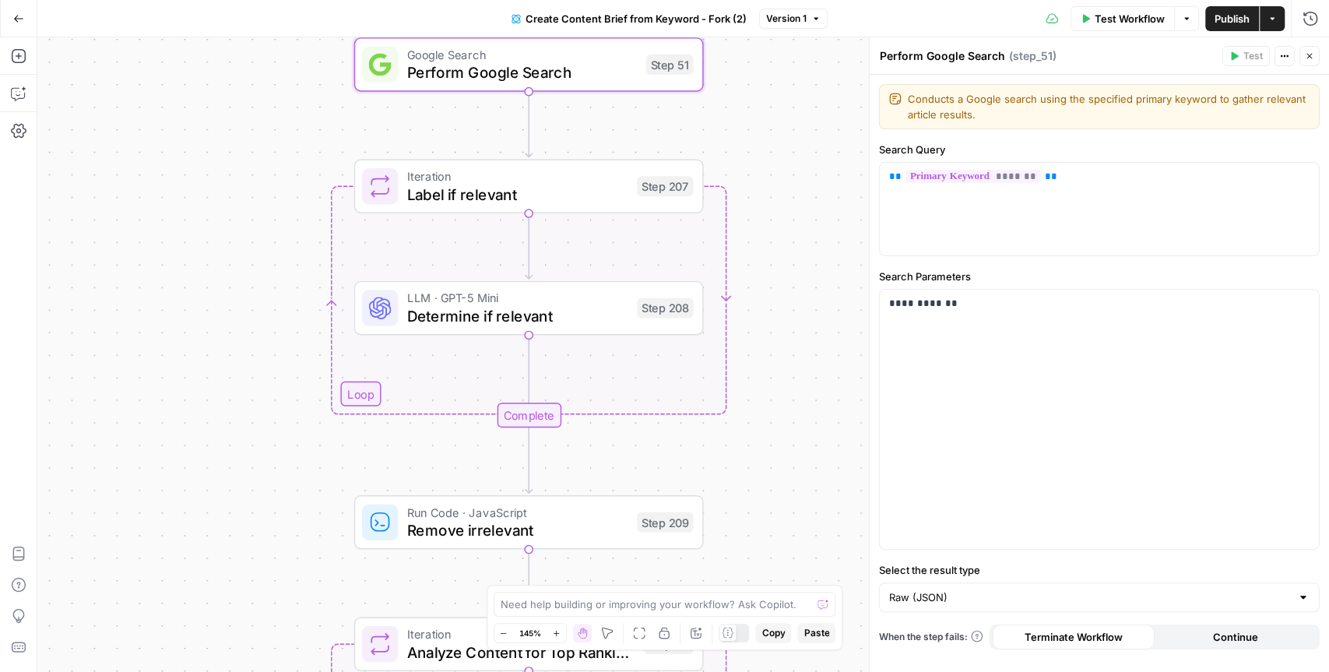
drag, startPoint x: 817, startPoint y: 404, endPoint x: 820, endPoint y: 281, distance: 123.0
click at [820, 281] on div "Workflow Set Inputs Inputs Google Search Perform Google Search Step 51 Loop Ite…" at bounding box center [683, 354] width 1292 height 635
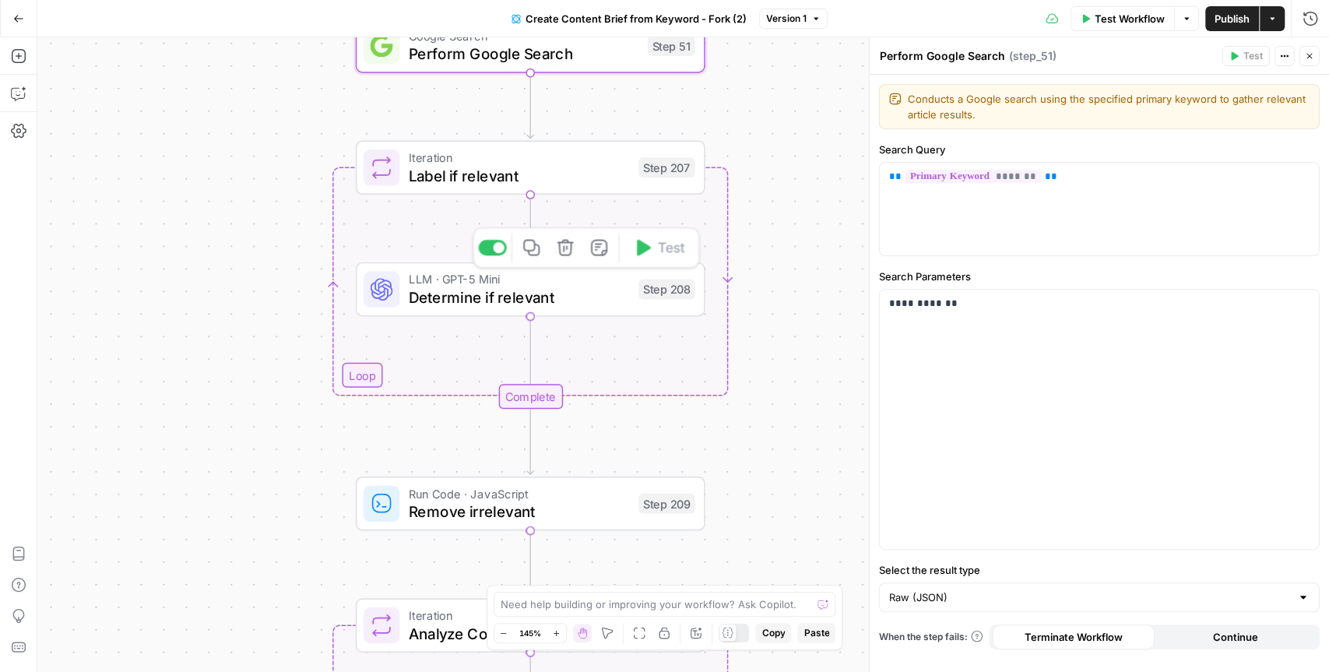
click at [561, 296] on span "Determine if relevant" at bounding box center [519, 297] width 221 height 23
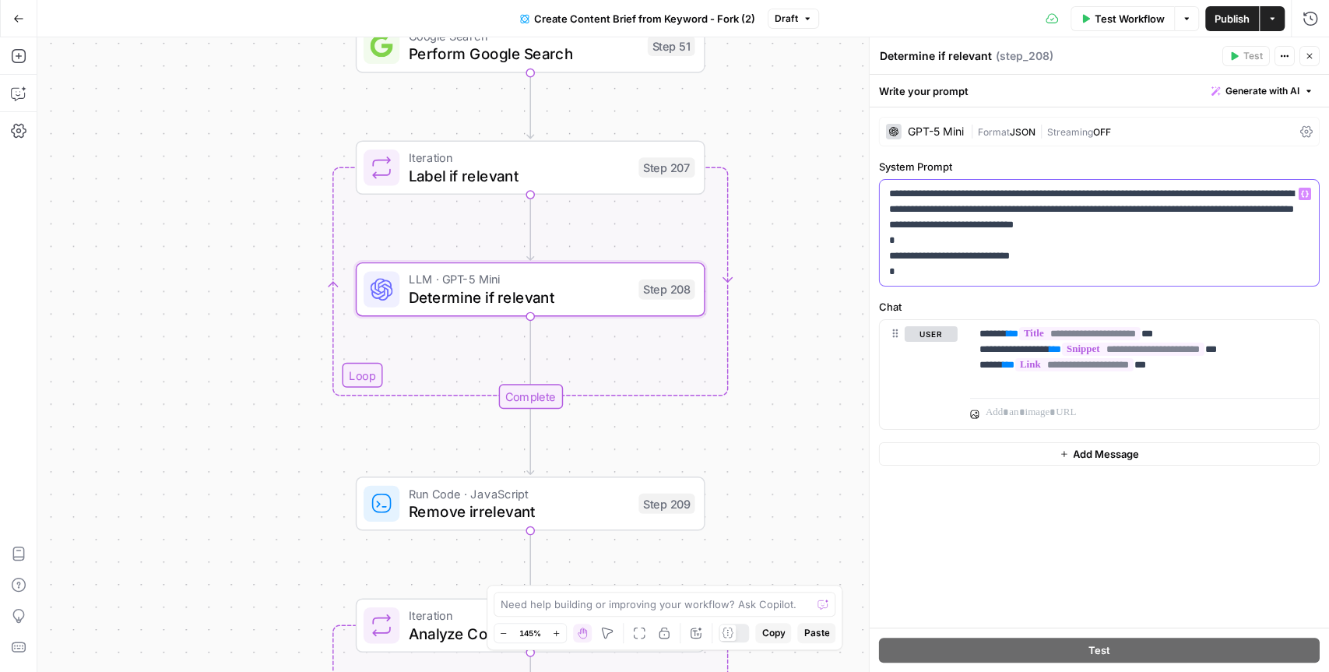
click at [1185, 210] on p "**********" at bounding box center [1099, 232] width 421 height 93
click at [1146, 209] on p "**********" at bounding box center [1099, 232] width 421 height 93
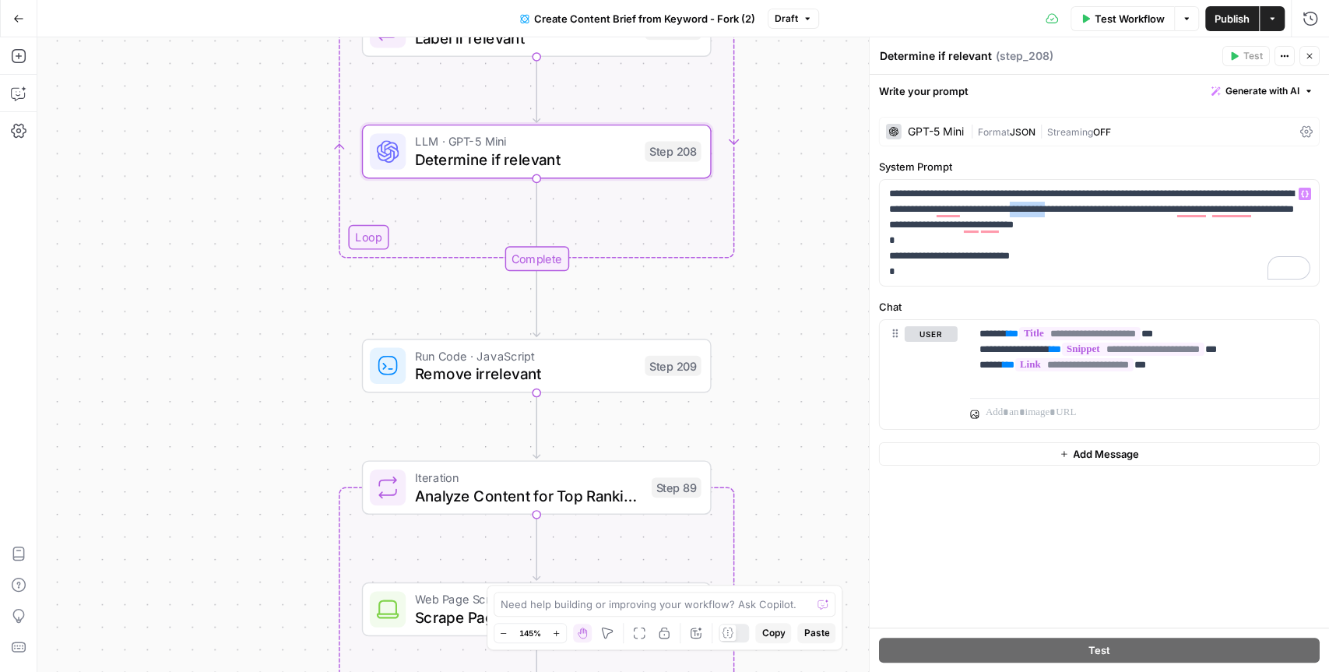
drag, startPoint x: 754, startPoint y: 407, endPoint x: 761, endPoint y: 269, distance: 137.9
click at [761, 269] on div "Workflow Set Inputs Inputs Google Search Perform Google Search Step 51 Loop Ite…" at bounding box center [683, 354] width 1292 height 635
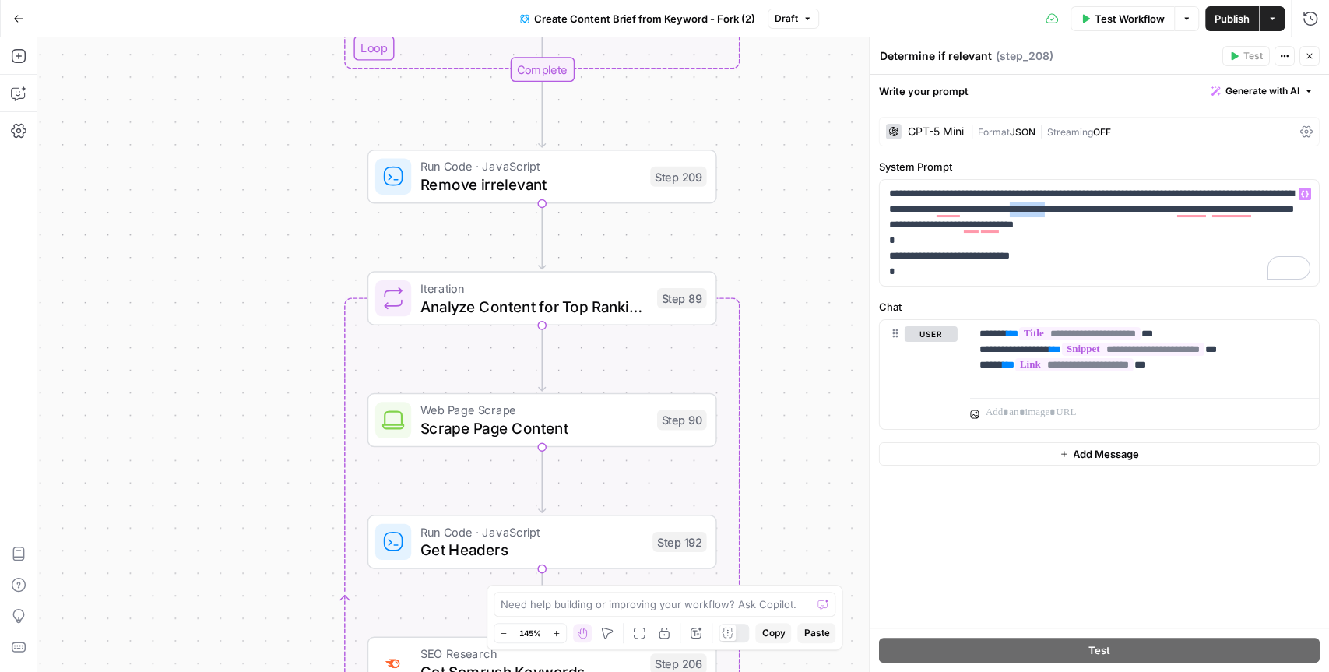
drag, startPoint x: 792, startPoint y: 411, endPoint x: 799, endPoint y: 207, distance: 204.1
click at [799, 207] on div "Workflow Set Inputs Inputs Google Search Perform Google Search Step 51 Loop Ite…" at bounding box center [683, 354] width 1292 height 635
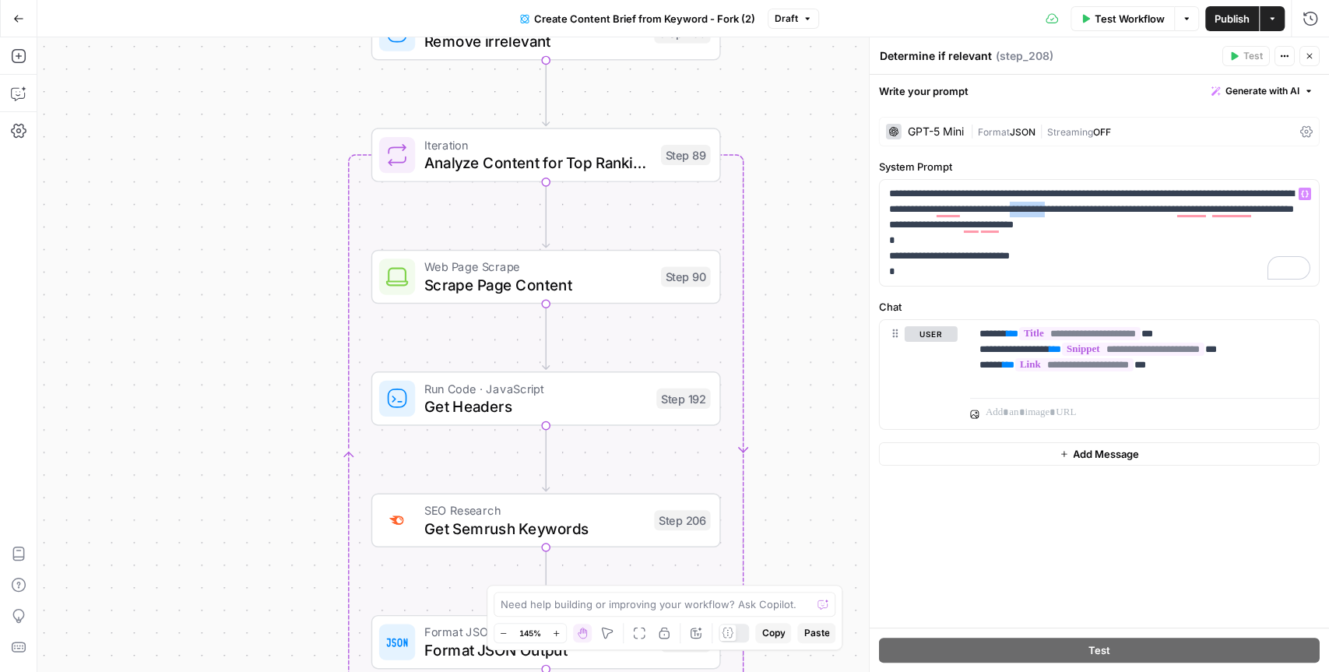
drag, startPoint x: 800, startPoint y: 439, endPoint x: 803, endPoint y: 293, distance: 146.4
click at [803, 293] on div "Workflow Set Inputs Inputs Google Search Perform Google Search Step 51 Loop Ite…" at bounding box center [683, 354] width 1292 height 635
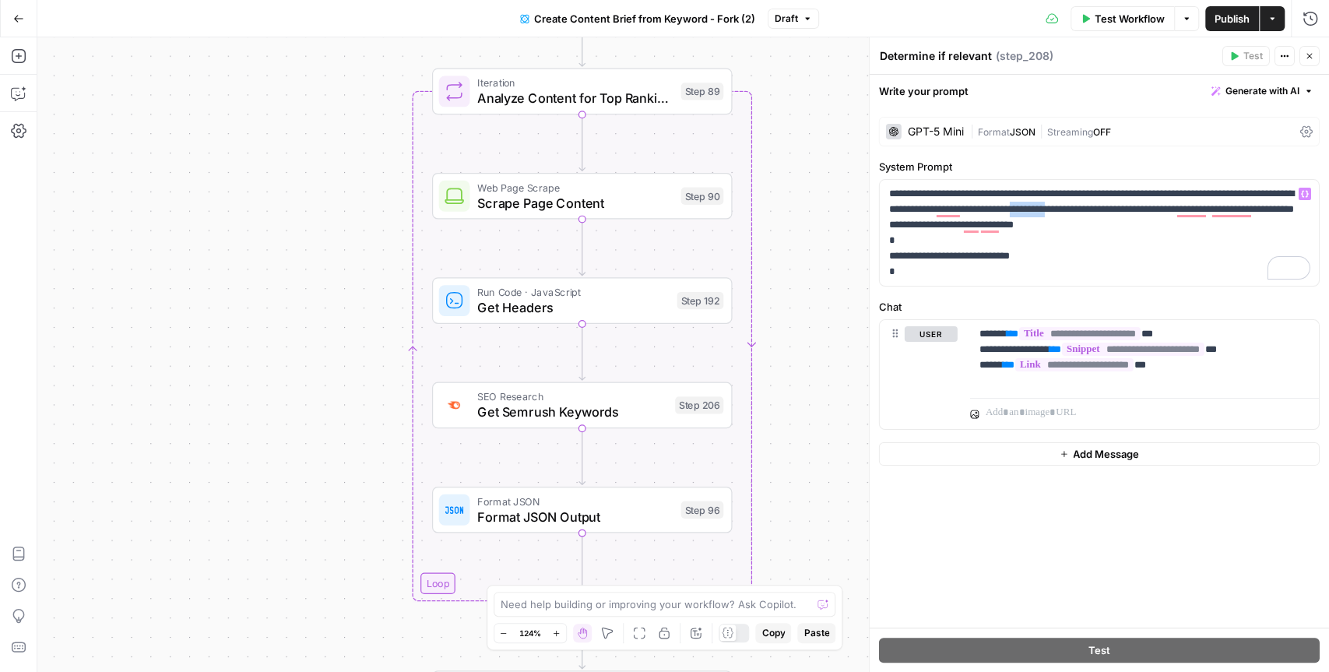
drag, startPoint x: 831, startPoint y: 370, endPoint x: 828, endPoint y: 301, distance: 69.3
click at [828, 301] on div "Workflow Set Inputs Inputs Google Search Perform Google Search Step 51 Loop Ite…" at bounding box center [683, 354] width 1292 height 635
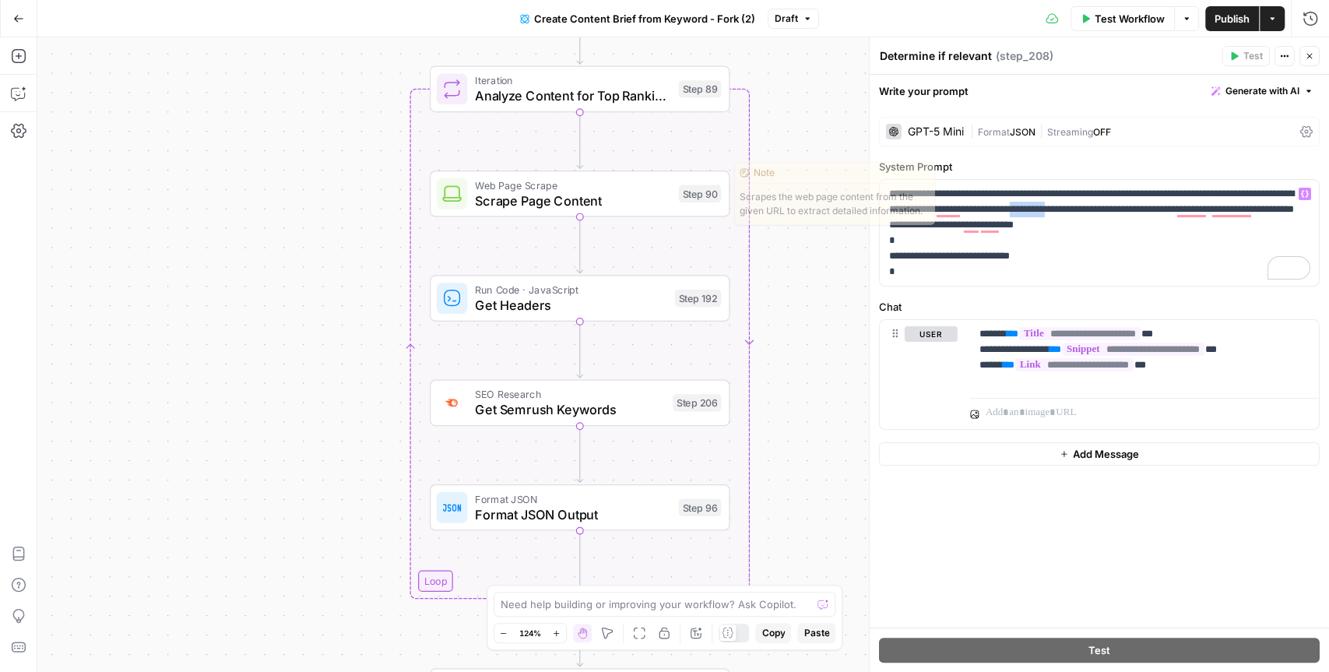
click at [648, 195] on span "Scrape Page Content" at bounding box center [572, 200] width 195 height 19
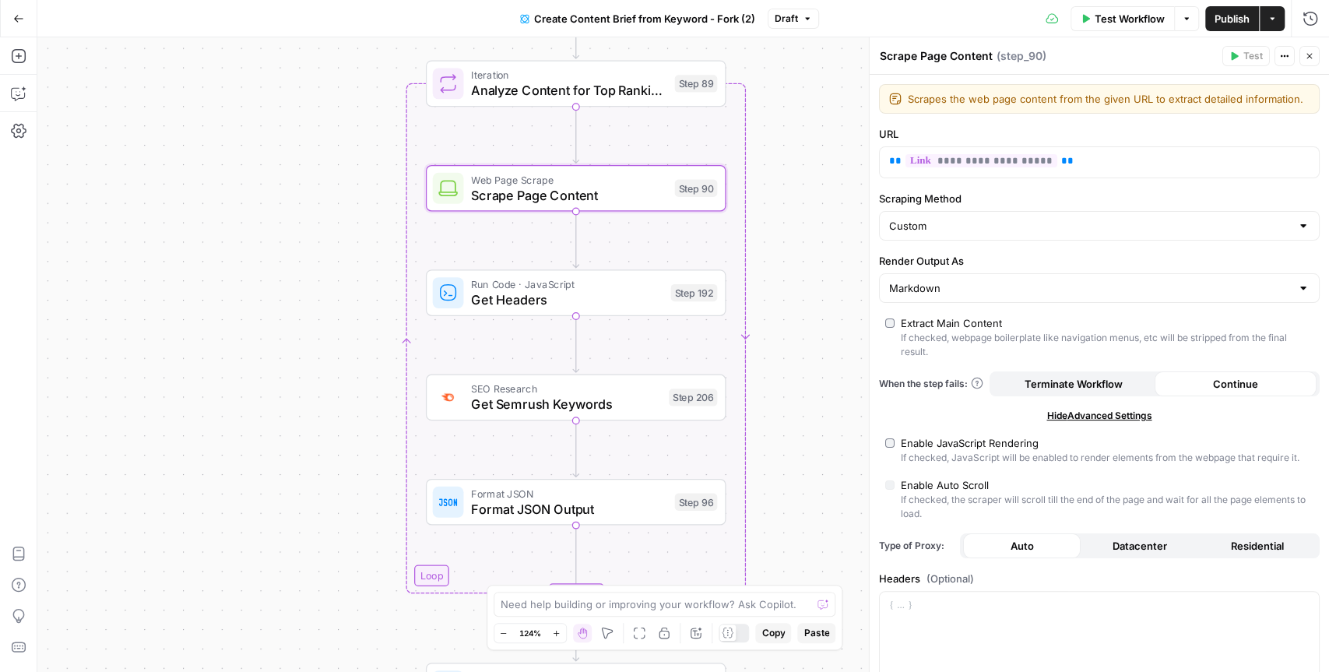
click at [824, 332] on div "Workflow Set Inputs Inputs Google Search Perform Google Search Step 51 Loop Ite…" at bounding box center [683, 354] width 1292 height 635
click at [1310, 58] on icon "button" at bounding box center [1309, 55] width 9 height 9
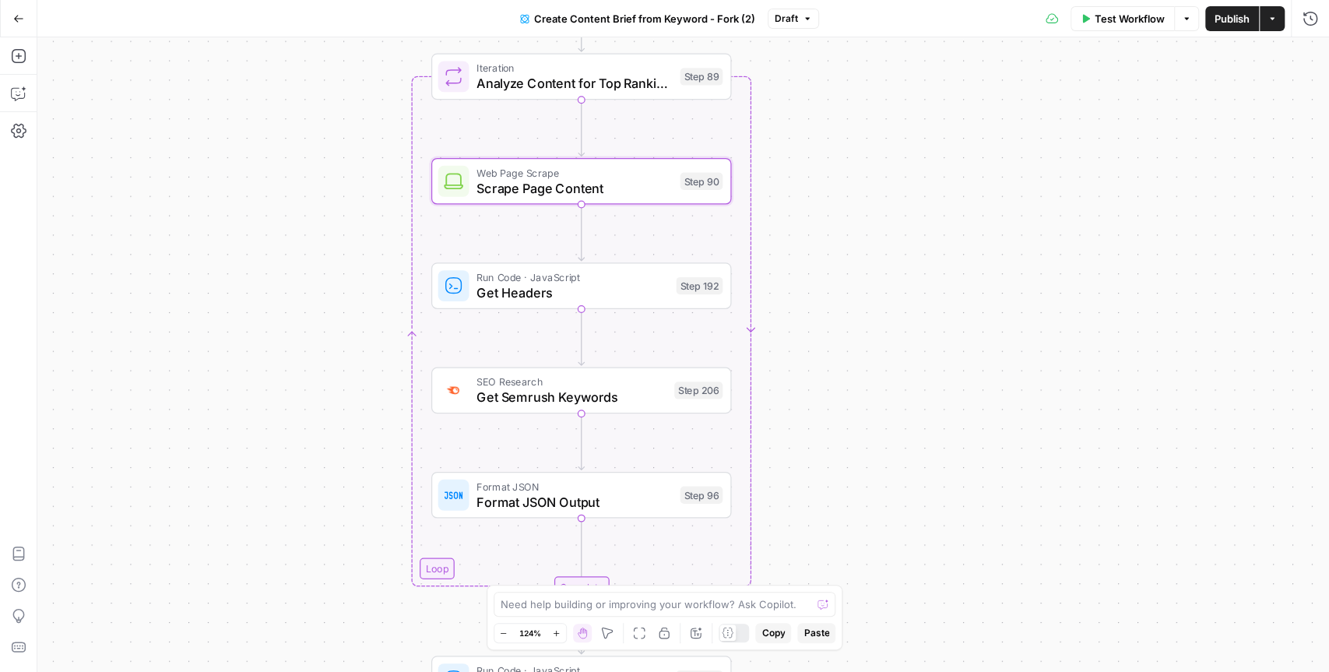
drag, startPoint x: 871, startPoint y: 448, endPoint x: 877, endPoint y: 440, distance: 9.5
click at [877, 440] on div "Workflow Set Inputs Inputs Google Search Perform Google Search Step 51 Loop Ite…" at bounding box center [683, 354] width 1292 height 635
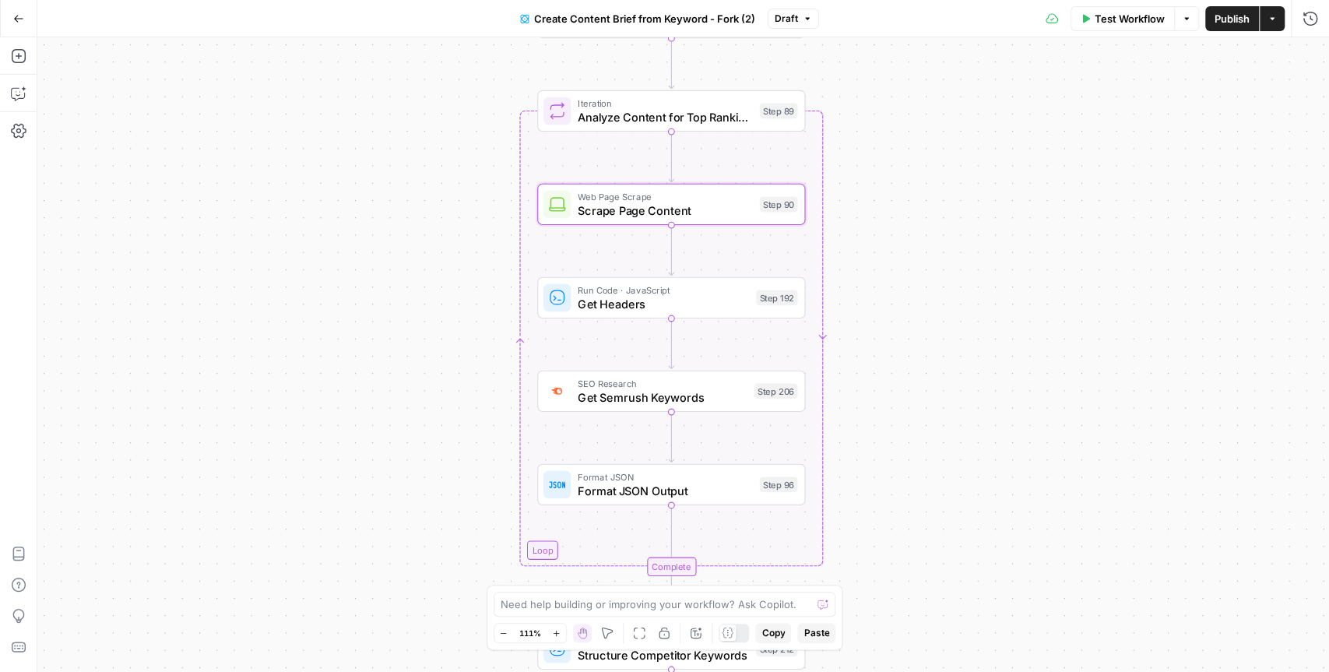
drag, startPoint x: 877, startPoint y: 440, endPoint x: 935, endPoint y: 436, distance: 58.5
click at [935, 436] on div "Workflow Set Inputs Inputs Google Search Perform Google Search Step 51 Loop Ite…" at bounding box center [683, 354] width 1292 height 635
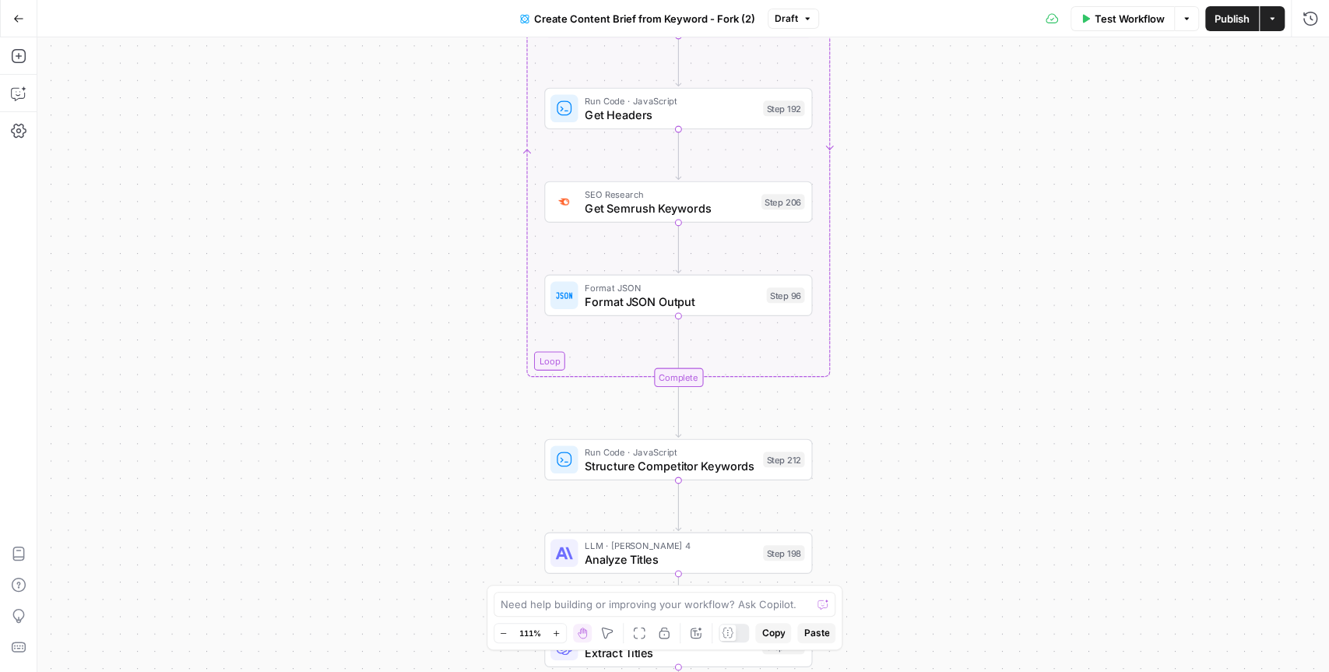
drag, startPoint x: 905, startPoint y: 486, endPoint x: 911, endPoint y: 279, distance: 207.2
click at [911, 279] on div "Workflow Set Inputs Inputs Google Search Perform Google Search Step 51 Loop Ite…" at bounding box center [683, 354] width 1292 height 635
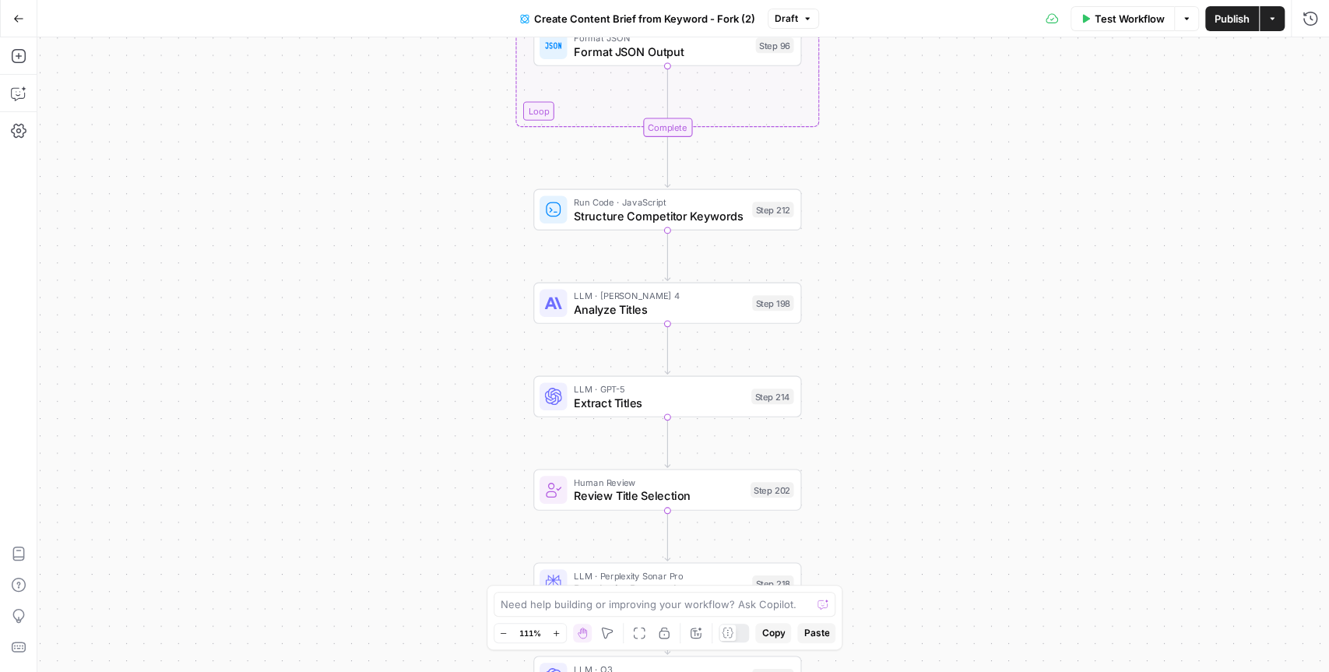
drag, startPoint x: 913, startPoint y: 497, endPoint x: 903, endPoint y: 261, distance: 236.1
click at [903, 261] on div "Workflow Set Inputs Inputs Google Search Perform Google Search Step 51 Loop Ite…" at bounding box center [683, 354] width 1292 height 635
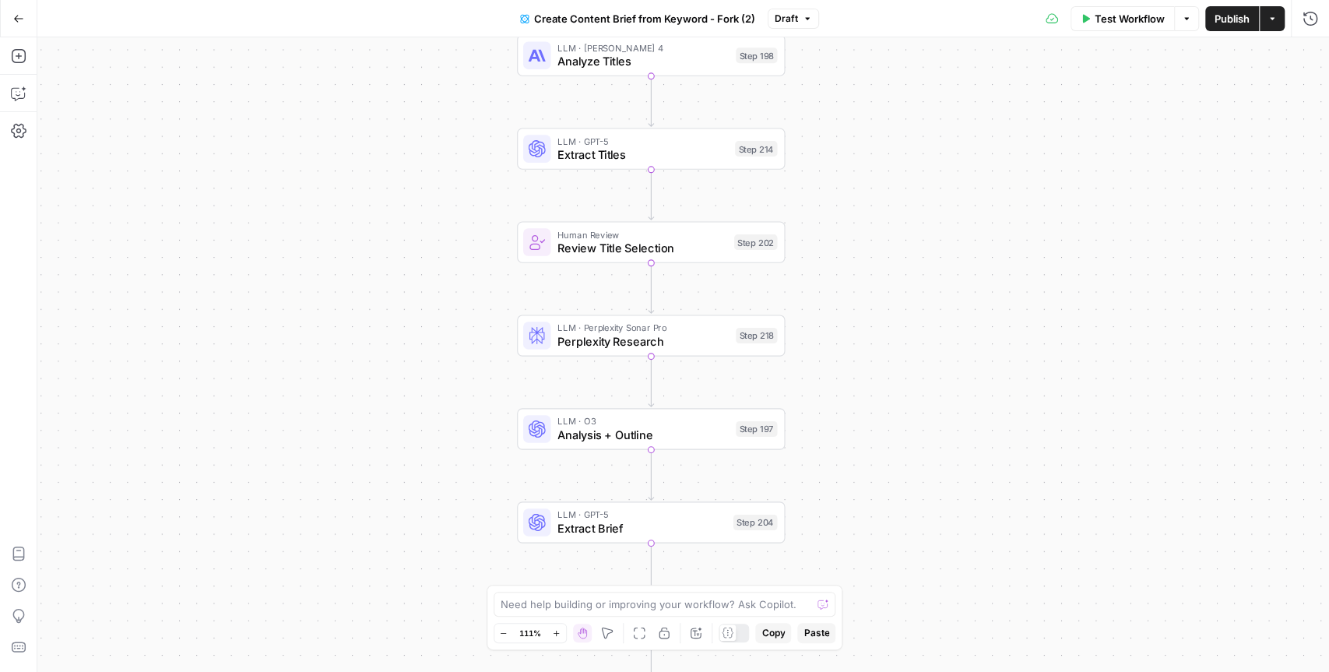
drag, startPoint x: 901, startPoint y: 459, endPoint x: 883, endPoint y: 202, distance: 257.5
click at [883, 202] on div "Workflow Set Inputs Inputs Google Search Perform Google Search Step 51 Loop Ite…" at bounding box center [683, 354] width 1292 height 635
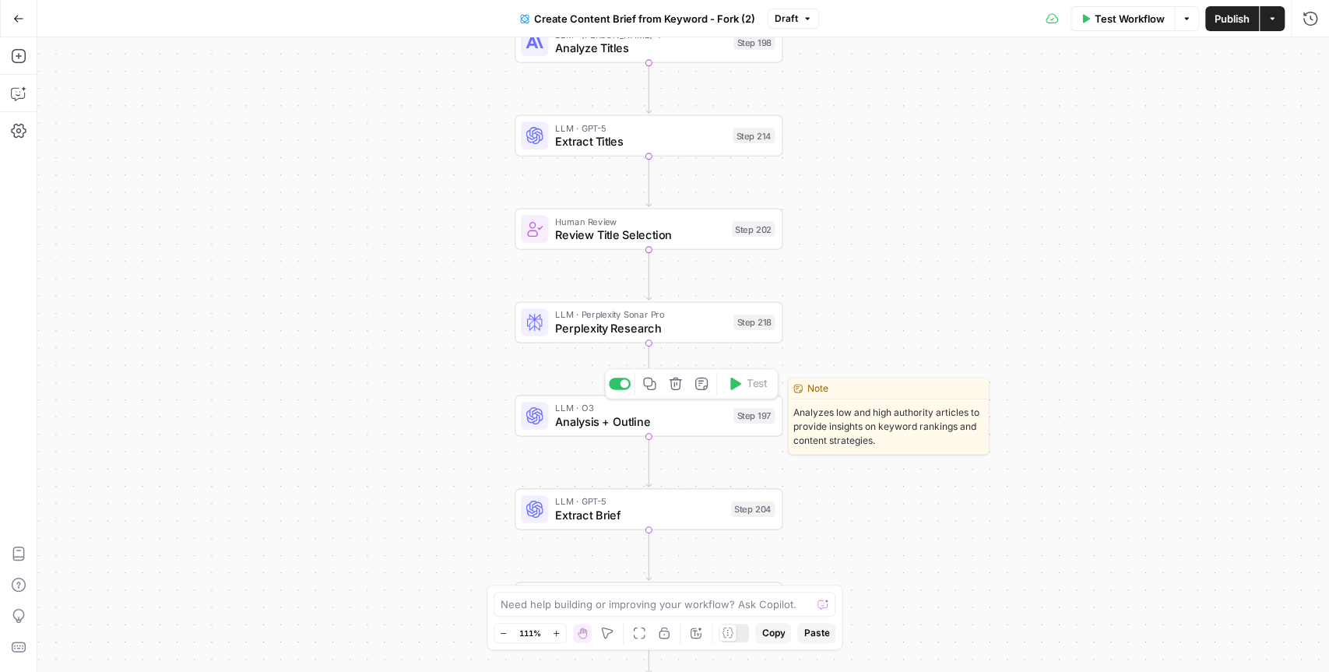
click at [692, 420] on span "Analysis + Outline" at bounding box center [640, 421] width 171 height 17
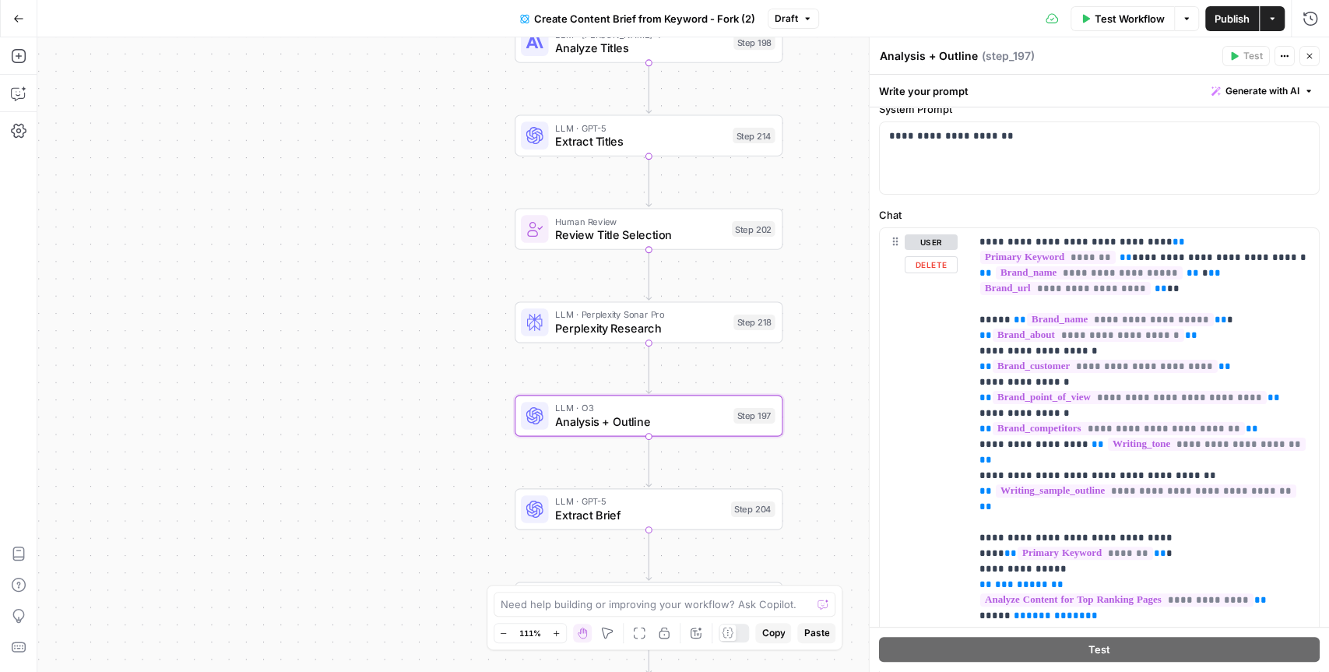
scroll to position [109, 0]
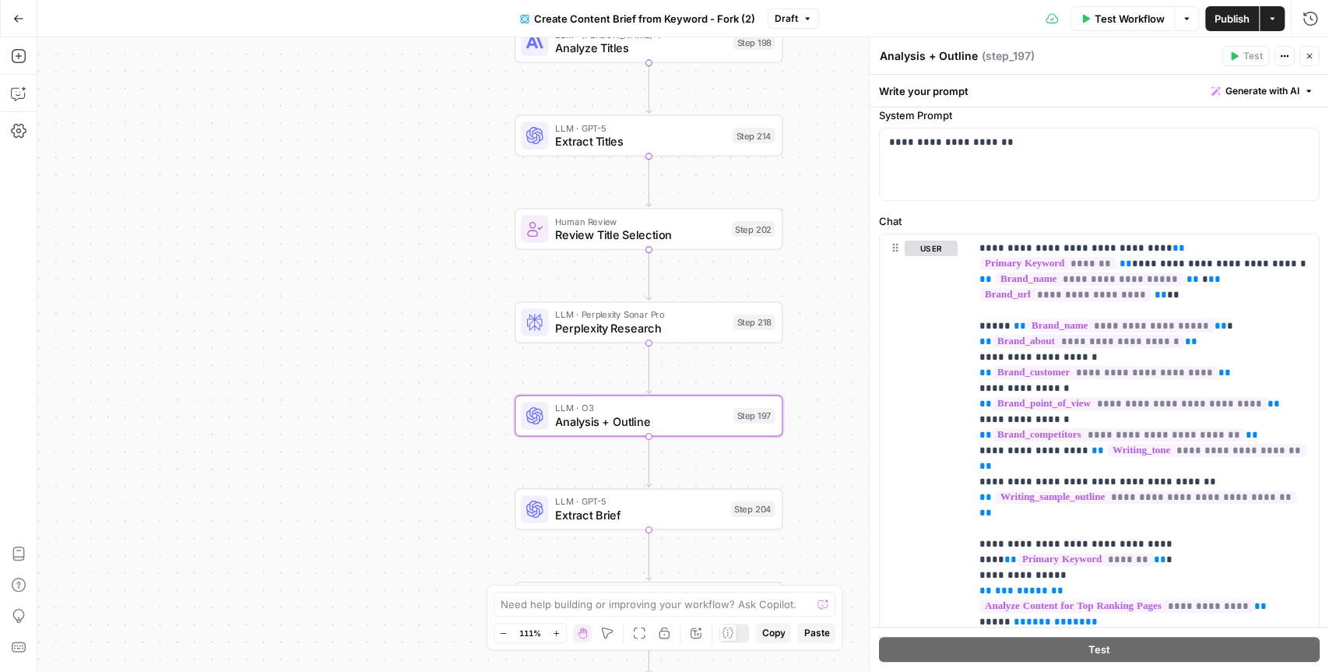
click at [1316, 53] on button "Close" at bounding box center [1309, 56] width 20 height 20
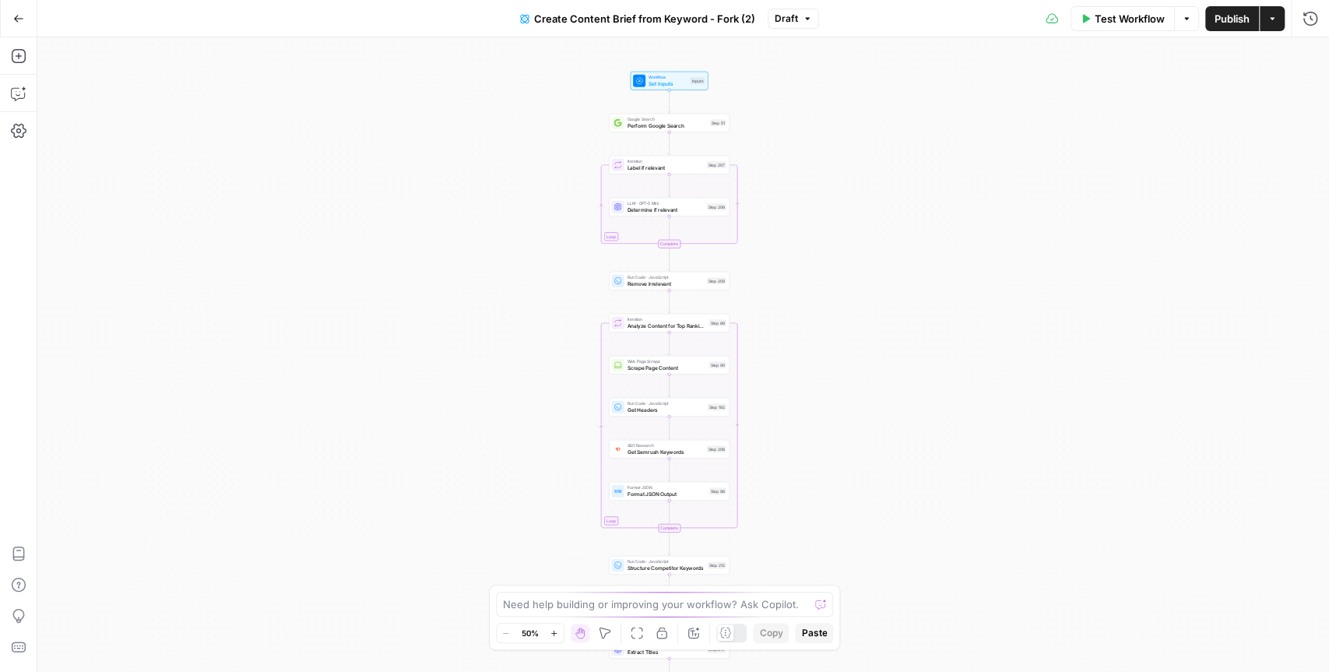
drag, startPoint x: 883, startPoint y: 140, endPoint x: 869, endPoint y: 339, distance: 199.8
click at [869, 339] on div "Workflow Set Inputs Inputs Google Search Perform Google Search Step 51 Loop Ite…" at bounding box center [683, 354] width 1292 height 635
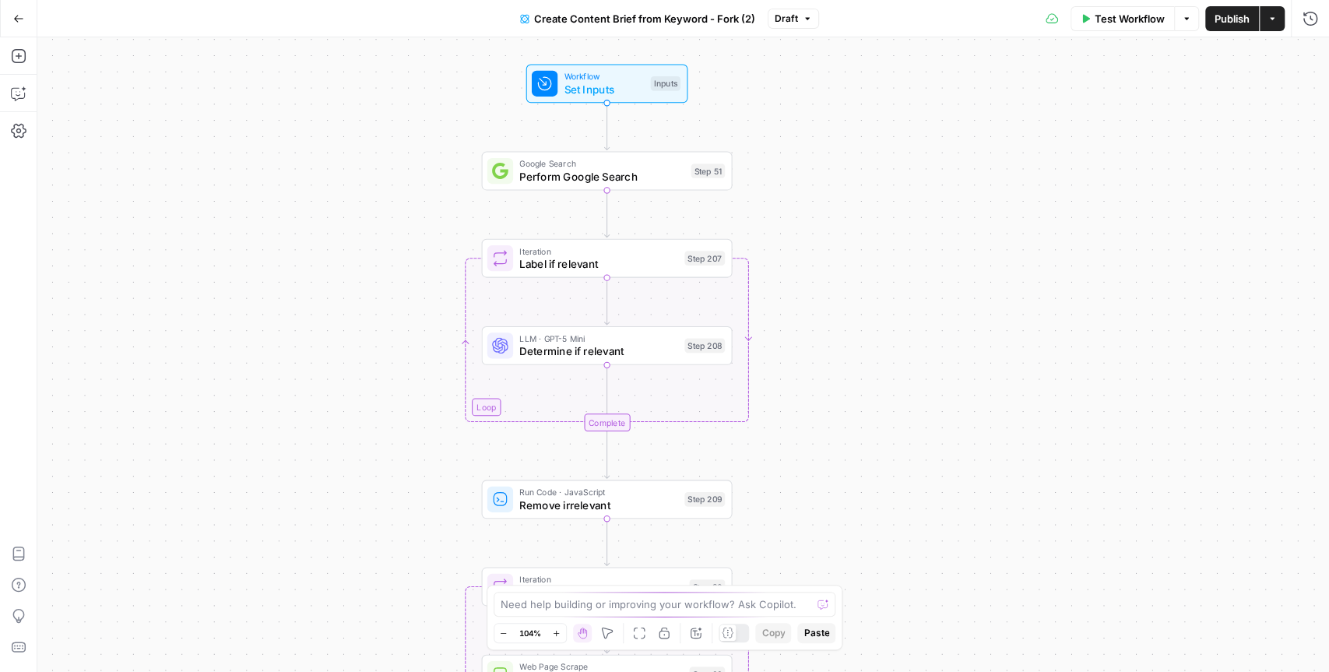
drag, startPoint x: 766, startPoint y: 174, endPoint x: 846, endPoint y: 276, distance: 129.7
click at [846, 276] on div "Workflow Set Inputs Inputs Google Search Perform Google Search Step 51 Loop Ite…" at bounding box center [683, 354] width 1292 height 635
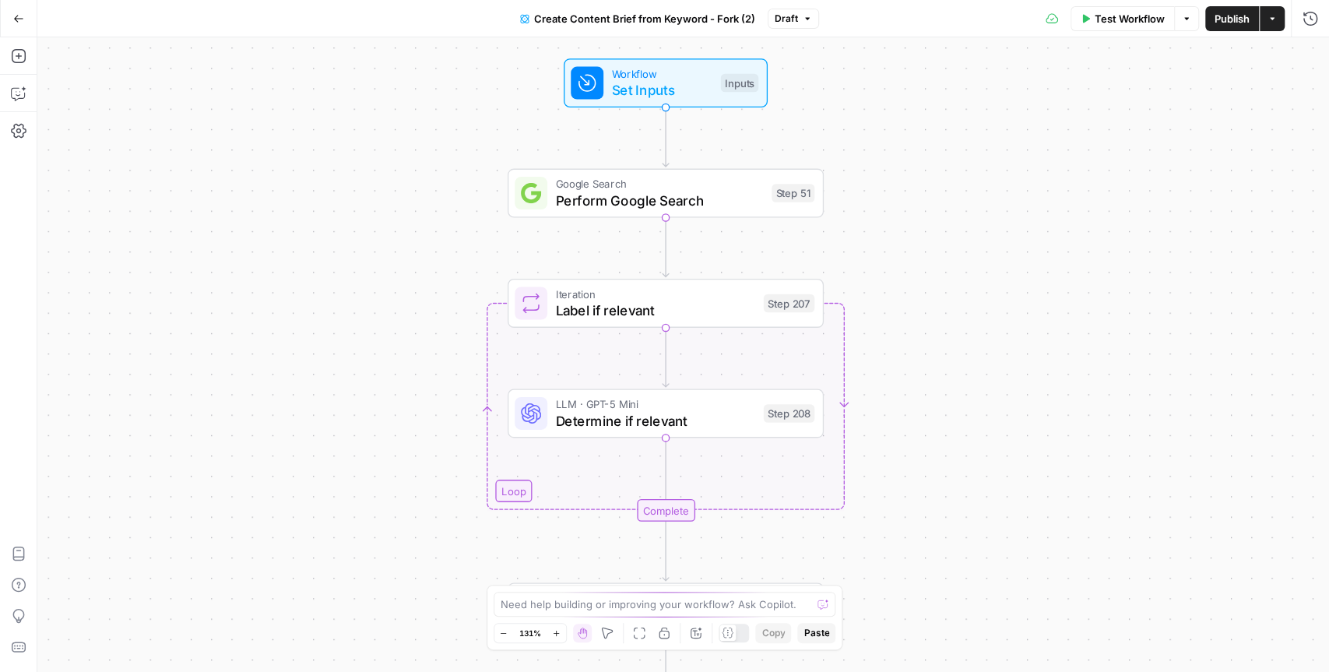
drag, startPoint x: 807, startPoint y: 247, endPoint x: 882, endPoint y: 248, distance: 75.5
click at [882, 248] on div "Workflow Set Inputs Inputs Google Search Perform Google Search Step 51 Loop Ite…" at bounding box center [683, 354] width 1292 height 635
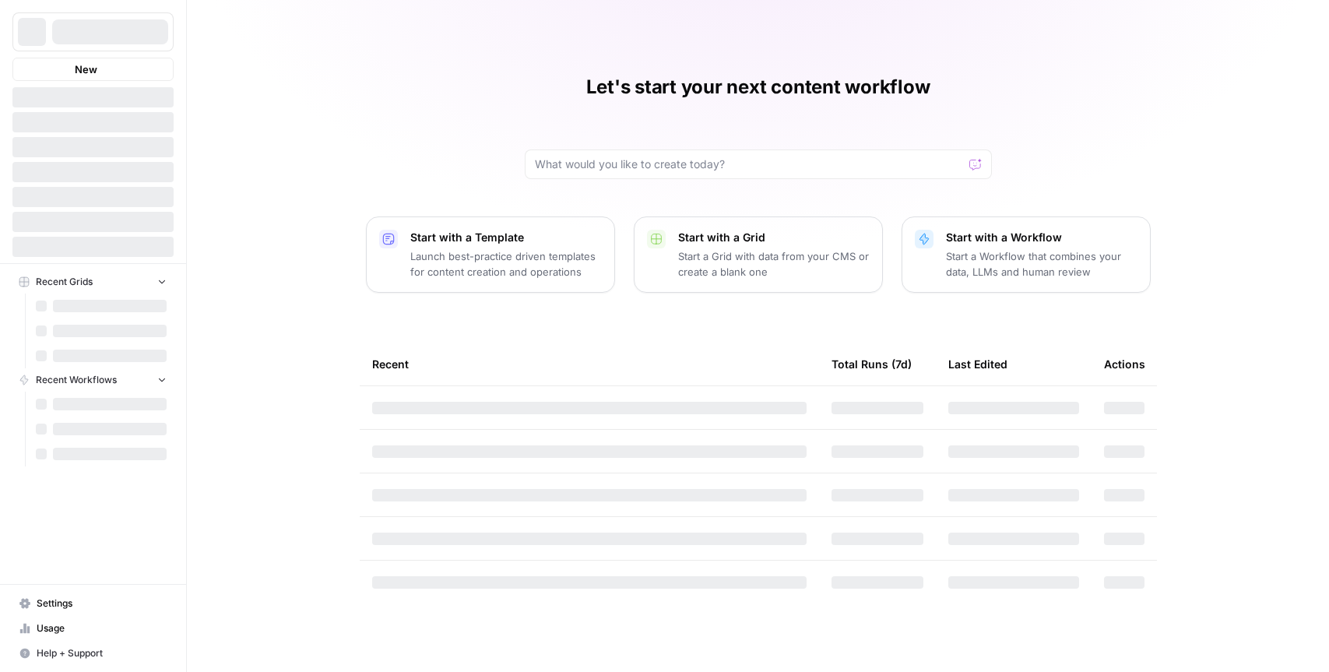
click at [294, 147] on div "Let's start your next content workflow Start with a Template Launch best-practi…" at bounding box center [758, 336] width 1142 height 672
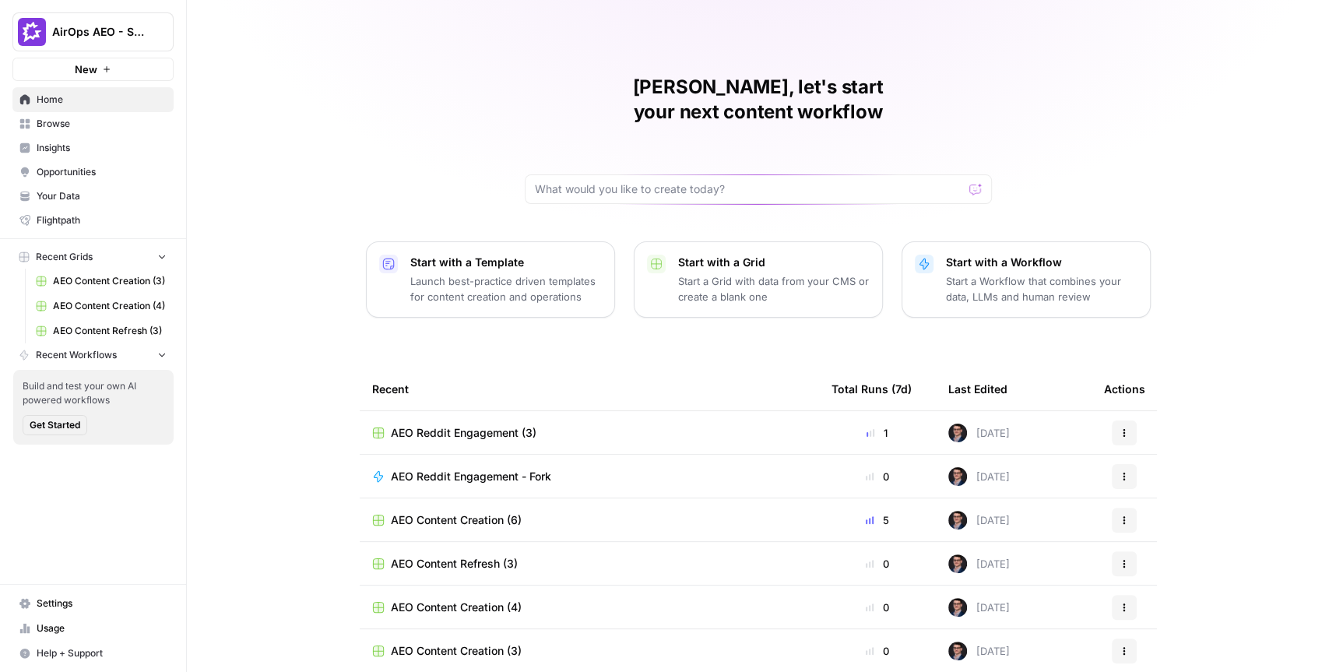
click at [86, 146] on span "Insights" at bounding box center [102, 148] width 130 height 14
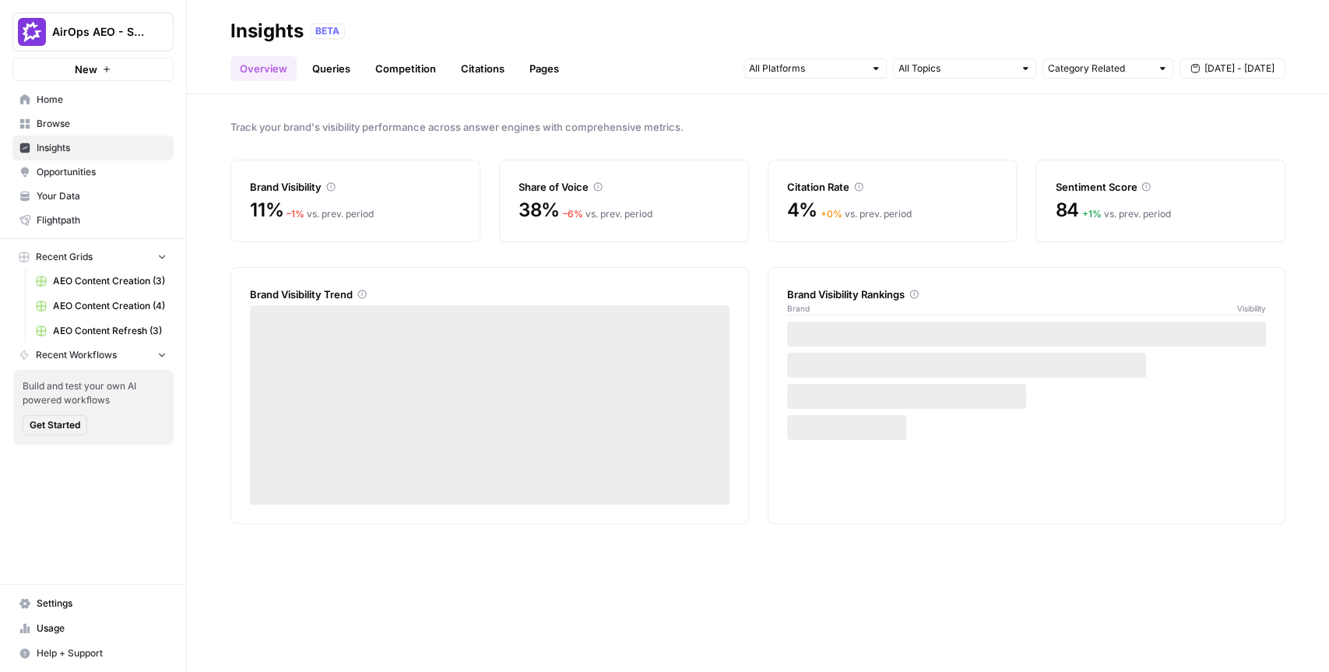
click at [208, 146] on div "Track your brand's visibility performance across answer engines with comprehens…" at bounding box center [758, 383] width 1142 height 578
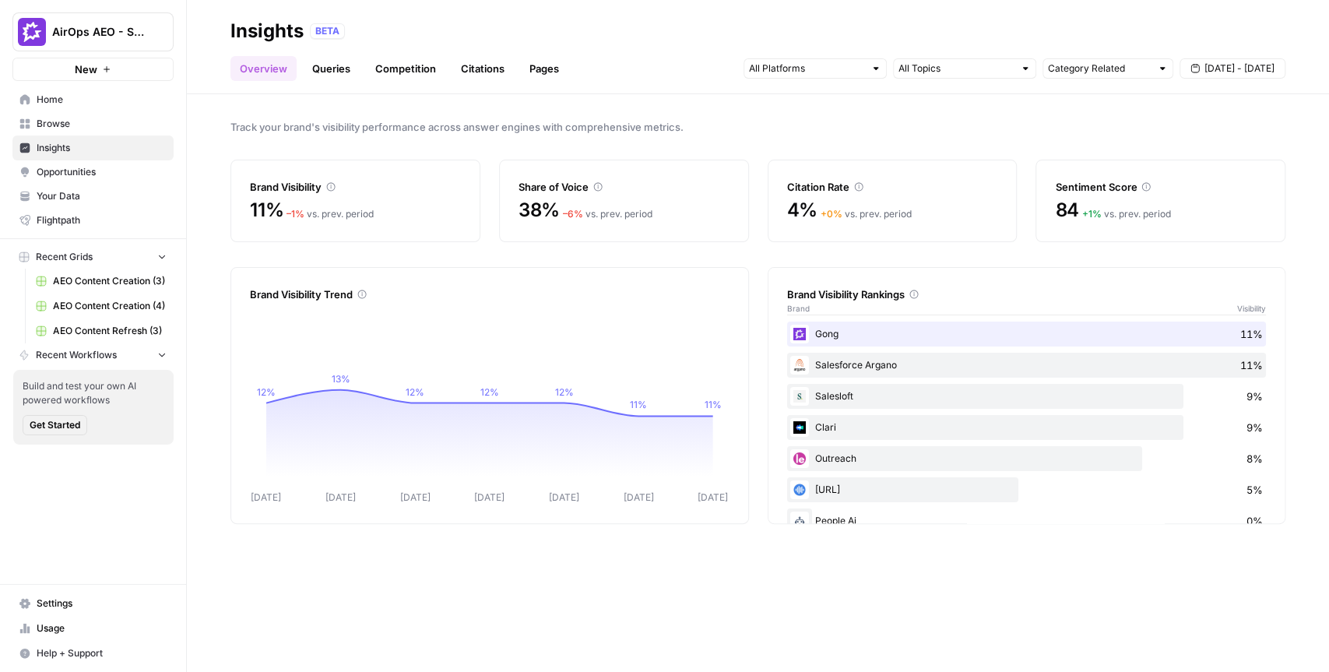
click at [319, 70] on link "Queries" at bounding box center [331, 68] width 57 height 25
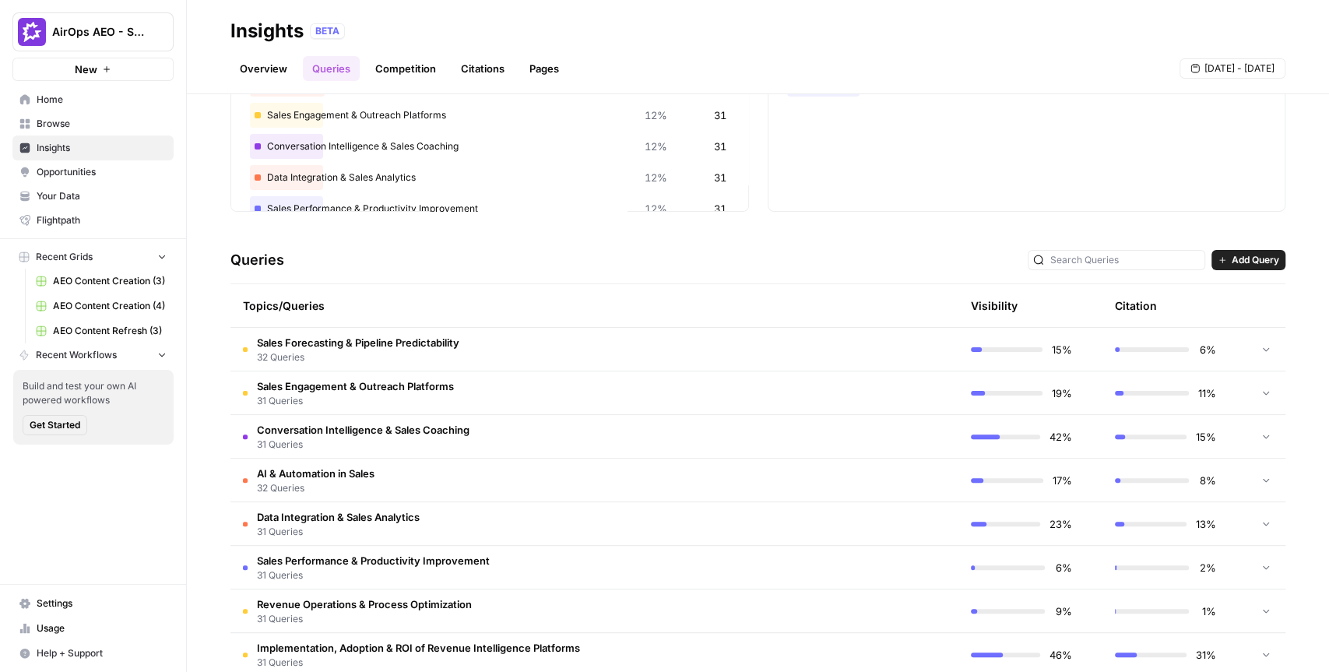
scroll to position [177, 0]
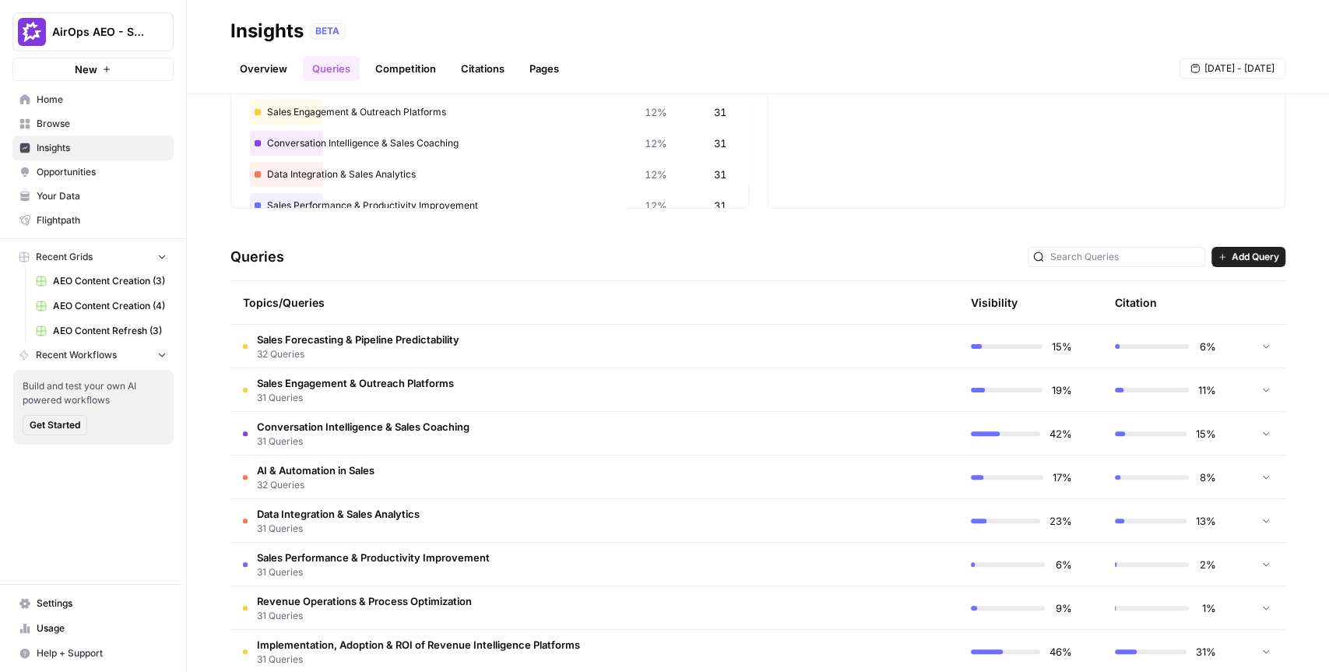
click at [457, 416] on td "Conversation Intelligence & Sales Coaching 31 Queries" at bounding box center [520, 433] width 580 height 43
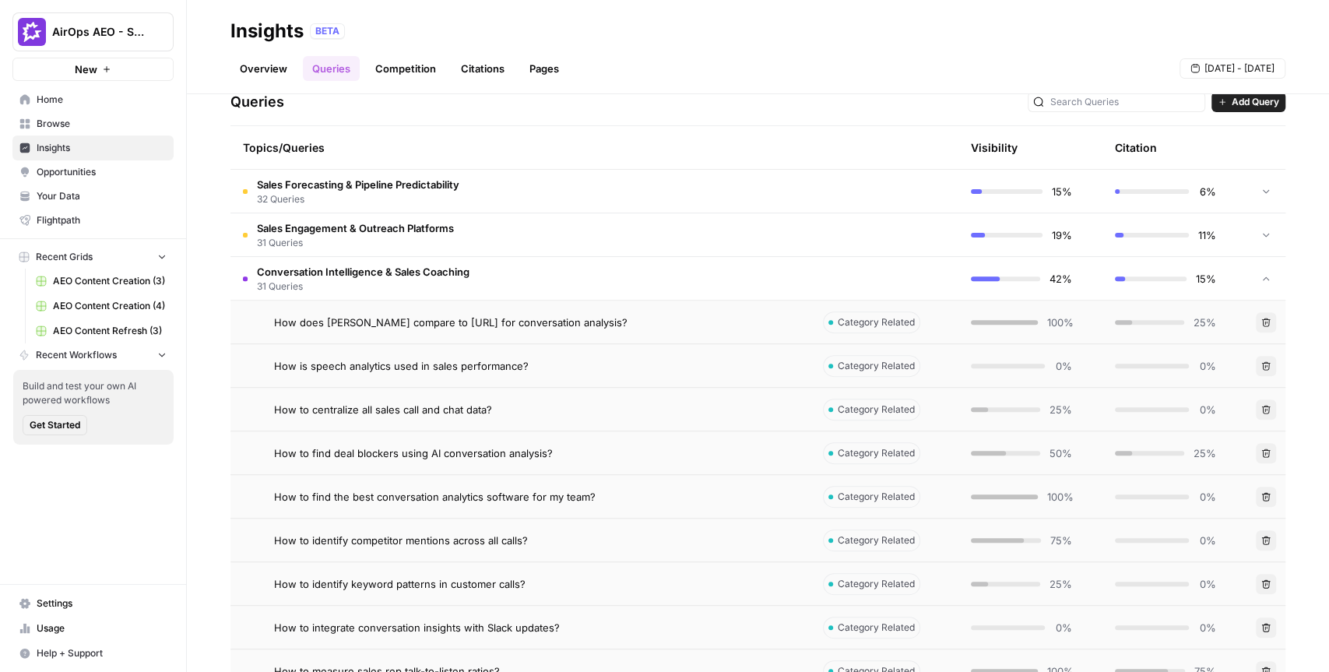
scroll to position [335, 0]
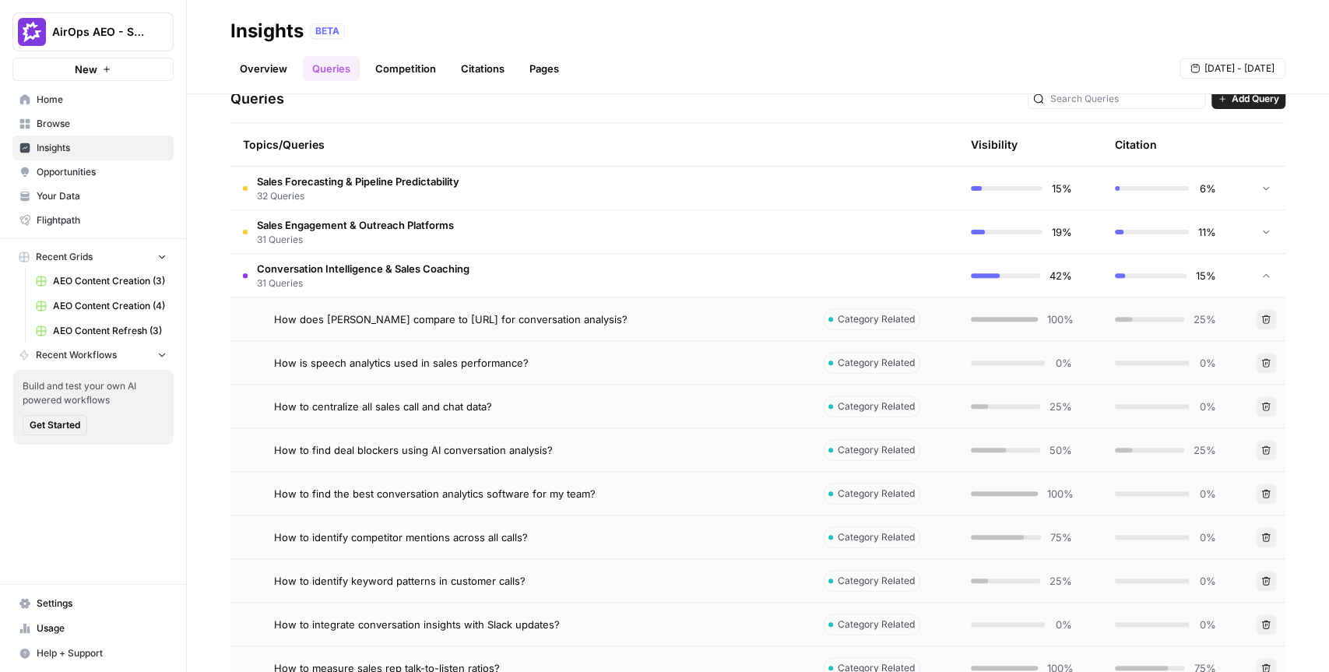
click at [486, 452] on span "How to find deal blockers using AI conversation analysis?" at bounding box center [413, 450] width 279 height 16
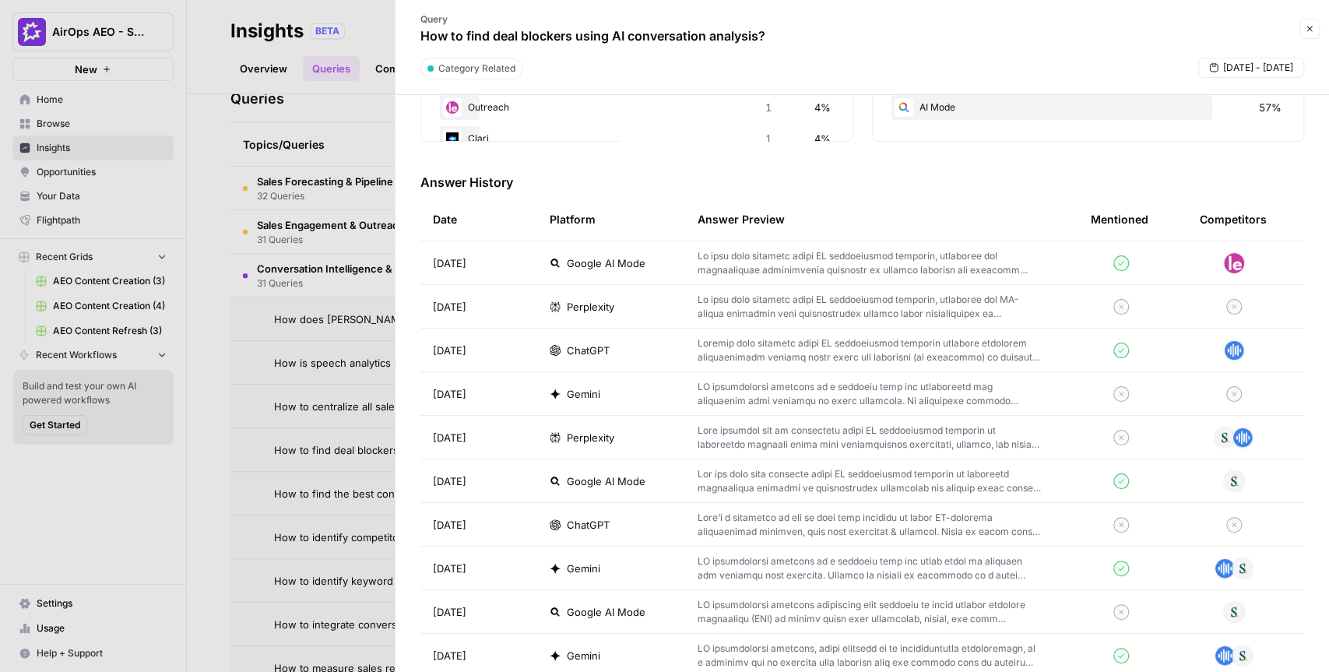
scroll to position [410, 0]
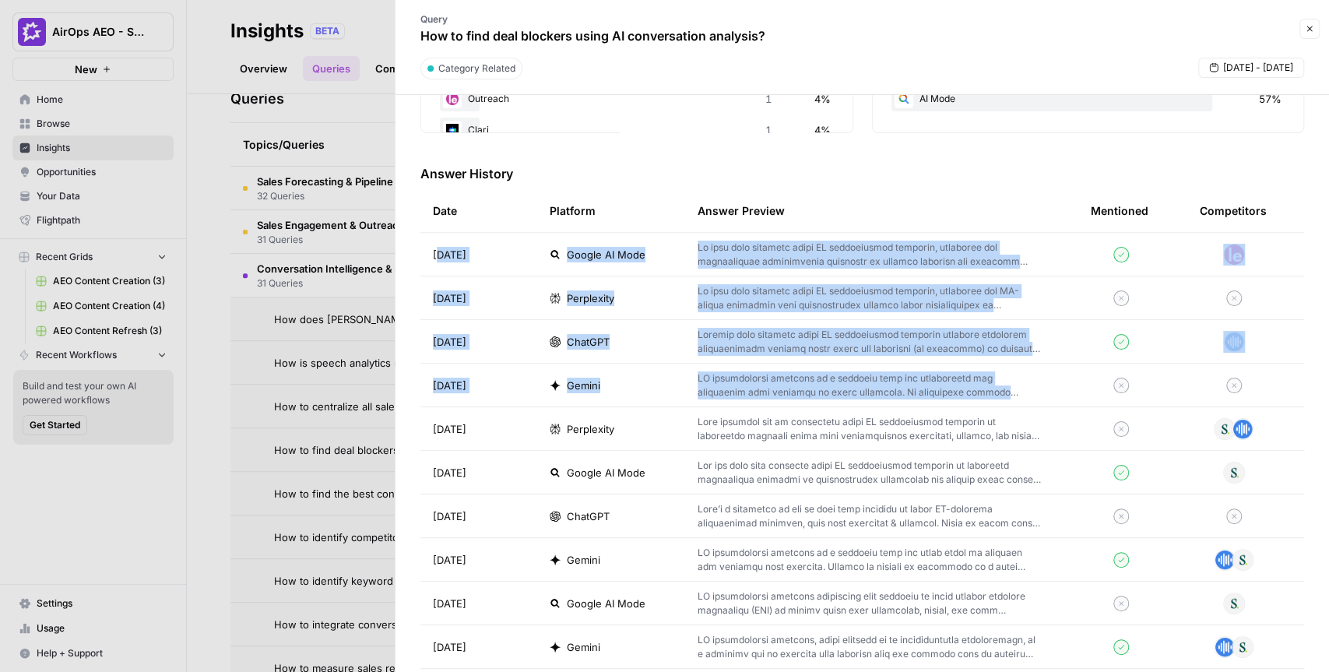
drag, startPoint x: 436, startPoint y: 252, endPoint x: 490, endPoint y: 416, distance: 172.1
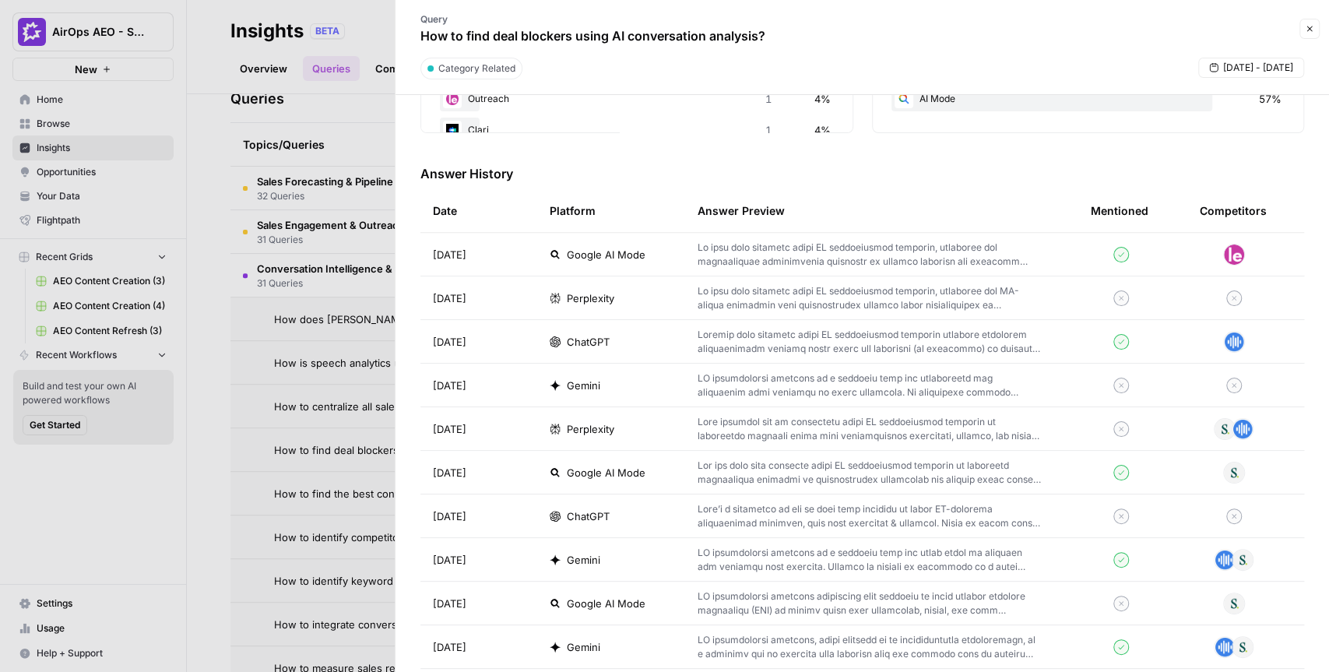
click at [522, 336] on td "[DATE]" at bounding box center [478, 341] width 117 height 43
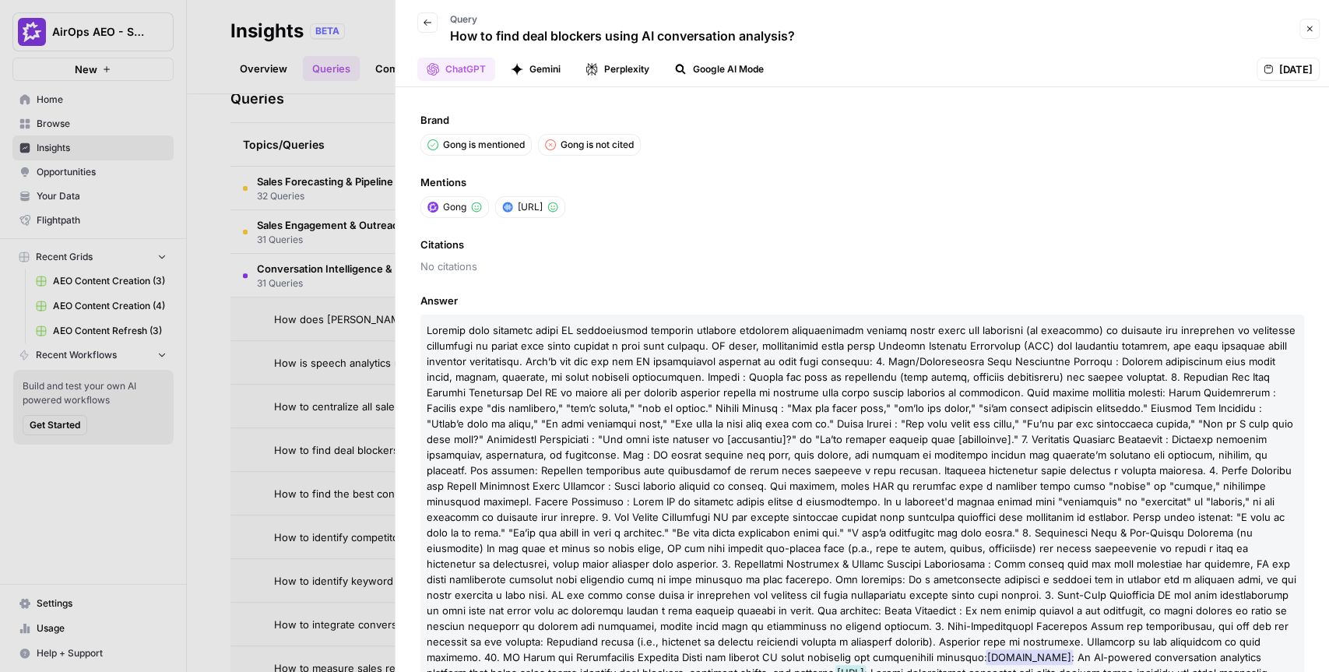
click at [429, 30] on button "Back" at bounding box center [427, 22] width 20 height 20
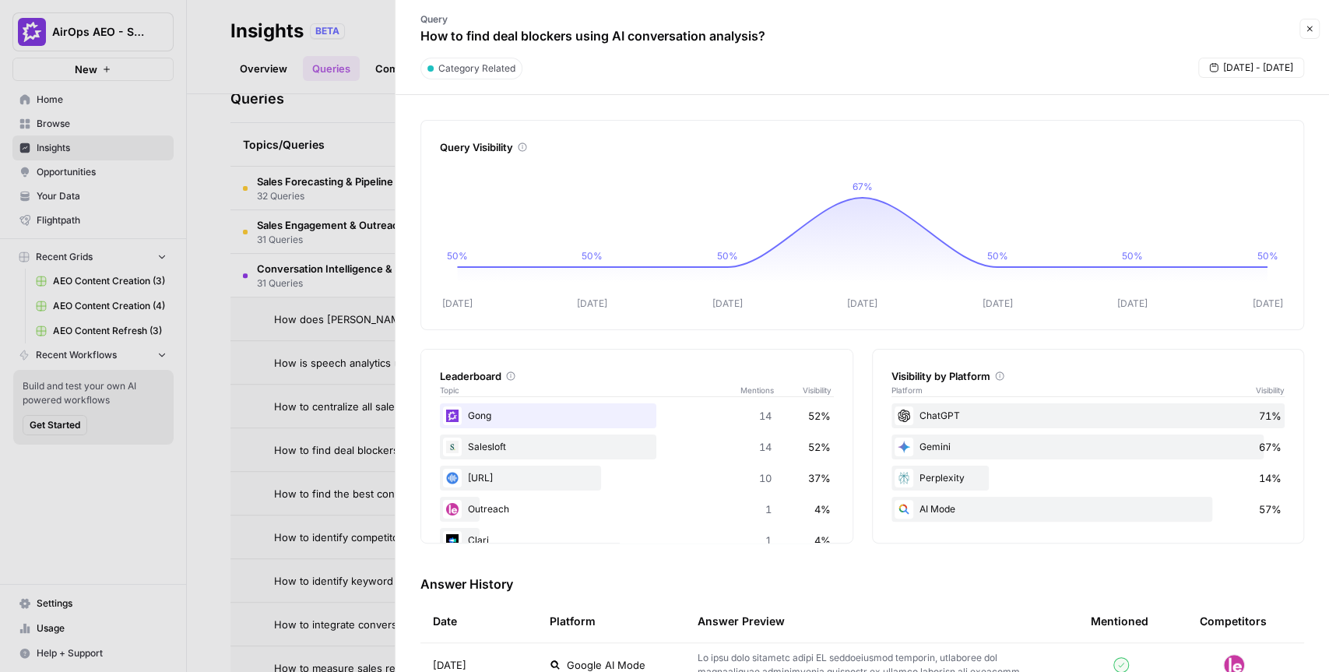
click at [1310, 29] on icon "button" at bounding box center [1309, 28] width 9 height 9
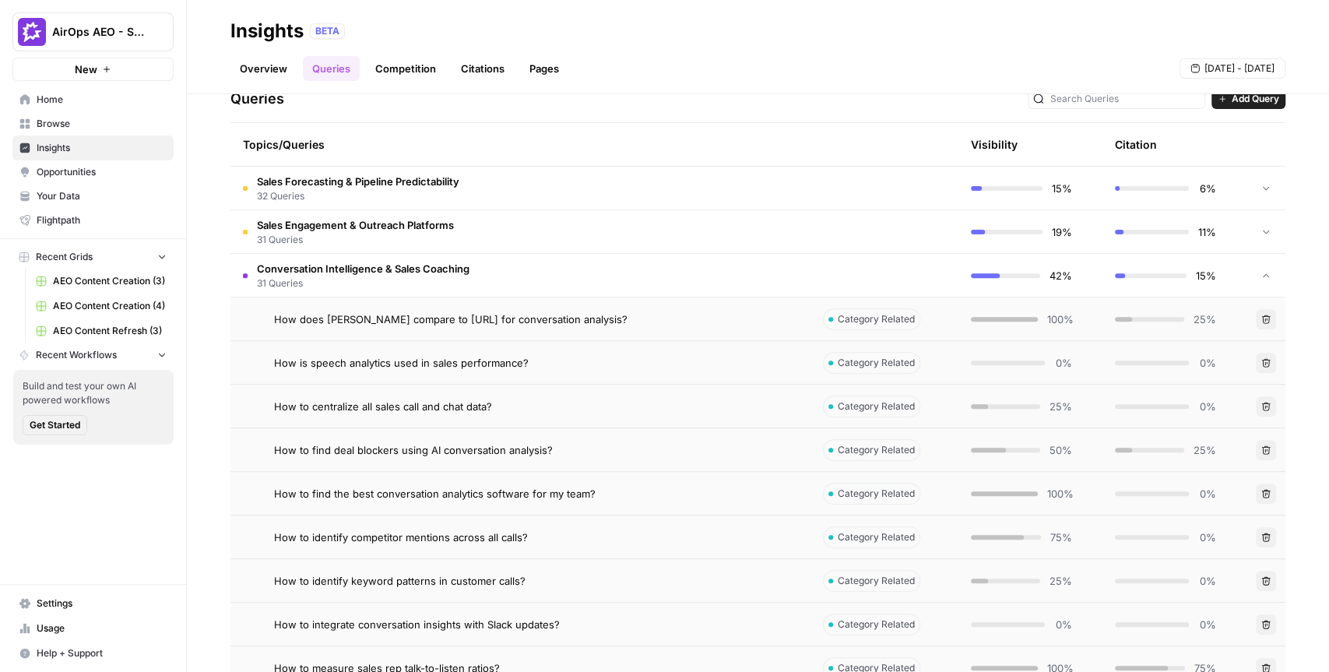
click at [692, 282] on td "Conversation Intelligence & Sales Coaching 31 Queries" at bounding box center [520, 275] width 580 height 43
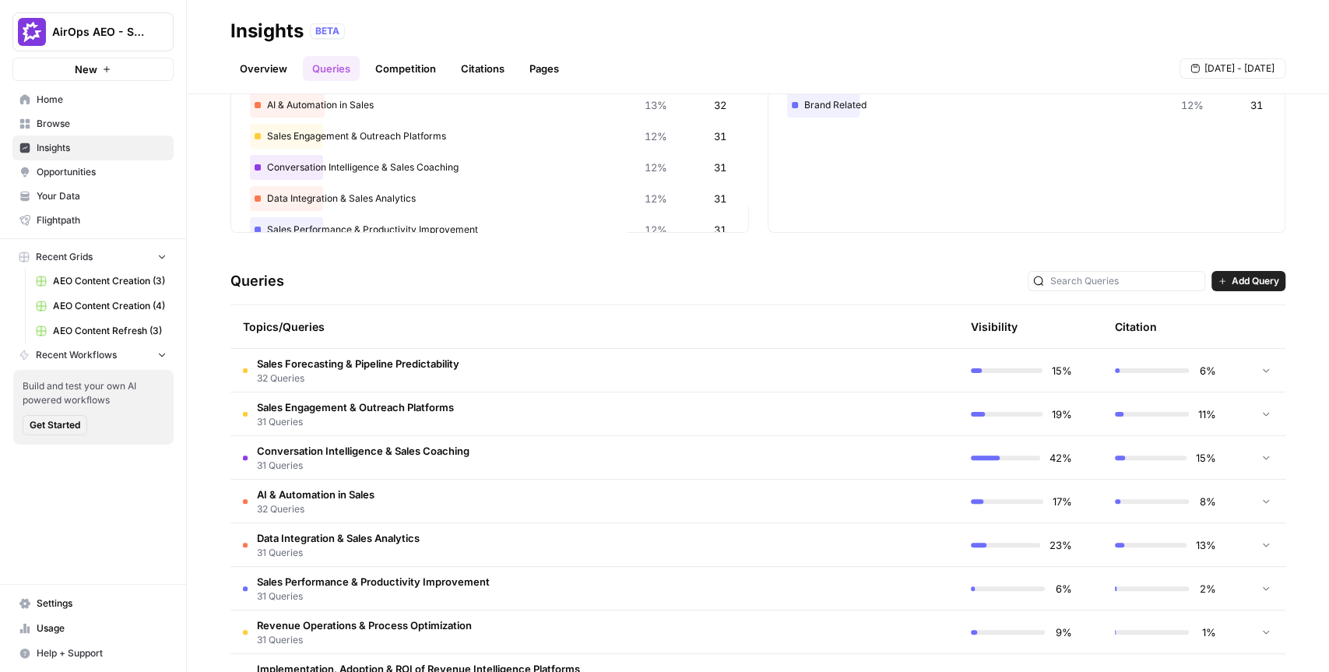
scroll to position [148, 0]
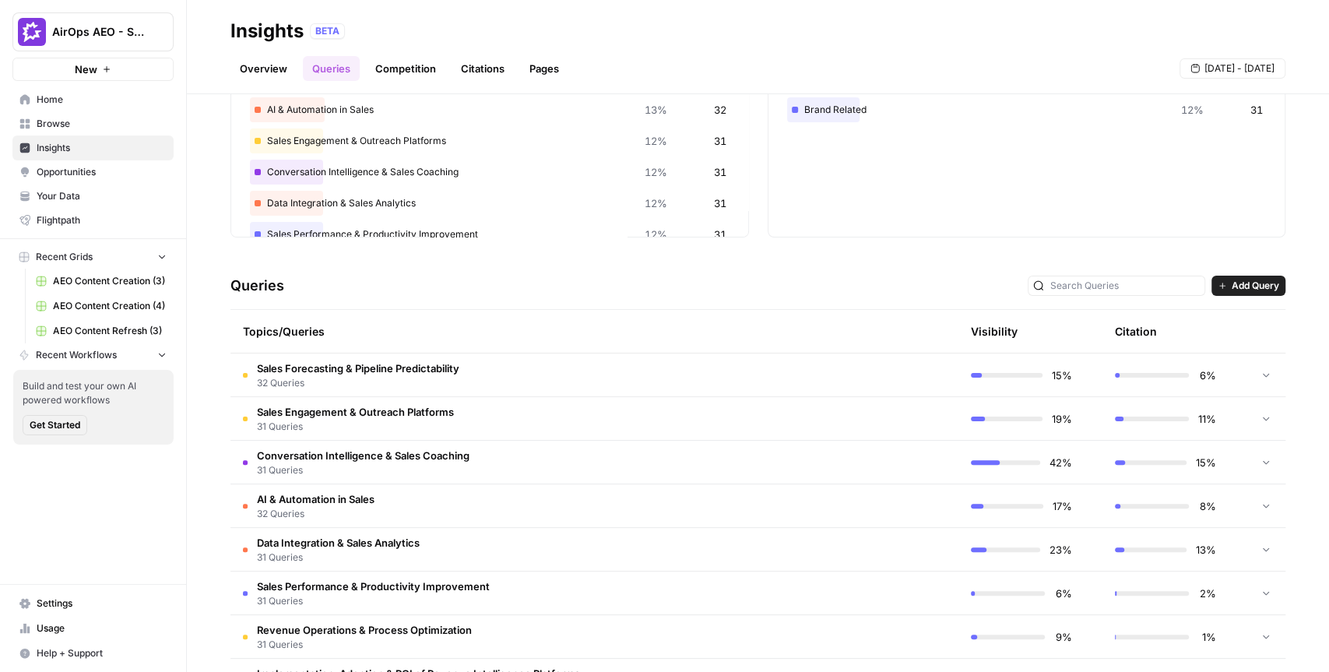
click at [756, 220] on div "Topics Topic % of total Queries Sales Forecasting & Pipeline Predictability 13%…" at bounding box center [757, 125] width 1055 height 226
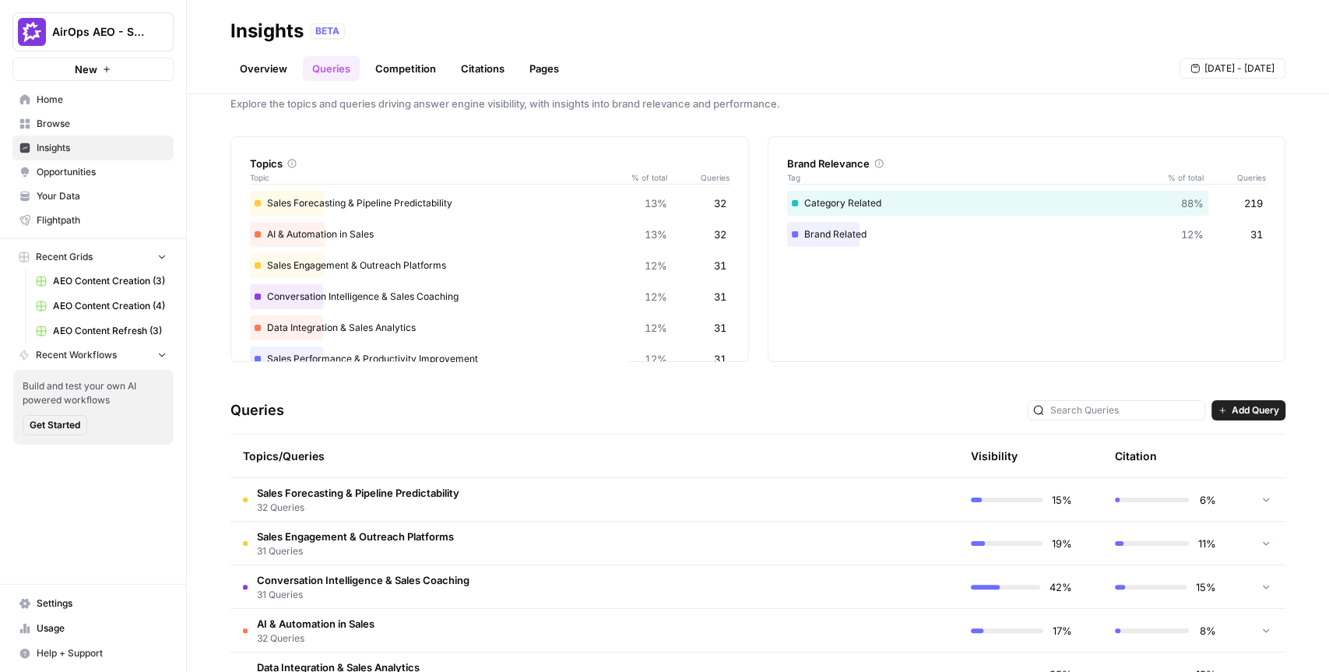
scroll to position [0, 0]
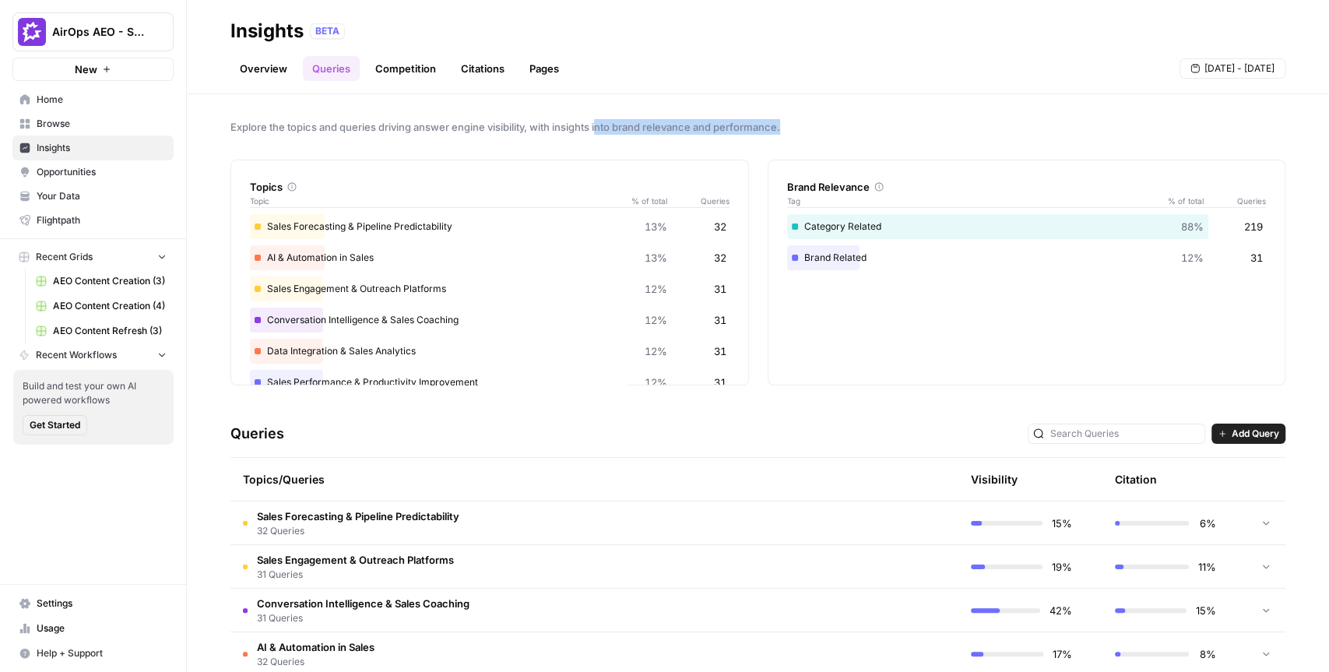
click at [599, 134] on div "Explore the topics and queries driving answer engine visibility, with insights …" at bounding box center [758, 383] width 1142 height 578
click at [603, 127] on span "Explore the topics and queries driving answer engine visibility, with insights …" at bounding box center [757, 127] width 1055 height 16
click at [757, 260] on div "Topics Topic % of total Queries Sales Forecasting & Pipeline Predictability 13%…" at bounding box center [757, 273] width 1055 height 226
click at [1238, 434] on span "Add Query" at bounding box center [1255, 434] width 47 height 14
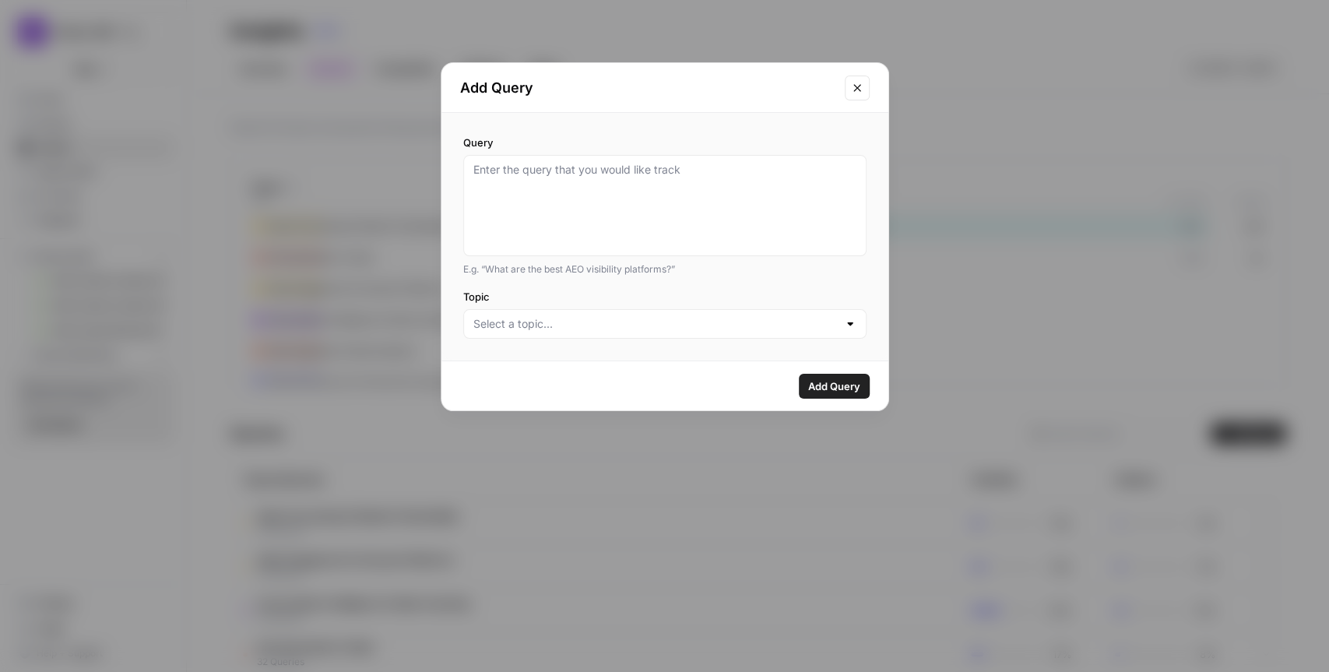
click at [857, 88] on icon "Close modal" at bounding box center [856, 87] width 7 height 7
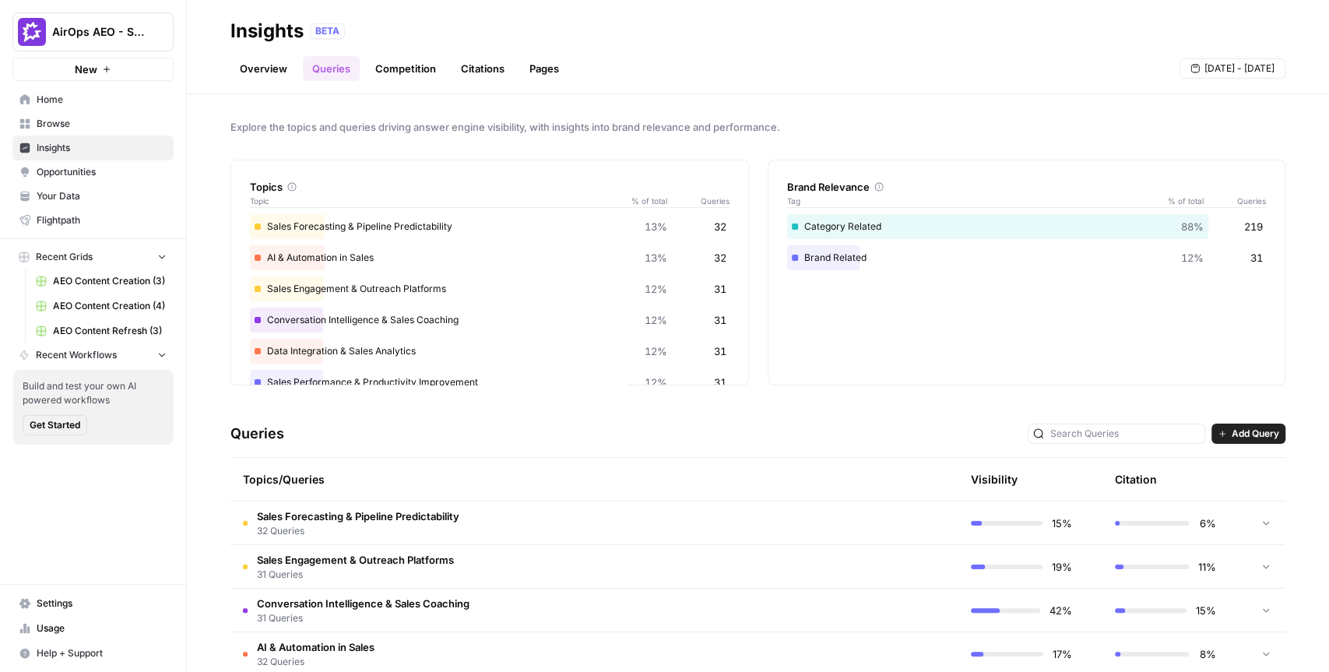
click at [755, 161] on div "Topics Topic % of total Queries Sales Forecasting & Pipeline Predictability 13%…" at bounding box center [757, 273] width 1055 height 226
click at [753, 133] on span "Explore the topics and queries driving answer engine visibility, with insights …" at bounding box center [757, 127] width 1055 height 16
click at [611, 411] on div "Queries Add Query" at bounding box center [757, 433] width 1055 height 47
click at [213, 297] on div "Explore the topics and queries driving answer engine visibility, with insights …" at bounding box center [758, 383] width 1142 height 578
click at [90, 175] on span "Opportunities" at bounding box center [102, 172] width 130 height 14
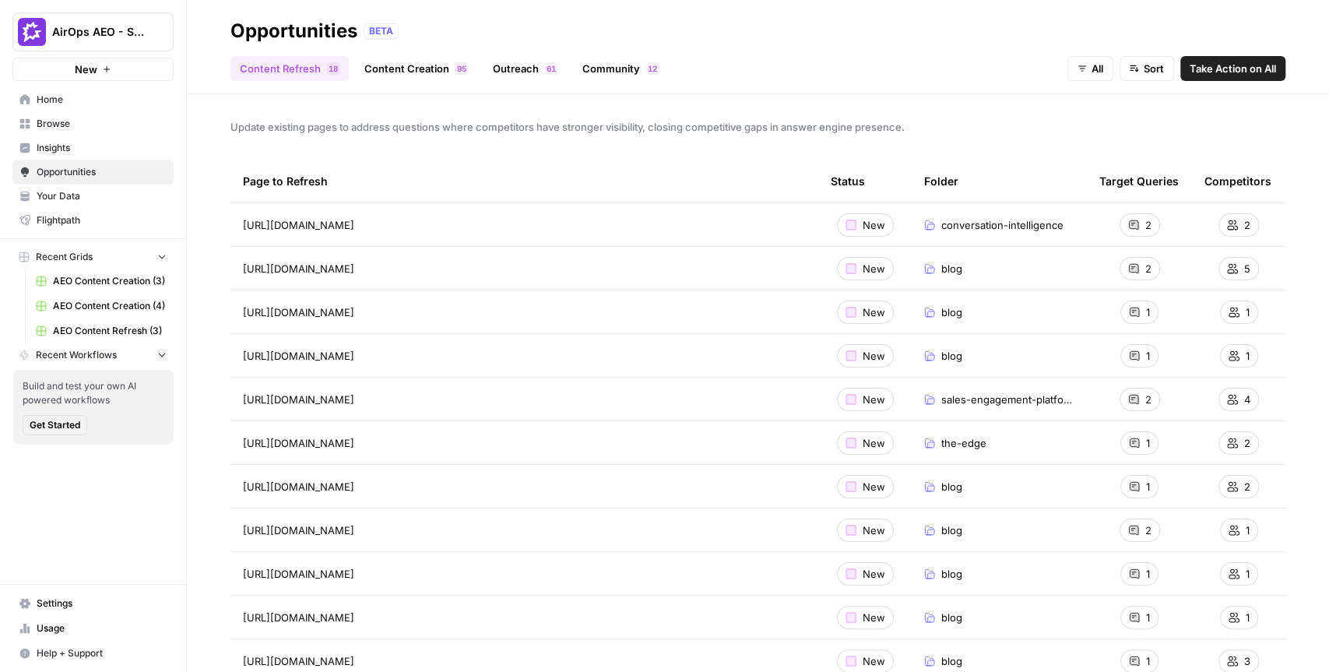
click at [218, 195] on div "Update existing pages to address questions where competitors have stronger visi…" at bounding box center [758, 383] width 1142 height 578
click at [615, 59] on link "Community 2 1" at bounding box center [620, 68] width 95 height 25
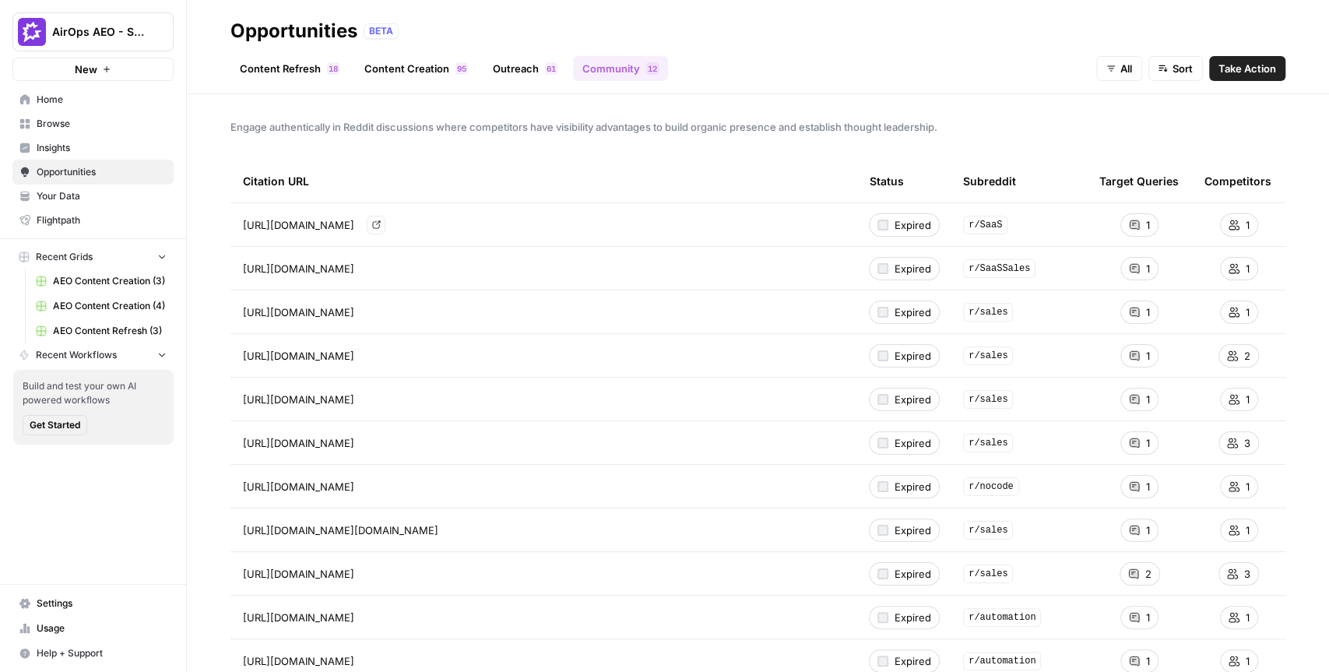
click at [354, 223] on span "https://www.reddit.com/r/SaaS/comments/1e7zga7/what_makes_seamless_integration_…" at bounding box center [298, 225] width 111 height 16
click at [534, 158] on div "Engage authentically in Reddit discussions where competitors have visibility ad…" at bounding box center [758, 383] width 1142 height 578
click at [303, 74] on link "Content Refresh 8 1" at bounding box center [289, 68] width 118 height 25
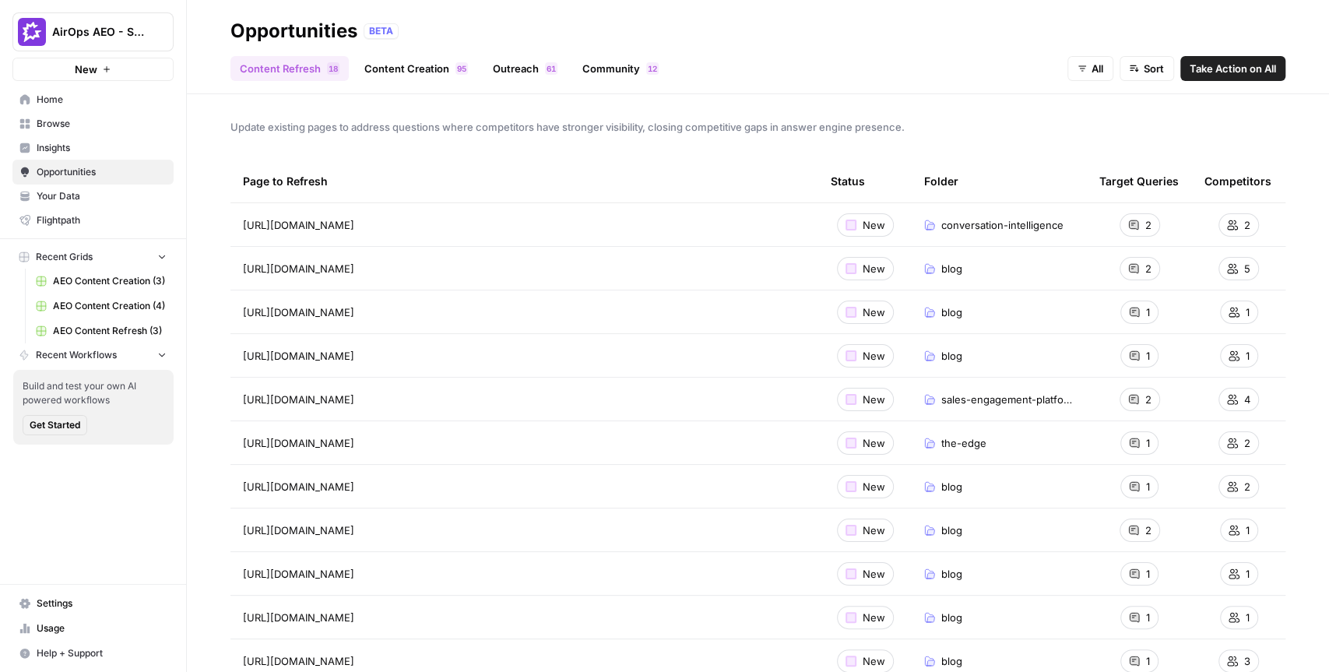
drag, startPoint x: 460, startPoint y: 233, endPoint x: 235, endPoint y: 224, distance: 225.2
click at [234, 224] on td "https://www.gong.io/conversation-intelligence/ Go to page" at bounding box center [524, 224] width 588 height 43
click at [1241, 69] on span "Take Action on All" at bounding box center [1233, 69] width 86 height 16
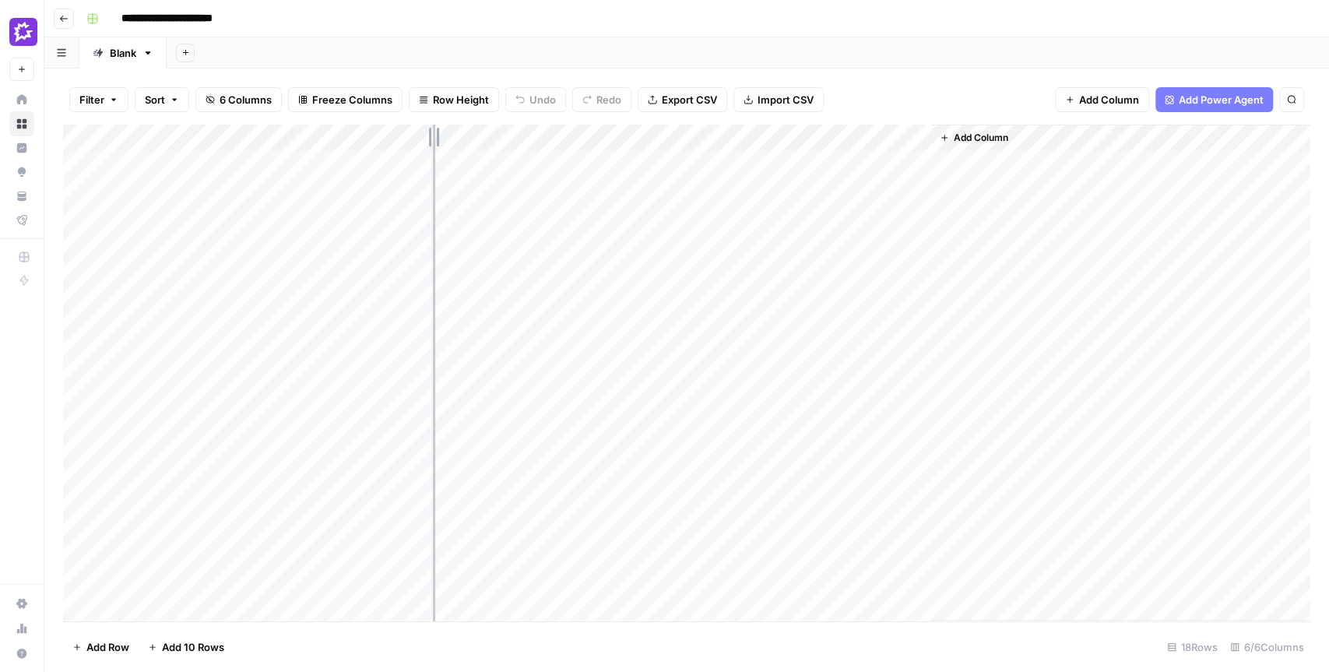
drag, startPoint x: 371, startPoint y: 135, endPoint x: 441, endPoint y: 135, distance: 69.3
click at [441, 135] on div "Add Column" at bounding box center [686, 373] width 1247 height 497
drag, startPoint x: 391, startPoint y: 163, endPoint x: 348, endPoint y: 415, distance: 255.1
click at [348, 415] on div "Add Column" at bounding box center [686, 373] width 1247 height 497
drag, startPoint x: 671, startPoint y: 163, endPoint x: 645, endPoint y: 397, distance: 235.8
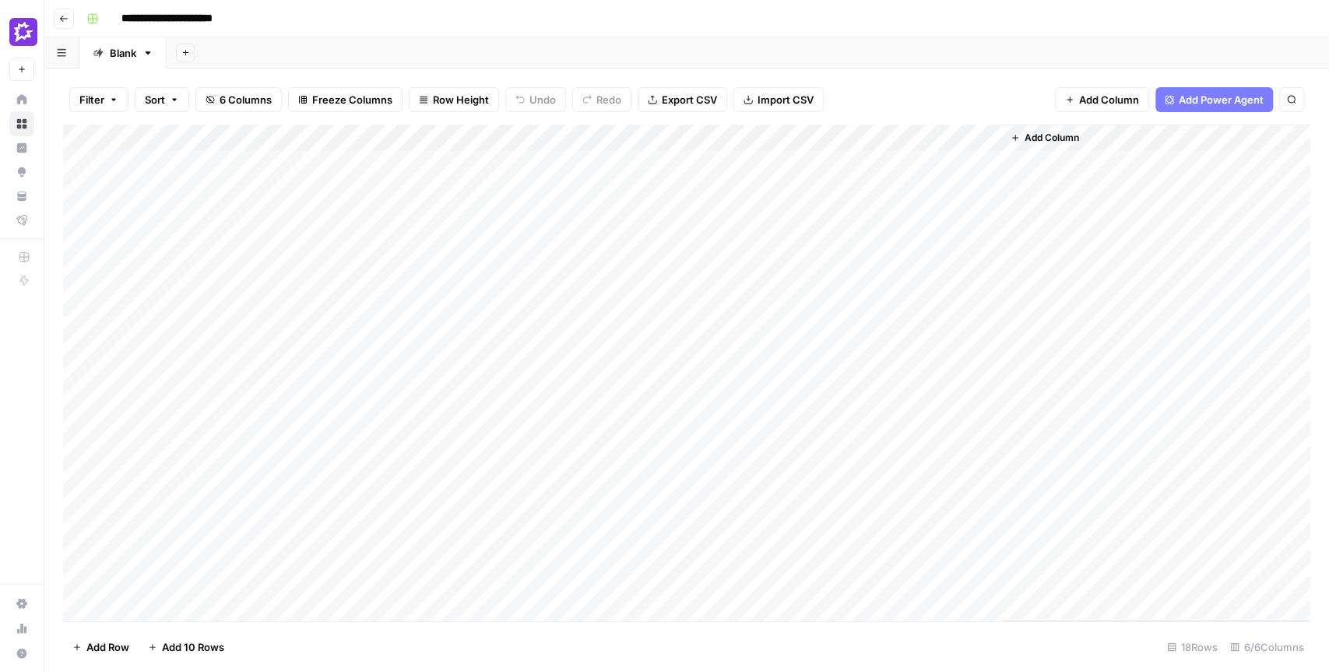
click at [645, 397] on div "Add Column" at bounding box center [686, 373] width 1247 height 497
click at [690, 51] on div "Add Sheet" at bounding box center [748, 52] width 1162 height 31
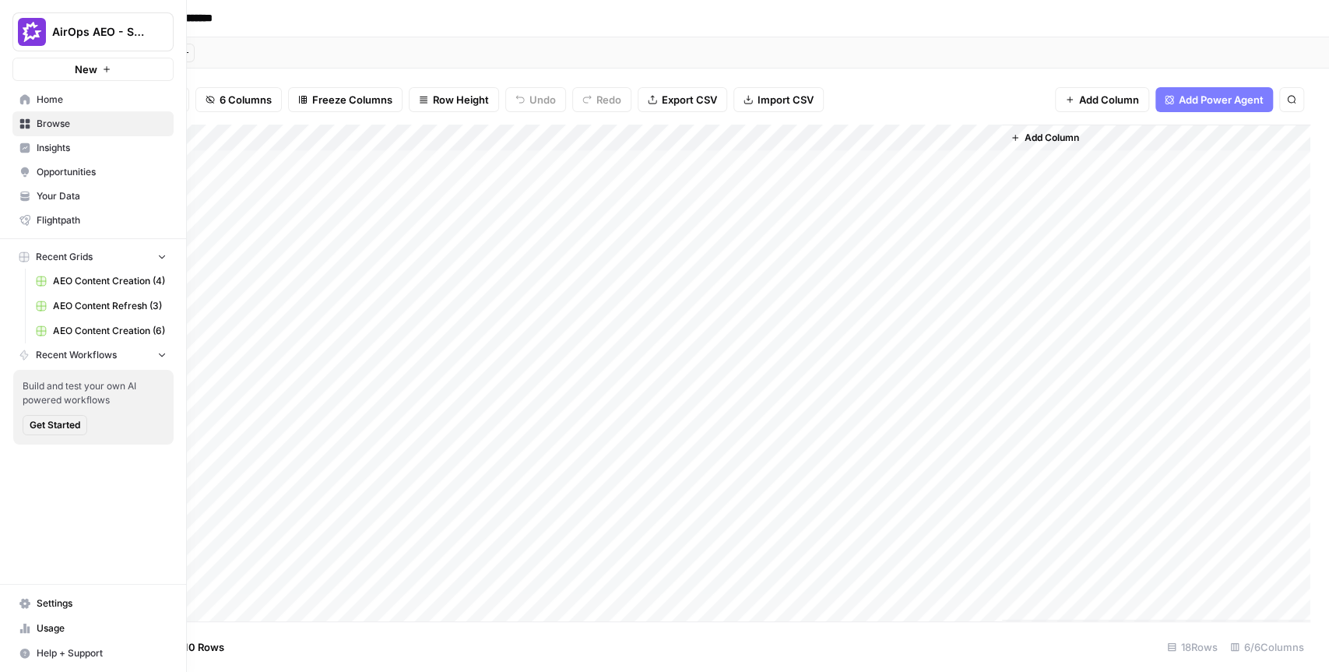
click at [62, 171] on span "Opportunities" at bounding box center [102, 172] width 130 height 14
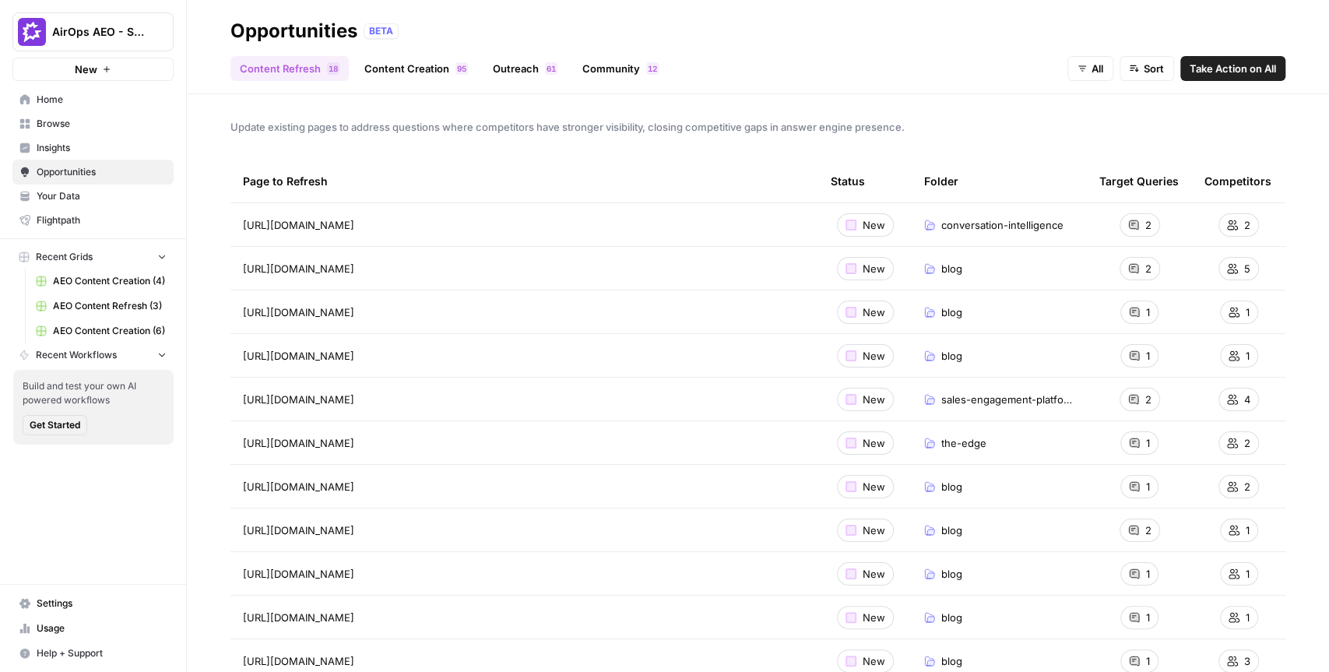
click at [397, 65] on link "Content Creation 5 9" at bounding box center [416, 68] width 122 height 25
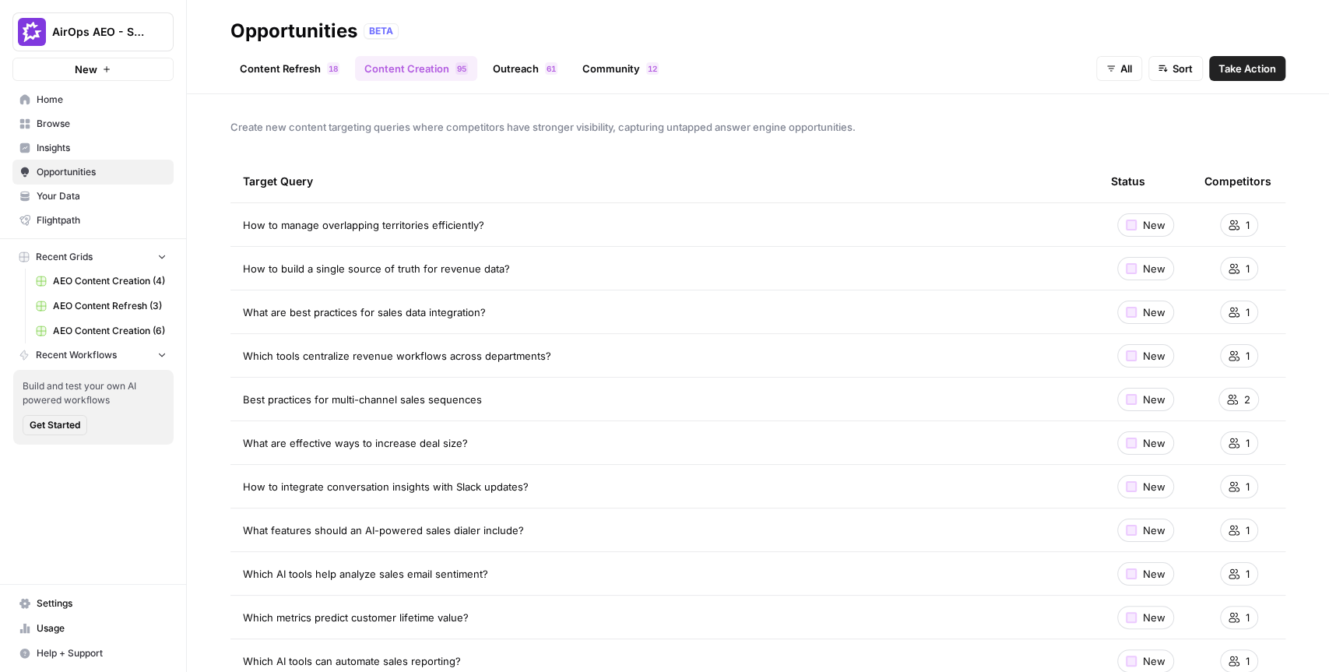
click at [443, 125] on span "Create new content targeting queries where competitors have stronger visibility…" at bounding box center [757, 127] width 1055 height 16
drag, startPoint x: 511, startPoint y: 231, endPoint x: 237, endPoint y: 226, distance: 273.3
click at [237, 226] on td "How to manage overlapping territories efficiently?" at bounding box center [664, 224] width 868 height 43
click at [1243, 70] on span "Take Action" at bounding box center [1247, 69] width 58 height 16
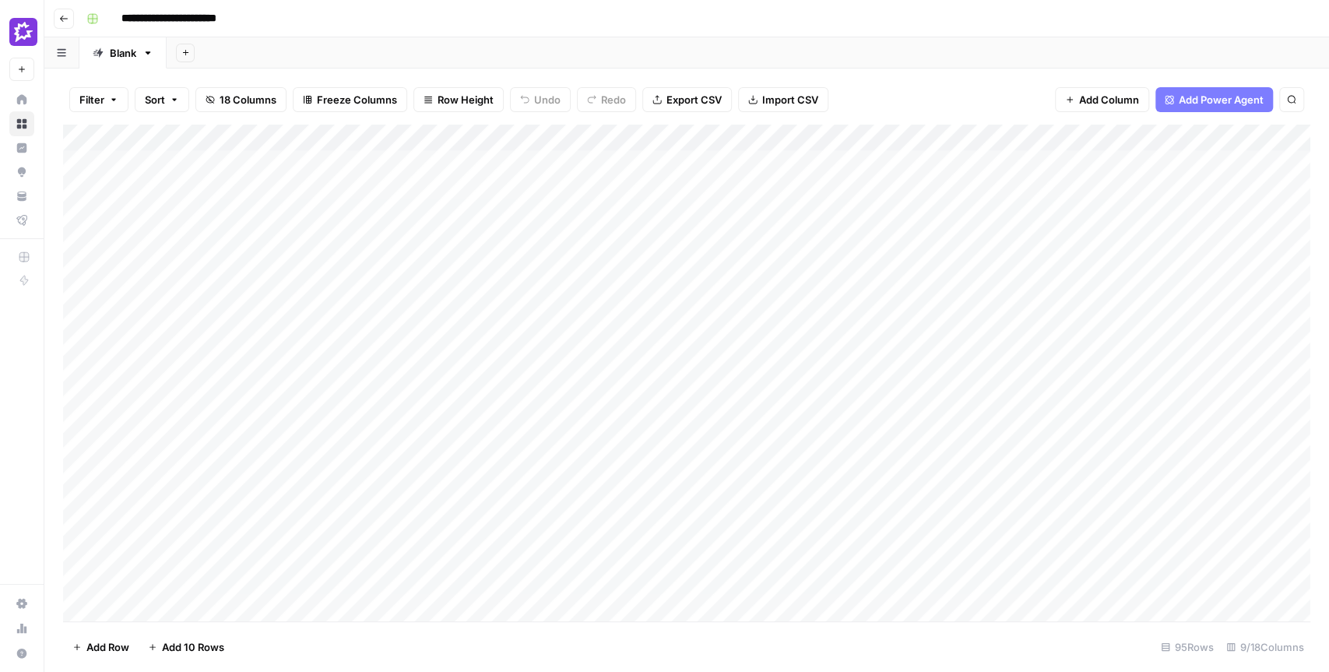
drag, startPoint x: 379, startPoint y: 161, endPoint x: 336, endPoint y: 519, distance: 360.7
click at [336, 519] on div "Add Column" at bounding box center [686, 373] width 1247 height 497
click at [403, 191] on div "Add Column" at bounding box center [686, 373] width 1247 height 497
click at [455, 47] on div "Add Sheet" at bounding box center [748, 52] width 1162 height 31
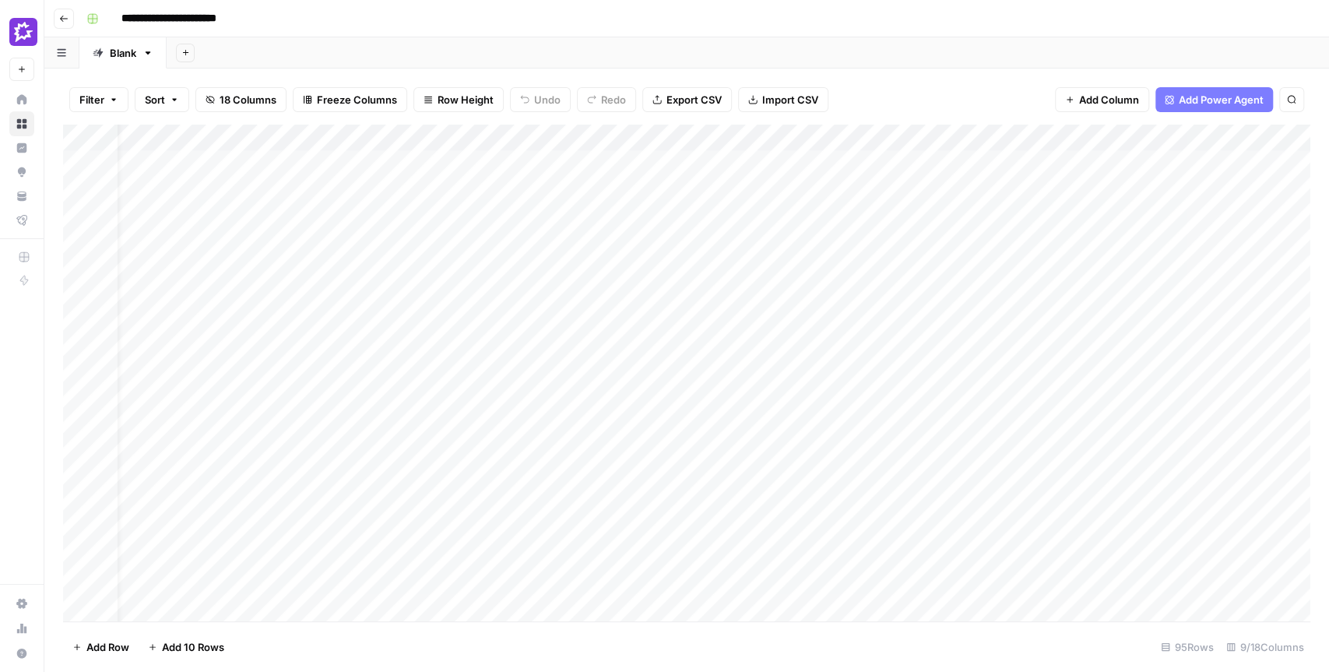
drag, startPoint x: 619, startPoint y: 197, endPoint x: 619, endPoint y: 315, distance: 118.3
click at [619, 315] on div "Add Column" at bounding box center [686, 373] width 1247 height 497
click at [397, 254] on div "Add Column" at bounding box center [686, 373] width 1247 height 497
click at [688, 51] on div "Add Sheet" at bounding box center [748, 52] width 1162 height 31
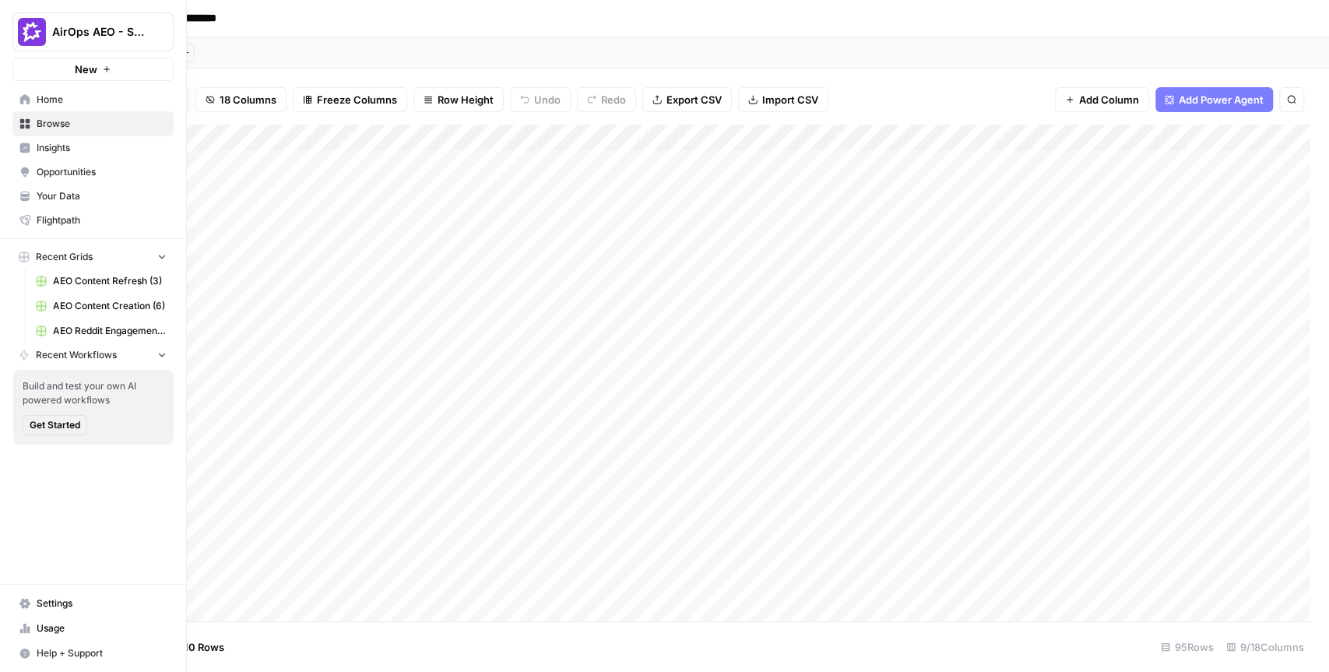
click at [69, 149] on span "Insights" at bounding box center [102, 148] width 130 height 14
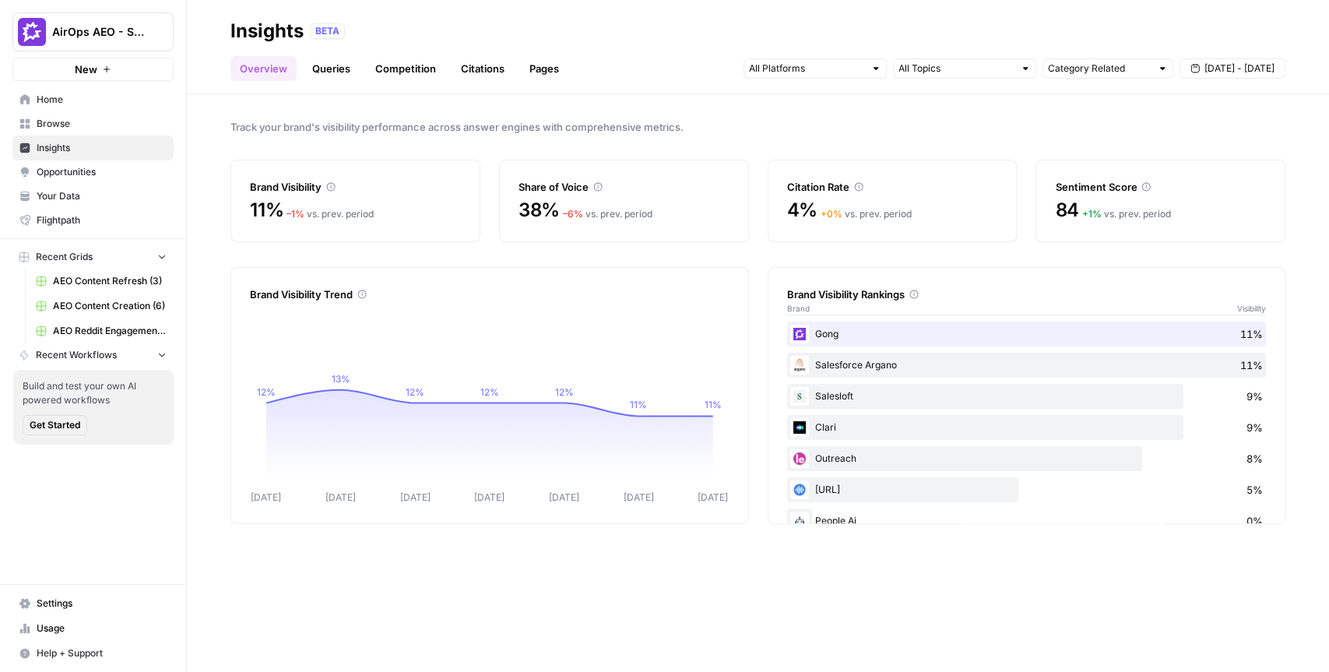
click at [493, 70] on link "Citations" at bounding box center [483, 68] width 62 height 25
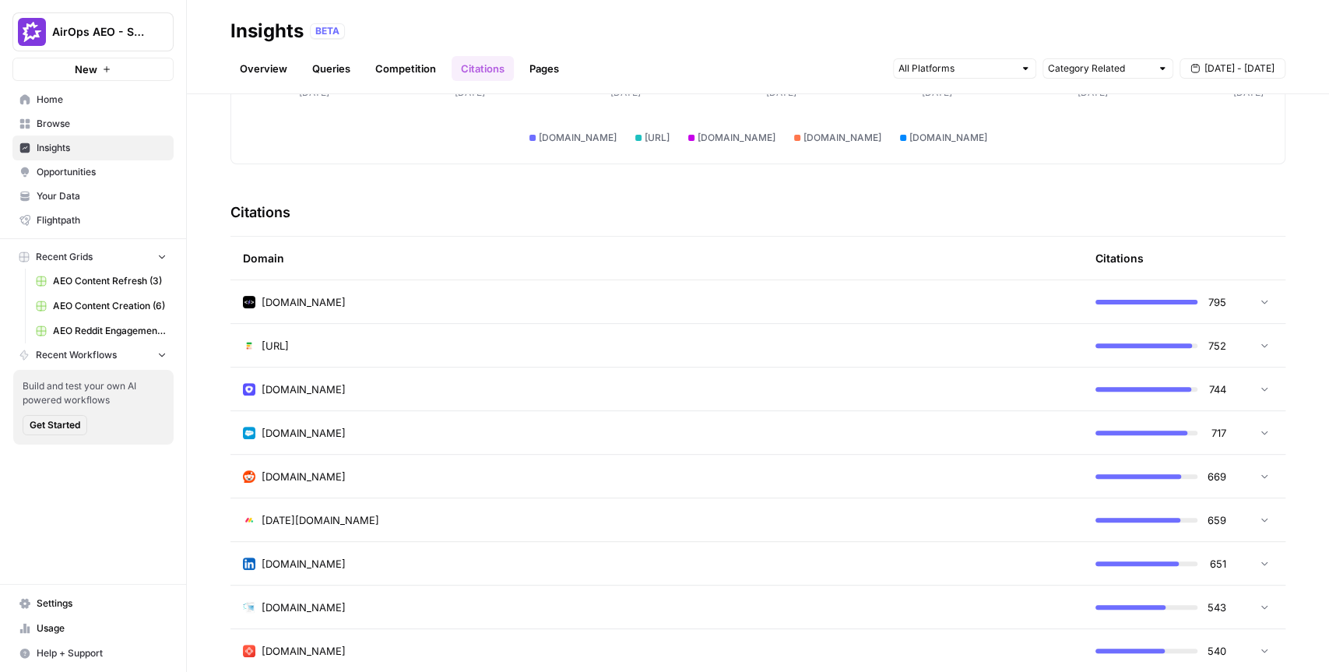
scroll to position [284, 0]
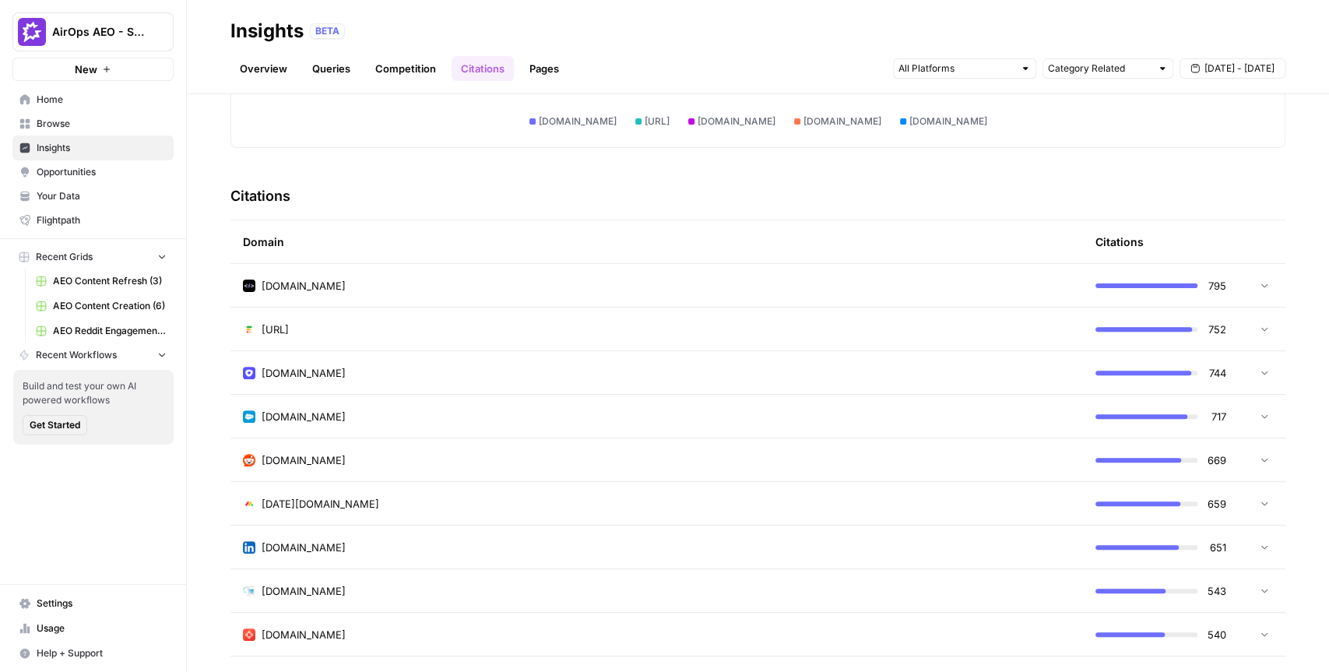
click at [101, 182] on link "Opportunities" at bounding box center [92, 172] width 161 height 25
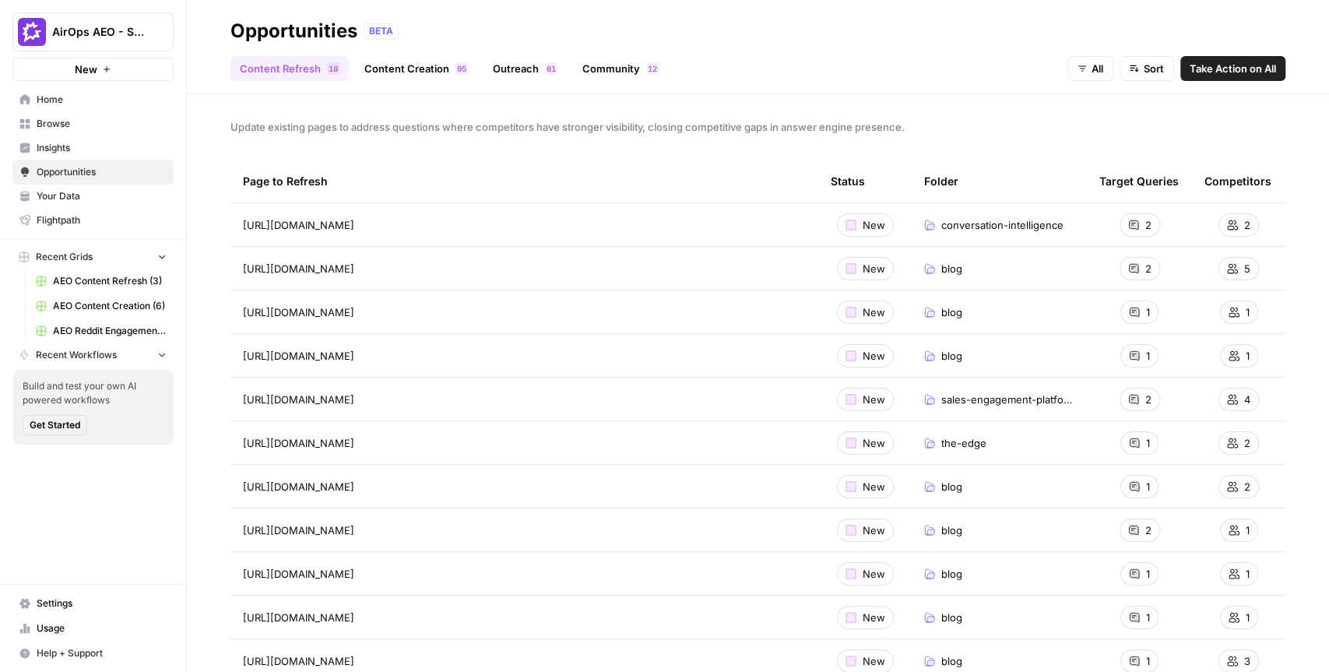
click at [523, 69] on link "Outreach 1 6" at bounding box center [524, 68] width 83 height 25
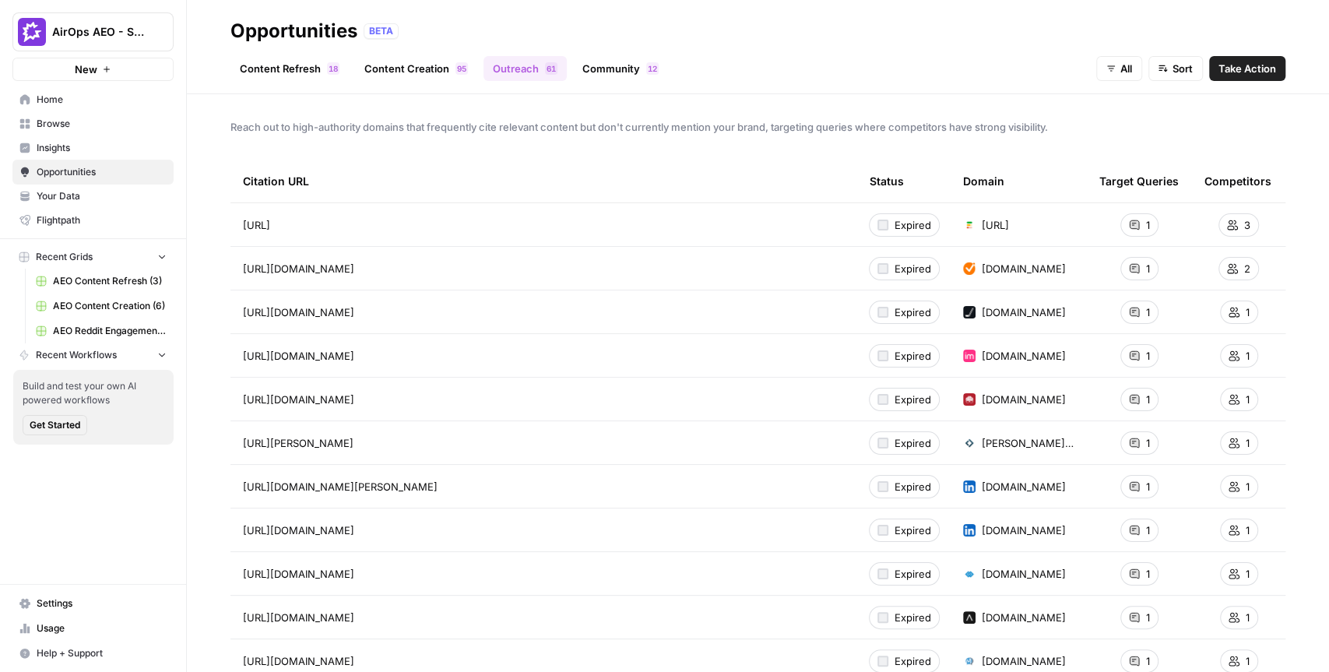
click at [590, 21] on div "Opportunities BETA" at bounding box center [757, 31] width 1055 height 25
click at [1009, 227] on span "forecastio.ai" at bounding box center [995, 225] width 27 height 16
click at [1246, 65] on span "Take Action" at bounding box center [1247, 69] width 58 height 16
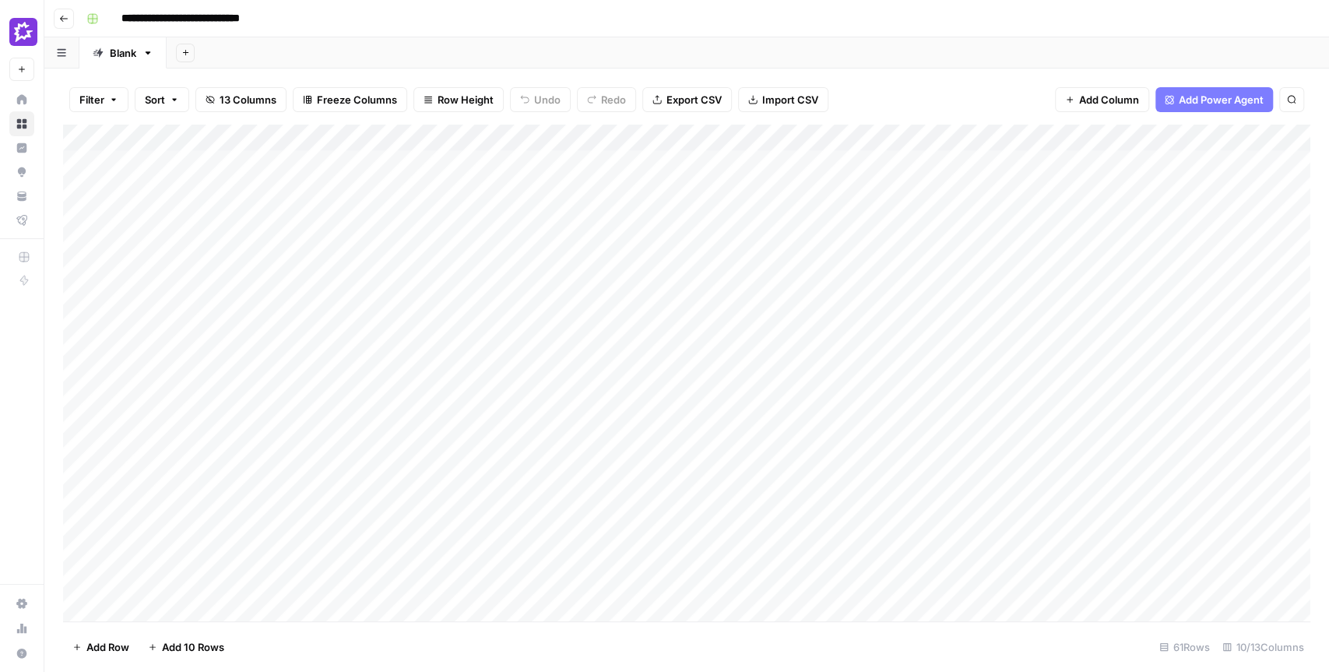
click at [656, 53] on div "Add Sheet" at bounding box center [748, 52] width 1162 height 31
click at [660, 46] on div "Add Sheet" at bounding box center [748, 52] width 1162 height 31
drag, startPoint x: 444, startPoint y: 166, endPoint x: 390, endPoint y: 412, distance: 251.8
click at [390, 412] on div "Add Column" at bounding box center [686, 373] width 1247 height 497
click at [789, 167] on div "Add Column" at bounding box center [686, 373] width 1247 height 497
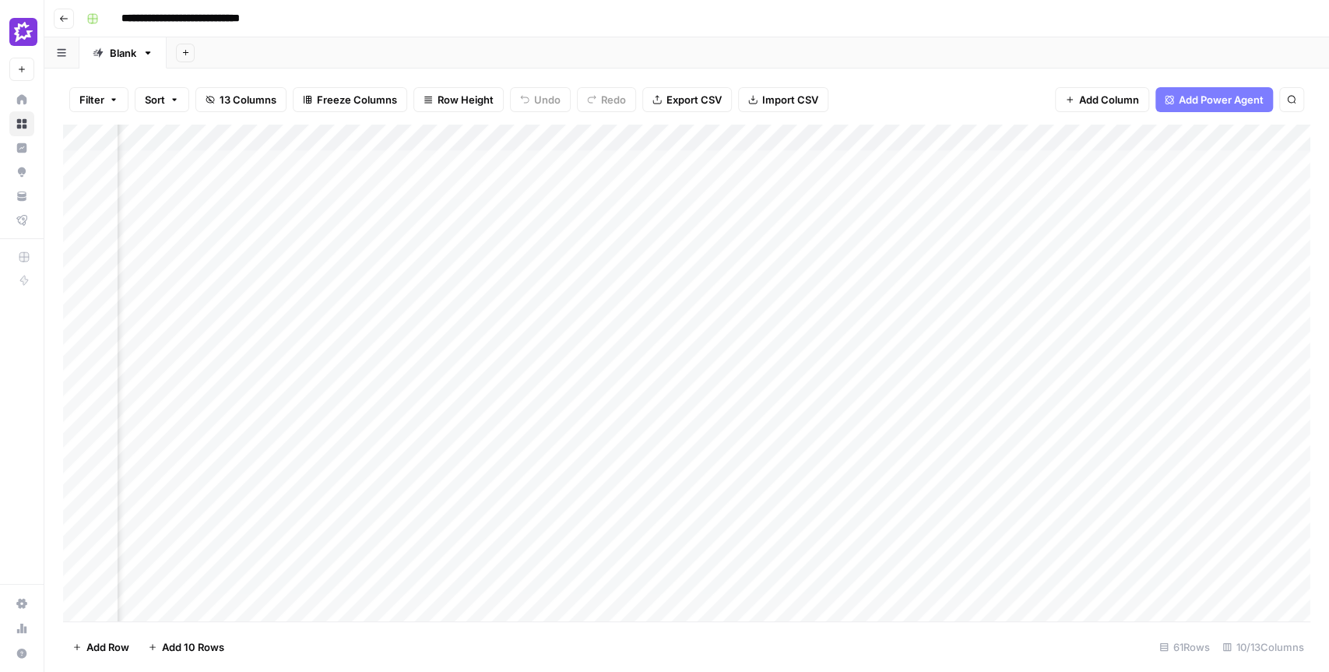
scroll to position [0, 152]
drag, startPoint x: 789, startPoint y: 167, endPoint x: 1008, endPoint y: 171, distance: 219.6
click at [1008, 171] on div "Add Column" at bounding box center [686, 373] width 1247 height 497
click at [919, 168] on div "Add Column" at bounding box center [686, 373] width 1247 height 497
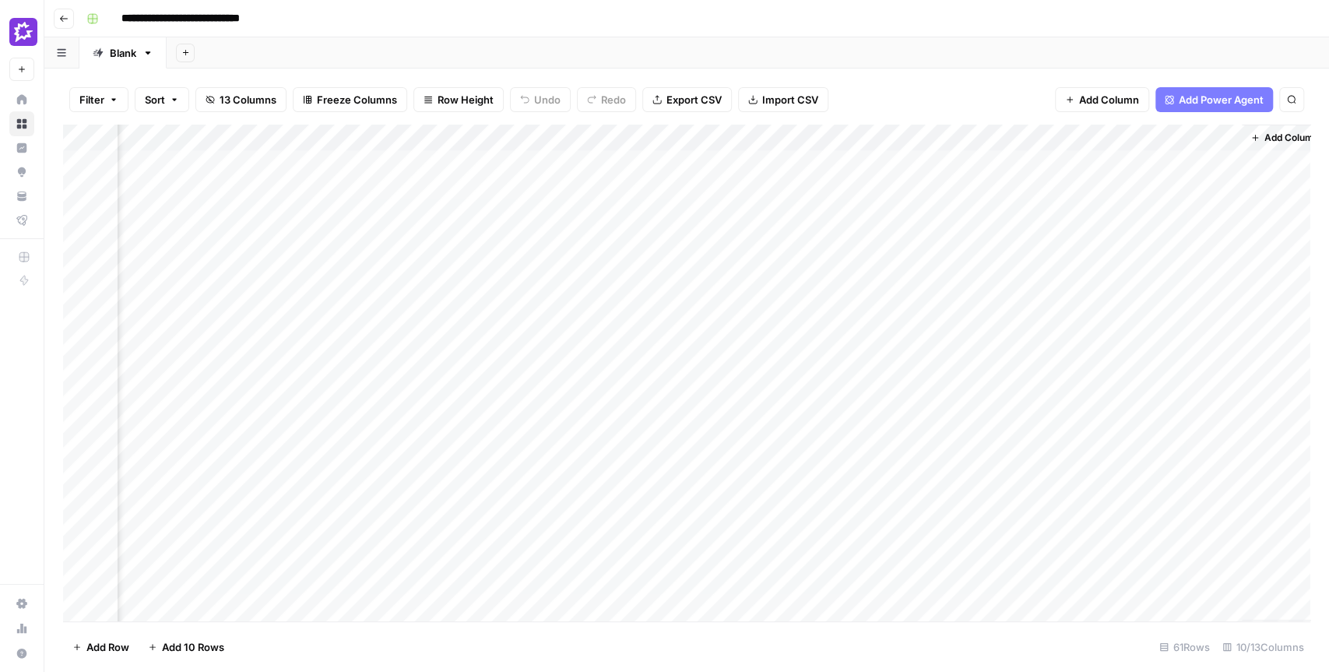
scroll to position [0, 634]
drag, startPoint x: 905, startPoint y: 170, endPoint x: 1214, endPoint y: 185, distance: 308.7
click at [1214, 185] on div "Add Column" at bounding box center [686, 373] width 1247 height 497
click at [477, 57] on div "Add Sheet" at bounding box center [748, 52] width 1162 height 31
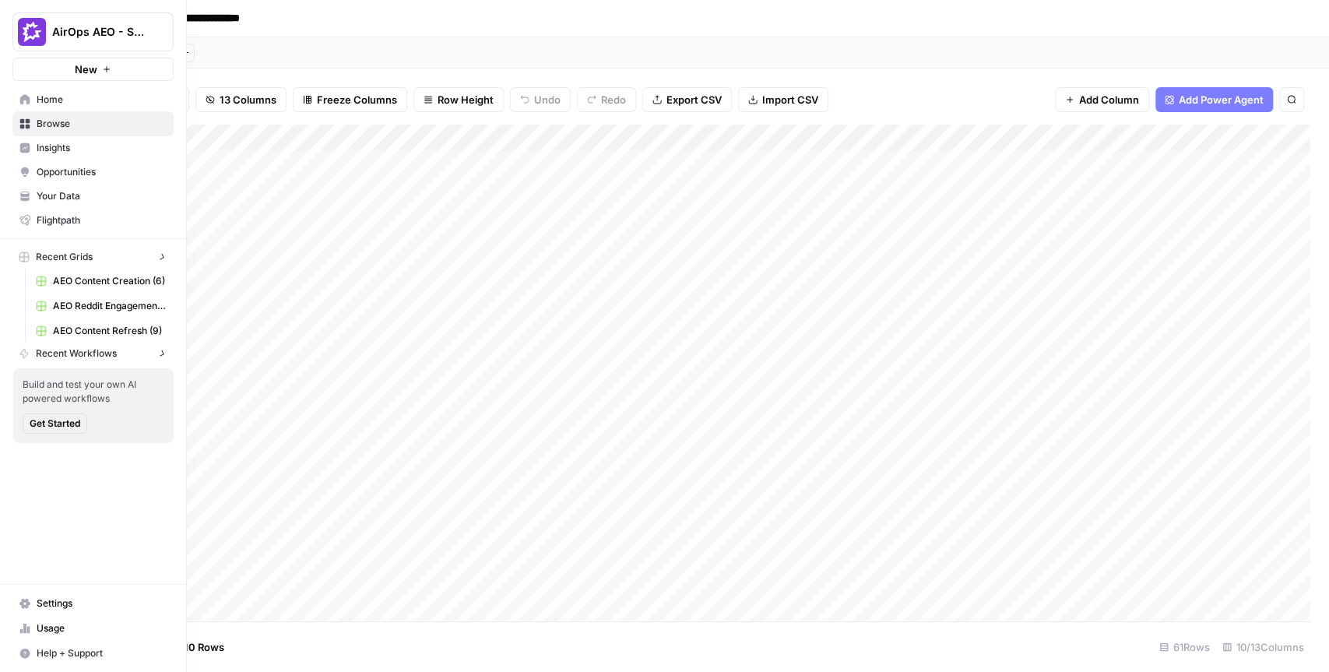
click at [19, 172] on icon at bounding box center [24, 172] width 11 height 11
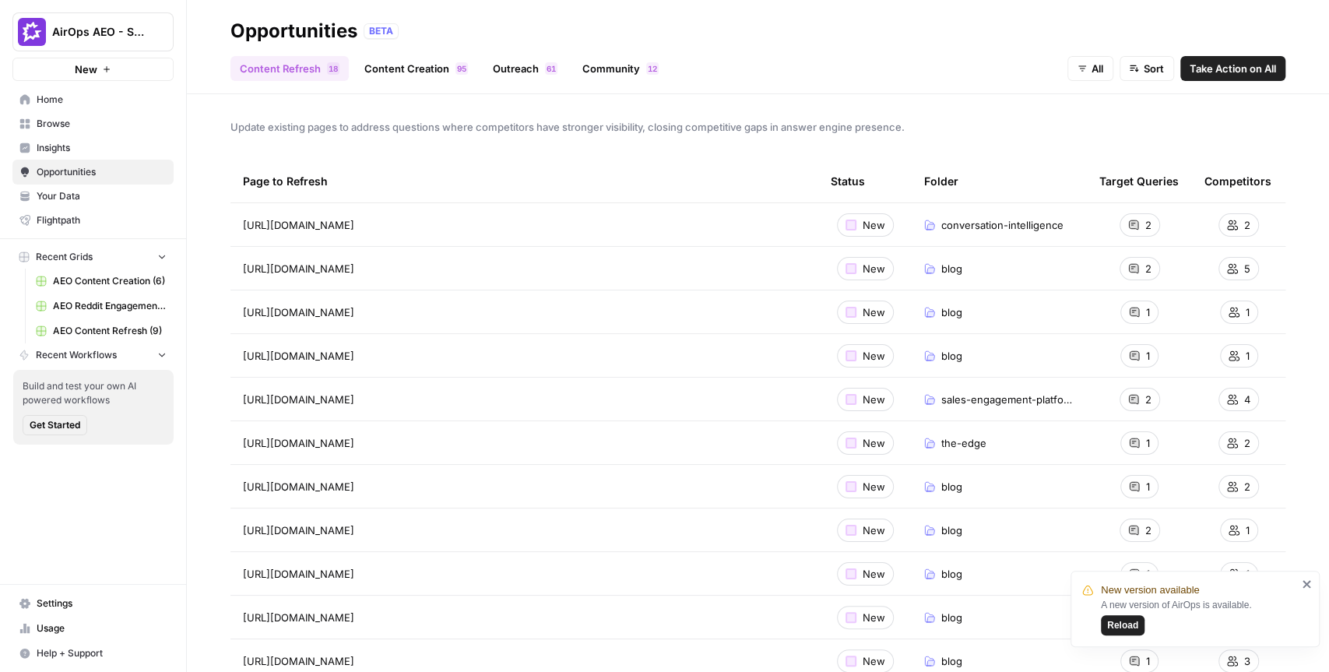
click at [64, 195] on span "Your Data" at bounding box center [102, 196] width 130 height 14
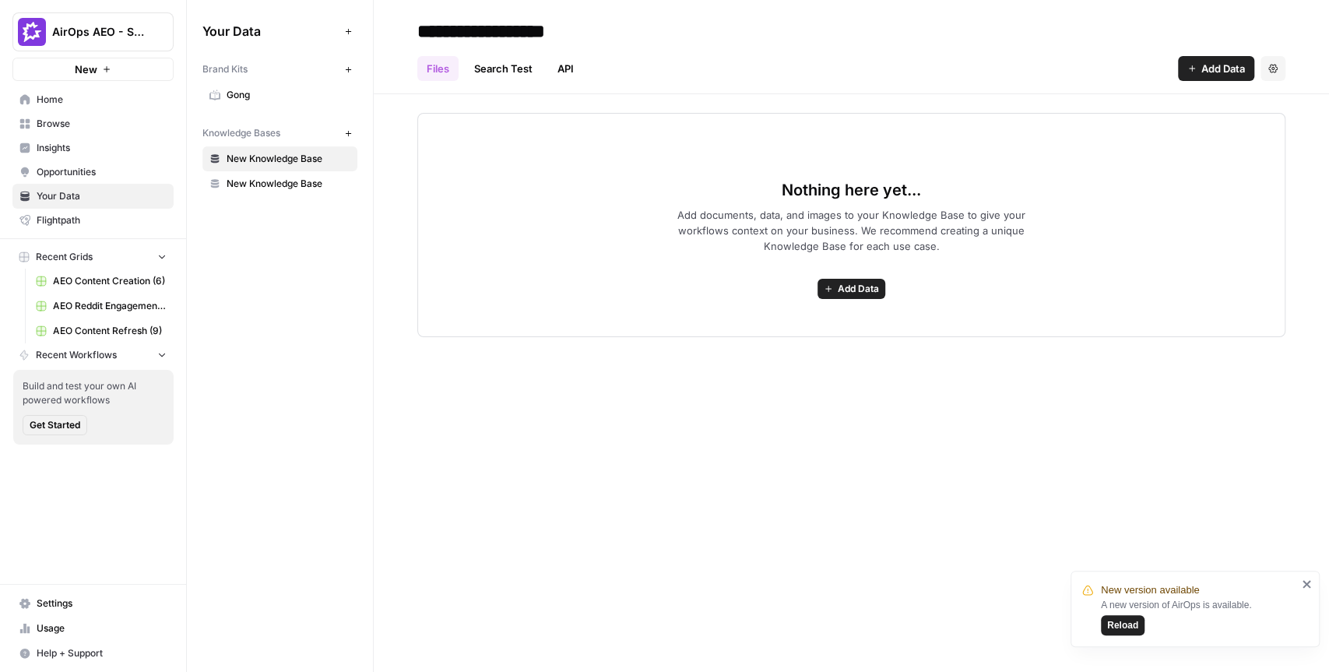
click at [165, 26] on icon "Workspace: AirOps AEO - Single Brand (Gong)" at bounding box center [161, 32] width 16 height 16
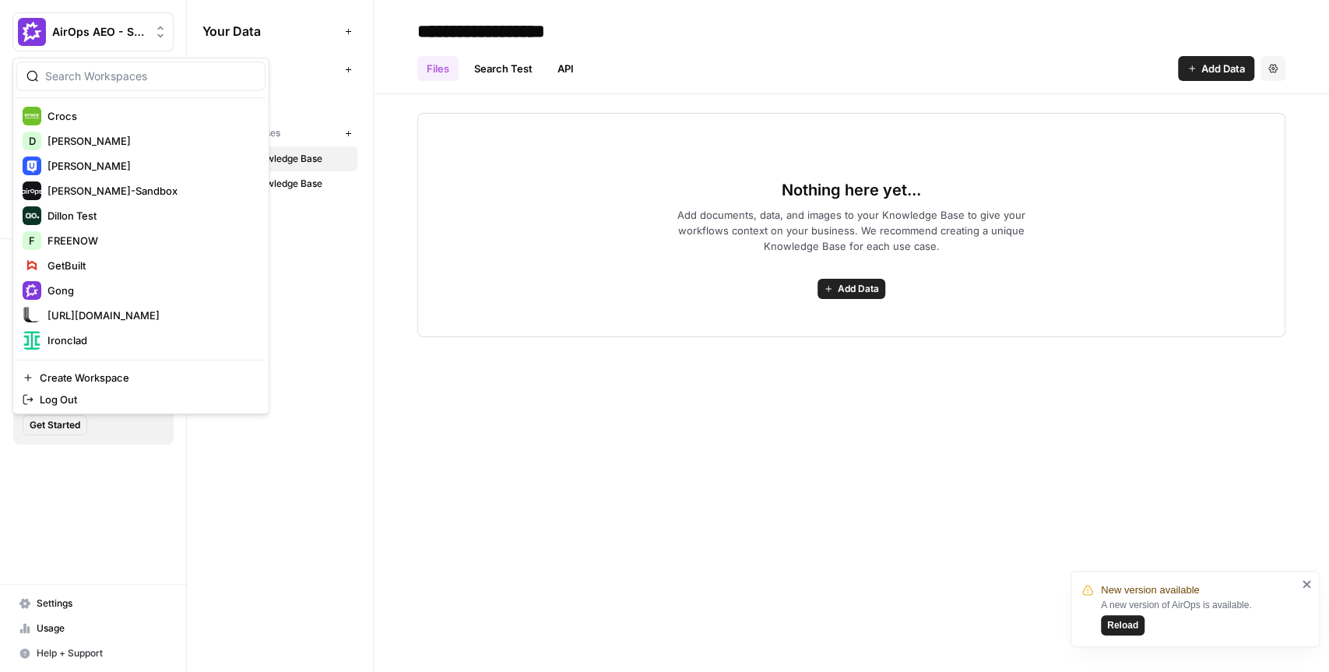
scroll to position [274, 0]
click at [107, 192] on span "[PERSON_NAME]-Sandbox" at bounding box center [150, 192] width 206 height 16
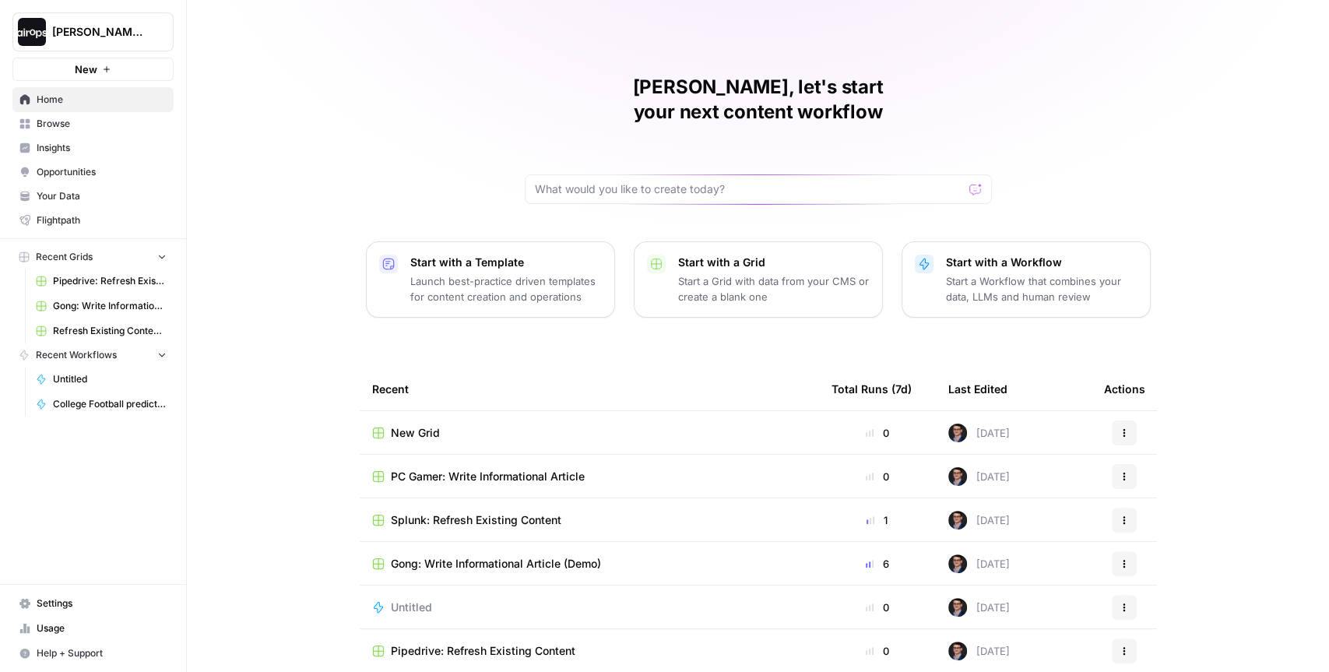
click at [70, 198] on span "Your Data" at bounding box center [102, 196] width 130 height 14
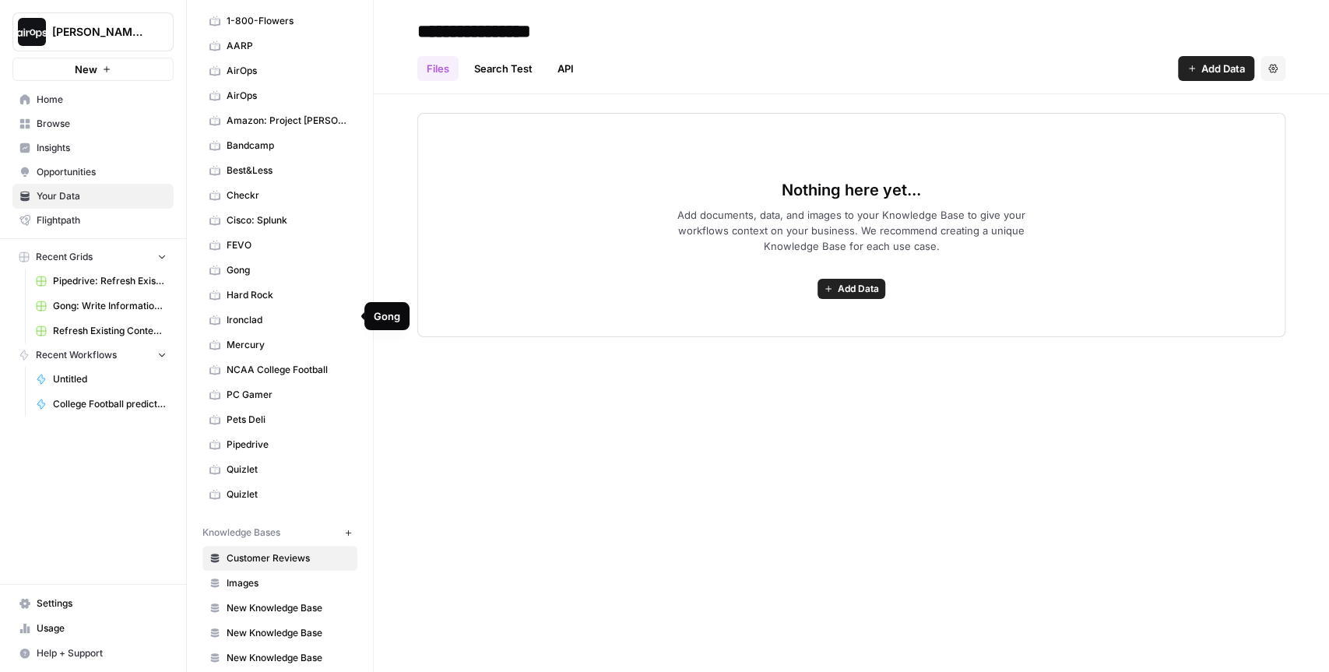
scroll to position [127, 0]
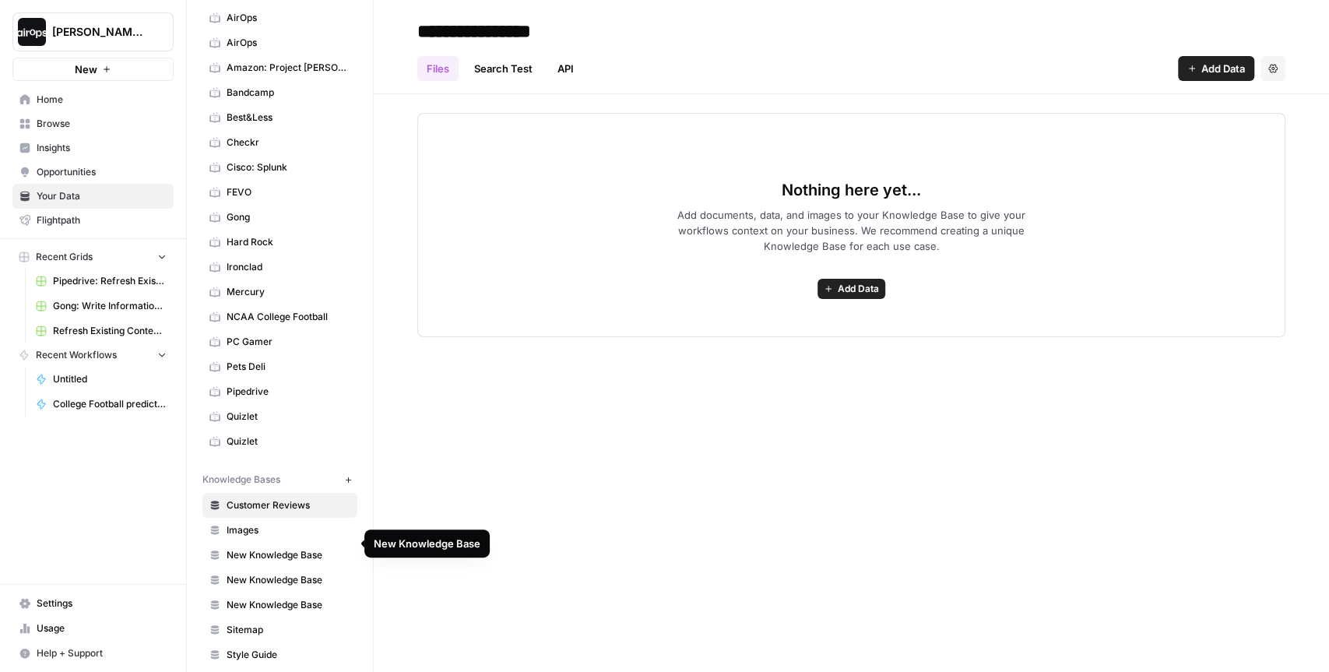
click at [258, 623] on span "Sitemap" at bounding box center [289, 630] width 124 height 14
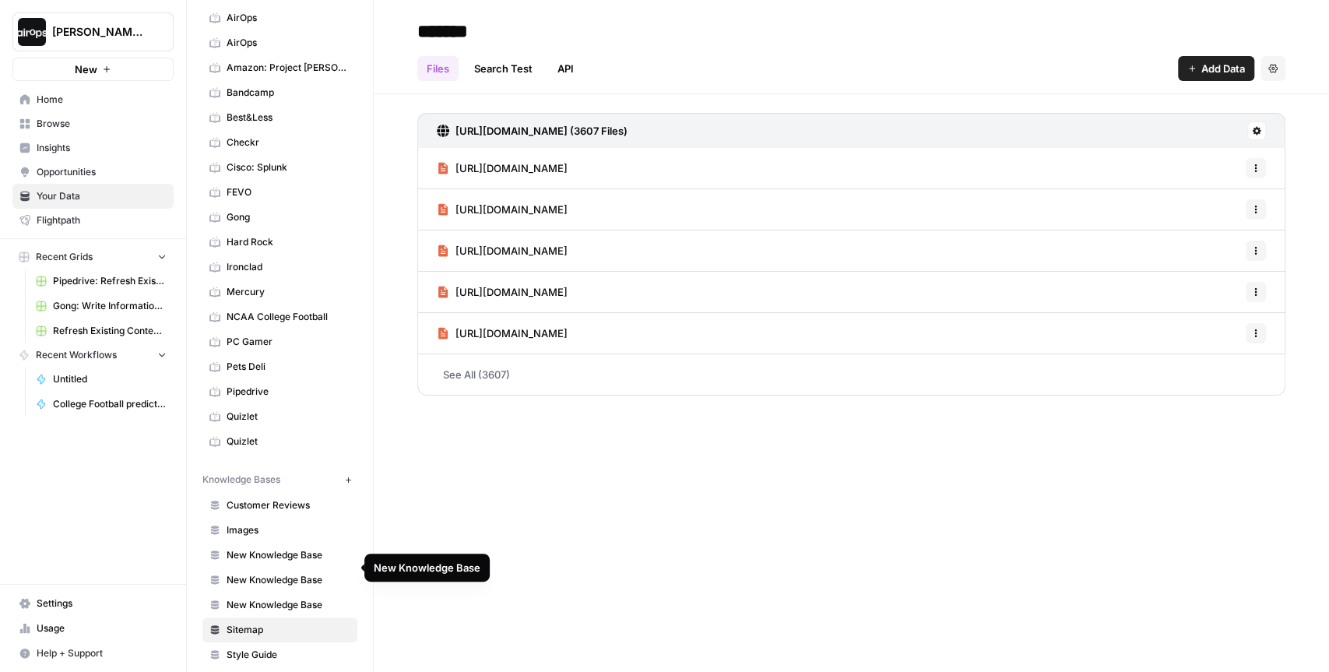
click at [275, 573] on span "New Knowledge Base" at bounding box center [289, 580] width 124 height 14
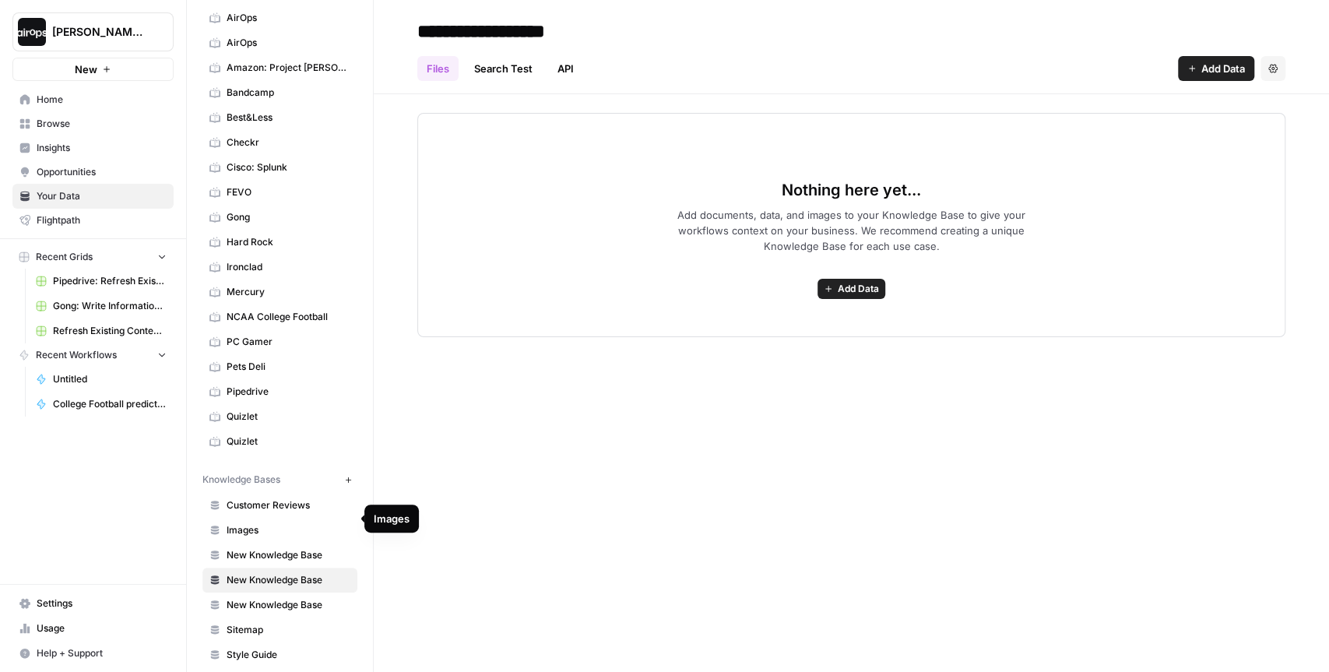
click at [271, 523] on span "Images" at bounding box center [289, 530] width 124 height 14
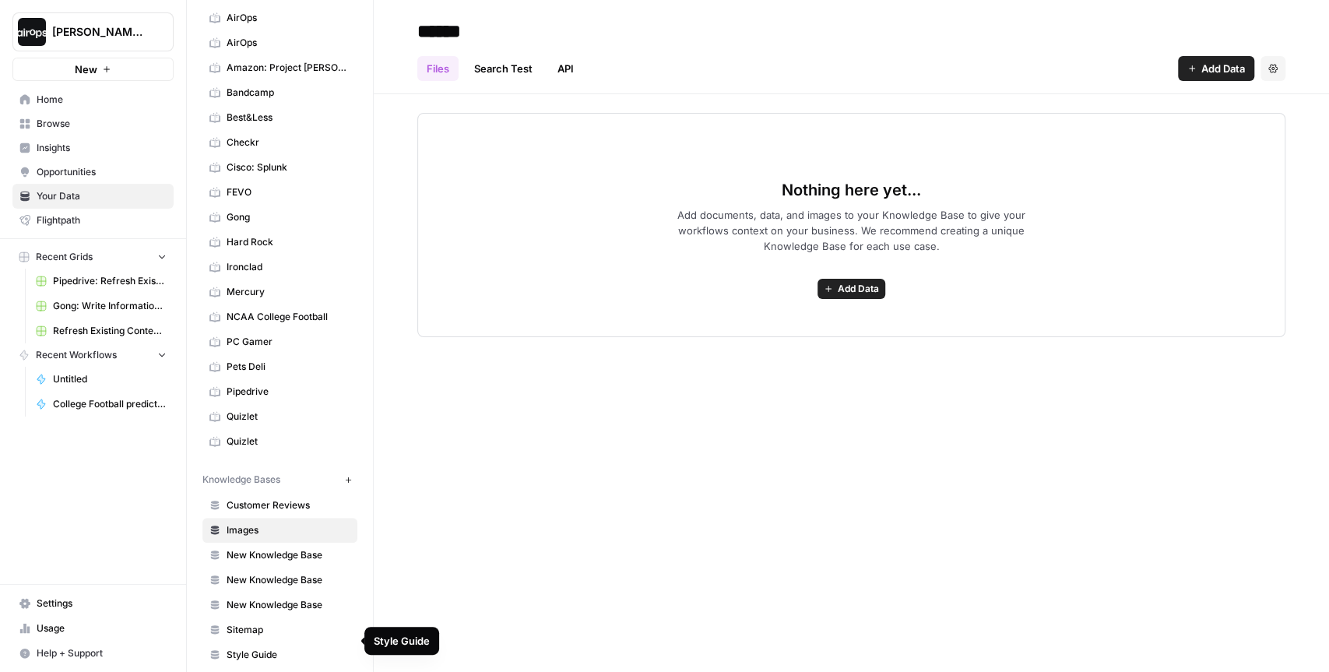
click at [271, 648] on span "Style Guide" at bounding box center [289, 655] width 124 height 14
drag, startPoint x: 293, startPoint y: 470, endPoint x: 202, endPoint y: 470, distance: 91.1
click at [201, 469] on div "Your Data Add Data Brand Kits New 1-800-Flowers AARP AirOps AirOps Amazon: Proj…" at bounding box center [280, 336] width 186 height 672
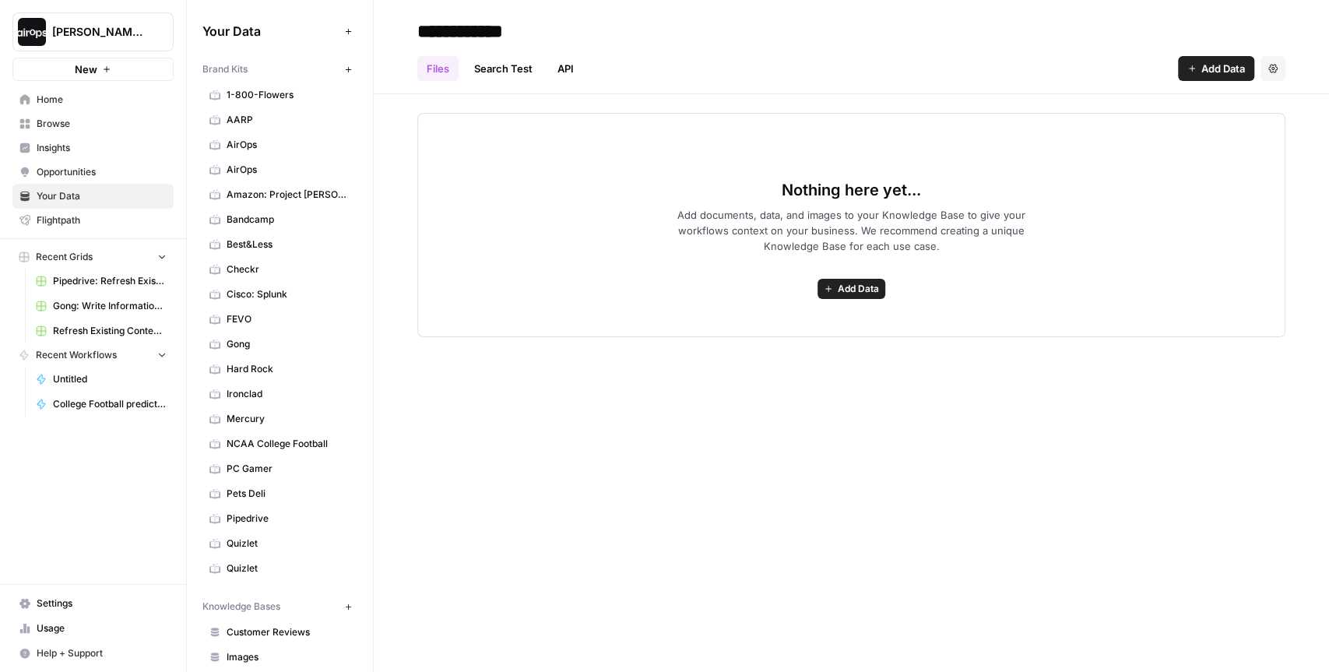
drag, startPoint x: 265, startPoint y: 66, endPoint x: 196, endPoint y: 65, distance: 69.3
click at [196, 65] on div "Your Data Add Data Brand Kits New 1-800-Flowers AARP AirOps AirOps Amazon: Proj…" at bounding box center [280, 336] width 186 height 672
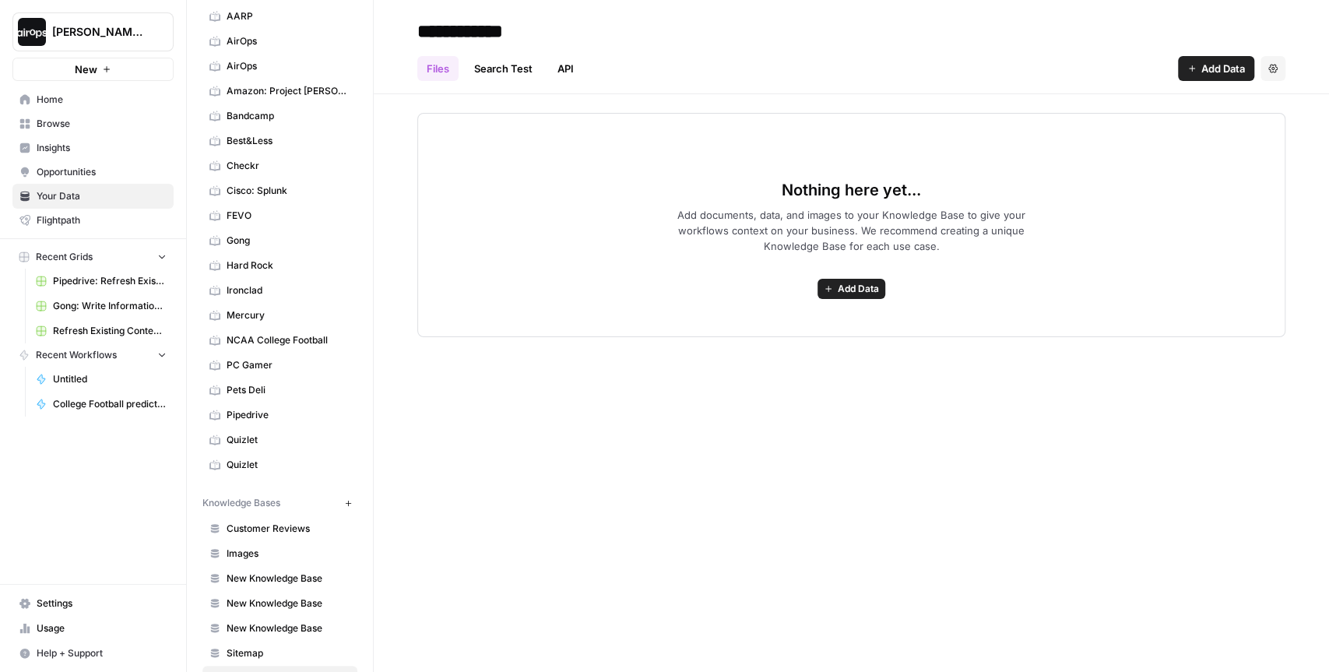
scroll to position [127, 0]
